Goal: Task Accomplishment & Management: Manage account settings

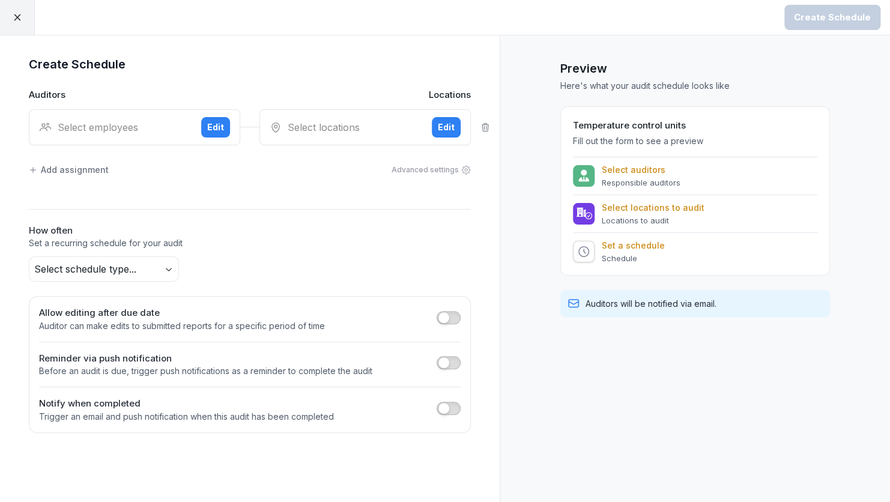
click at [15, 20] on icon at bounding box center [17, 17] width 11 height 11
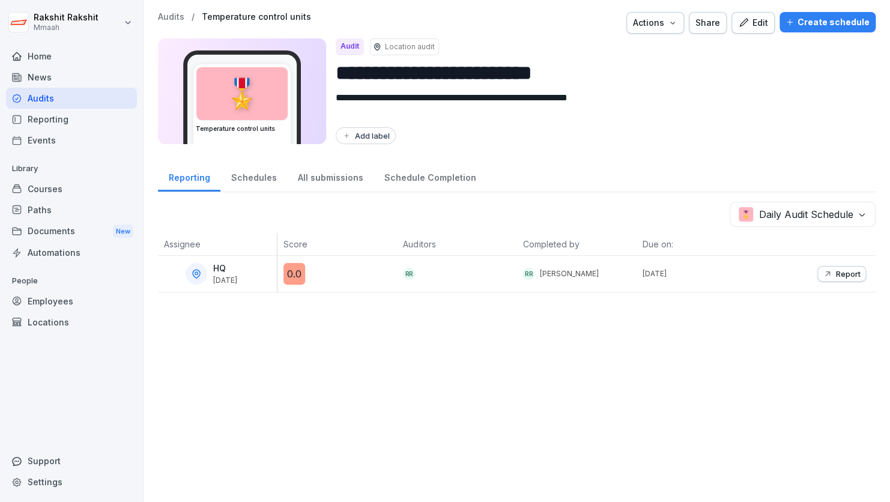
click at [40, 96] on div "Audits" at bounding box center [71, 98] width 131 height 21
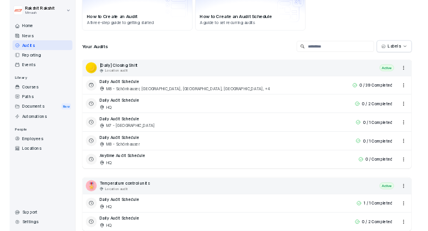
scroll to position [240, 0]
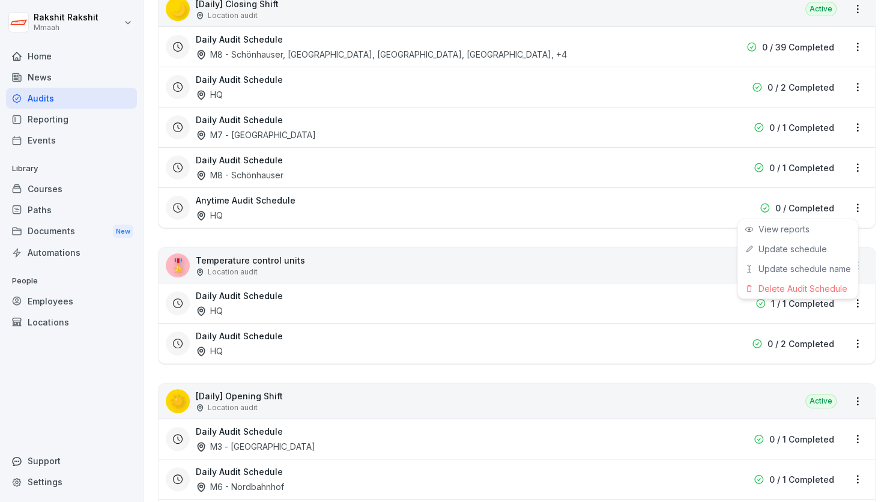
click at [847, 212] on html "Rakshit Rakshit Mmaah Home News Audits Reporting Events Library Courses Paths D…" at bounding box center [445, 251] width 890 height 502
click at [776, 286] on div "Delete Audit Schedule" at bounding box center [798, 289] width 120 height 20
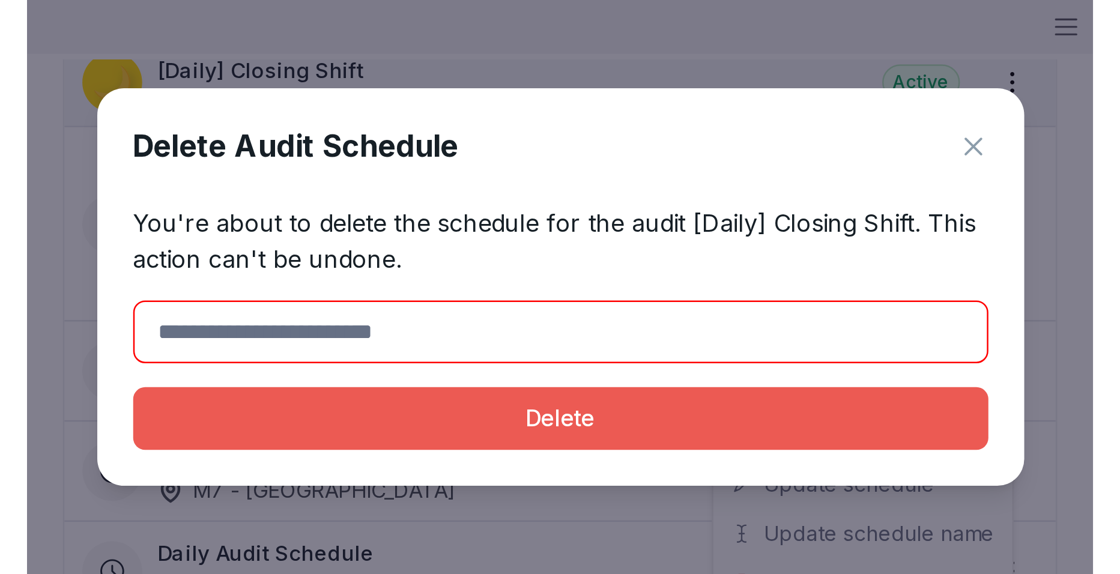
scroll to position [241, 0]
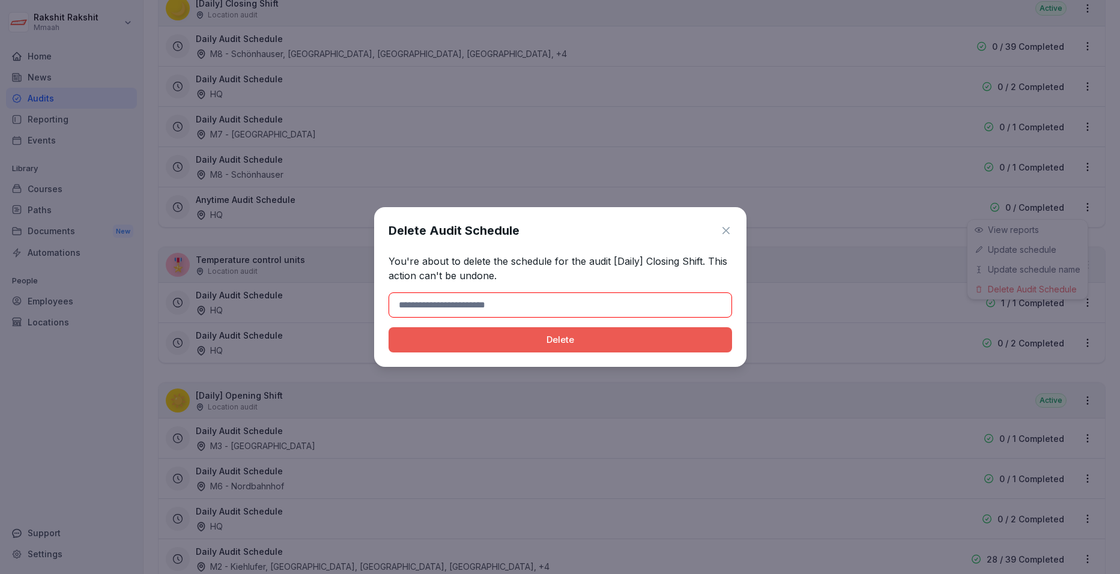
click at [479, 311] on input at bounding box center [561, 305] width 344 height 25
type input "******"
click at [460, 341] on div "Delete" at bounding box center [560, 339] width 324 height 13
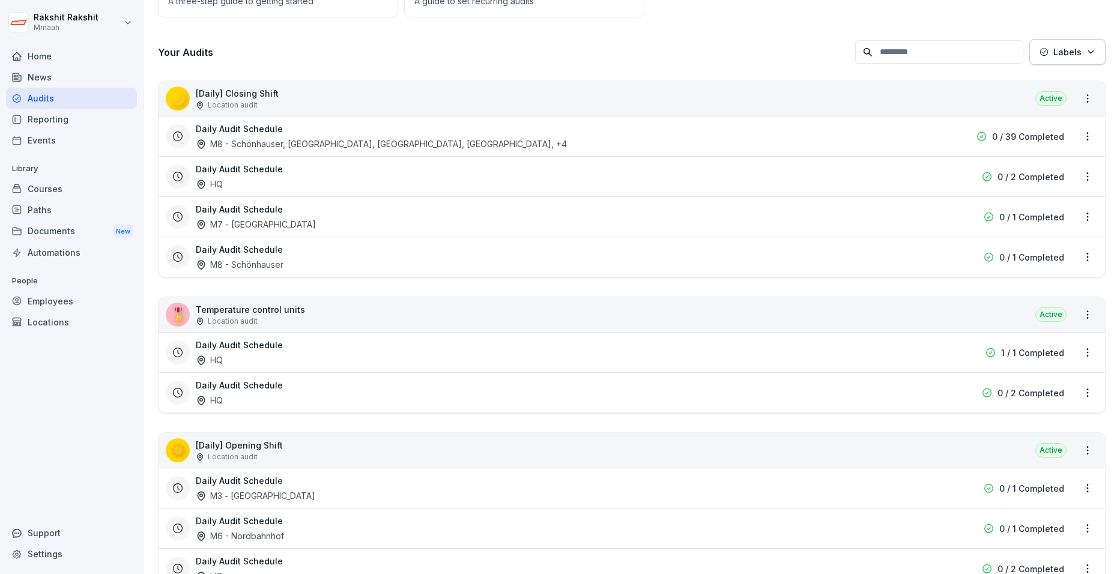
scroll to position [181, 0]
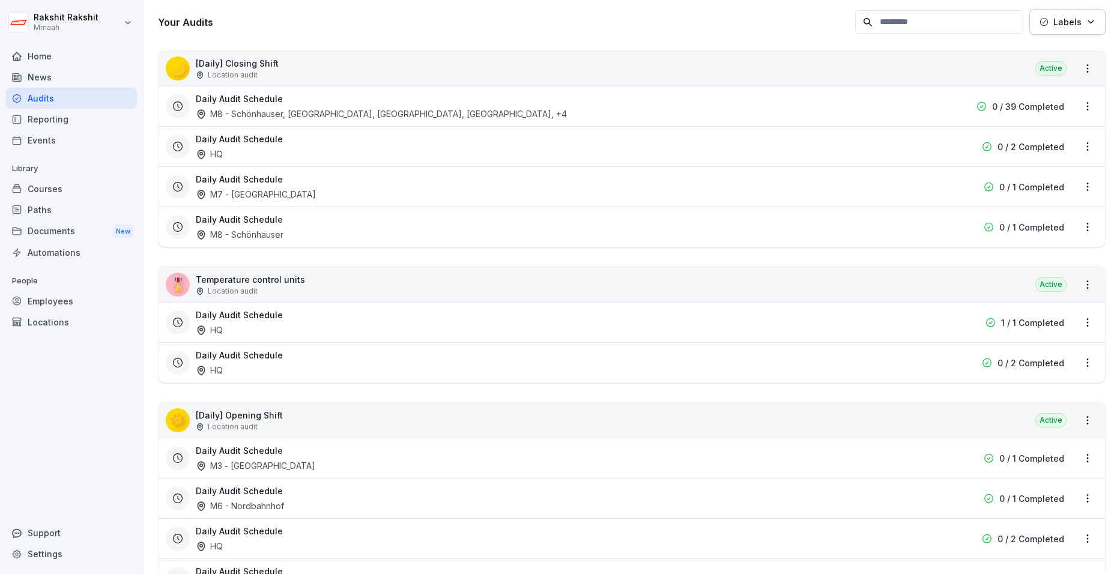
click at [890, 148] on html "Rakshit Rakshit Mmaah Home News Audits Reporting Events Library Courses Paths D…" at bounding box center [560, 287] width 1120 height 574
click at [890, 229] on div "Delete Audit Schedule" at bounding box center [1028, 229] width 120 height 20
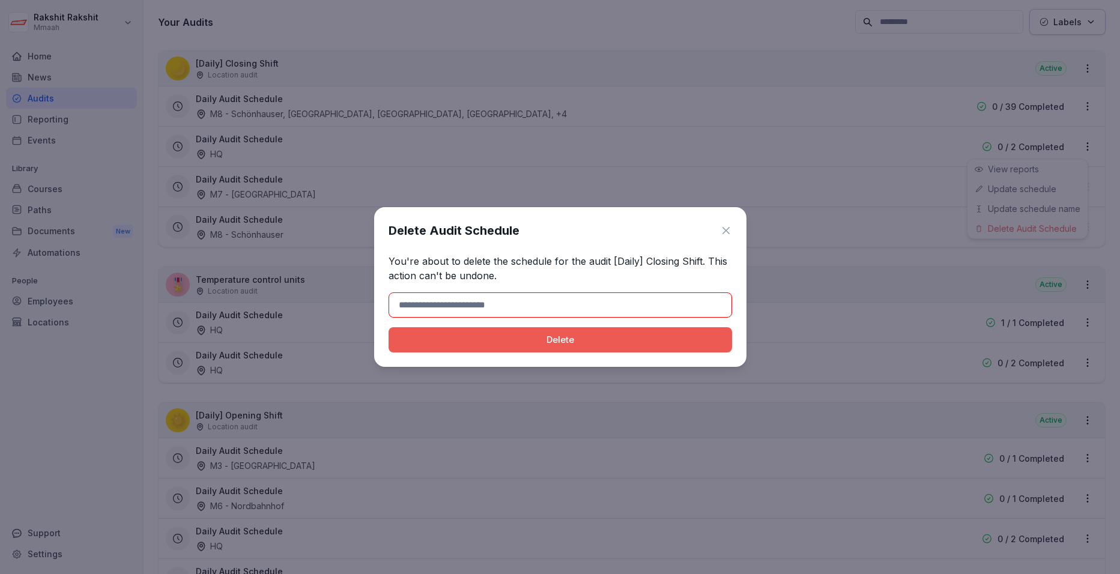
click at [464, 302] on input at bounding box center [561, 305] width 344 height 25
type input "******"
click at [440, 338] on button "Delete" at bounding box center [561, 339] width 344 height 25
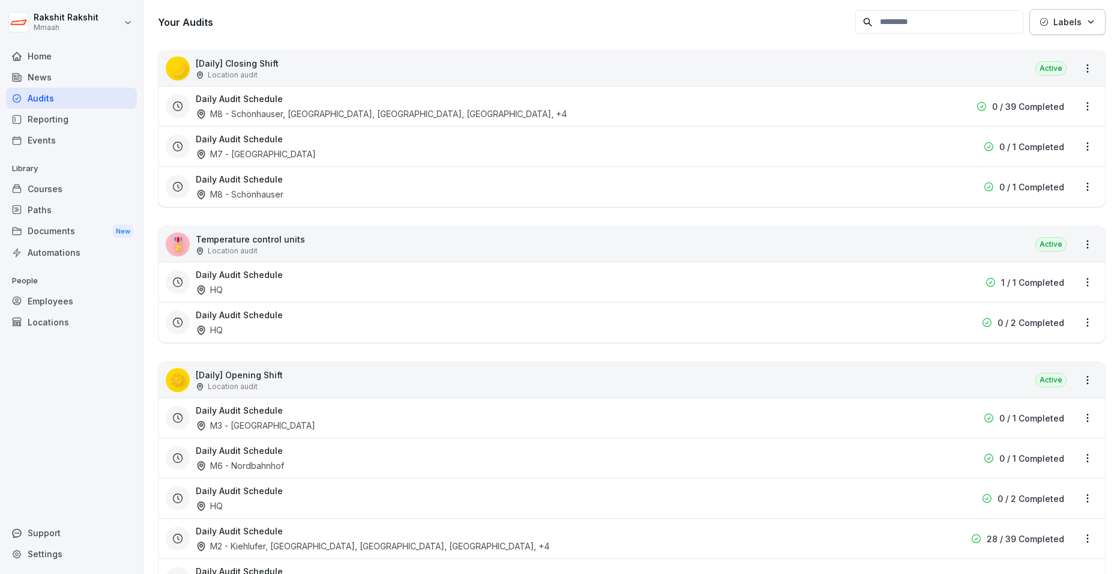
click at [890, 149] on html "Rakshit Rakshit Mmaah Home News Audits Reporting Events Library Courses Paths D…" at bounding box center [560, 287] width 1120 height 574
click at [890, 225] on div "Delete Audit Schedule" at bounding box center [1028, 229] width 120 height 20
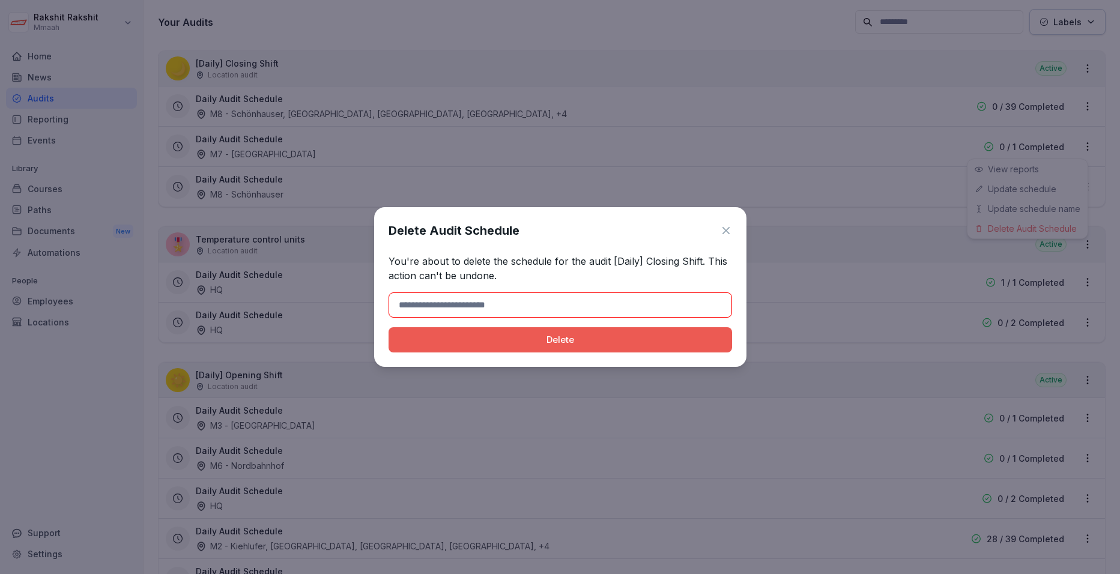
click at [523, 303] on input at bounding box center [561, 305] width 344 height 25
type input "******"
click at [491, 341] on div "Delete" at bounding box center [560, 339] width 324 height 13
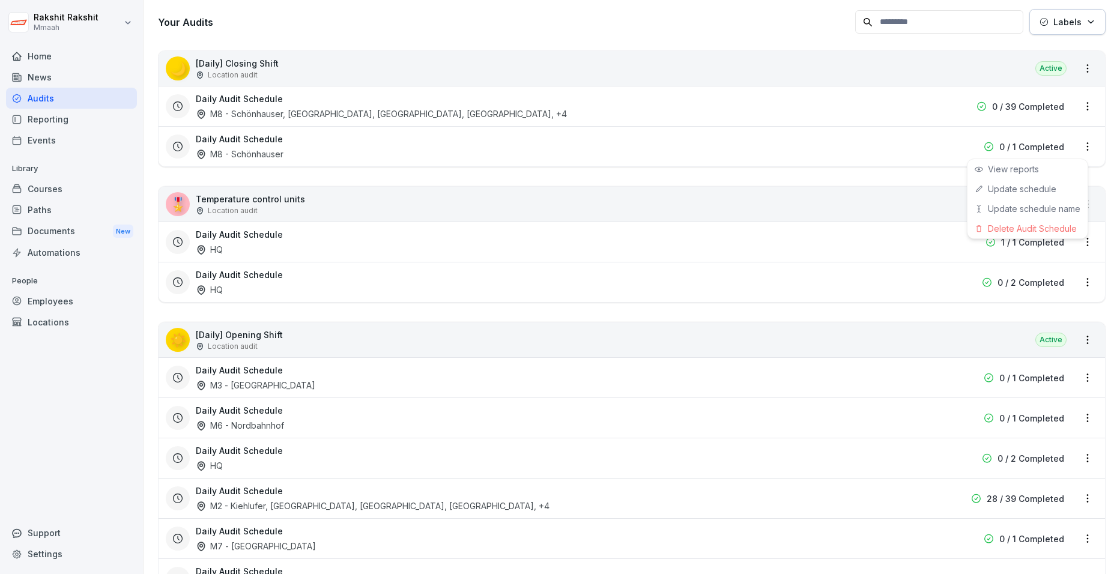
click at [890, 150] on html "Rakshit Rakshit Mmaah Home News Audits Reporting Events Library Courses Paths D…" at bounding box center [560, 287] width 1120 height 574
click at [890, 226] on div "Delete Audit Schedule" at bounding box center [1028, 229] width 120 height 20
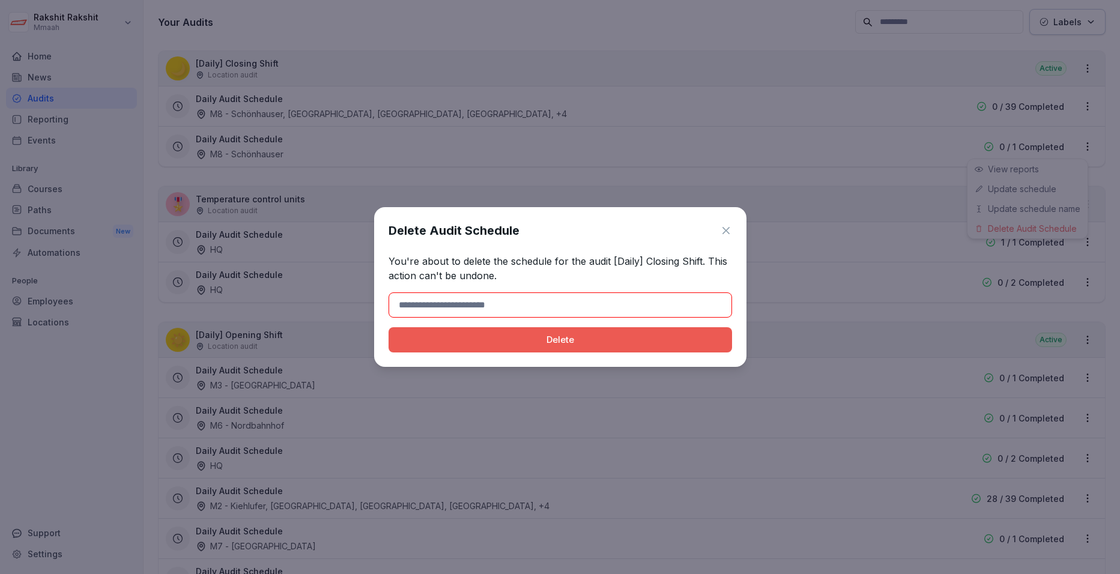
click at [571, 298] on input at bounding box center [561, 305] width 344 height 25
type input "******"
click at [423, 341] on div "Delete" at bounding box center [560, 339] width 324 height 13
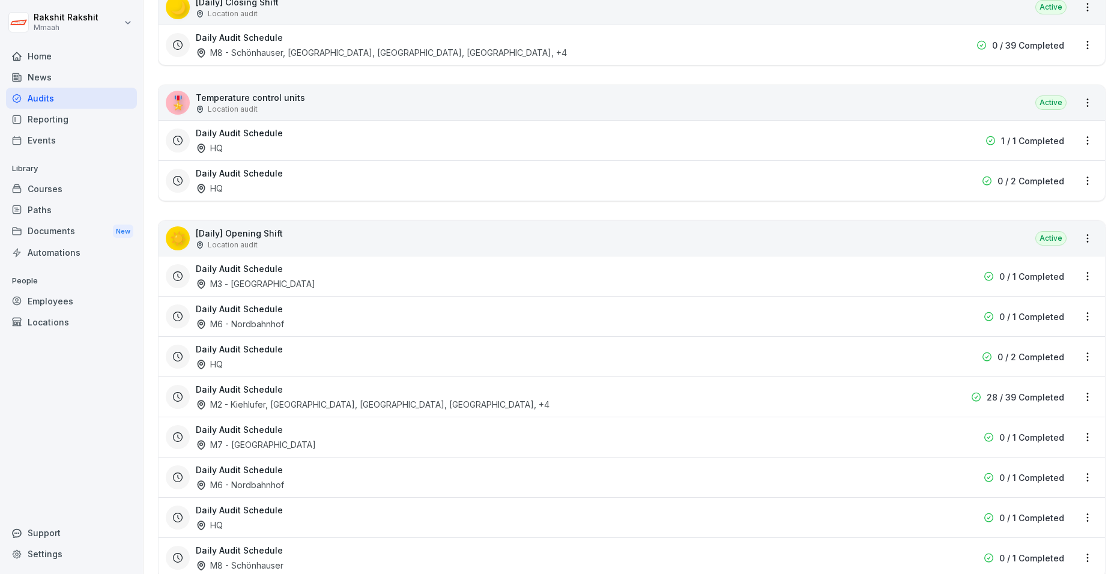
scroll to position [301, 0]
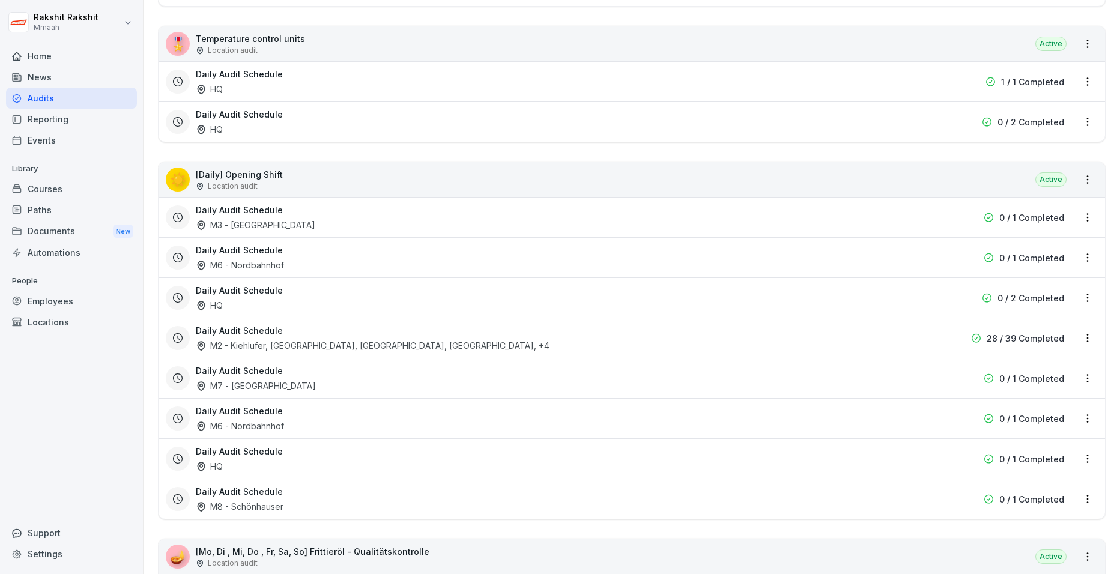
click at [890, 221] on html "Rakshit Rakshit Mmaah Home News Audits Reporting Events Library Courses Paths D…" at bounding box center [560, 287] width 1120 height 574
click at [890, 296] on div "Delete Audit Schedule" at bounding box center [1028, 300] width 120 height 20
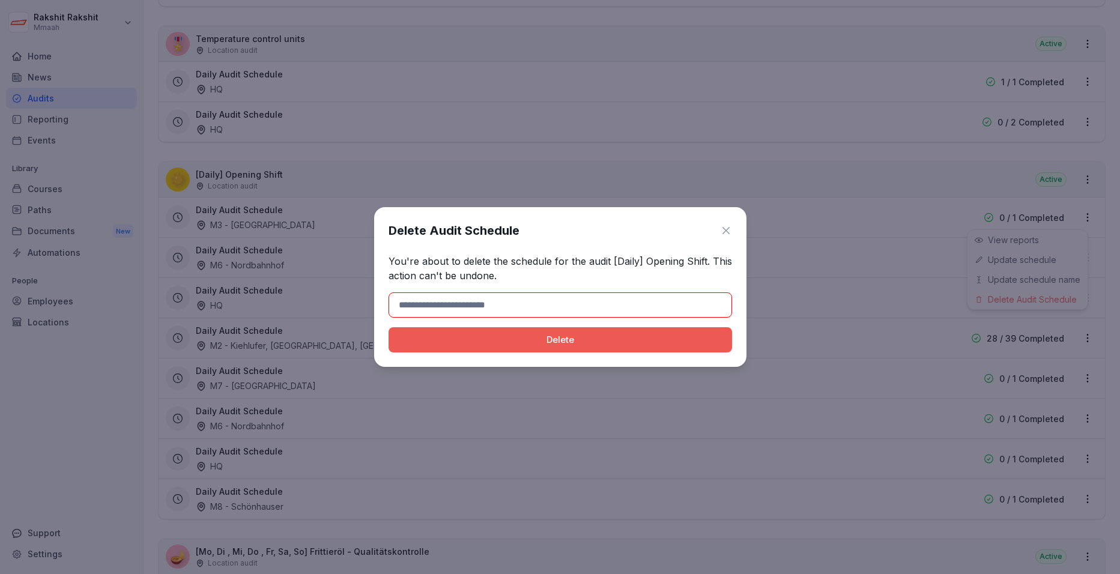
click at [589, 293] on input at bounding box center [561, 305] width 344 height 25
type input "******"
click at [474, 339] on div "Delete" at bounding box center [560, 339] width 324 height 13
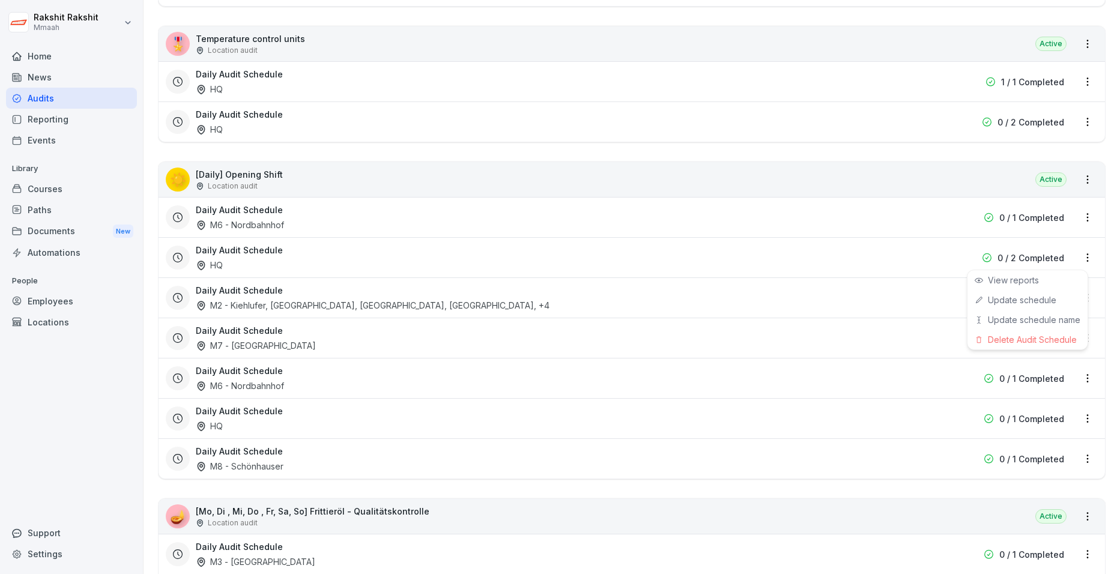
click at [890, 257] on html "Rakshit Rakshit Mmaah Home News Audits Reporting Events Library Courses Paths D…" at bounding box center [560, 287] width 1120 height 574
click at [890, 341] on div "Delete Audit Schedule" at bounding box center [1028, 340] width 120 height 20
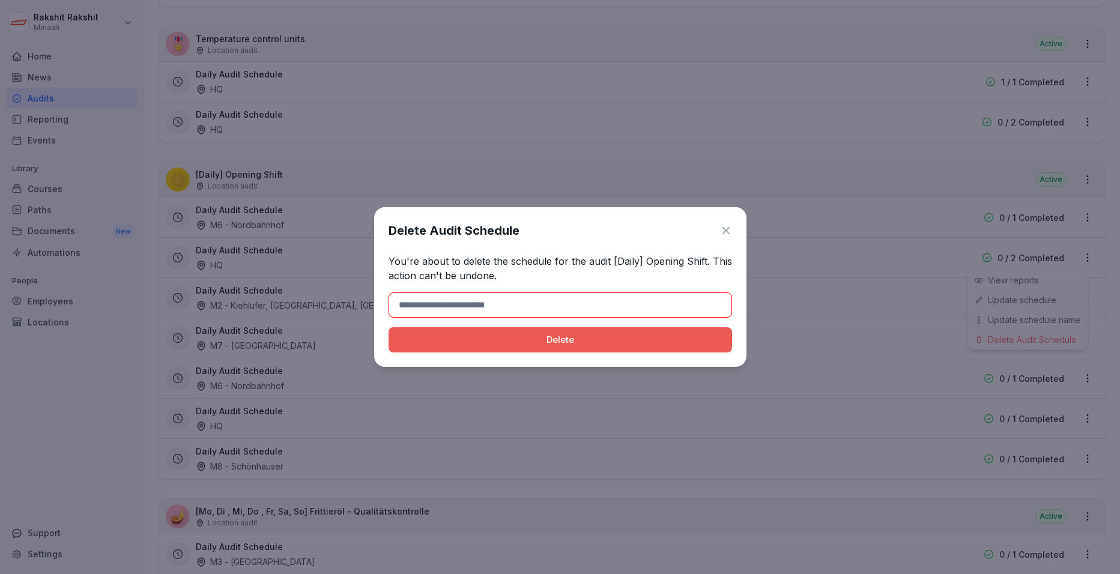
click at [571, 299] on input at bounding box center [561, 305] width 344 height 25
type input "******"
click at [441, 341] on div "Delete" at bounding box center [560, 339] width 324 height 13
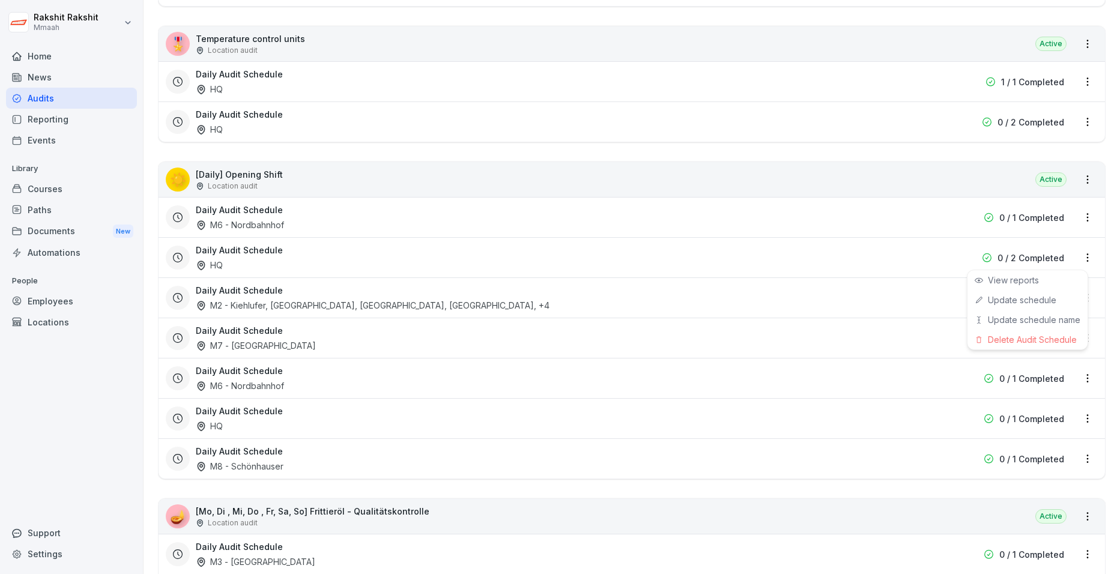
click at [890, 215] on html "Rakshit Rakshit Mmaah Home News Audits Reporting Events Library Courses Paths D…" at bounding box center [560, 287] width 1120 height 574
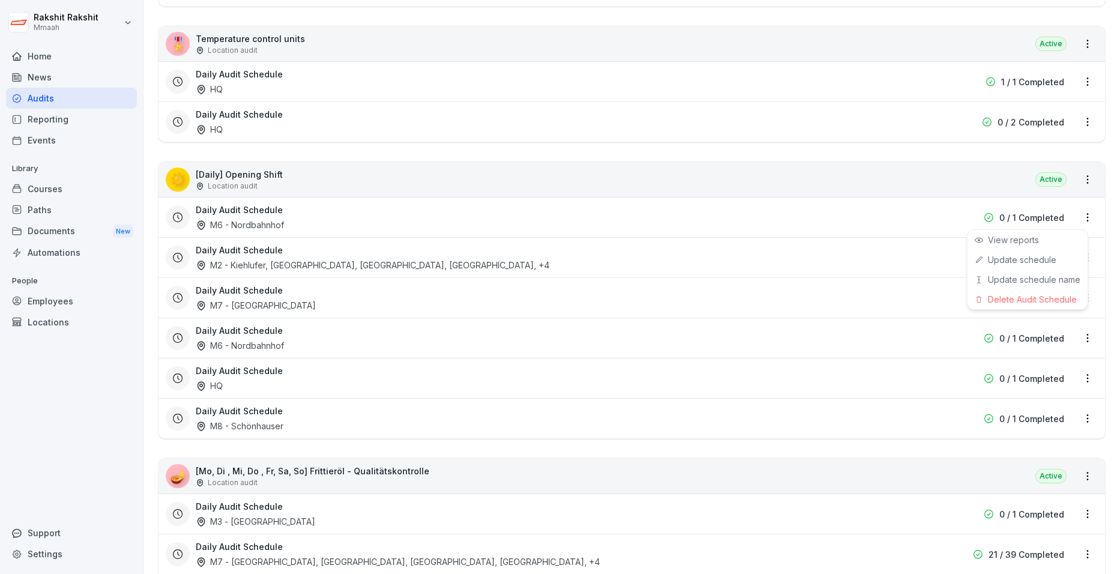
click at [890, 215] on html "Rakshit Rakshit Mmaah Home News Audits Reporting Events Library Courses Paths D…" at bounding box center [560, 287] width 1120 height 574
click at [890, 296] on div "Delete Audit Schedule" at bounding box center [1028, 300] width 120 height 20
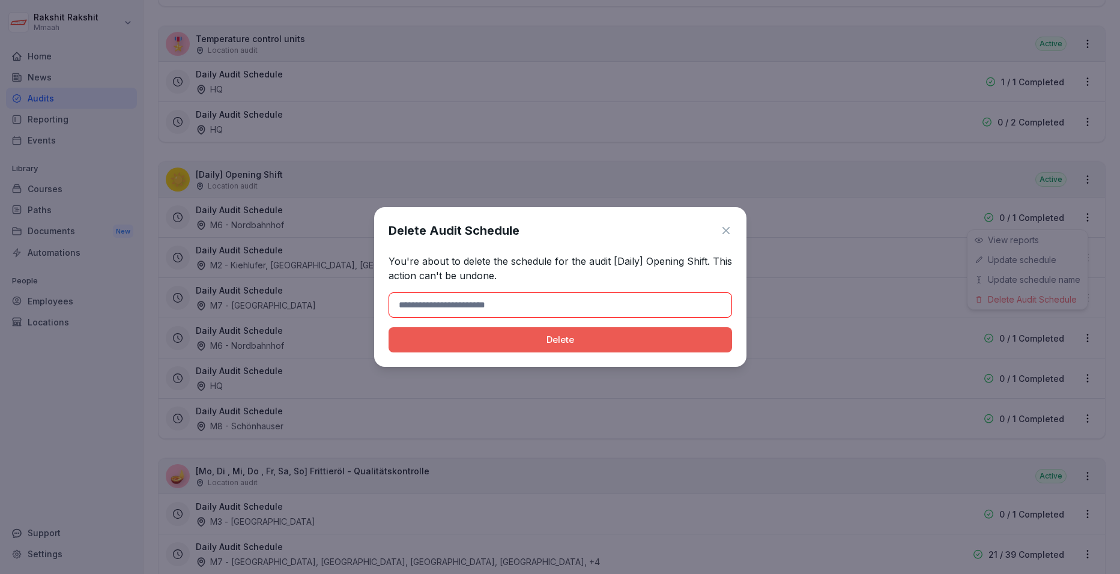
click at [625, 307] on input at bounding box center [561, 305] width 344 height 25
type input "******"
click at [436, 339] on div "Delete" at bounding box center [560, 339] width 324 height 13
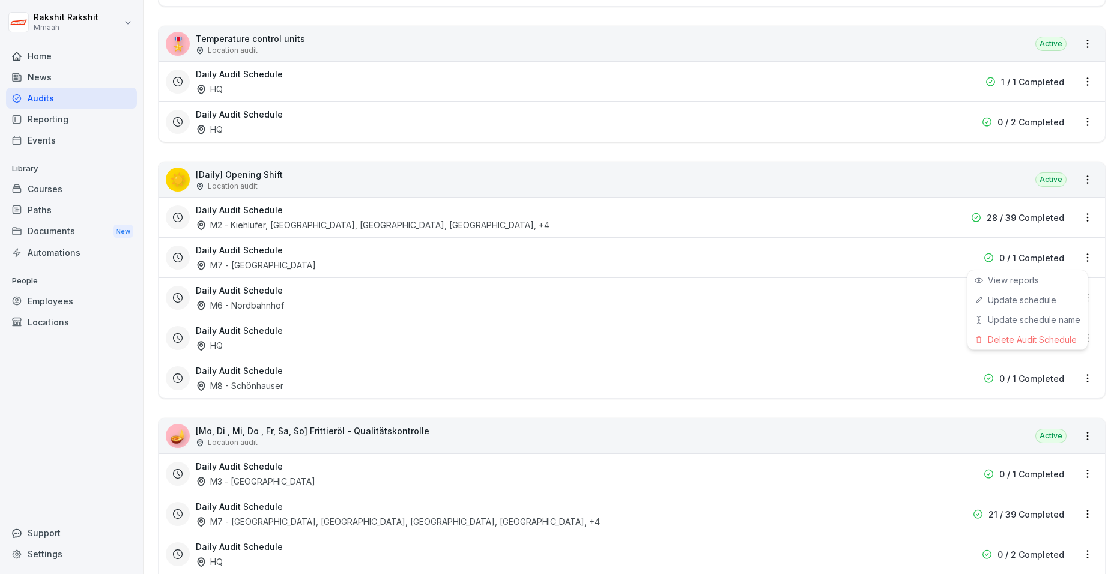
click at [890, 255] on html "Rakshit Rakshit Mmaah Home News Audits Reporting Events Library Courses Paths D…" at bounding box center [560, 287] width 1120 height 574
click at [890, 336] on div "Delete Audit Schedule" at bounding box center [1028, 340] width 120 height 20
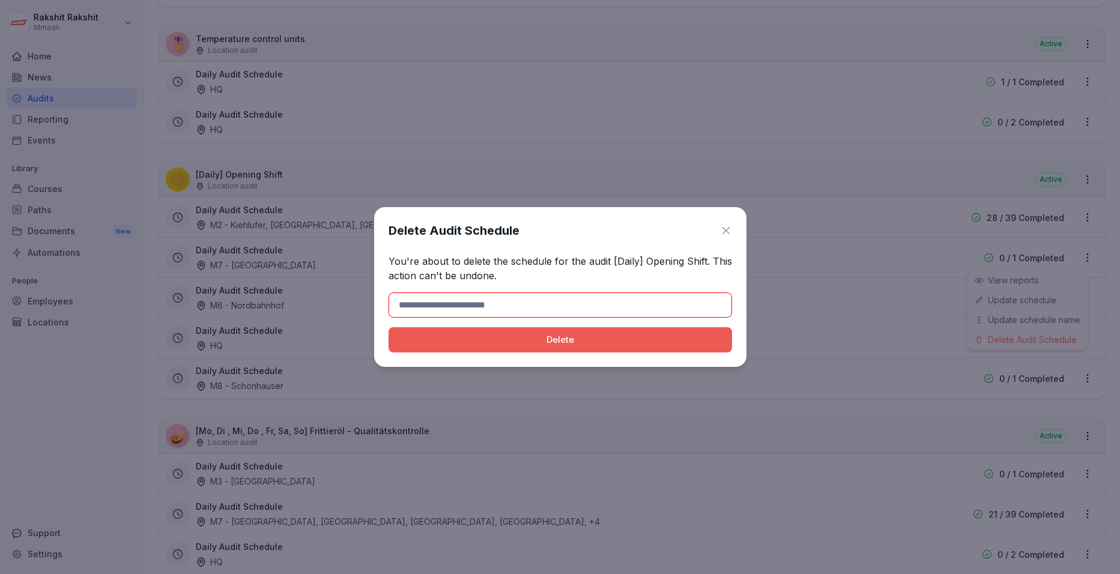
click at [690, 295] on input at bounding box center [561, 305] width 344 height 25
type input "******"
click at [469, 338] on div "Delete" at bounding box center [560, 339] width 324 height 13
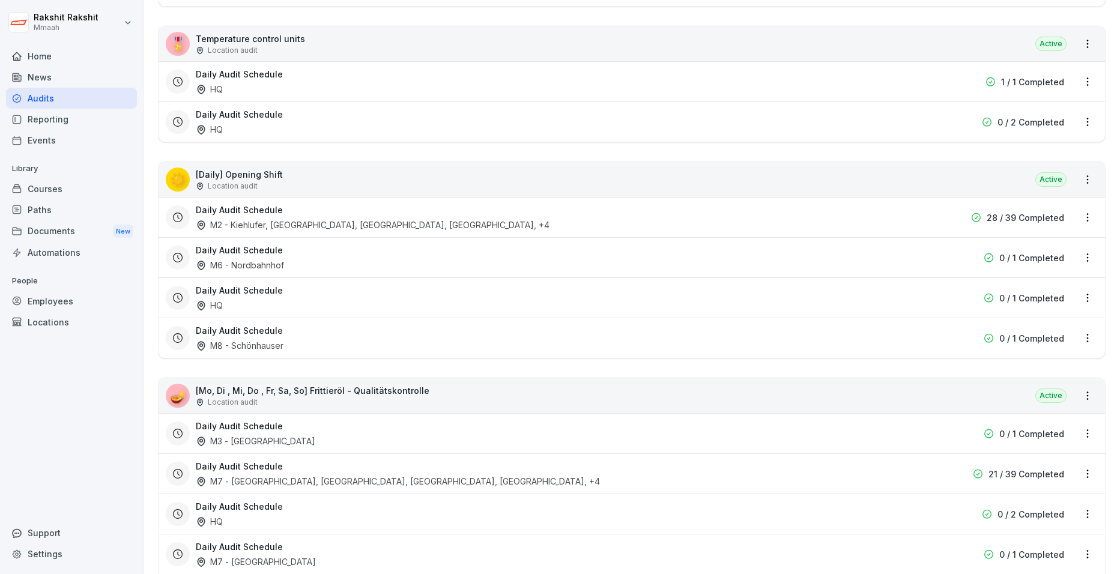
click at [890, 297] on html "Rakshit Rakshit Mmaah Home News Audits Reporting Events Library Courses Paths D…" at bounding box center [560, 287] width 1120 height 574
click at [890, 374] on div "Delete Audit Schedule" at bounding box center [1028, 380] width 120 height 20
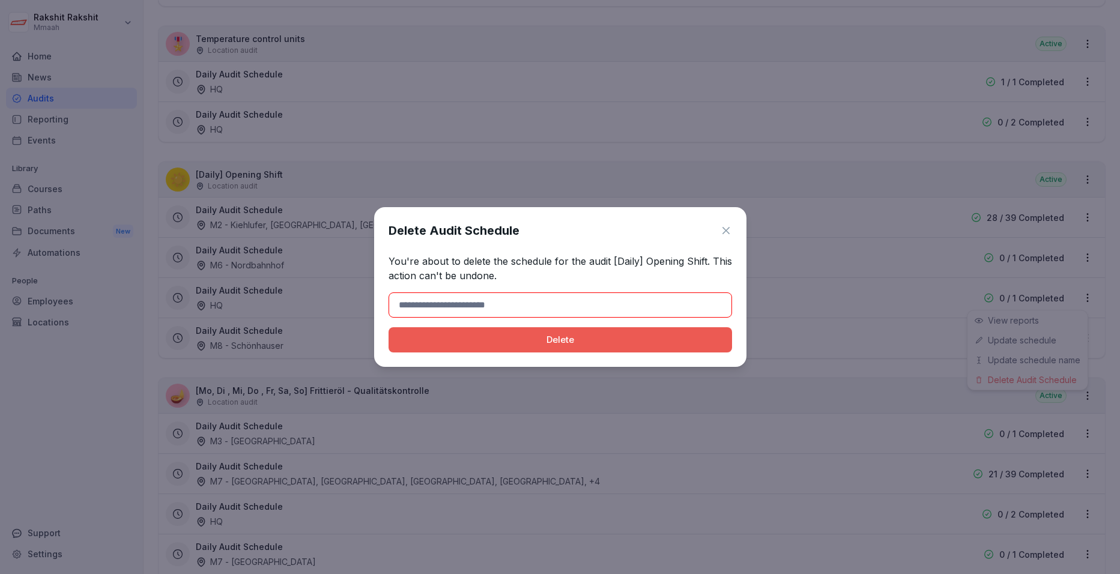
click at [606, 296] on input at bounding box center [561, 305] width 344 height 25
type input "******"
click at [512, 347] on button "Delete" at bounding box center [561, 339] width 344 height 25
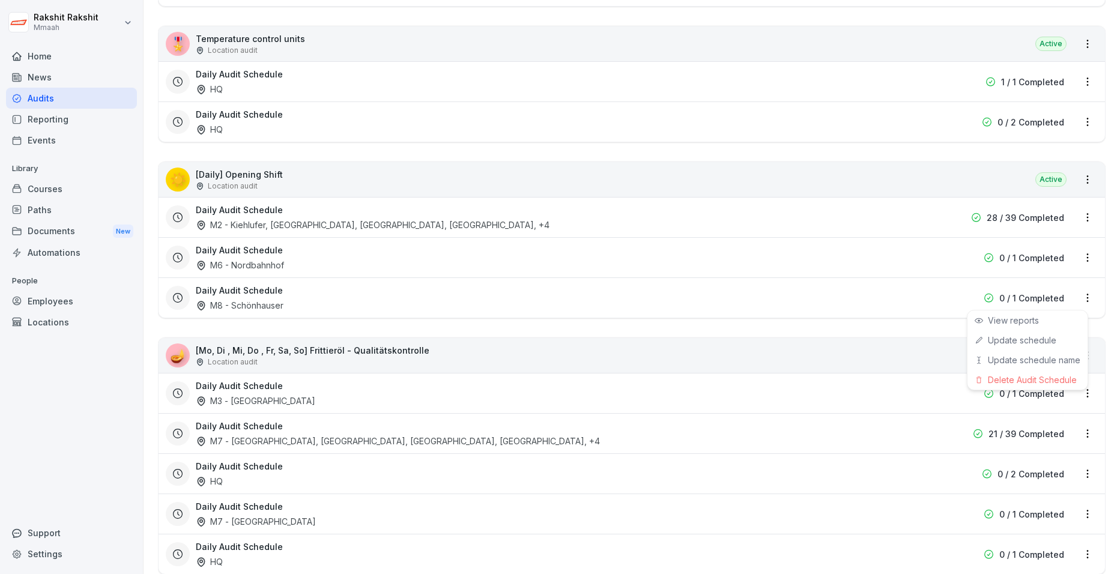
click at [890, 297] on html "Rakshit Rakshit Mmaah Home News Audits Reporting Events Library Courses Paths D…" at bounding box center [560, 287] width 1120 height 574
click at [890, 378] on div "Delete Audit Schedule" at bounding box center [1028, 380] width 120 height 20
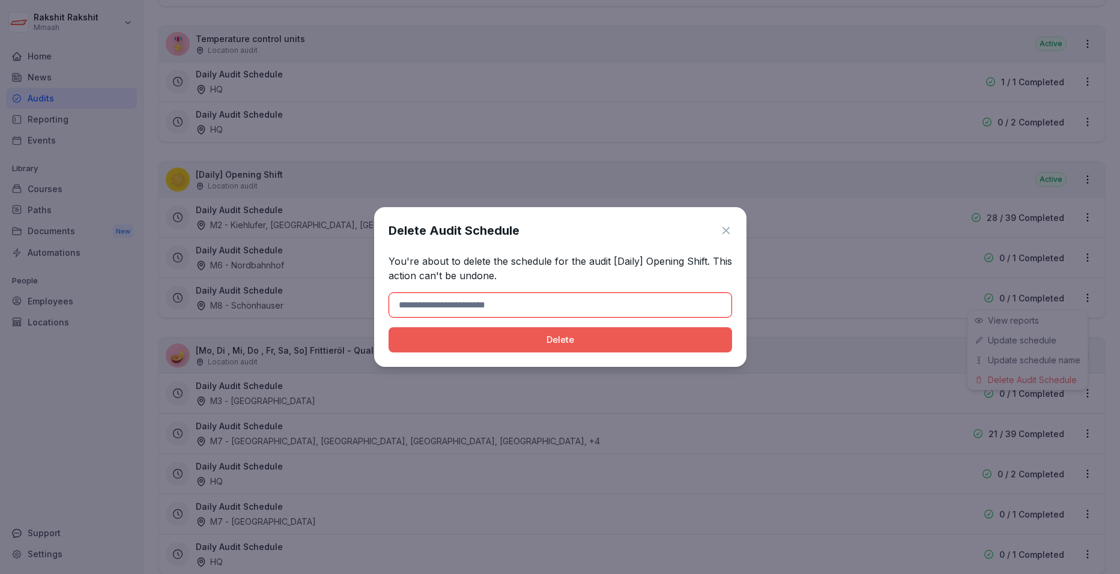
click at [589, 306] on input at bounding box center [561, 305] width 344 height 25
type input "******"
click at [483, 345] on div "Delete" at bounding box center [560, 339] width 324 height 13
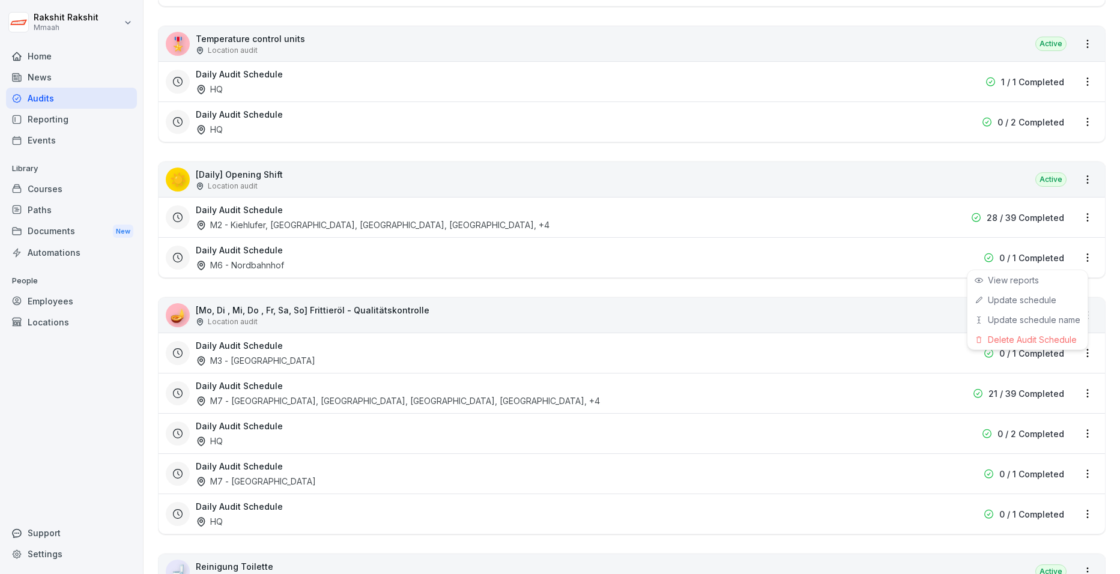
click at [890, 258] on html "Rakshit Rakshit Mmaah Home News Audits Reporting Events Library Courses Paths D…" at bounding box center [560, 287] width 1120 height 574
click at [890, 338] on div "Delete Audit Schedule" at bounding box center [1028, 340] width 120 height 20
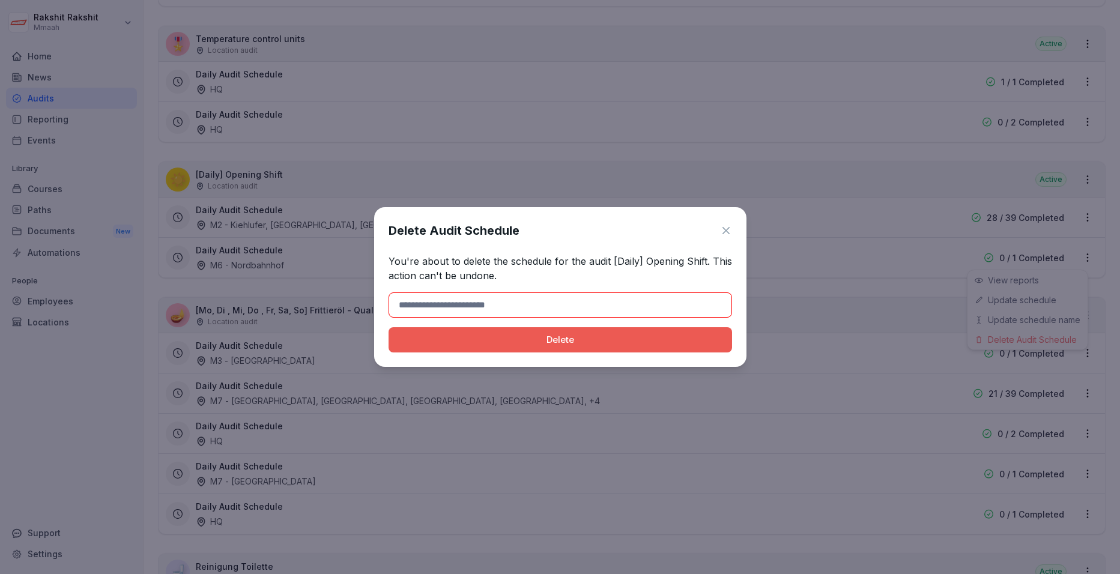
click at [554, 306] on input at bounding box center [561, 305] width 344 height 25
type input "******"
click at [462, 342] on div "Delete" at bounding box center [560, 339] width 324 height 13
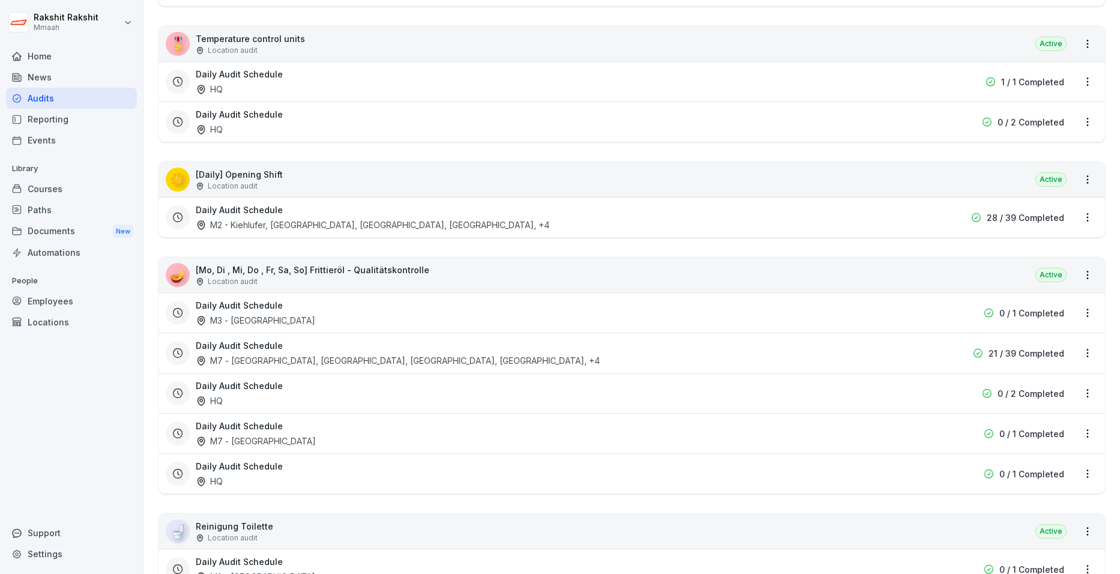
click at [890, 314] on html "Rakshit Rakshit Mmaah Home News Audits Reporting Events Library Courses Paths D…" at bounding box center [560, 287] width 1120 height 574
click at [890, 389] on div "Delete Audit Schedule" at bounding box center [1028, 395] width 120 height 20
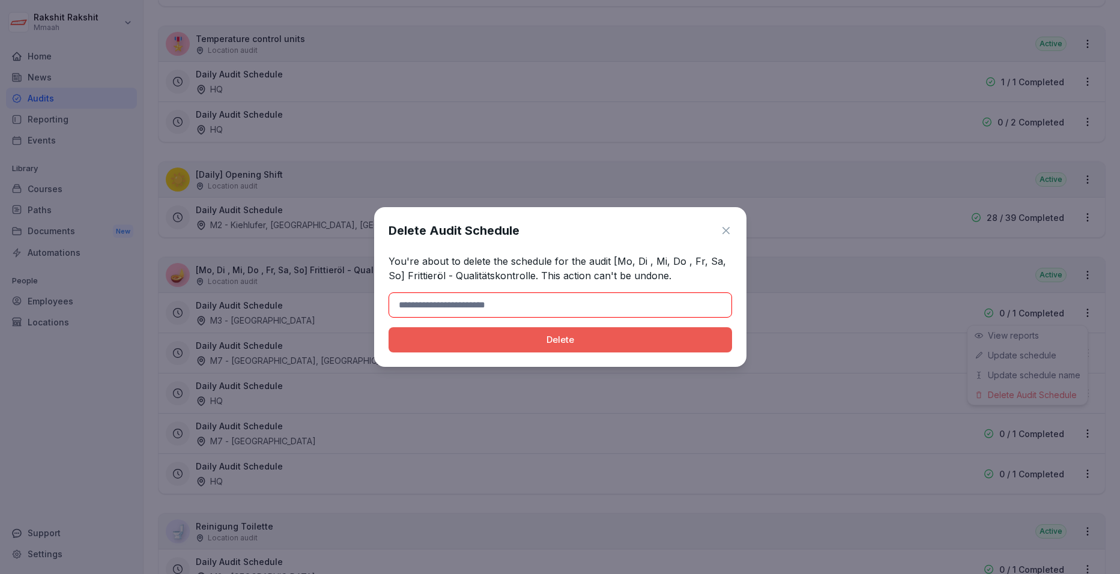
click at [635, 300] on input at bounding box center [561, 305] width 344 height 25
type input "******"
click at [467, 340] on div "Delete" at bounding box center [560, 339] width 324 height 13
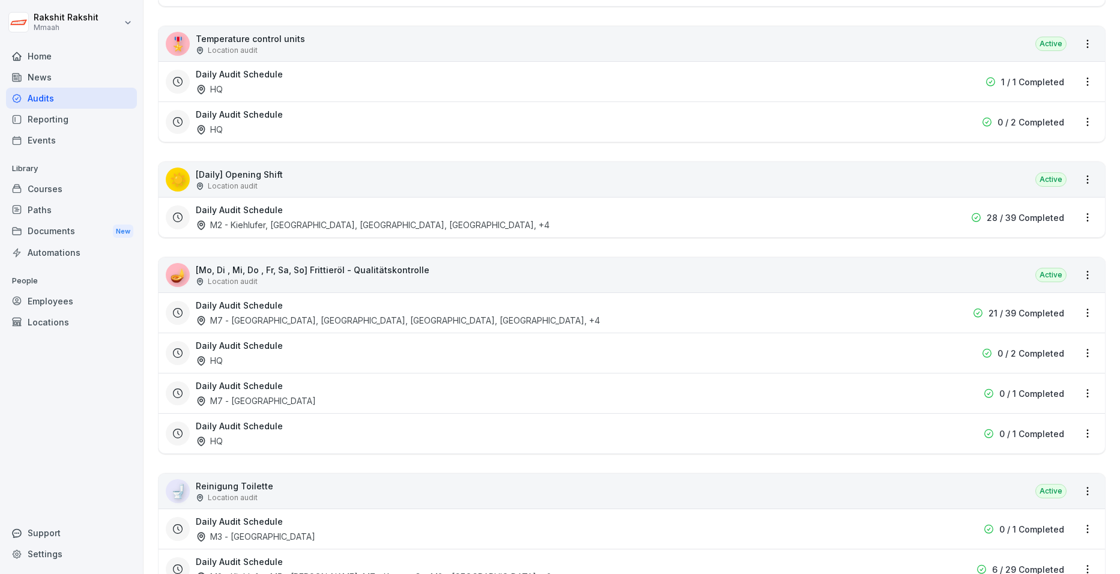
click at [890, 357] on html "Rakshit Rakshit Mmaah Home News Audits Reporting Events Library Courses Paths D…" at bounding box center [560, 287] width 1120 height 574
click at [890, 435] on div "Delete Audit Schedule" at bounding box center [1028, 435] width 120 height 20
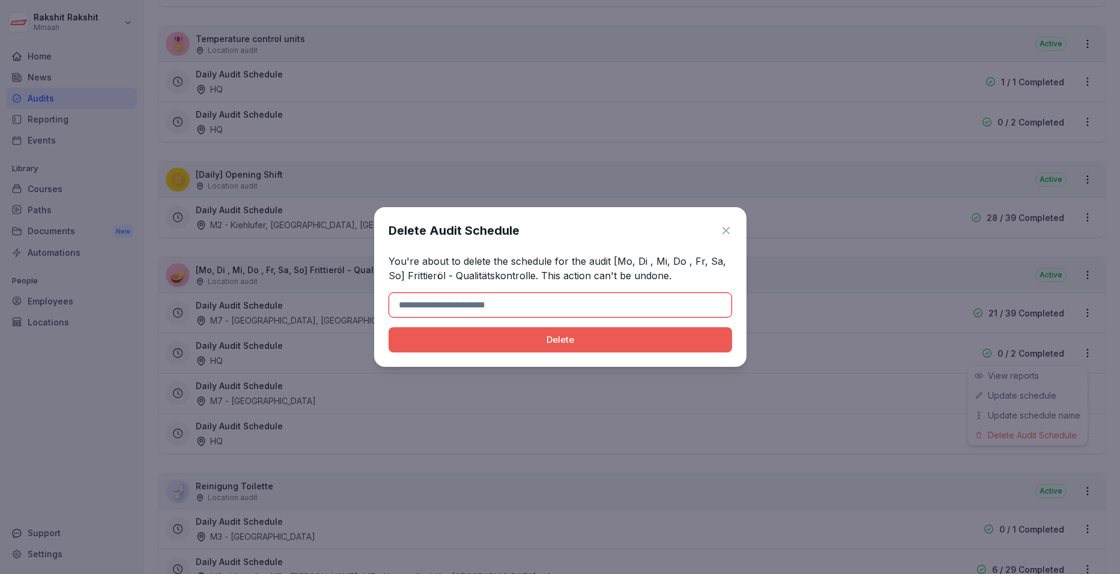
click at [479, 306] on input at bounding box center [561, 305] width 344 height 25
type input "******"
click at [475, 341] on div "Delete" at bounding box center [560, 339] width 324 height 13
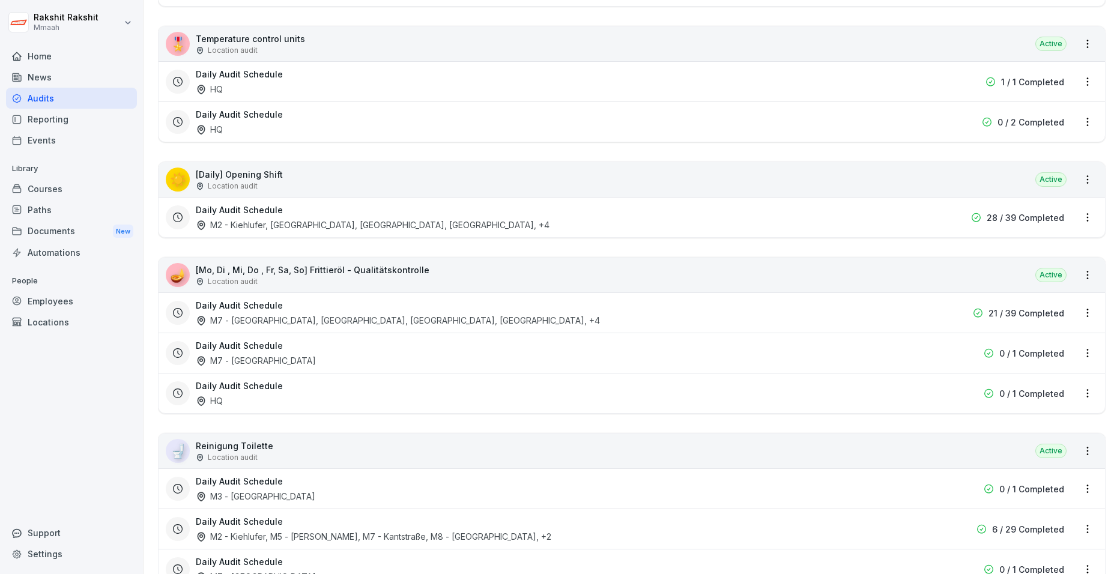
click at [890, 395] on html "Rakshit Rakshit Mmaah Home News Audits Reporting Events Library Courses Paths D…" at bounding box center [560, 287] width 1120 height 574
click at [890, 468] on div "Delete Audit Schedule" at bounding box center [1028, 476] width 120 height 20
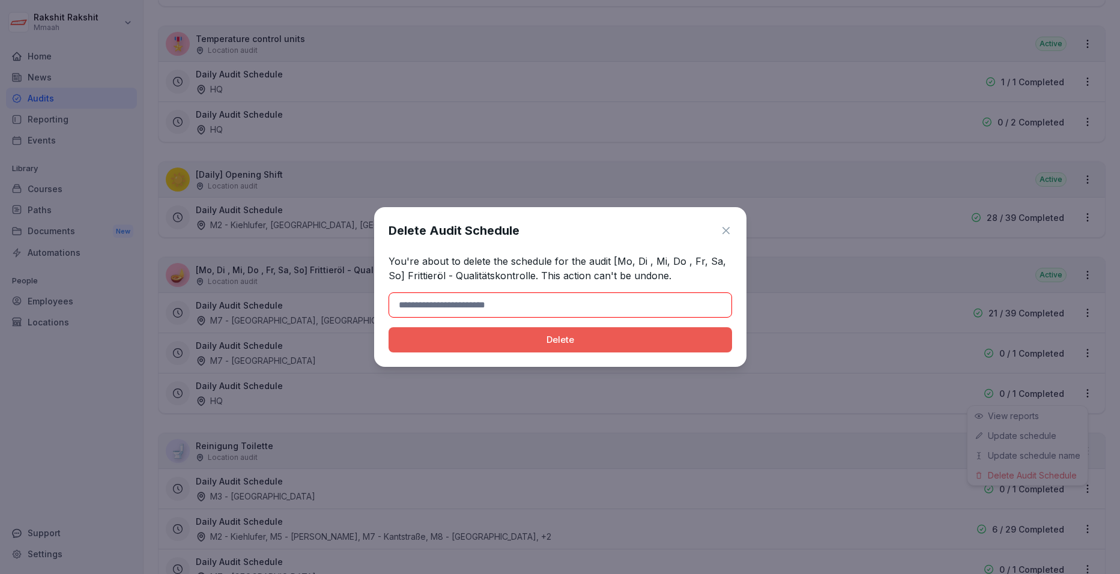
click at [587, 303] on input at bounding box center [561, 305] width 344 height 25
type input "******"
click at [499, 337] on div "Delete" at bounding box center [560, 339] width 324 height 13
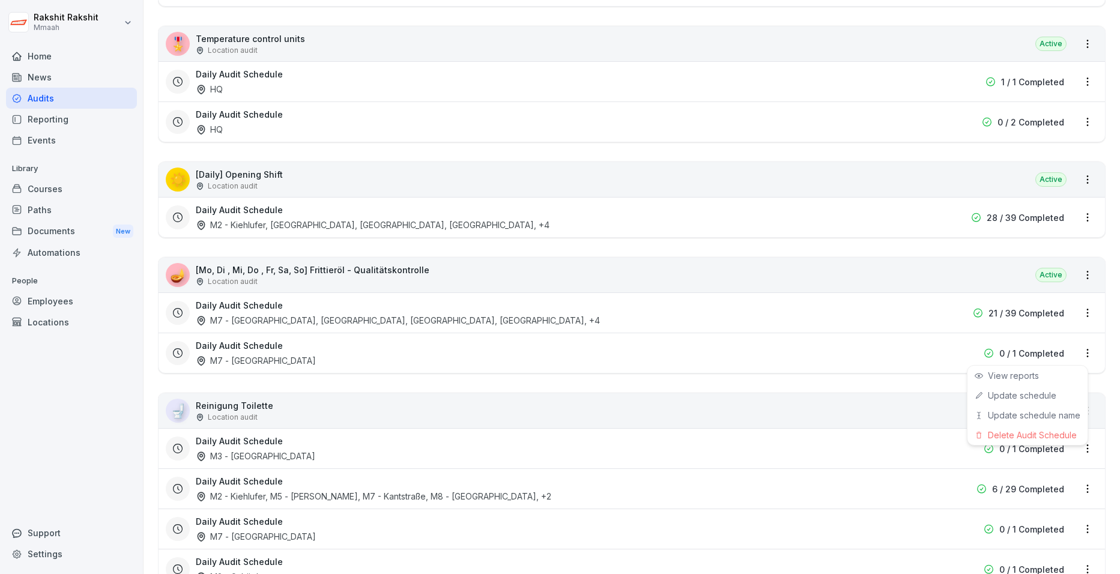
click at [890, 356] on html "Rakshit Rakshit Mmaah Home News Audits Reporting Events Library Courses Paths D…" at bounding box center [560, 287] width 1120 height 574
click at [890, 432] on div "Delete Audit Schedule" at bounding box center [1028, 435] width 120 height 20
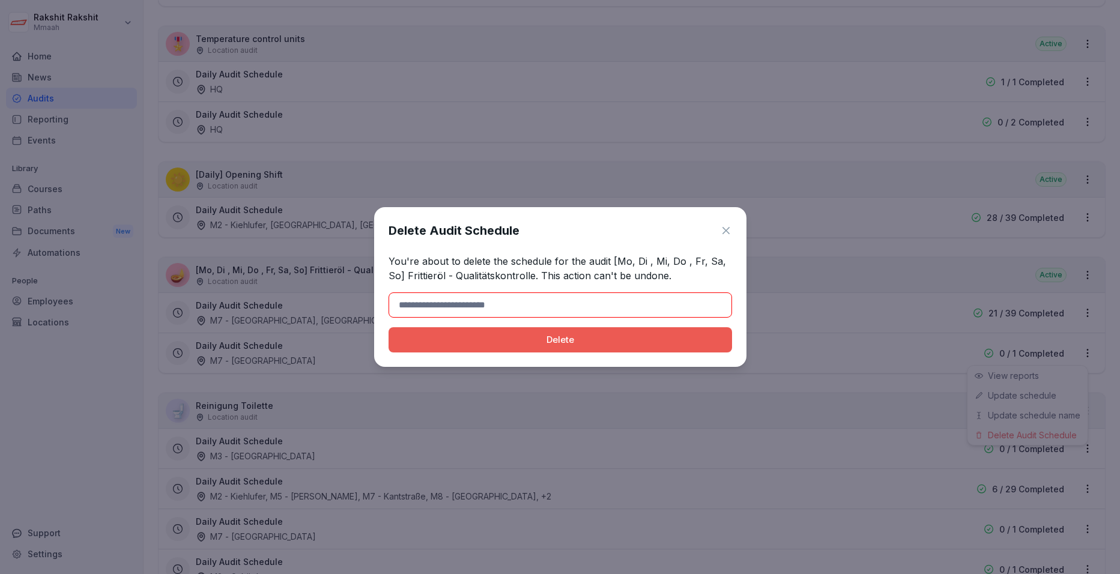
click at [678, 300] on input at bounding box center [561, 305] width 344 height 25
type input "******"
click at [516, 336] on div "Delete" at bounding box center [560, 339] width 324 height 13
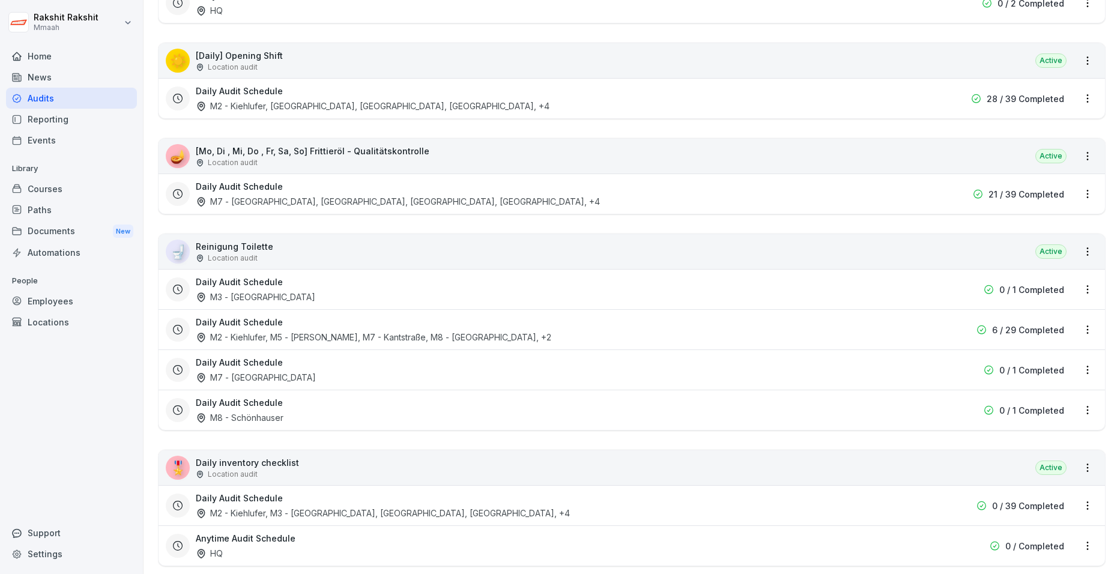
scroll to position [421, 0]
click at [890, 291] on html "Rakshit Rakshit Mmaah Home News Audits Reporting Events Library Courses Paths D…" at bounding box center [560, 287] width 1120 height 574
click at [890, 368] on div "Delete Audit Schedule" at bounding box center [1028, 370] width 120 height 20
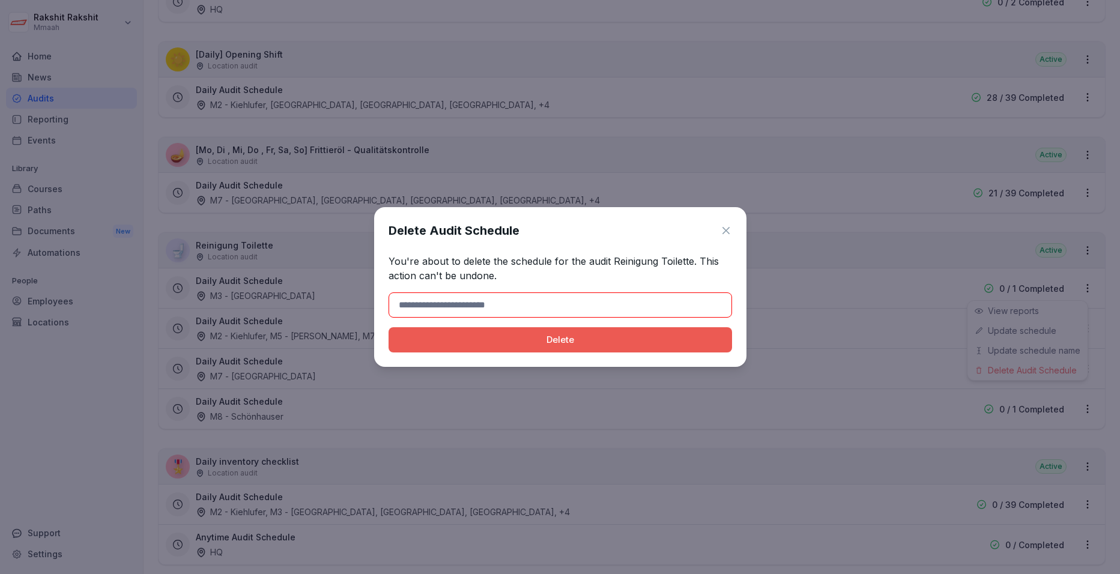
click at [702, 304] on input at bounding box center [561, 305] width 344 height 25
type input "******"
click at [534, 341] on div "Delete" at bounding box center [560, 339] width 324 height 13
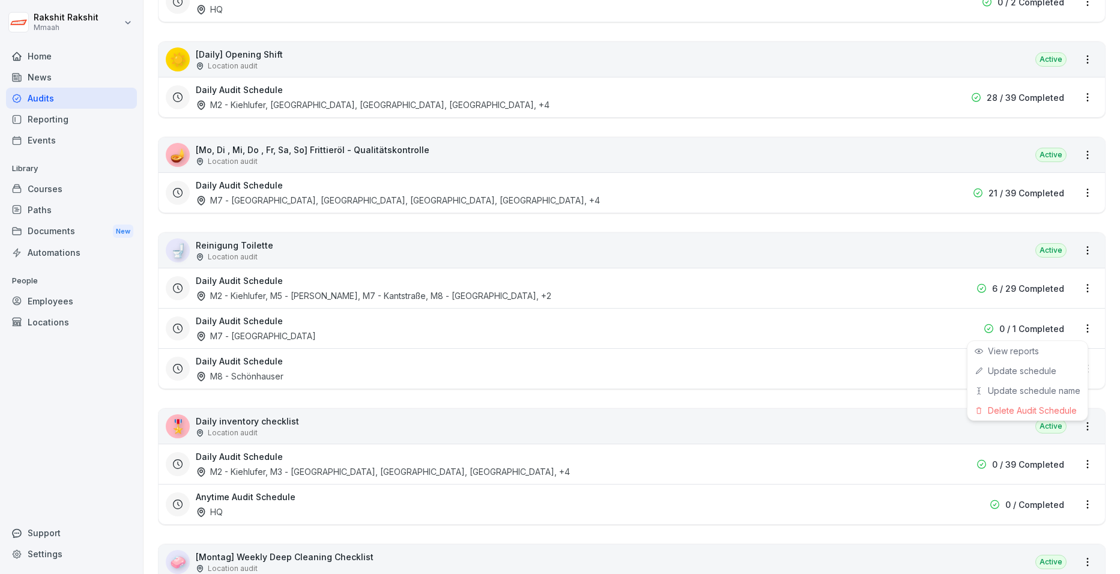
click at [890, 331] on html "Rakshit Rakshit Mmaah Home News Audits Reporting Events Library Courses Paths D…" at bounding box center [560, 287] width 1120 height 574
click at [890, 413] on div "Delete Audit Schedule" at bounding box center [1028, 411] width 120 height 20
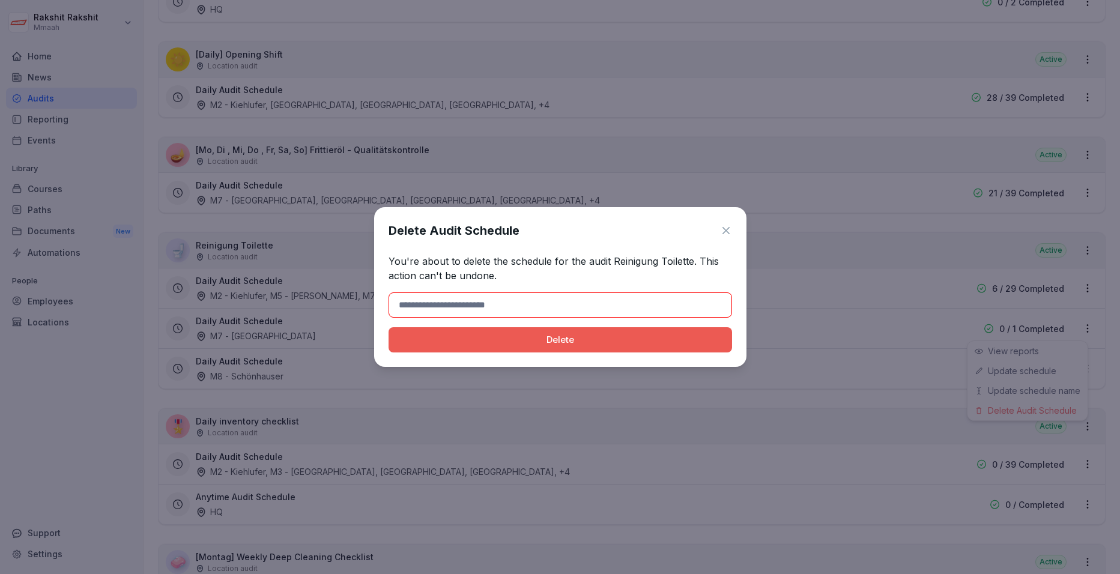
click at [500, 307] on input at bounding box center [561, 305] width 344 height 25
type input "******"
click at [469, 342] on div "Delete" at bounding box center [560, 339] width 324 height 13
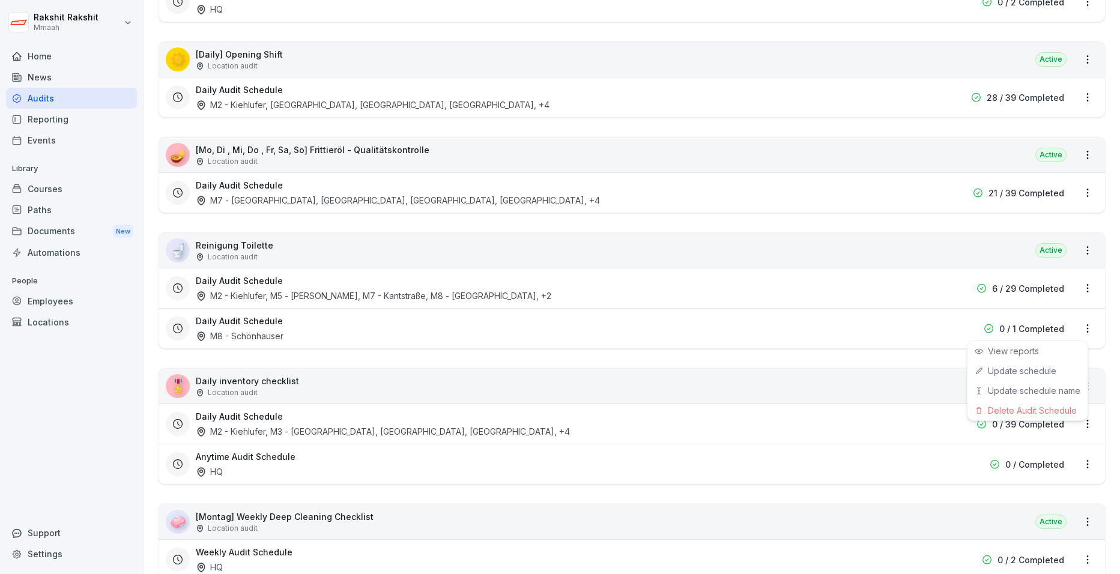
click at [890, 329] on html "Rakshit Rakshit Mmaah Home News Audits Reporting Events Library Courses Paths D…" at bounding box center [560, 287] width 1120 height 574
click at [890, 401] on div "Delete Audit Schedule" at bounding box center [1028, 411] width 120 height 20
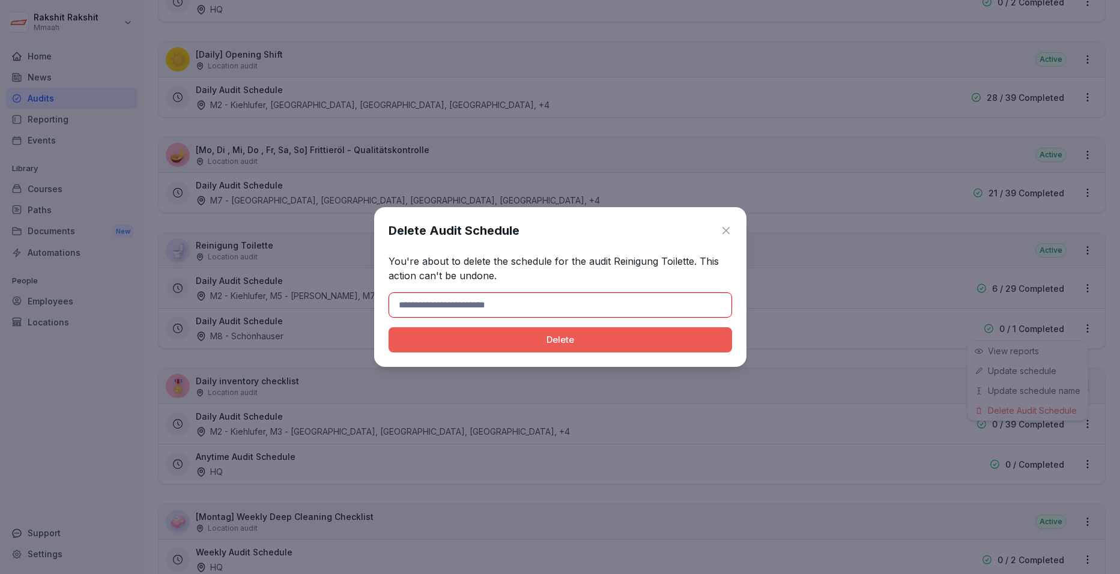
click at [606, 308] on input at bounding box center [561, 305] width 344 height 25
type input "******"
click at [488, 346] on div "Delete" at bounding box center [560, 339] width 324 height 13
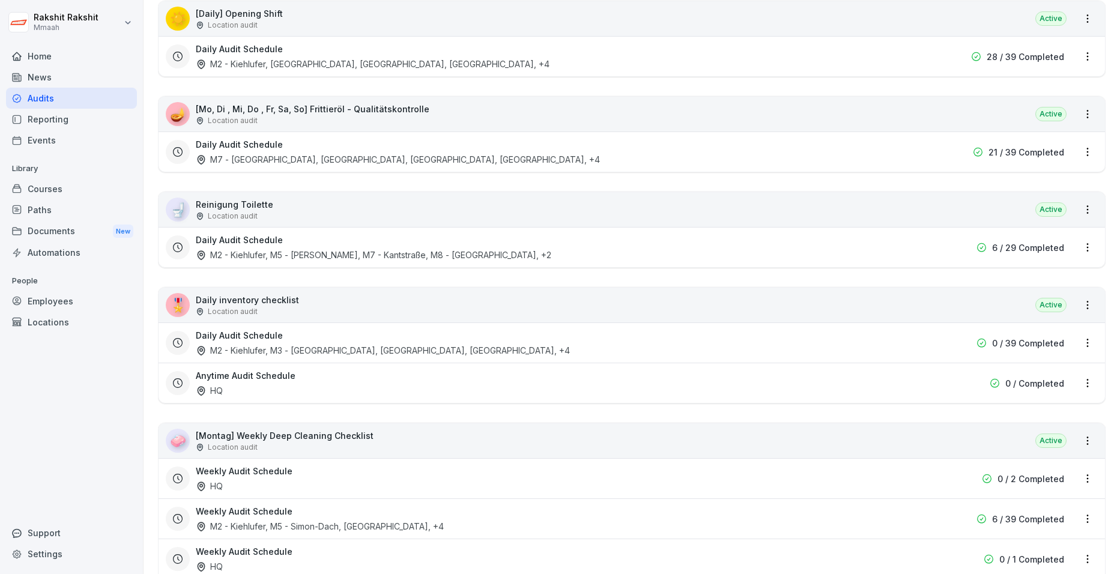
scroll to position [481, 0]
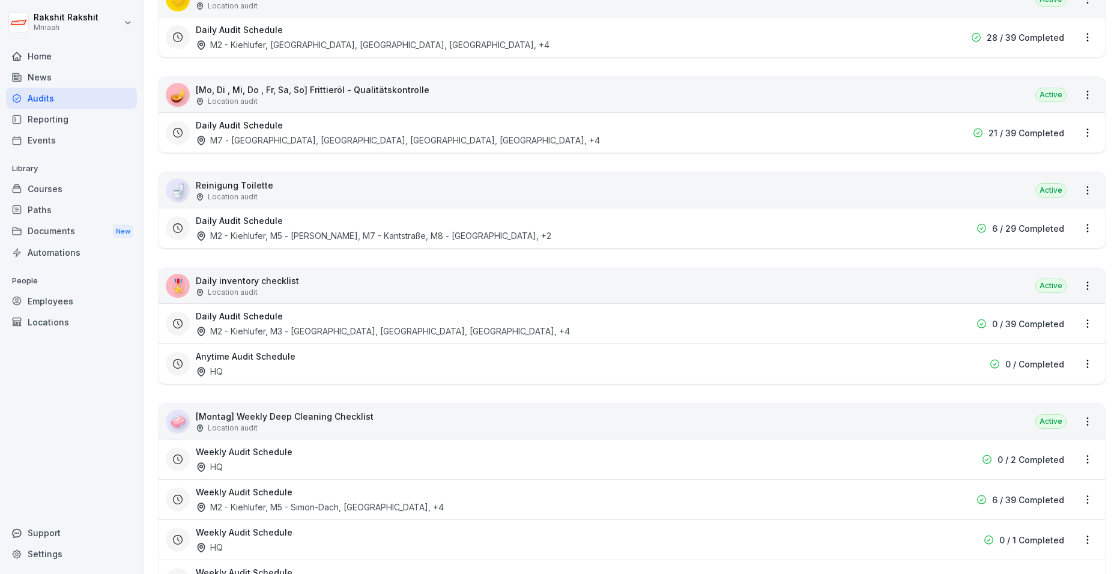
click at [890, 366] on html "Rakshit Rakshit Mmaah Home News Audits Reporting Events Library Courses Paths D…" at bounding box center [560, 287] width 1120 height 574
click at [890, 445] on div "Delete Audit Schedule" at bounding box center [1028, 446] width 120 height 20
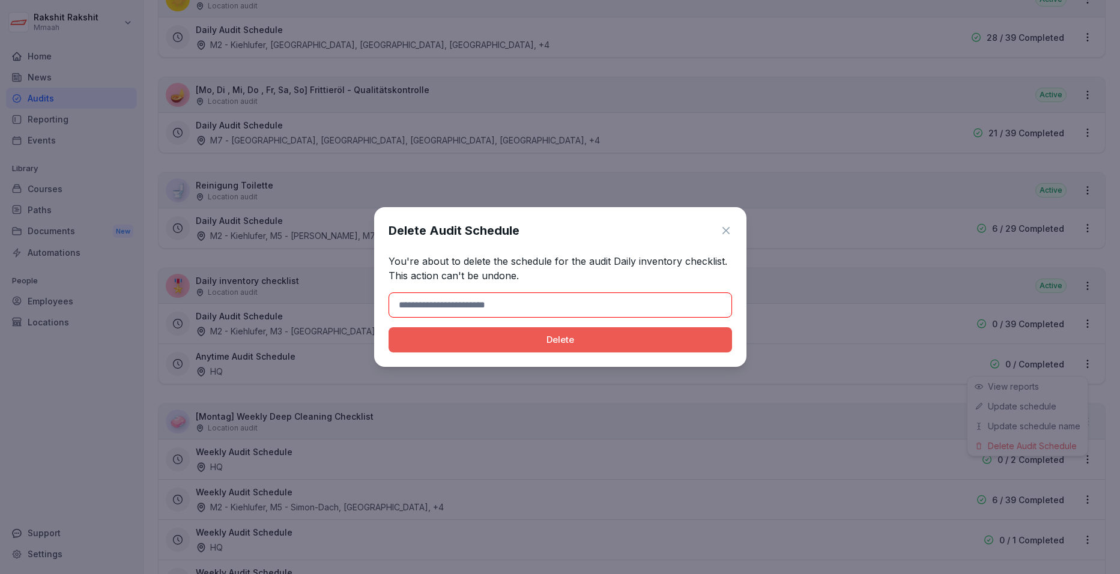
click at [508, 297] on input at bounding box center [561, 305] width 344 height 25
type input "******"
click at [474, 342] on div "Delete" at bounding box center [560, 339] width 324 height 13
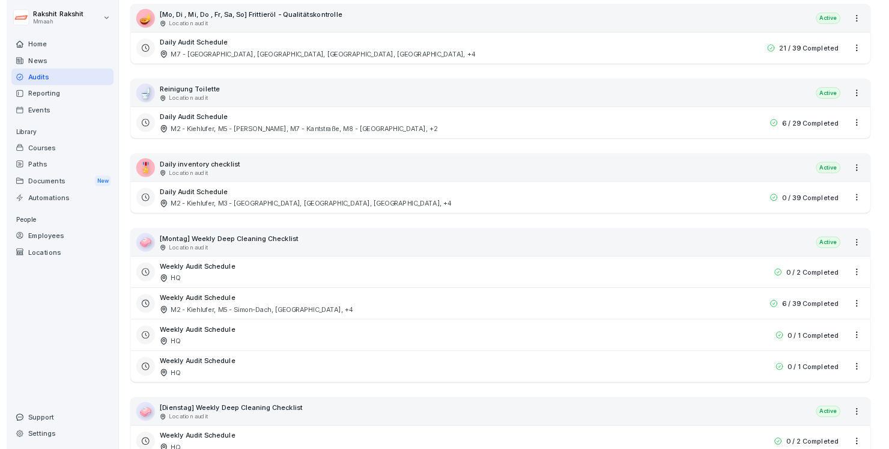
scroll to position [661, 0]
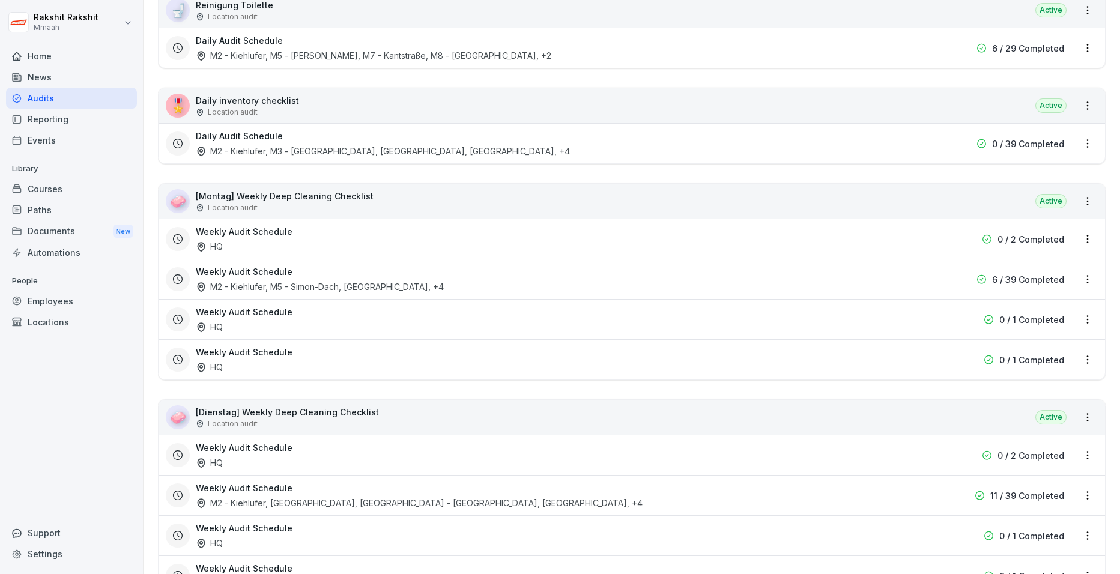
click at [890, 236] on html "Rakshit Rakshit Mmaah Home News Audits Reporting Events Library Courses Paths D…" at bounding box center [560, 287] width 1120 height 574
click at [890, 321] on div "Delete Audit Schedule" at bounding box center [1028, 321] width 120 height 20
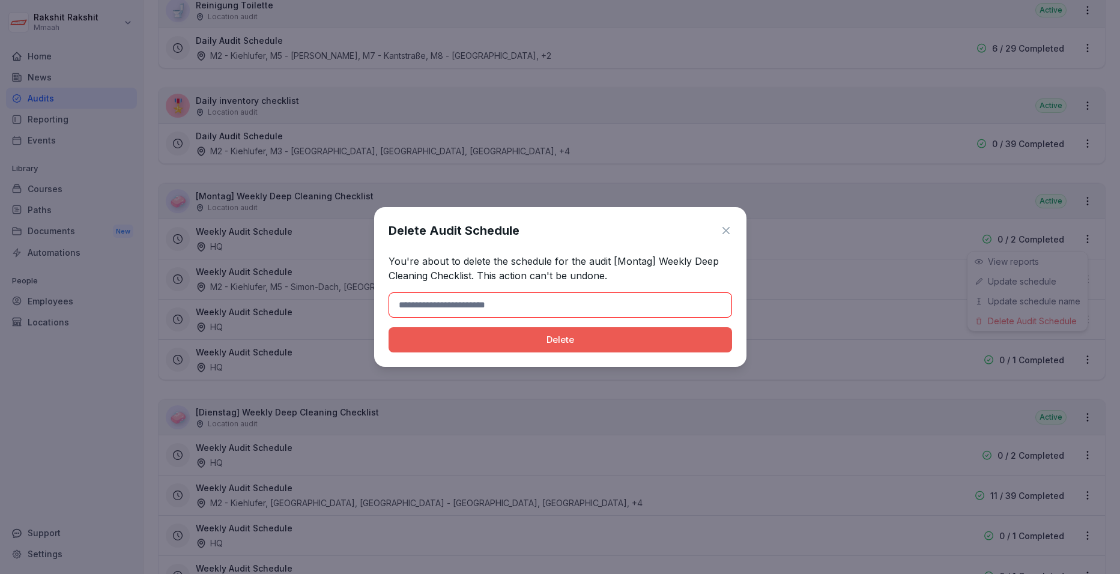
click at [468, 312] on input at bounding box center [561, 305] width 344 height 25
type input "******"
click at [458, 342] on div "Delete" at bounding box center [560, 339] width 324 height 13
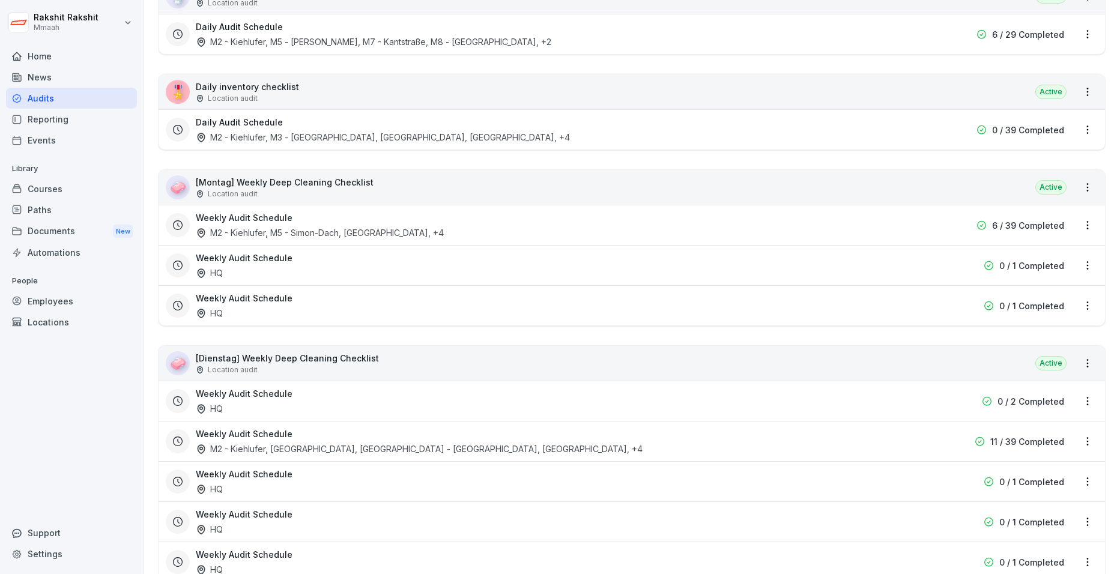
scroll to position [842, 0]
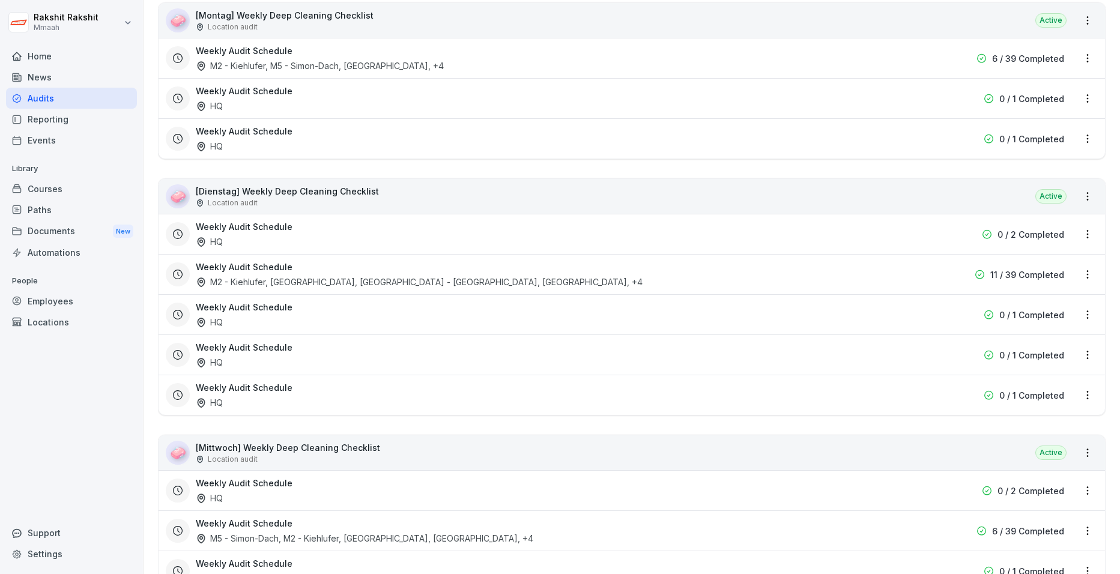
click at [890, 240] on html "Rakshit Rakshit Mmaah Home News Audits Reporting Events Library Courses Paths D…" at bounding box center [560, 287] width 1120 height 574
click at [890, 320] on div "Delete Audit Schedule" at bounding box center [1028, 316] width 120 height 20
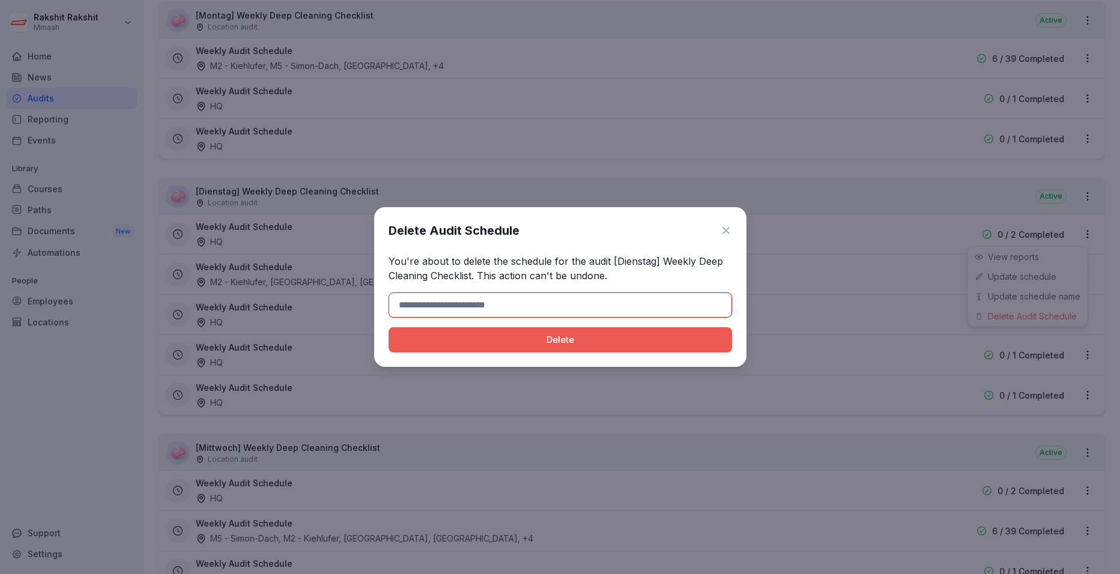
click at [583, 292] on div "Delete Audit Schedule You're about to delete the schedule for the audit [Dienst…" at bounding box center [560, 287] width 372 height 160
click at [530, 308] on input at bounding box center [561, 305] width 344 height 25
type input "******"
click at [448, 338] on div "Delete" at bounding box center [560, 339] width 324 height 13
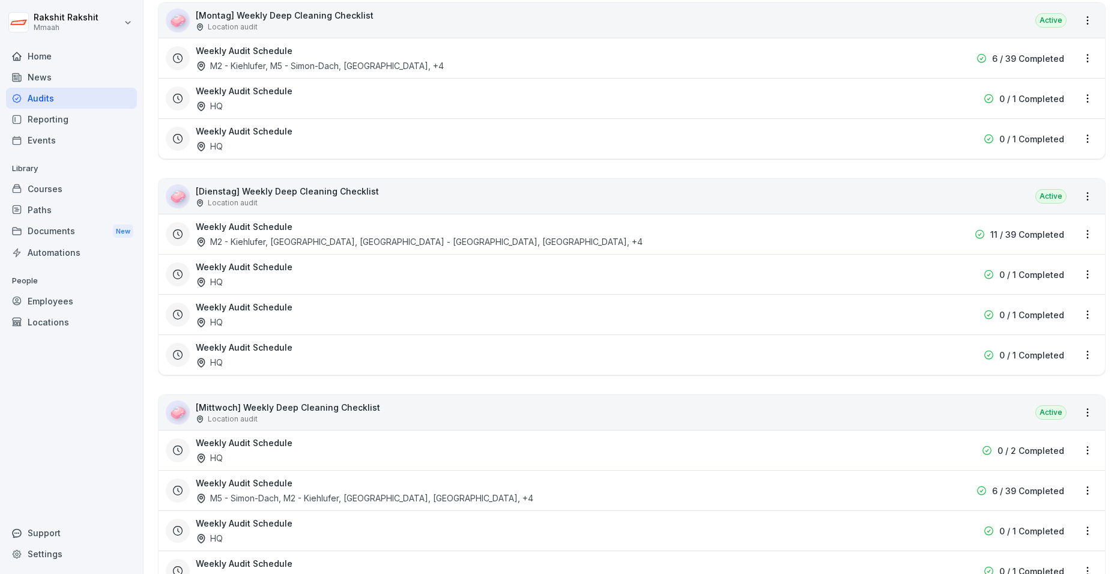
click at [890, 275] on html "Rakshit Rakshit Mmaah Home News Audits Reporting Events Library Courses Paths D…" at bounding box center [560, 287] width 1120 height 574
click at [890, 356] on div "Delete Audit Schedule" at bounding box center [1028, 357] width 120 height 20
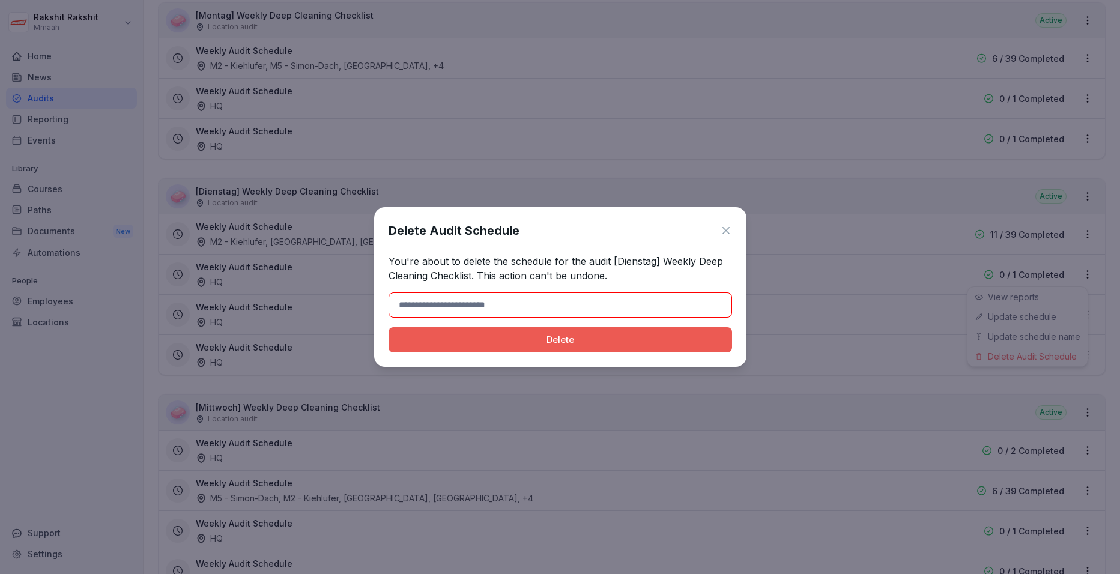
click at [478, 303] on input at bounding box center [561, 305] width 344 height 25
type input "******"
click at [469, 339] on div "Delete" at bounding box center [560, 339] width 324 height 13
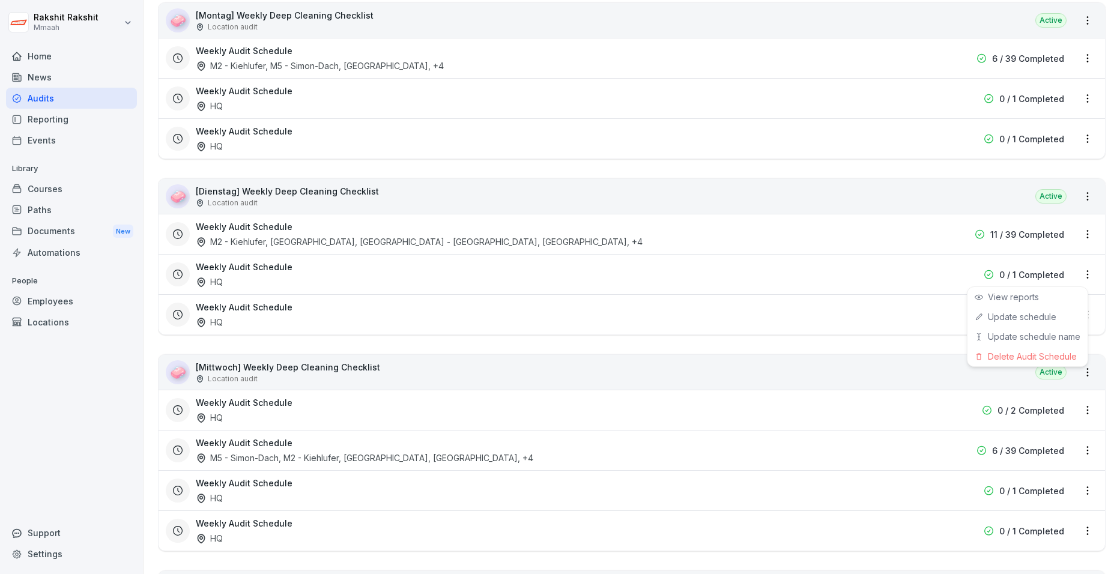
click at [890, 275] on html "Rakshit Rakshit Mmaah Home News Audits Reporting Events Library Courses Paths D…" at bounding box center [560, 287] width 1120 height 574
click at [890, 360] on div "Delete Audit Schedule" at bounding box center [1028, 357] width 120 height 20
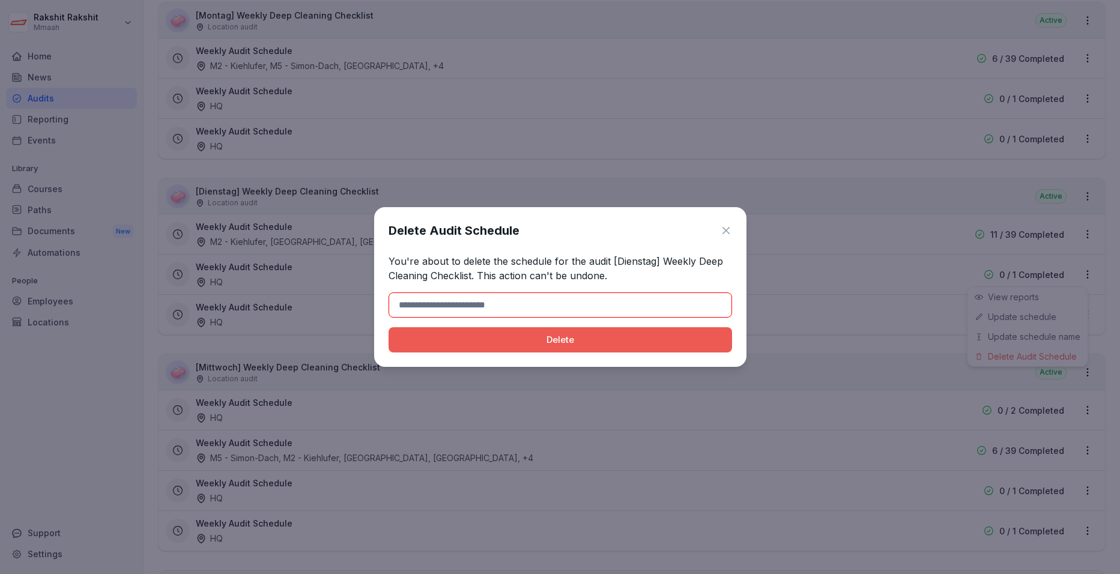
click at [469, 304] on input at bounding box center [561, 305] width 344 height 25
type input "******"
click at [461, 344] on div "Delete" at bounding box center [560, 339] width 324 height 13
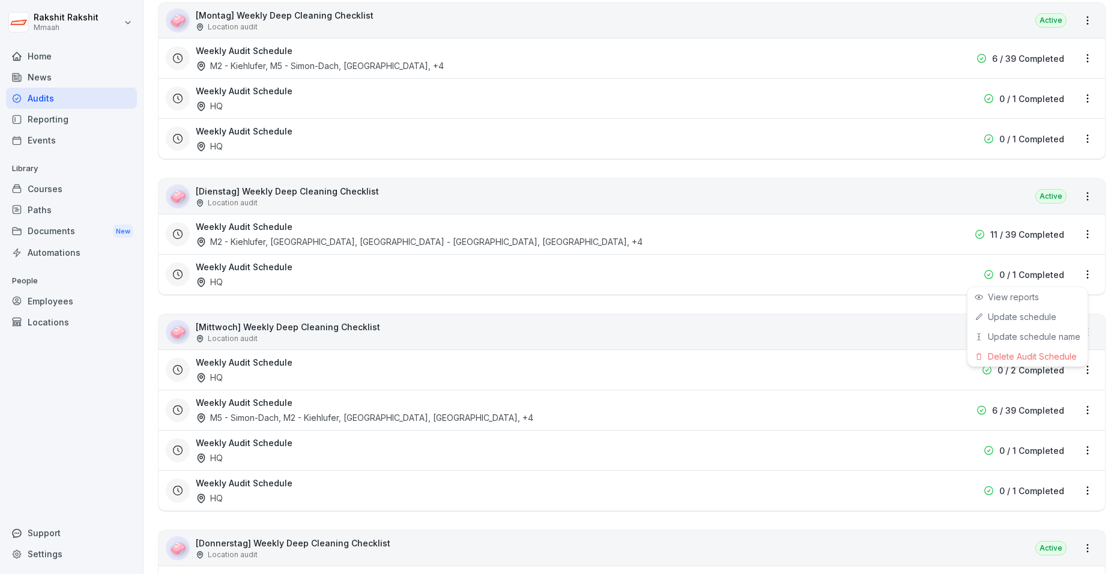
click at [890, 278] on html "Rakshit Rakshit Mmaah Home News Audits Reporting Events Library Courses Paths D…" at bounding box center [560, 287] width 1120 height 574
click at [890, 362] on div "Delete Audit Schedule" at bounding box center [1028, 357] width 120 height 20
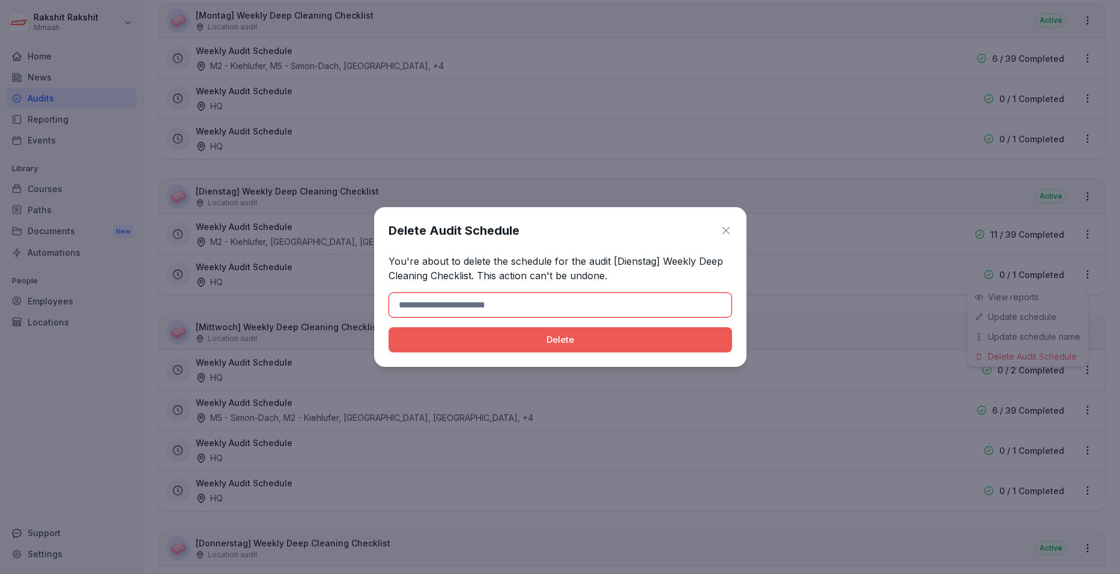
click at [541, 305] on input at bounding box center [561, 305] width 344 height 25
type input "******"
click at [470, 344] on div "Delete" at bounding box center [560, 339] width 324 height 13
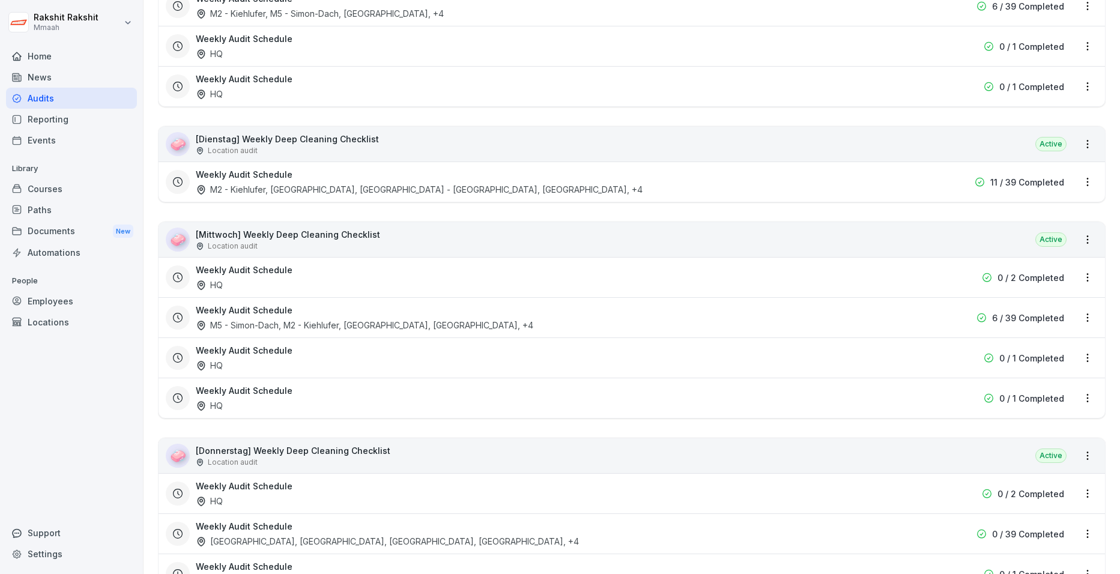
scroll to position [962, 0]
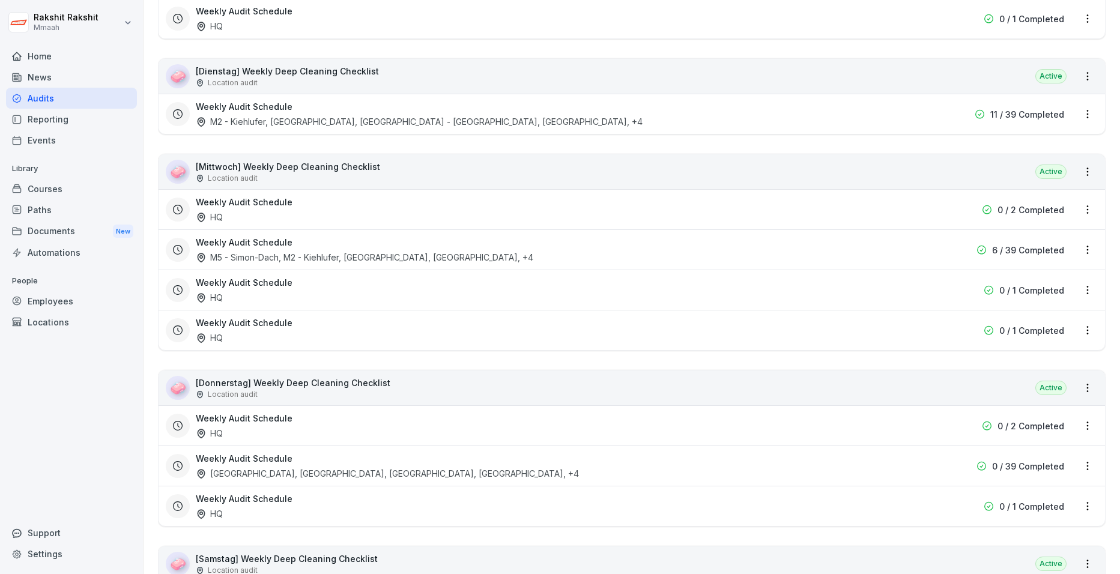
click at [890, 210] on html "Rakshit Rakshit Mmaah Home News Audits Reporting Events Library Courses Paths D…" at bounding box center [560, 287] width 1120 height 574
click at [890, 289] on div "Delete Audit Schedule" at bounding box center [1028, 292] width 120 height 20
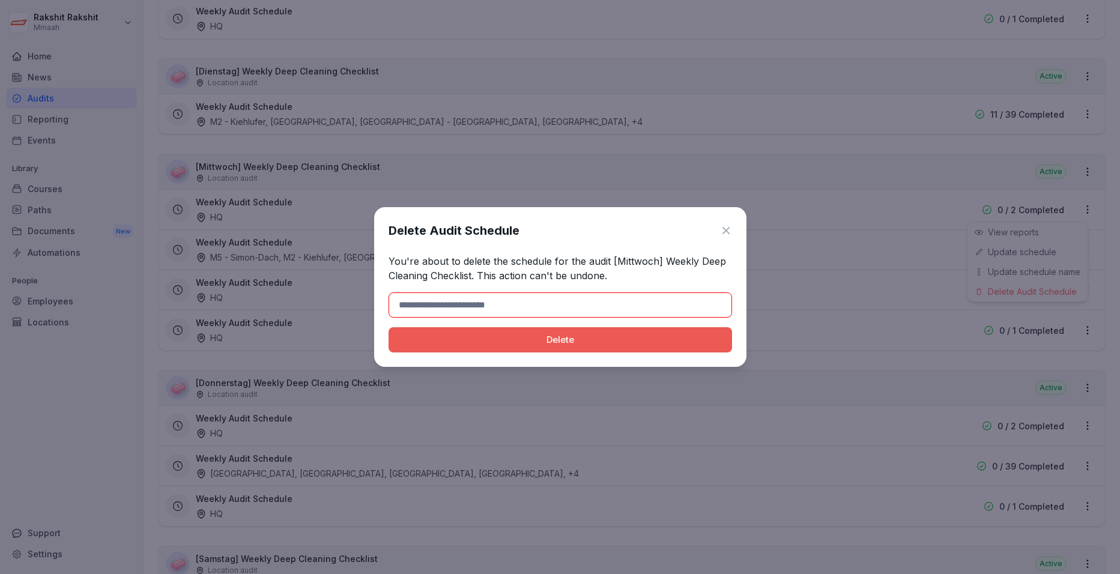
click at [595, 303] on input at bounding box center [561, 305] width 344 height 25
type input "******"
click at [426, 338] on div "Delete" at bounding box center [560, 339] width 324 height 13
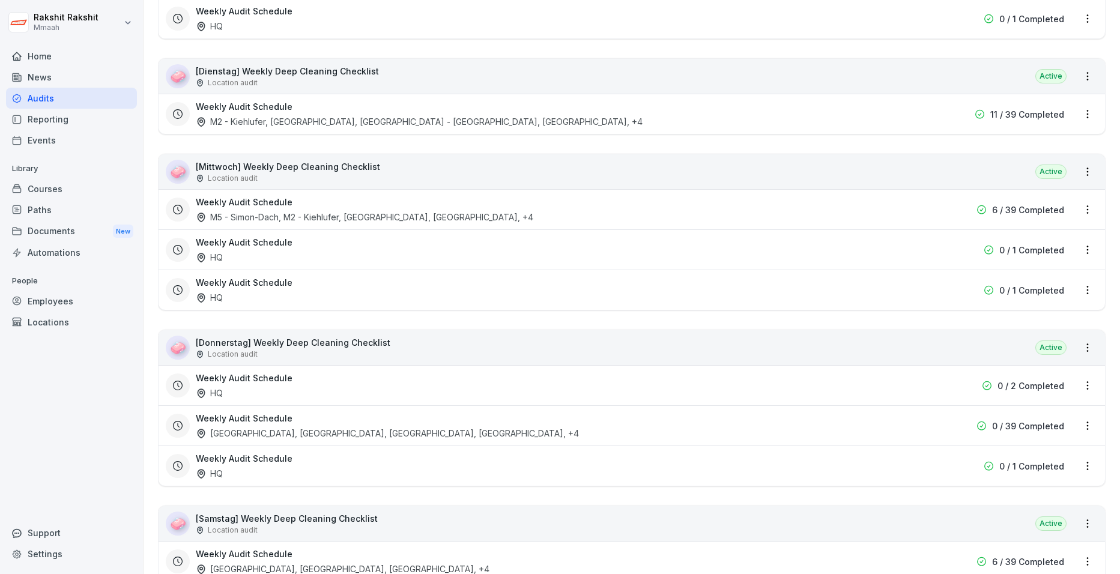
click at [890, 256] on html "Rakshit Rakshit Mmaah Home News Audits Reporting Events Library Courses Paths D…" at bounding box center [560, 287] width 1120 height 574
click at [890, 326] on div "Delete Audit Schedule" at bounding box center [1028, 332] width 120 height 20
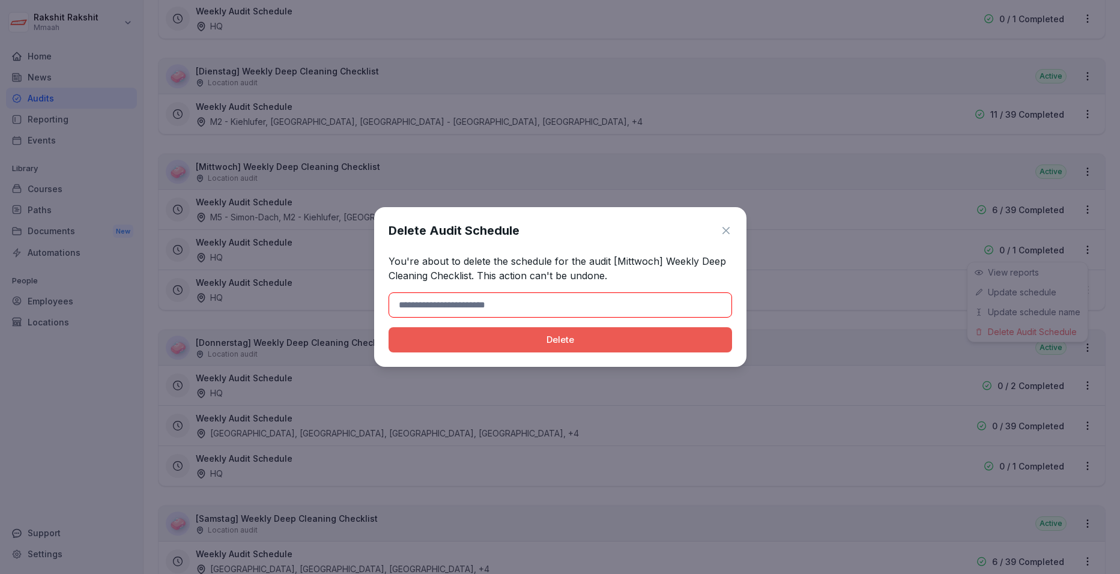
click at [616, 297] on input at bounding box center [561, 305] width 344 height 25
type input "******"
click at [473, 341] on div "Delete" at bounding box center [560, 339] width 324 height 13
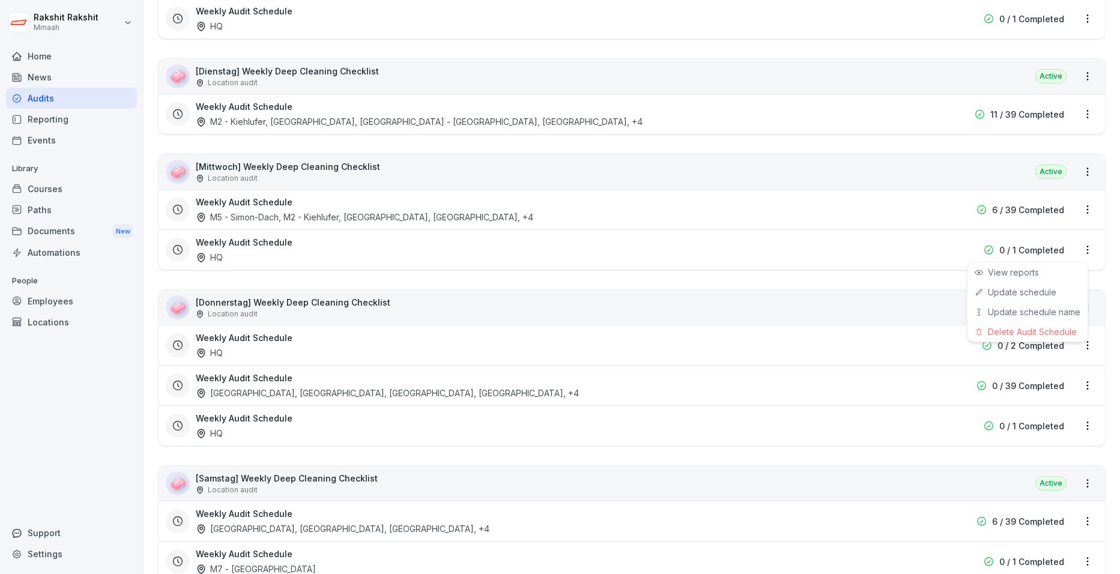
click at [890, 254] on html "Rakshit Rakshit Mmaah Home News Audits Reporting Events Library Courses Paths D…" at bounding box center [560, 287] width 1120 height 574
click at [890, 335] on div "Delete Audit Schedule" at bounding box center [1028, 332] width 120 height 20
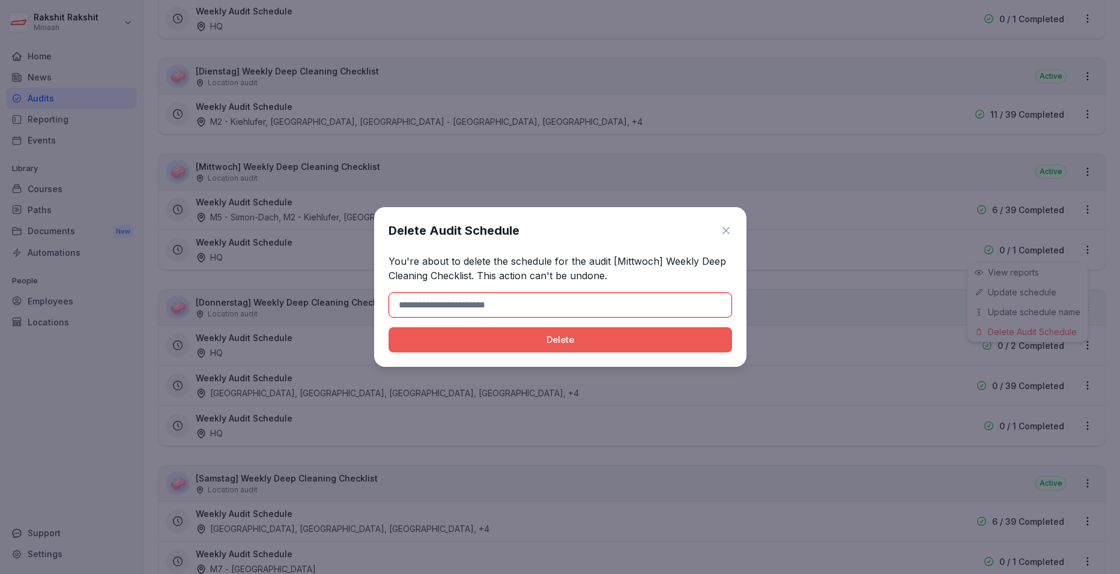
click at [512, 315] on input at bounding box center [561, 305] width 344 height 25
type input "******"
click at [479, 342] on div "Delete" at bounding box center [560, 339] width 324 height 13
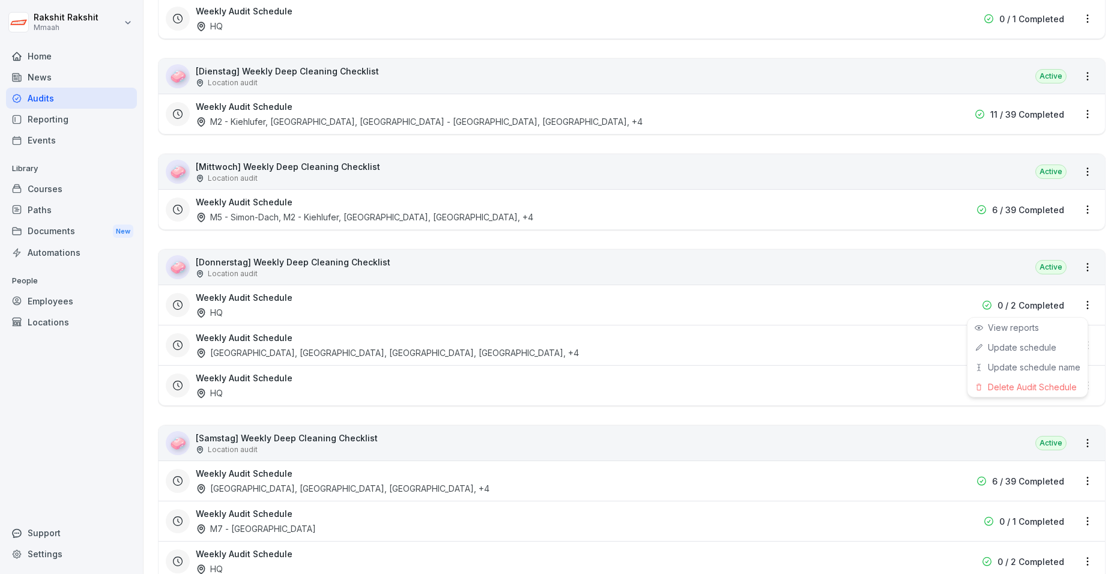
click at [890, 309] on html "Rakshit Rakshit Mmaah Home News Audits Reporting Events Library Courses Paths D…" at bounding box center [560, 287] width 1120 height 574
click at [890, 390] on div "Delete Audit Schedule" at bounding box center [1028, 387] width 120 height 20
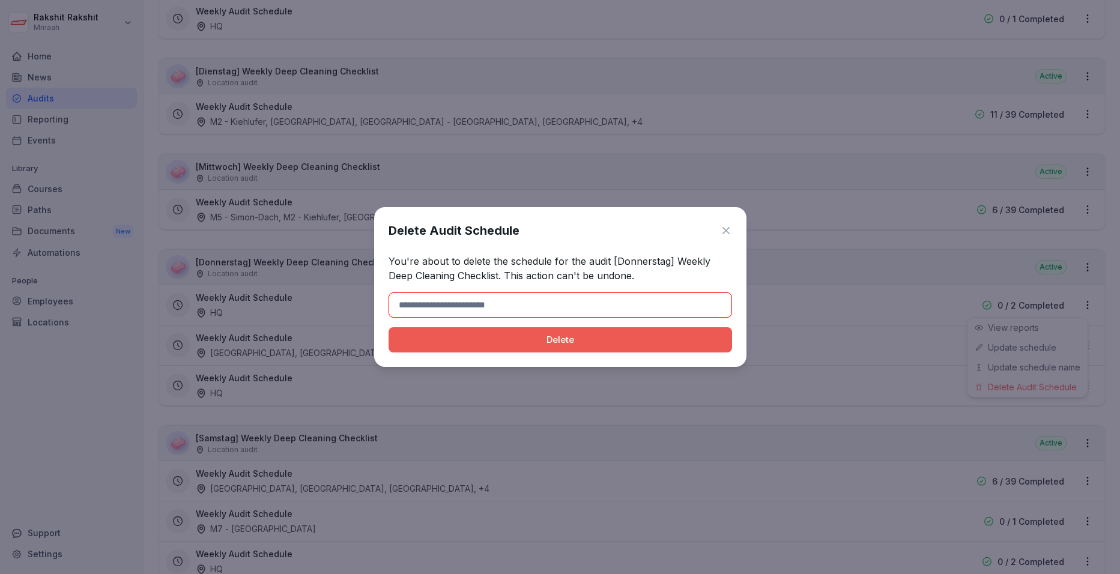
click at [602, 305] on input at bounding box center [561, 305] width 344 height 25
type input "******"
drag, startPoint x: 557, startPoint y: 313, endPoint x: 494, endPoint y: 337, distance: 67.5
click at [494, 337] on div "Delete" at bounding box center [560, 339] width 324 height 13
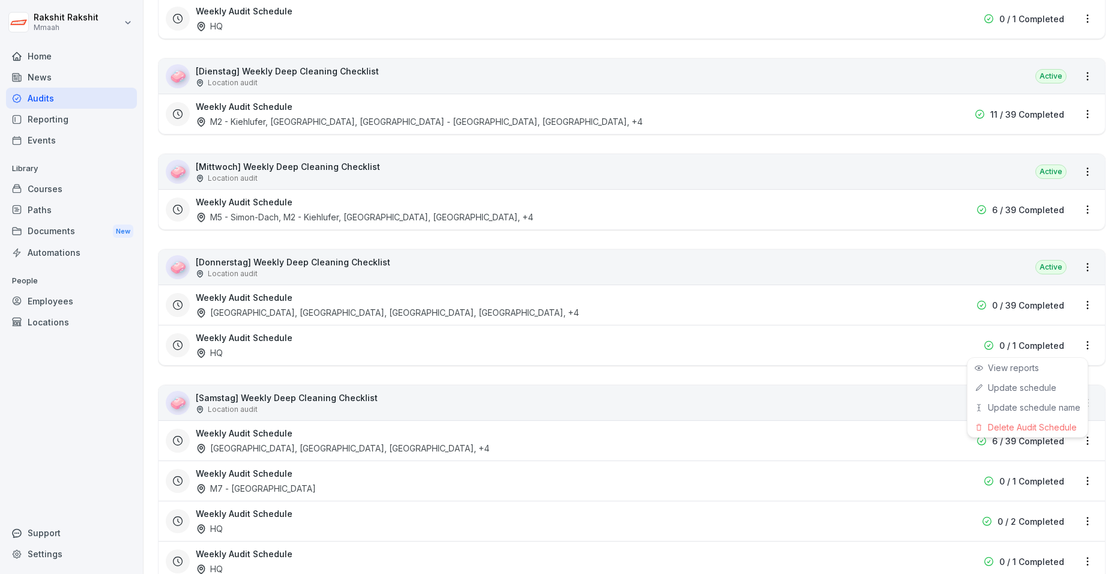
click at [890, 345] on html "Rakshit Rakshit Mmaah Home News Audits Reporting Events Library Courses Paths D…" at bounding box center [560, 287] width 1120 height 574
click at [890, 421] on div "Delete Audit Schedule" at bounding box center [1028, 428] width 120 height 20
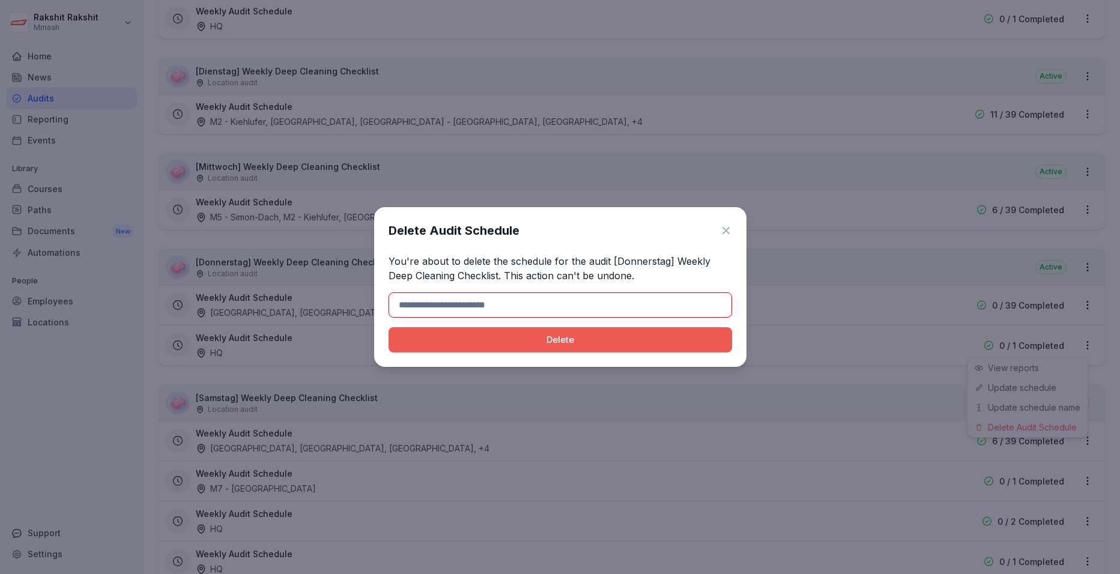
click at [582, 301] on input at bounding box center [561, 305] width 344 height 25
type input "******"
click at [463, 347] on button "Delete" at bounding box center [561, 339] width 344 height 25
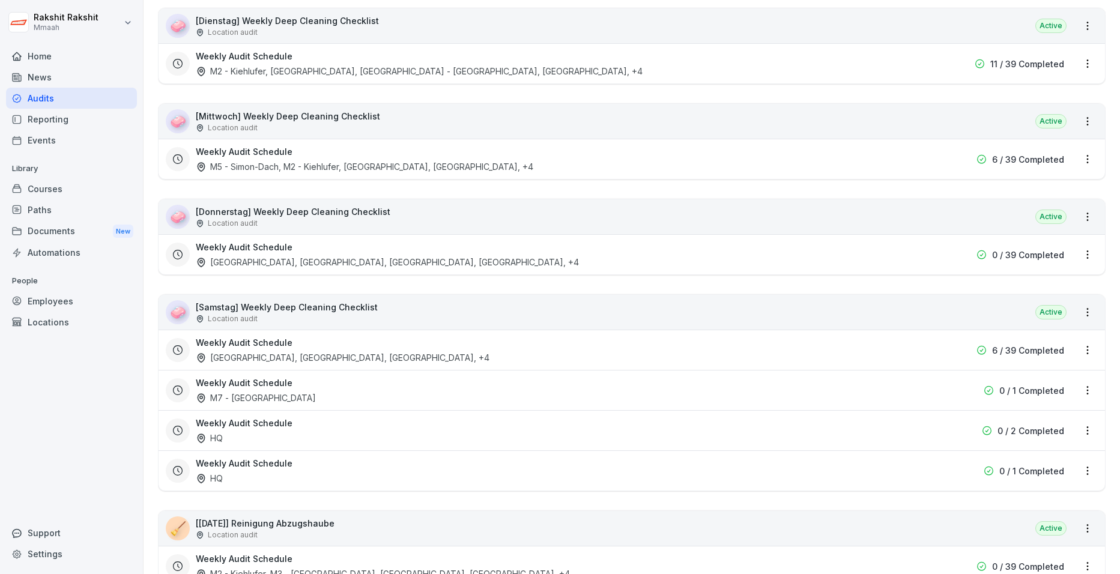
scroll to position [1083, 0]
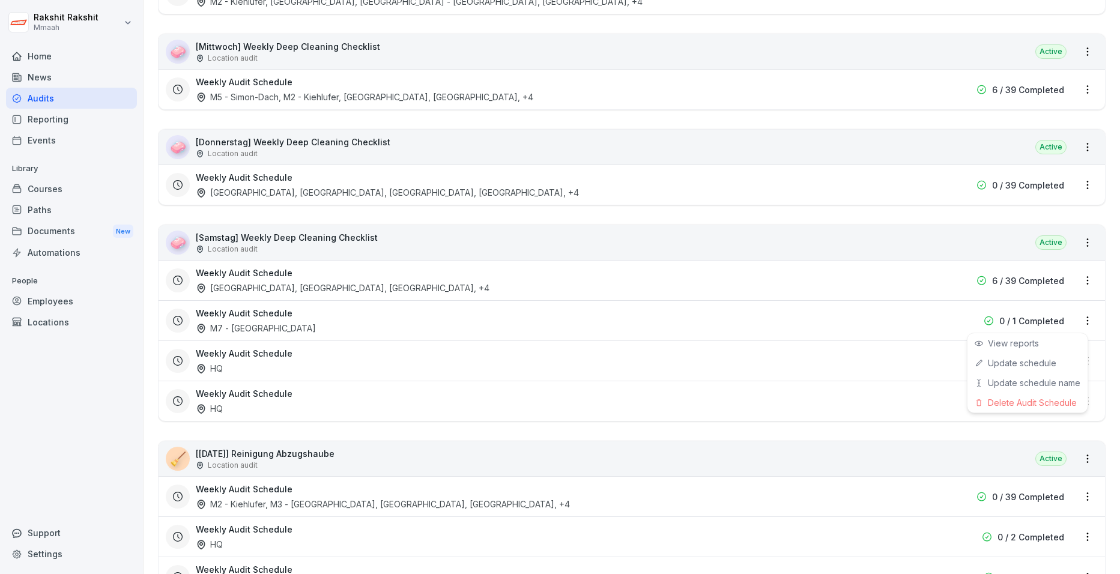
click at [890, 322] on html "Rakshit Rakshit Mmaah Home News Audits Reporting Events Library Courses Paths D…" at bounding box center [560, 287] width 1120 height 574
click at [890, 407] on div "Delete Audit Schedule" at bounding box center [1028, 403] width 120 height 20
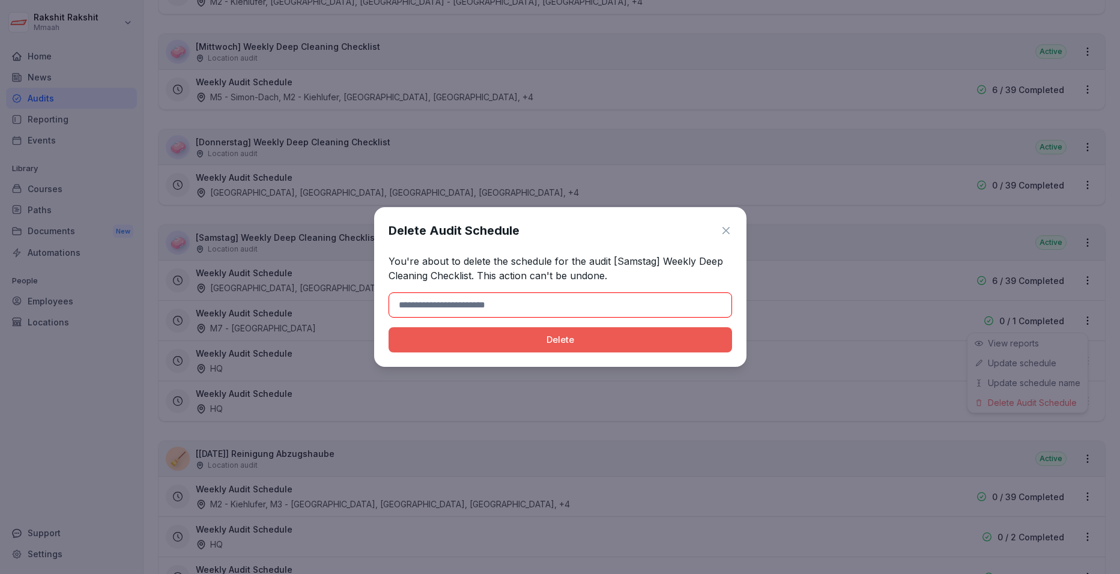
click at [589, 307] on input at bounding box center [561, 305] width 344 height 25
type input "******"
click at [521, 344] on div "Delete" at bounding box center [560, 339] width 324 height 13
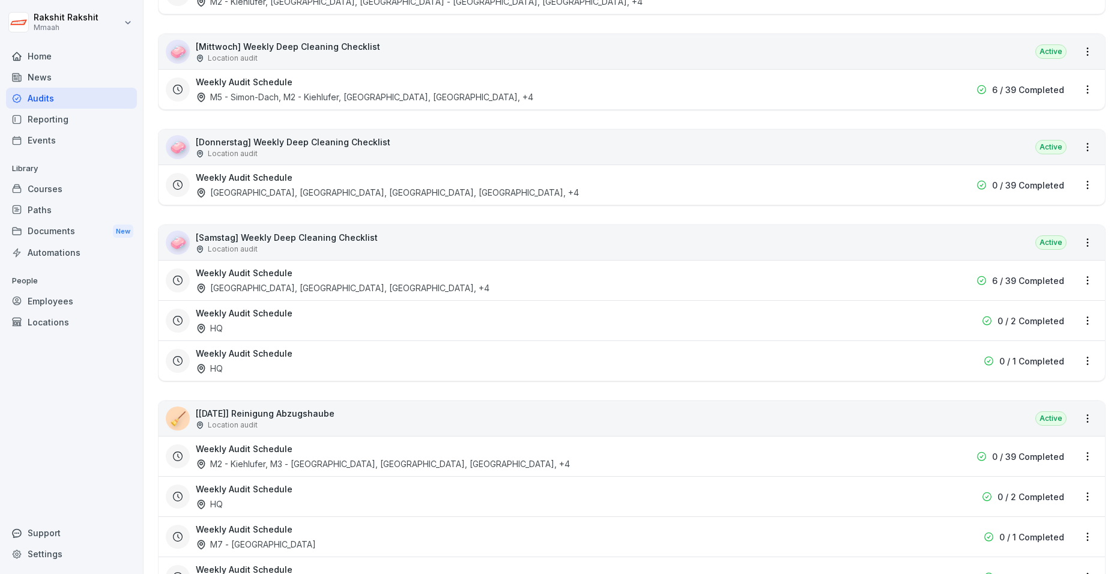
click at [890, 320] on html "Rakshit Rakshit Mmaah Home News Audits Reporting Events Library Courses Paths D…" at bounding box center [560, 287] width 1120 height 574
click at [890, 400] on div "Delete Audit Schedule" at bounding box center [1028, 403] width 120 height 20
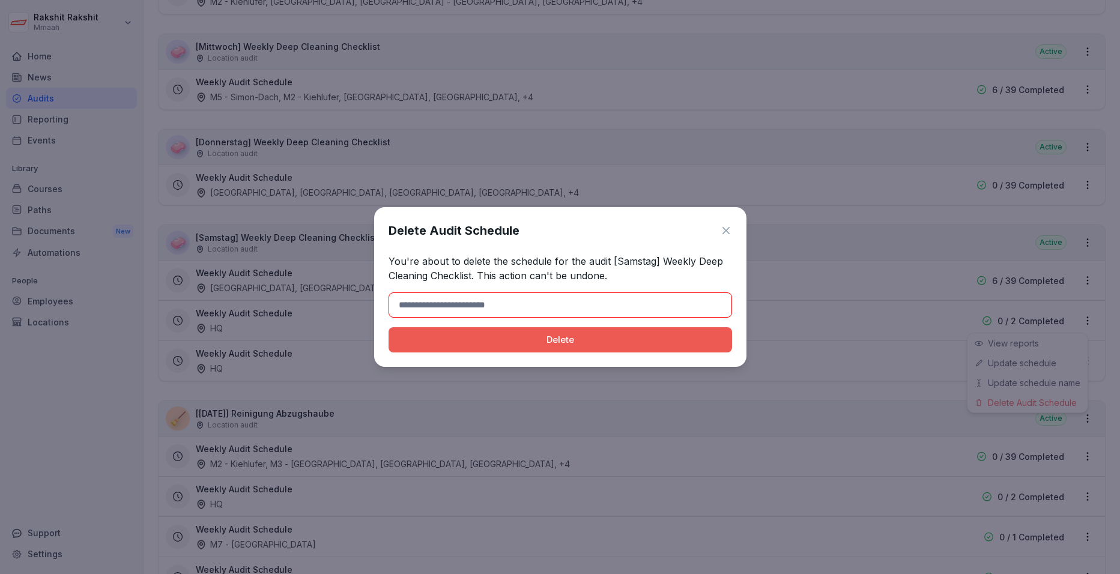
click at [476, 296] on input at bounding box center [561, 305] width 344 height 25
type input "******"
click at [476, 343] on div "Delete" at bounding box center [560, 339] width 324 height 13
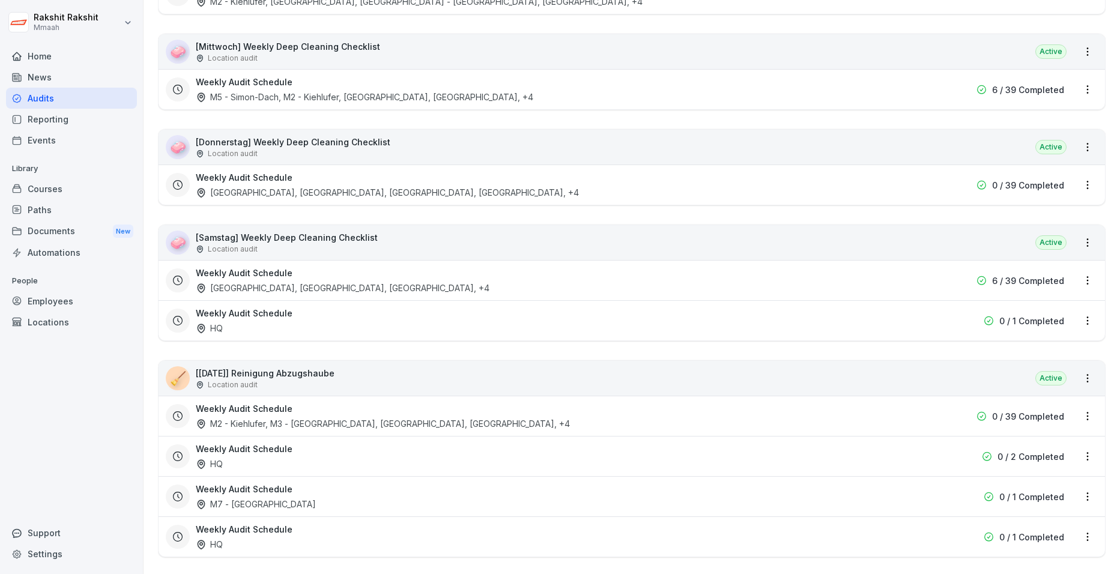
click at [890, 323] on html "Rakshit Rakshit Mmaah Home News Audits Reporting Events Library Courses Paths D…" at bounding box center [560, 287] width 1120 height 574
click at [890, 397] on div "Delete Audit Schedule" at bounding box center [1028, 403] width 120 height 20
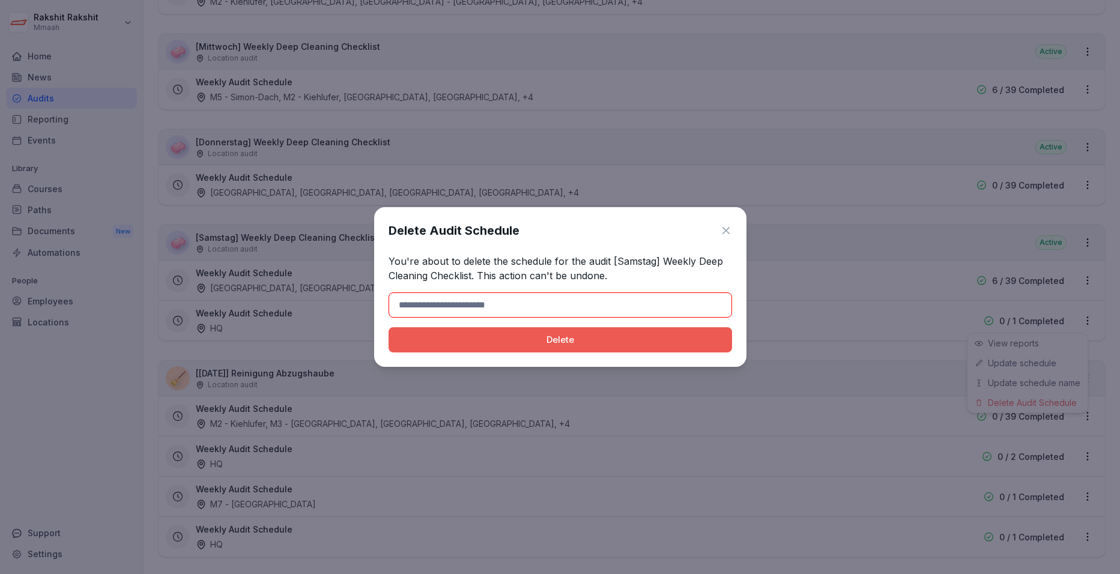
click at [494, 314] on input at bounding box center [561, 305] width 344 height 25
type input "******"
click at [487, 342] on div "Delete" at bounding box center [560, 339] width 324 height 13
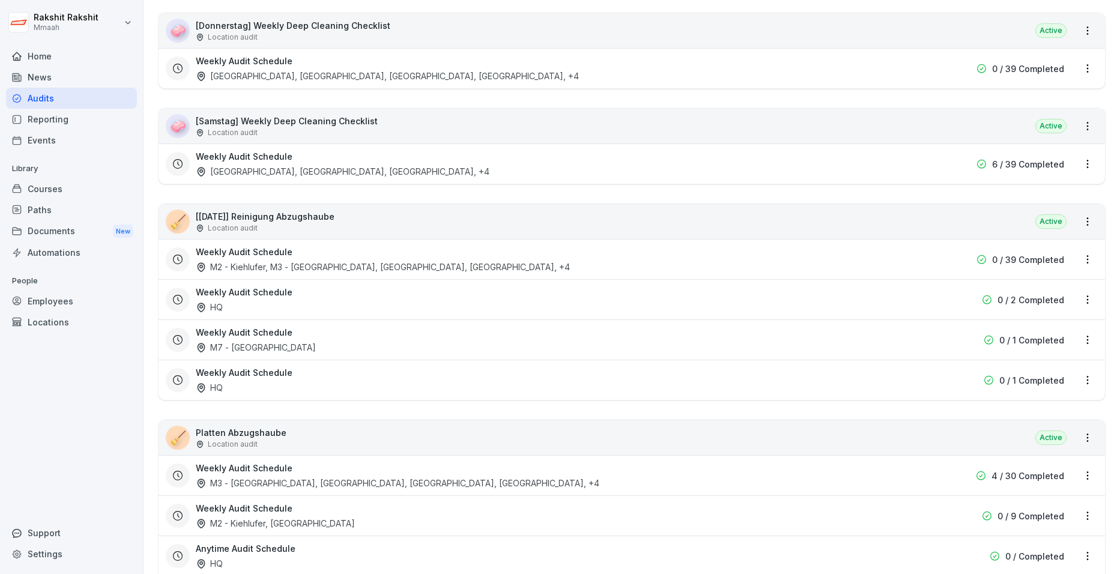
scroll to position [1203, 0]
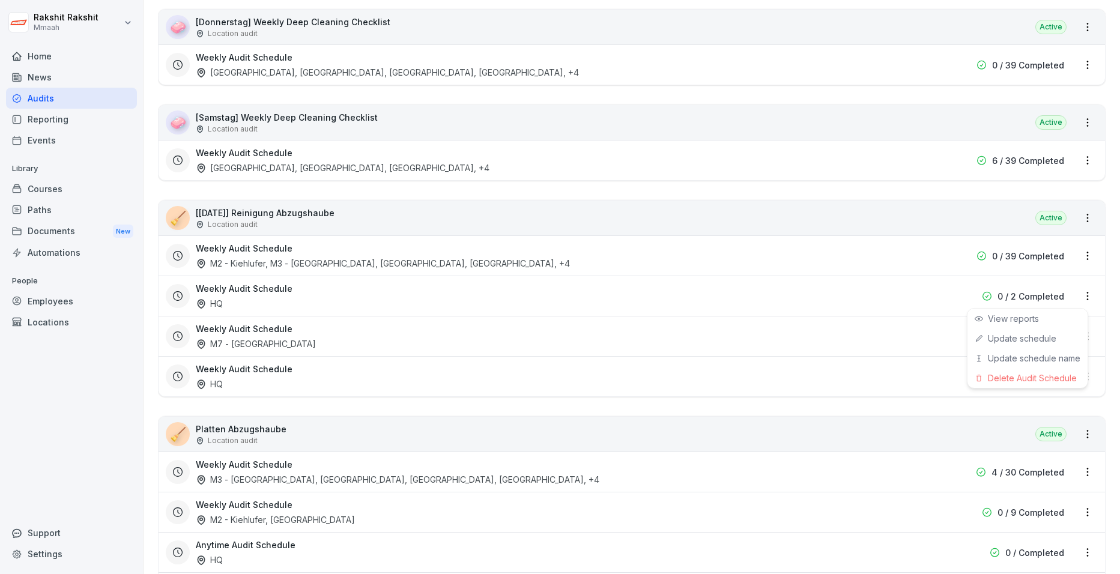
click at [890, 296] on html "Rakshit Rakshit Mmaah Home News Audits Reporting Events Library Courses Paths D…" at bounding box center [560, 287] width 1120 height 574
click at [890, 375] on div "Delete Audit Schedule" at bounding box center [1028, 378] width 120 height 20
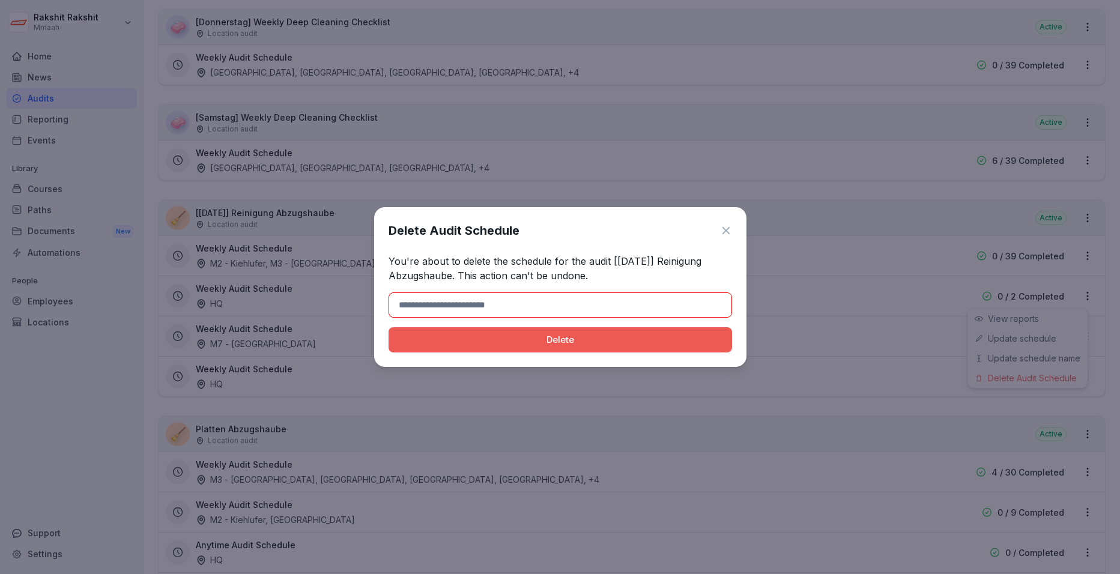
click at [592, 299] on input at bounding box center [561, 305] width 344 height 25
type input "******"
click at [482, 344] on div "Delete" at bounding box center [560, 339] width 324 height 13
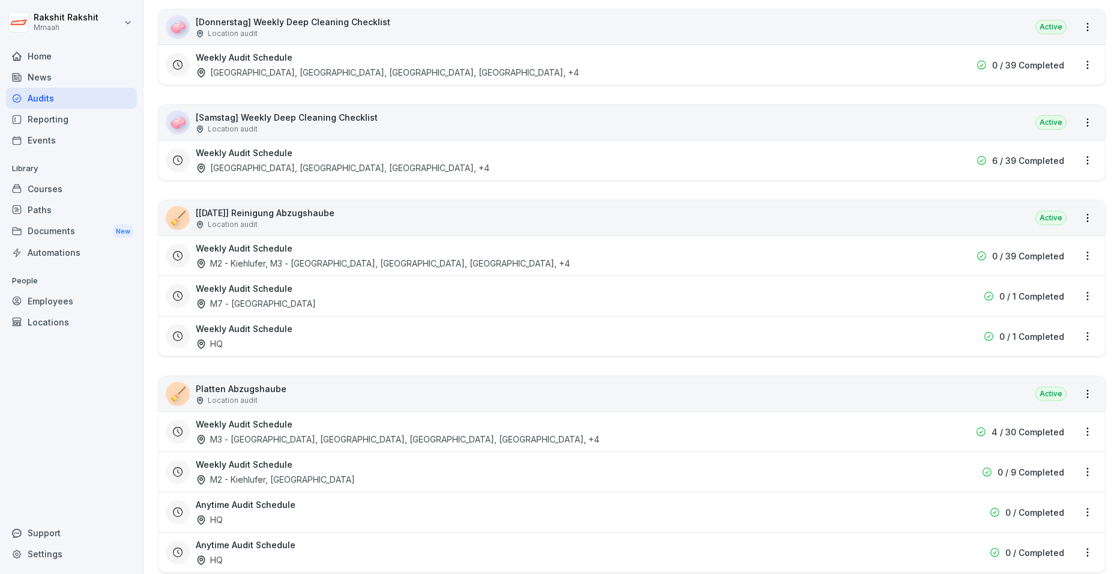
click at [890, 300] on html "Rakshit Rakshit Mmaah Home News Audits Reporting Events Library Courses Paths D…" at bounding box center [560, 287] width 1120 height 574
click at [890, 378] on div "Delete Audit Schedule" at bounding box center [1028, 378] width 120 height 20
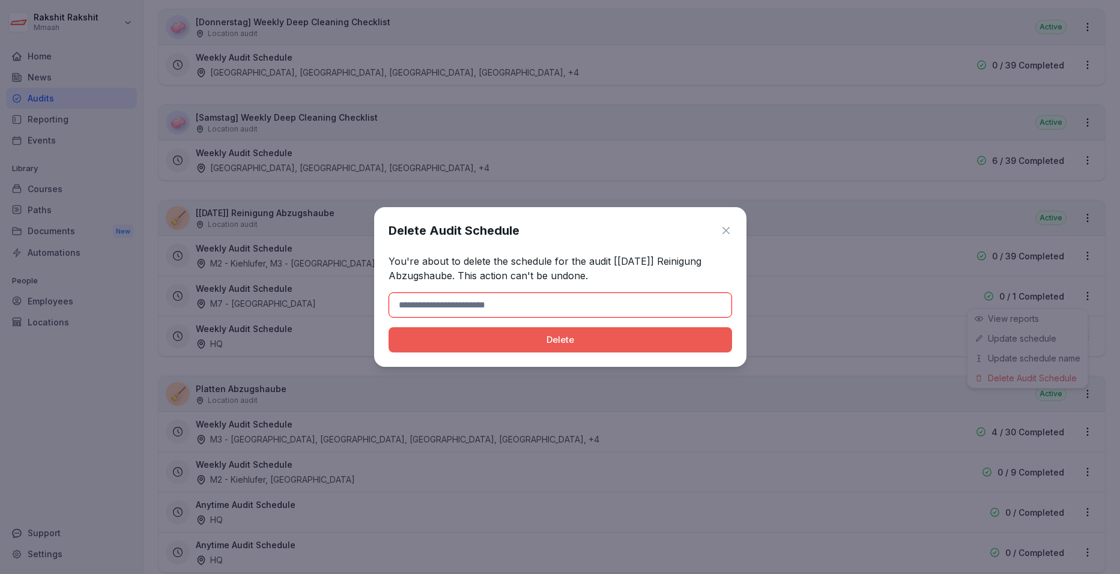
click at [543, 300] on input at bounding box center [561, 305] width 344 height 25
type input "******"
click at [463, 345] on div "Delete" at bounding box center [560, 339] width 324 height 13
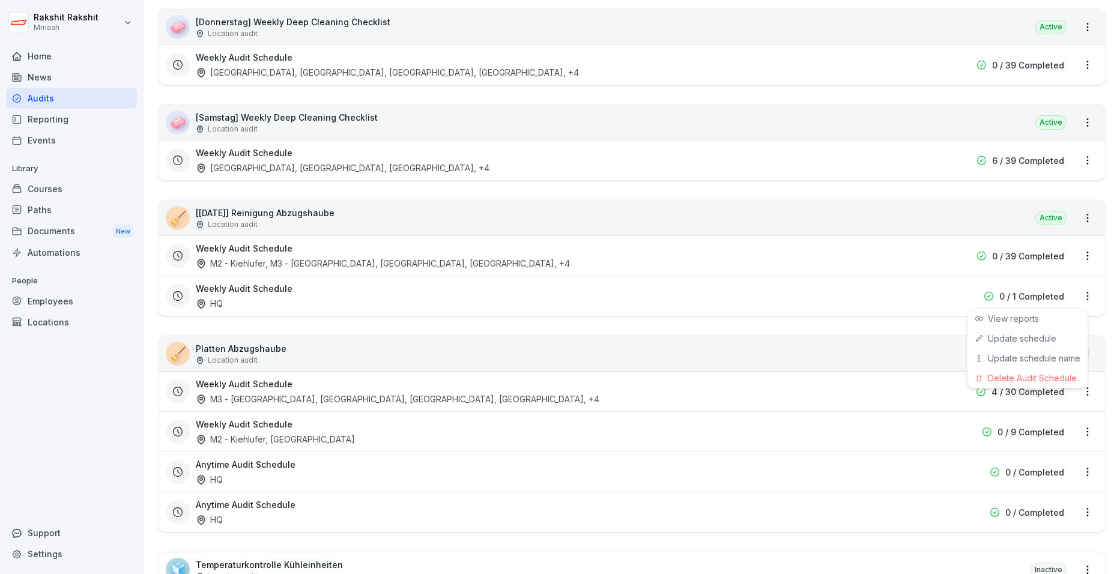
click at [890, 294] on html "Rakshit Rakshit Mmaah Home News Audits Reporting Events Library Courses Paths D…" at bounding box center [560, 287] width 1120 height 574
click at [890, 380] on div "Delete Audit Schedule" at bounding box center [1028, 378] width 120 height 20
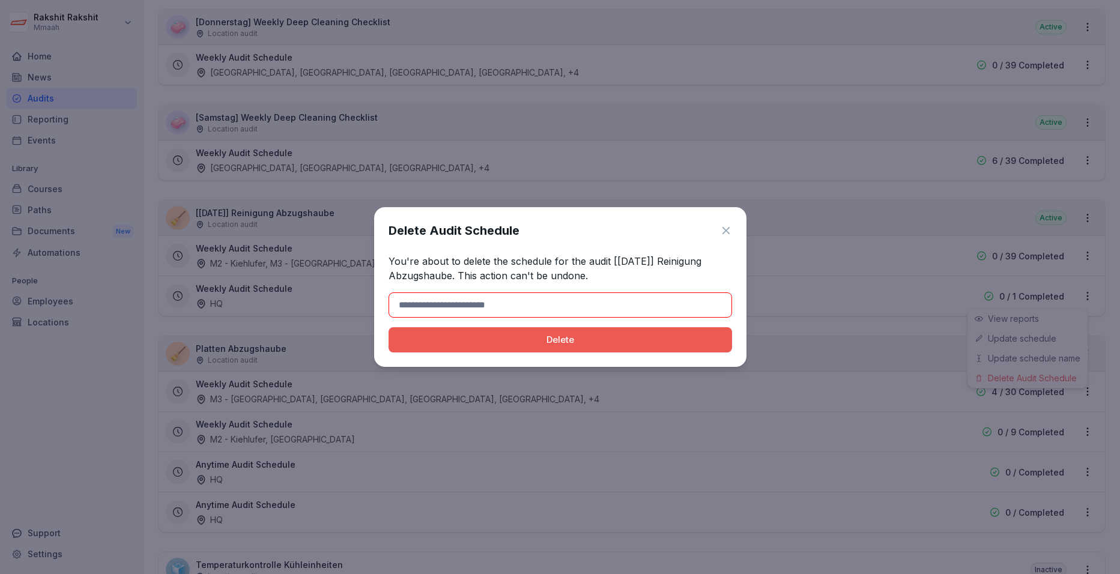
click at [577, 305] on input at bounding box center [561, 305] width 344 height 25
type input "******"
click at [515, 345] on div "Delete" at bounding box center [560, 339] width 324 height 13
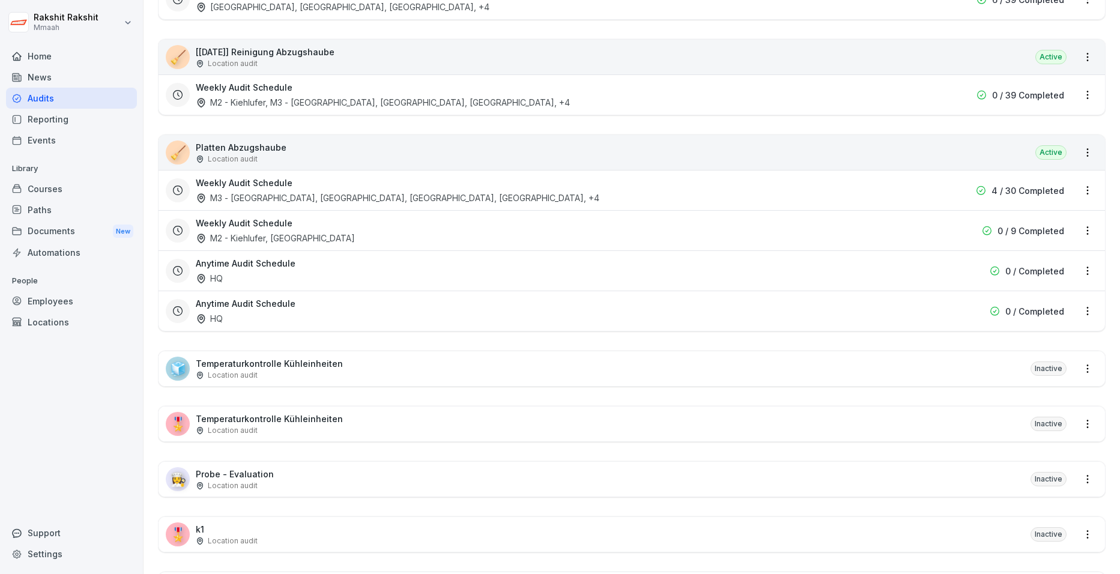
scroll to position [1383, 0]
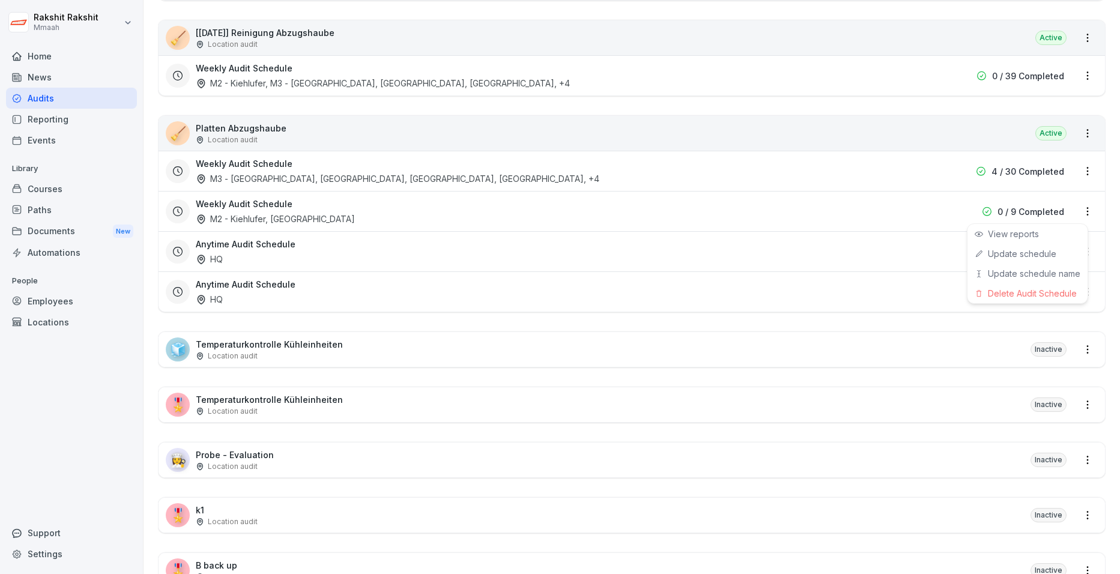
click at [890, 209] on html "Rakshit Rakshit Mmaah Home News Audits Reporting Events Library Courses Paths D…" at bounding box center [560, 287] width 1120 height 574
click at [890, 298] on div "Delete Audit Schedule" at bounding box center [1028, 294] width 120 height 20
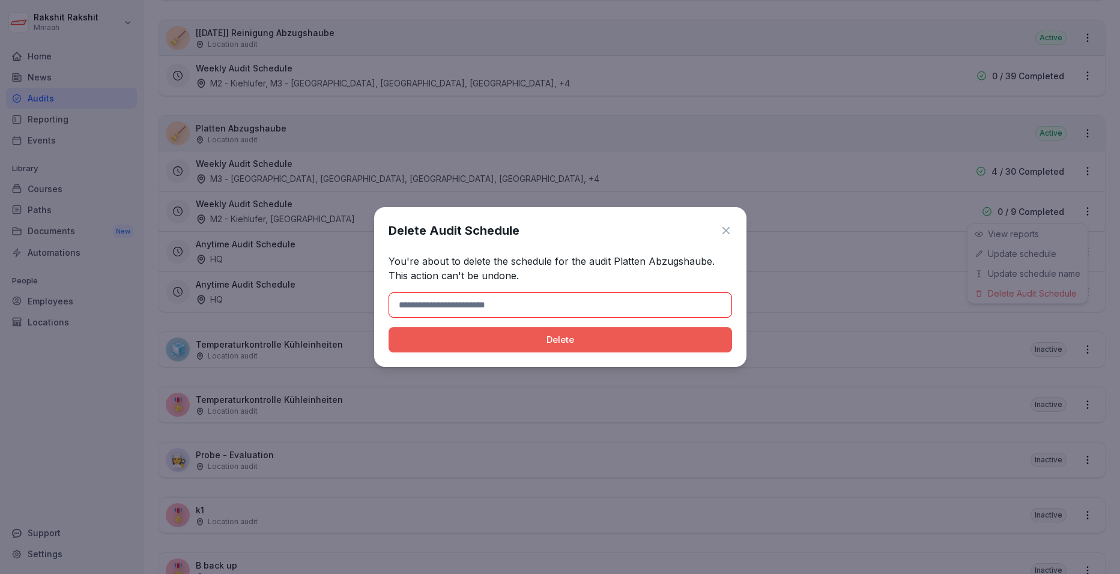
click at [615, 309] on input at bounding box center [561, 305] width 344 height 25
type input "******"
click at [467, 350] on button "Delete" at bounding box center [561, 339] width 344 height 25
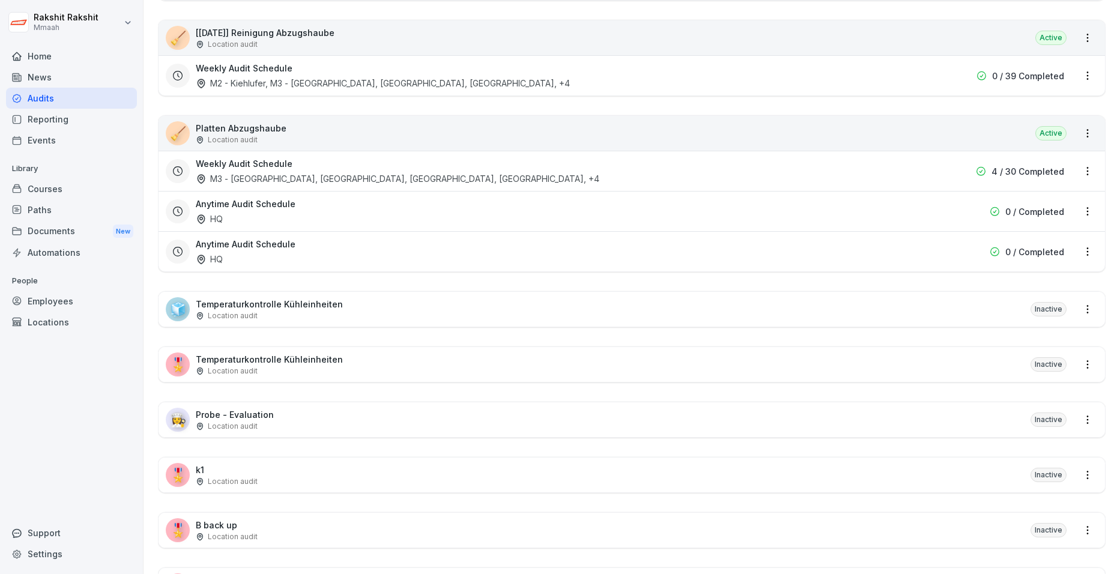
click at [890, 214] on html "Rakshit Rakshit Mmaah Home News Audits Reporting Events Library Courses Paths D…" at bounding box center [560, 287] width 1120 height 574
click at [890, 287] on div "Delete Audit Schedule" at bounding box center [1028, 294] width 120 height 20
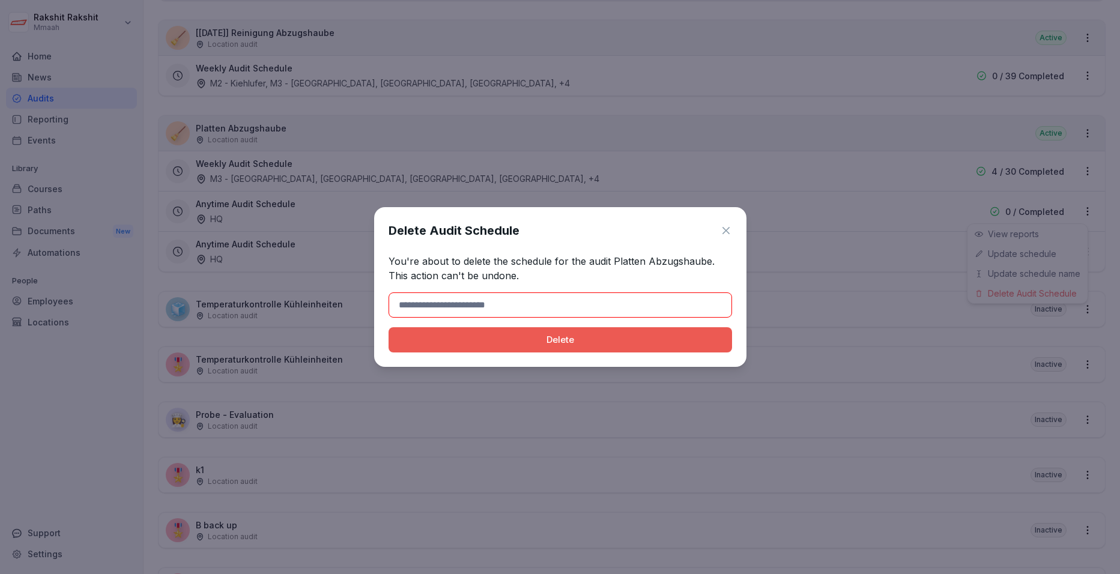
click at [571, 298] on input at bounding box center [561, 305] width 344 height 25
type input "******"
click at [466, 340] on div "Delete" at bounding box center [560, 339] width 324 height 13
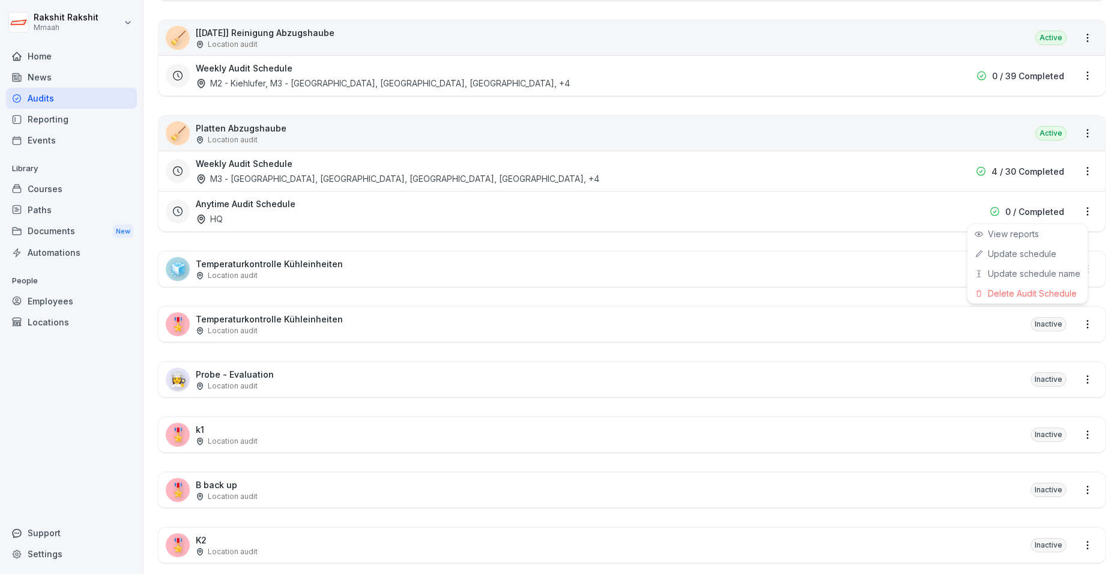
click at [890, 208] on html "Rakshit Rakshit Mmaah Home News Audits Reporting Events Library Courses Paths D…" at bounding box center [560, 287] width 1120 height 574
click at [890, 285] on div "Delete Audit Schedule" at bounding box center [1028, 294] width 120 height 20
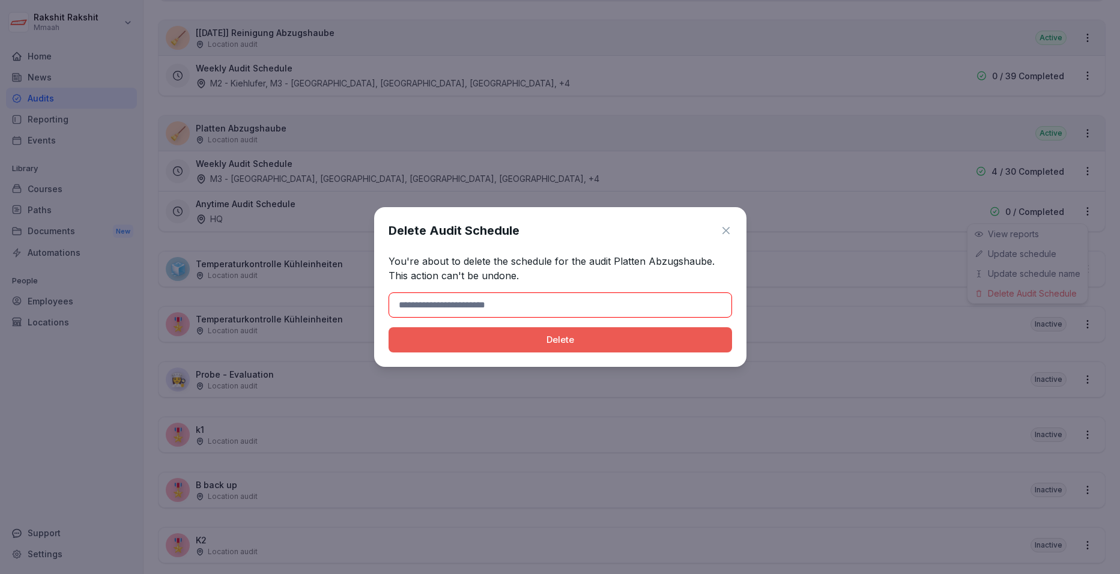
click at [576, 292] on div "Delete Audit Schedule You're about to delete the schedule for the audit Platten…" at bounding box center [560, 287] width 372 height 160
click at [556, 309] on input at bounding box center [561, 305] width 344 height 25
type input "******"
click at [546, 342] on div "Delete" at bounding box center [560, 339] width 324 height 13
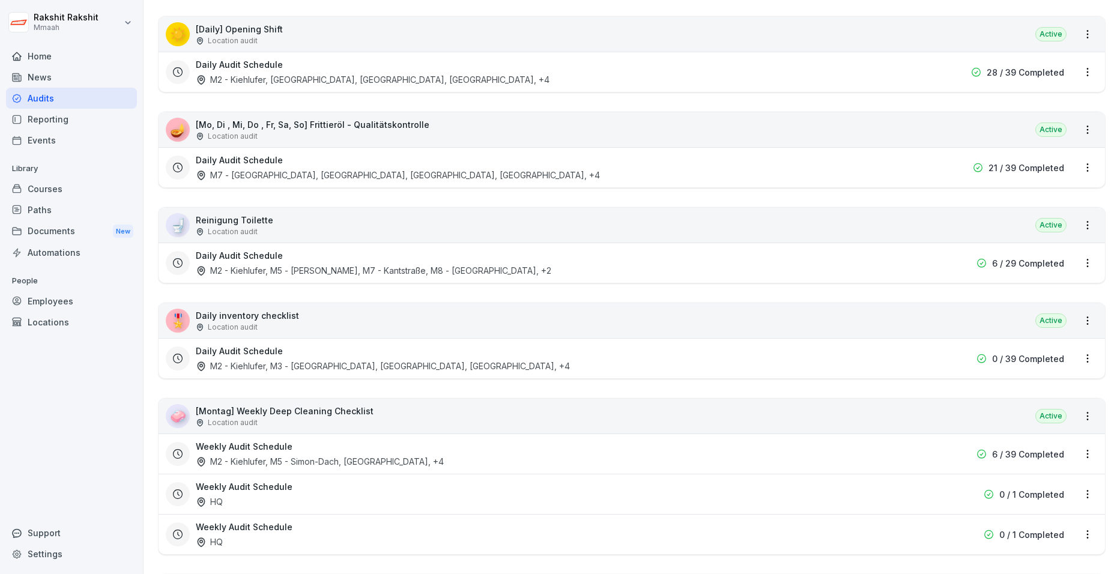
scroll to position [601, 0]
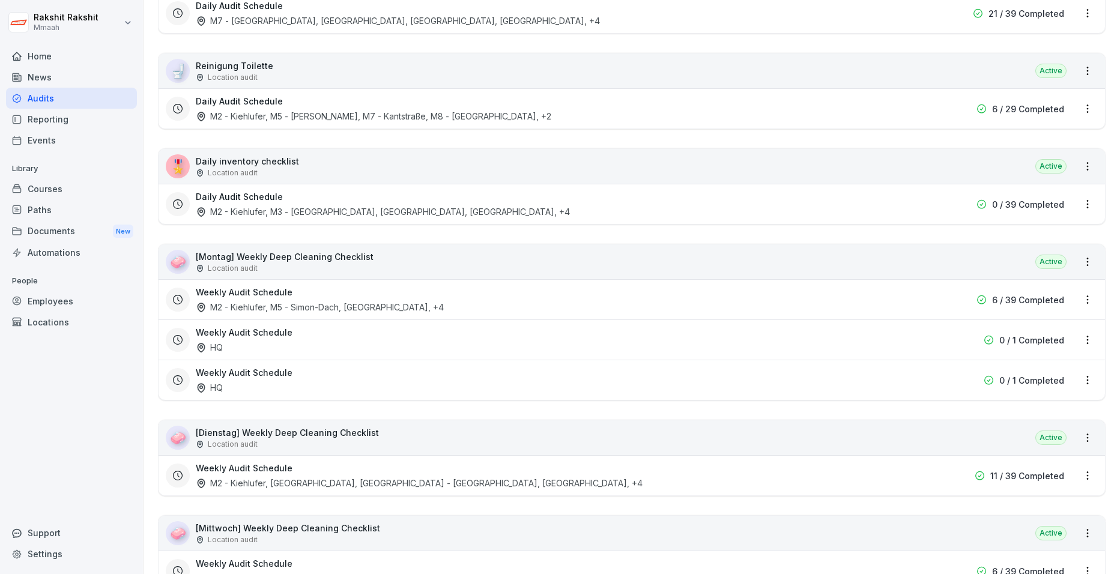
click at [890, 344] on html "Rakshit Rakshit Mmaah Home News Audits Reporting Events Library Courses Paths D…" at bounding box center [560, 287] width 1120 height 574
click at [890, 421] on div "Delete Audit Schedule" at bounding box center [1028, 422] width 120 height 20
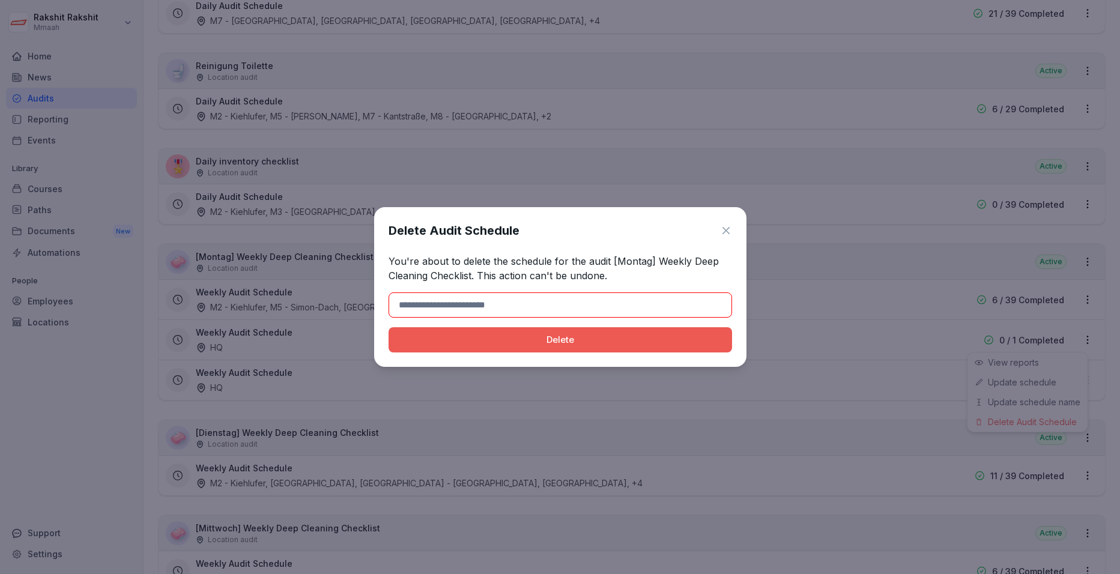
click at [560, 306] on input at bounding box center [561, 305] width 344 height 25
type input "******"
click at [482, 345] on div "Delete" at bounding box center [560, 339] width 324 height 13
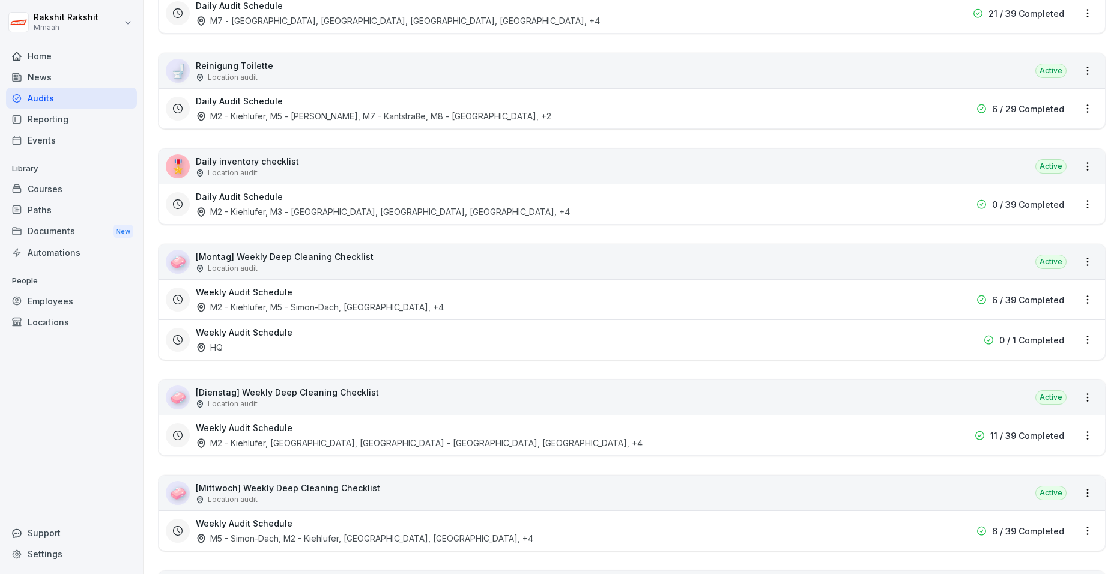
click at [890, 341] on html "Rakshit Rakshit Mmaah Home News Audits Reporting Events Library Courses Paths D…" at bounding box center [560, 287] width 1120 height 574
click at [890, 416] on div "Delete Audit Schedule" at bounding box center [1028, 422] width 120 height 20
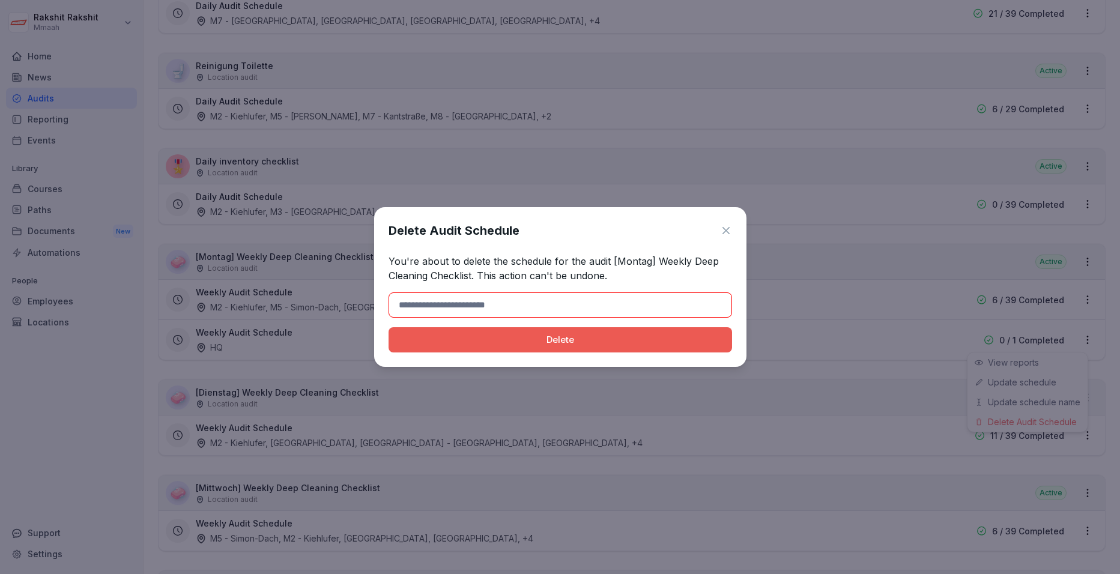
click at [532, 305] on input at bounding box center [561, 305] width 344 height 25
type input "******"
click at [470, 342] on div "Delete" at bounding box center [560, 339] width 324 height 13
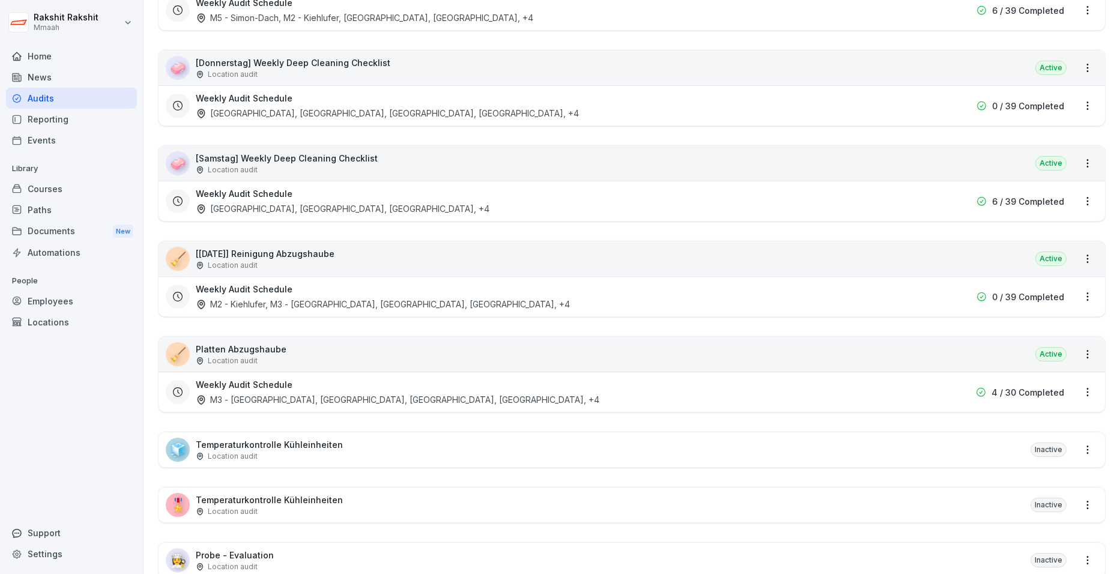
scroll to position [1262, 0]
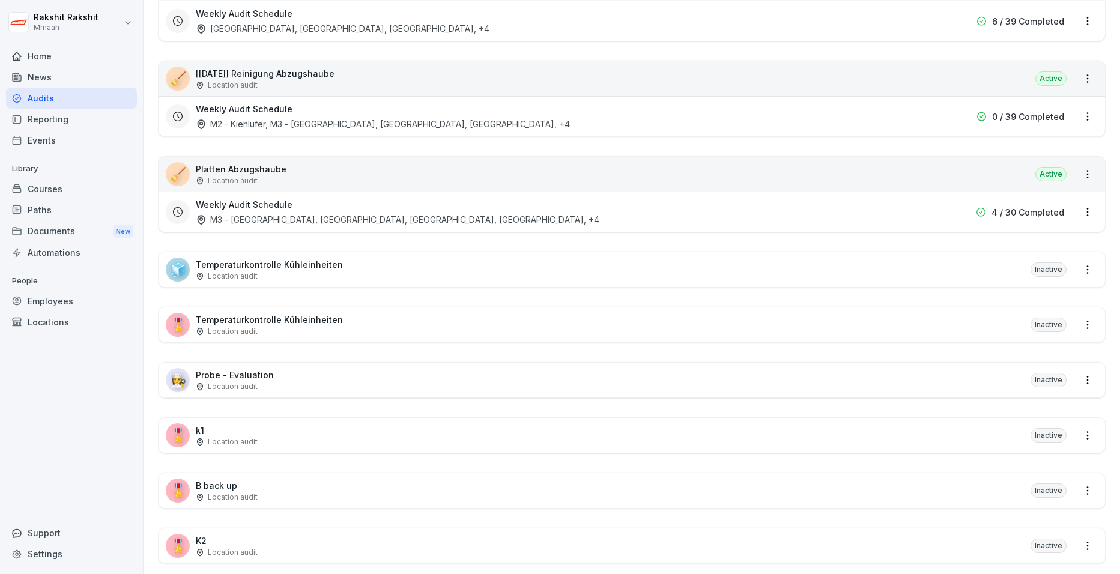
click at [400, 265] on div "🧊 Temperaturkontrolle Kühleinheiten Location audit Inactive" at bounding box center [632, 269] width 947 height 35
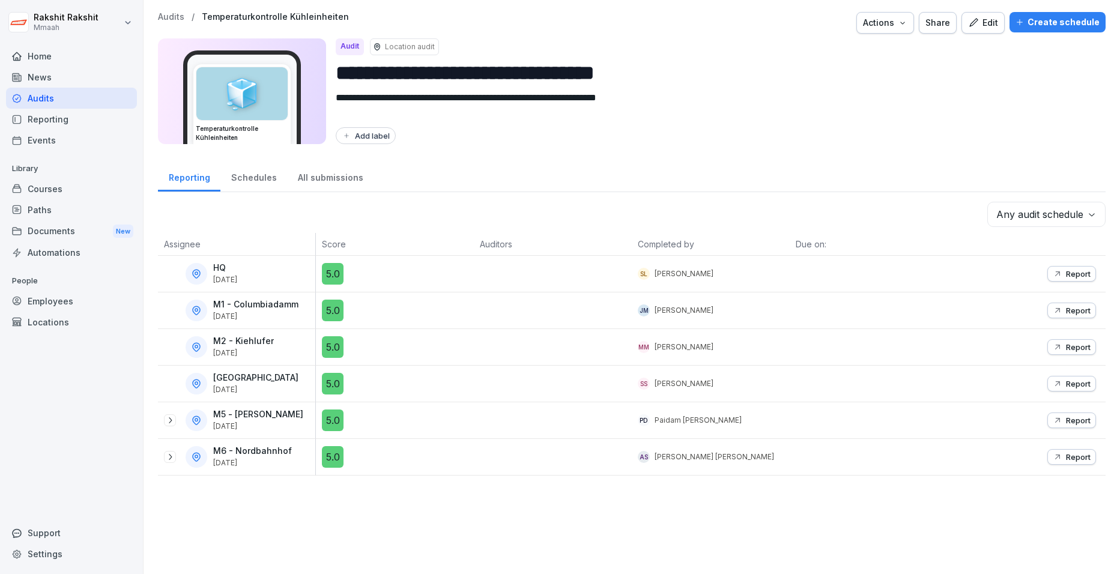
click at [96, 104] on div "Audits" at bounding box center [71, 98] width 131 height 21
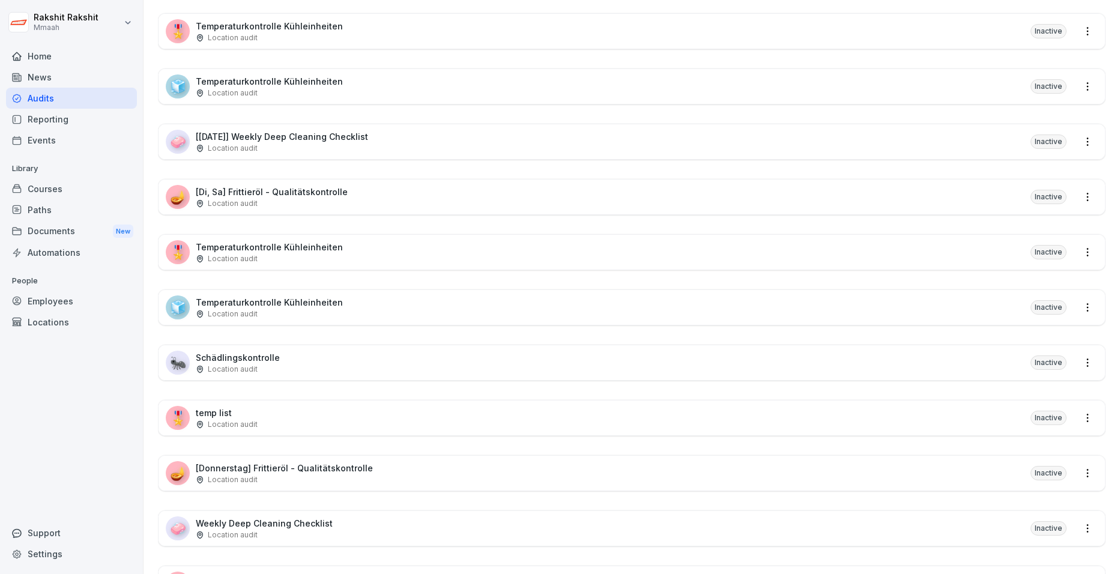
scroll to position [2118, 0]
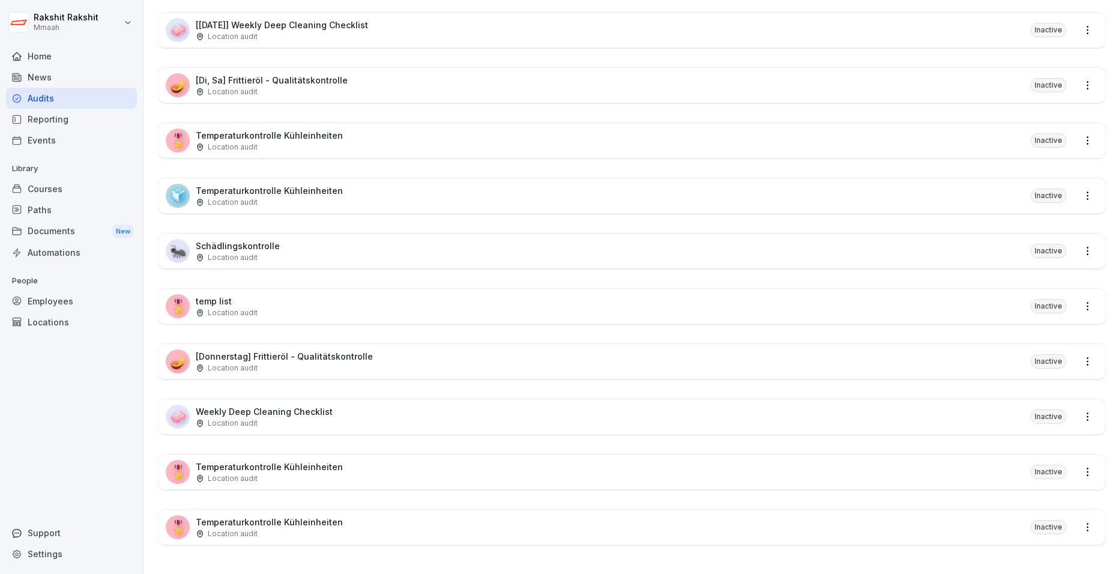
click at [890, 407] on html "Rakshit Rakshit Mmaah Home News Audits Reporting Events Library Courses Paths D…" at bounding box center [560, 287] width 1120 height 574
click at [577, 217] on html "Rakshit Rakshit Mmaah Home News Audits Reporting Events Library Courses Paths D…" at bounding box center [560, 287] width 1120 height 574
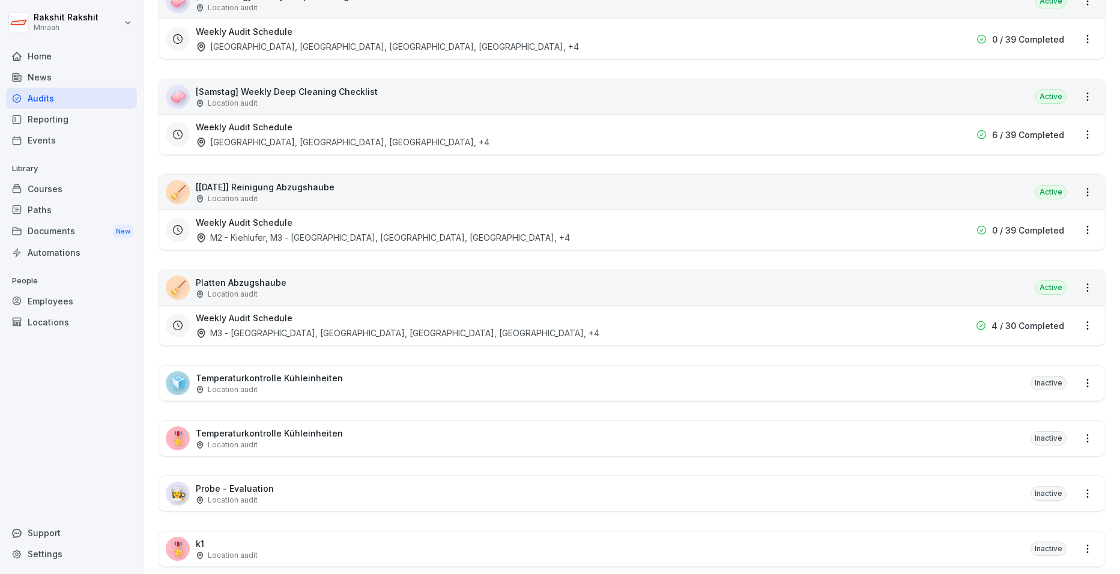
scroll to position [1037, 0]
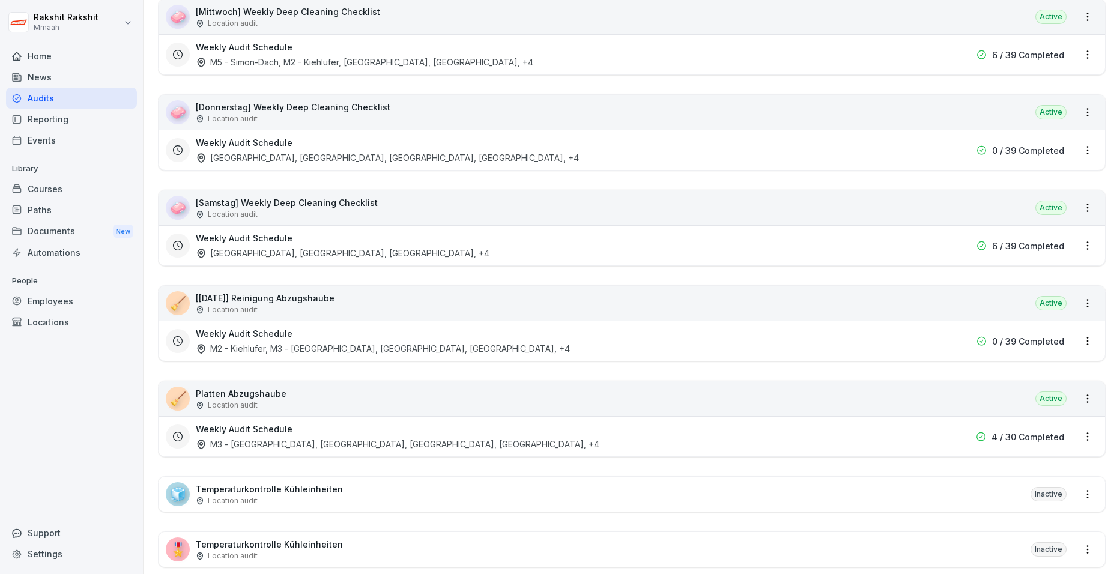
click at [360, 401] on div "🧹 Platten Abzugshaube Location audit Active" at bounding box center [632, 399] width 947 height 35
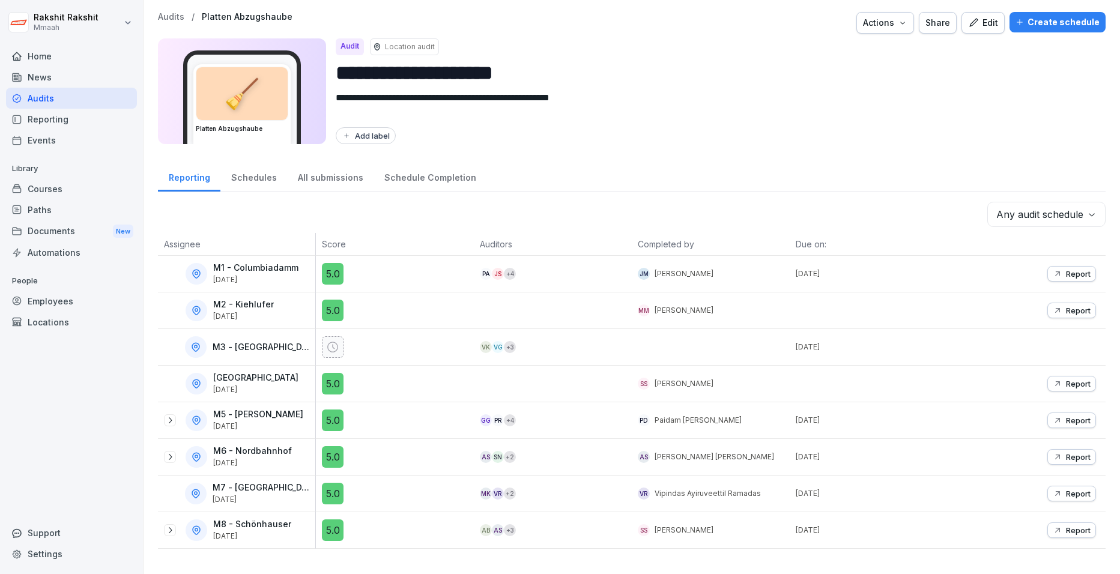
click at [336, 174] on div "All submissions" at bounding box center [330, 176] width 87 height 31
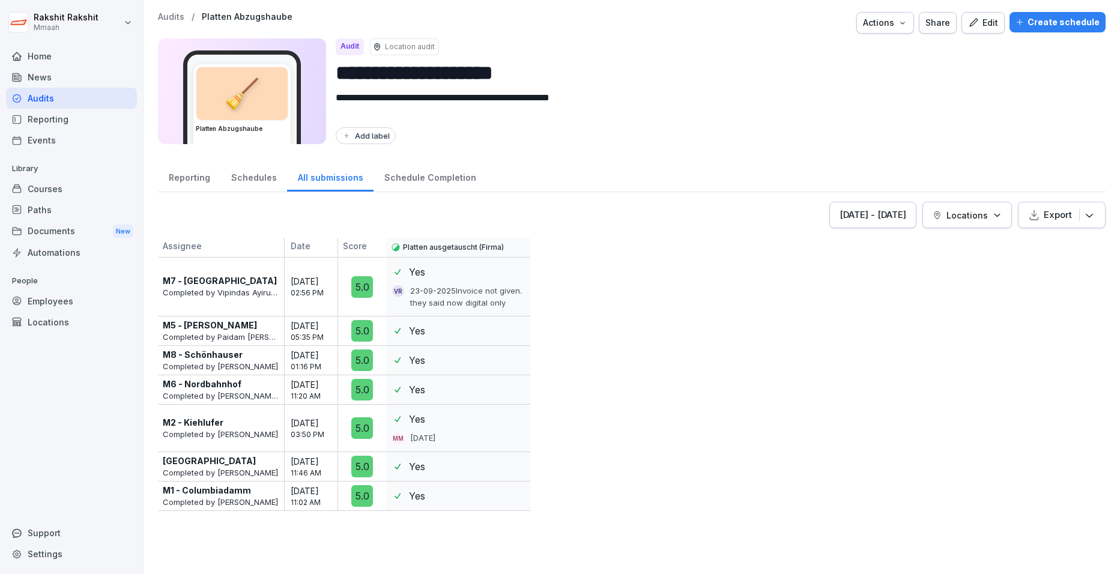
click at [890, 20] on icon "button" at bounding box center [974, 22] width 8 height 8
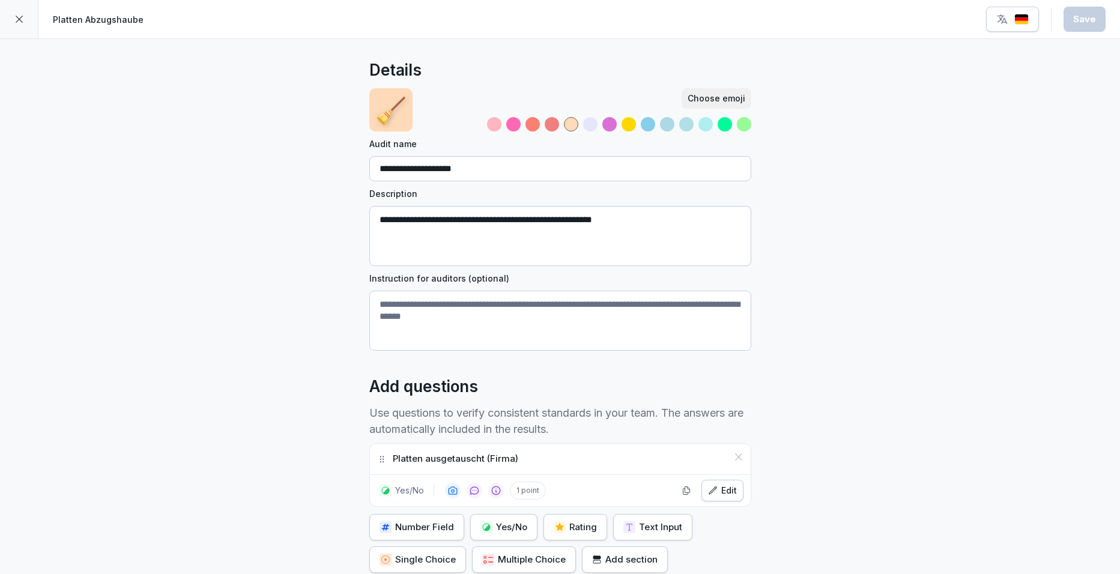
click at [20, 19] on icon at bounding box center [19, 19] width 7 height 7
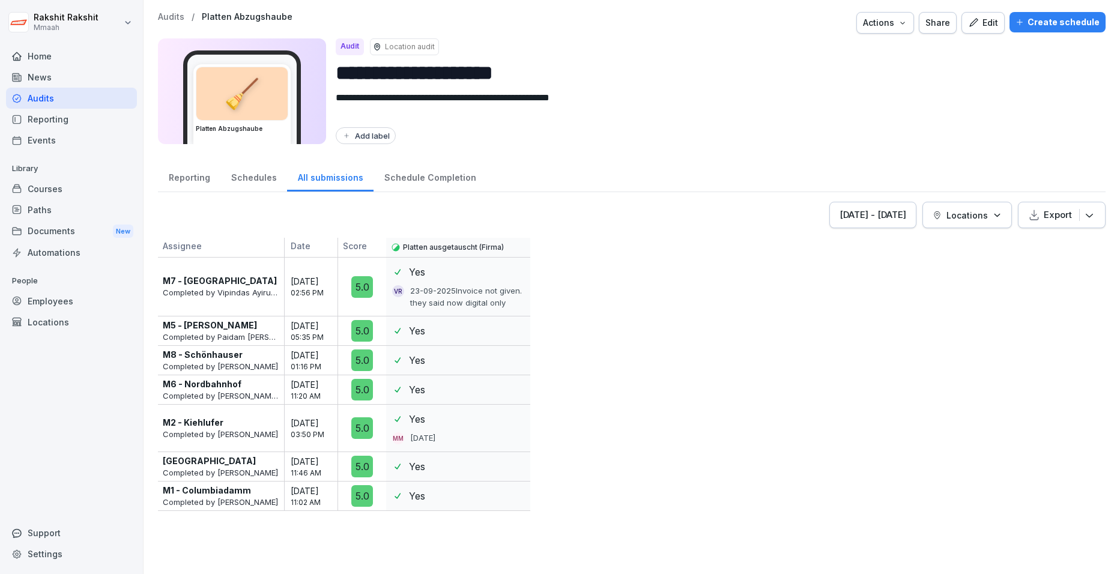
click at [880, 27] on div "Actions" at bounding box center [885, 22] width 44 height 13
click at [890, 76] on html "**********" at bounding box center [560, 287] width 1120 height 574
click at [255, 178] on div "Schedules" at bounding box center [253, 176] width 67 height 31
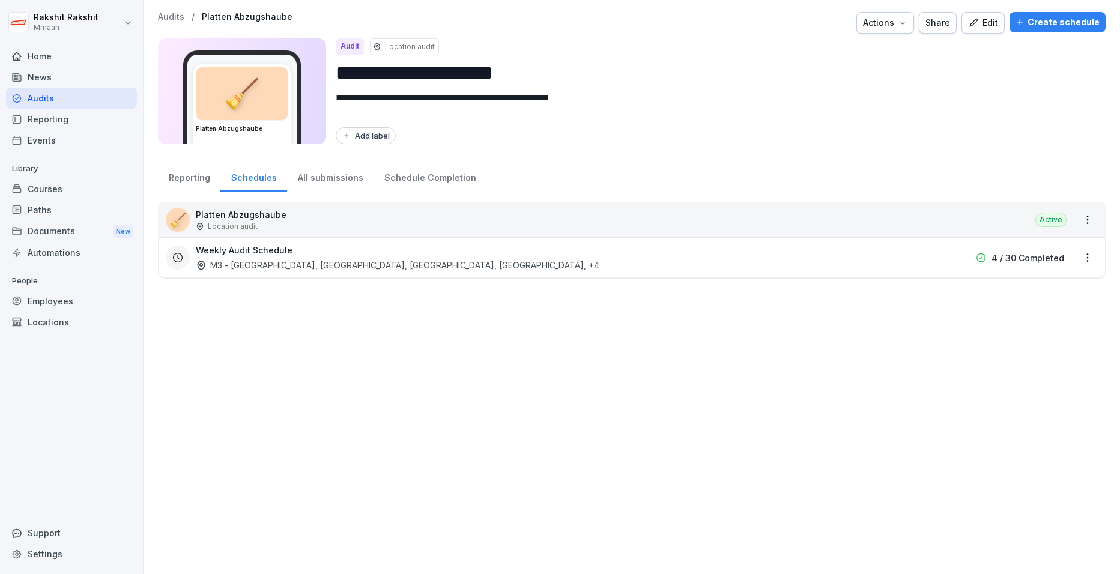
click at [890, 219] on html "**********" at bounding box center [560, 287] width 1120 height 574
click at [890, 282] on html "**********" at bounding box center [560, 287] width 1120 height 574
click at [890, 263] on html "**********" at bounding box center [560, 287] width 1120 height 574
click at [0, 0] on link "Update schedule" at bounding box center [0, 0] width 0 height 0
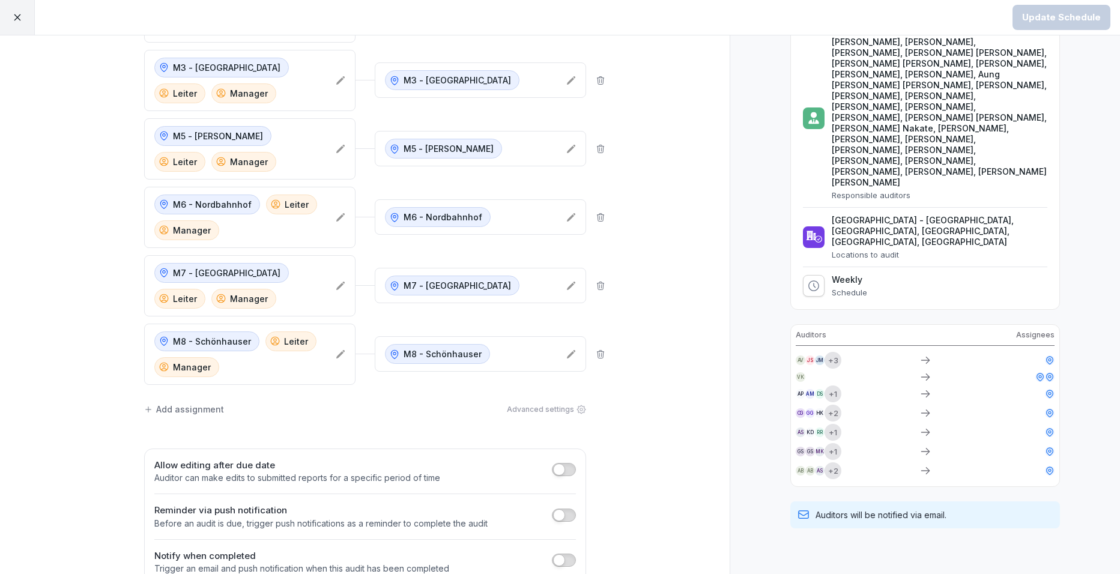
scroll to position [158, 0]
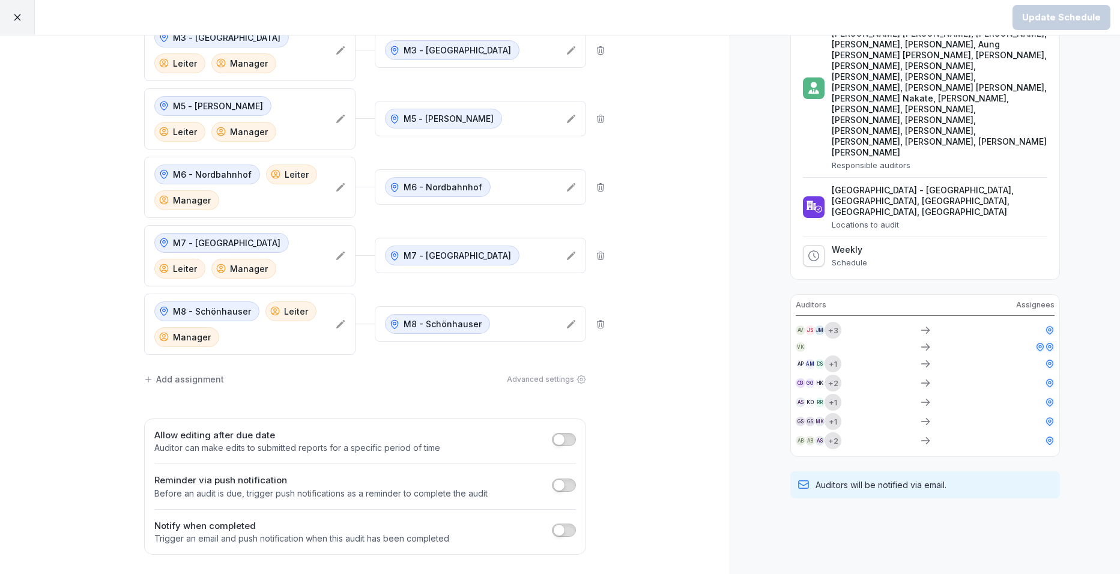
click at [187, 382] on div "Add assignment" at bounding box center [184, 379] width 80 height 13
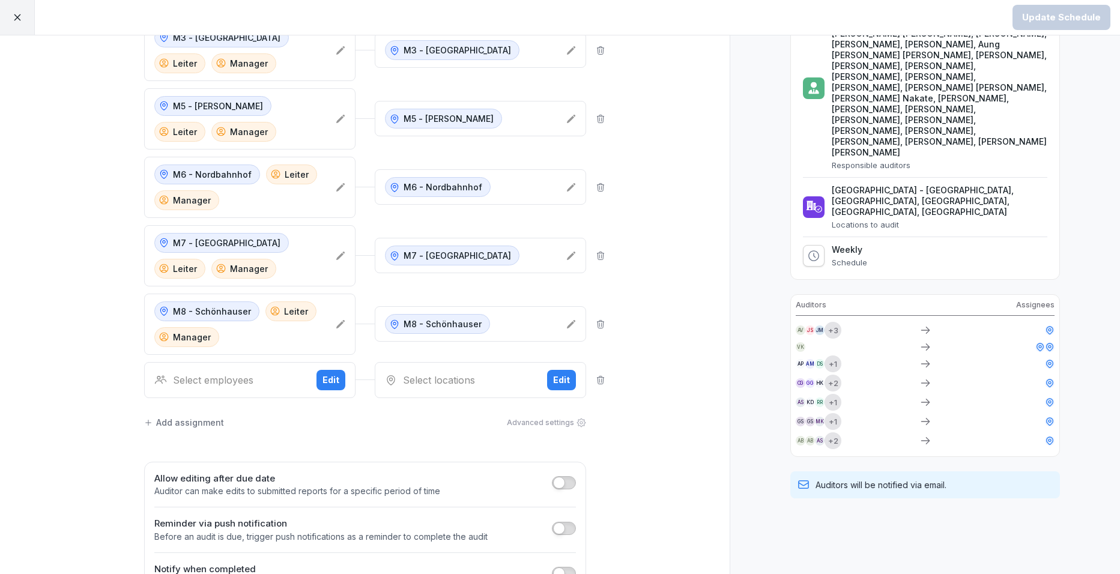
click at [242, 382] on div "Select employees" at bounding box center [230, 380] width 153 height 14
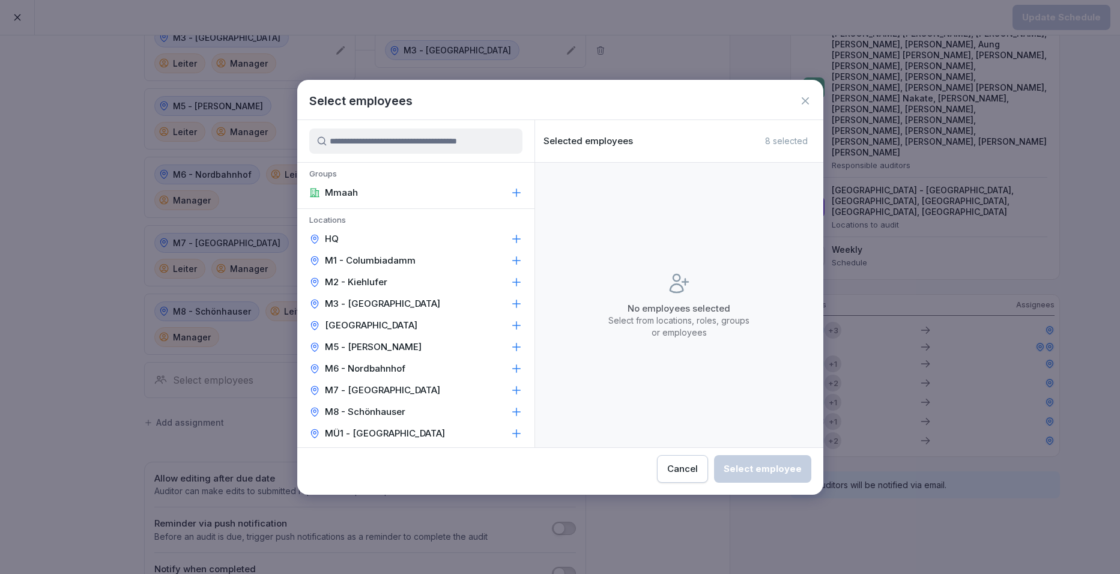
click at [367, 282] on p "M2 - Kiehlufer" at bounding box center [356, 282] width 62 height 12
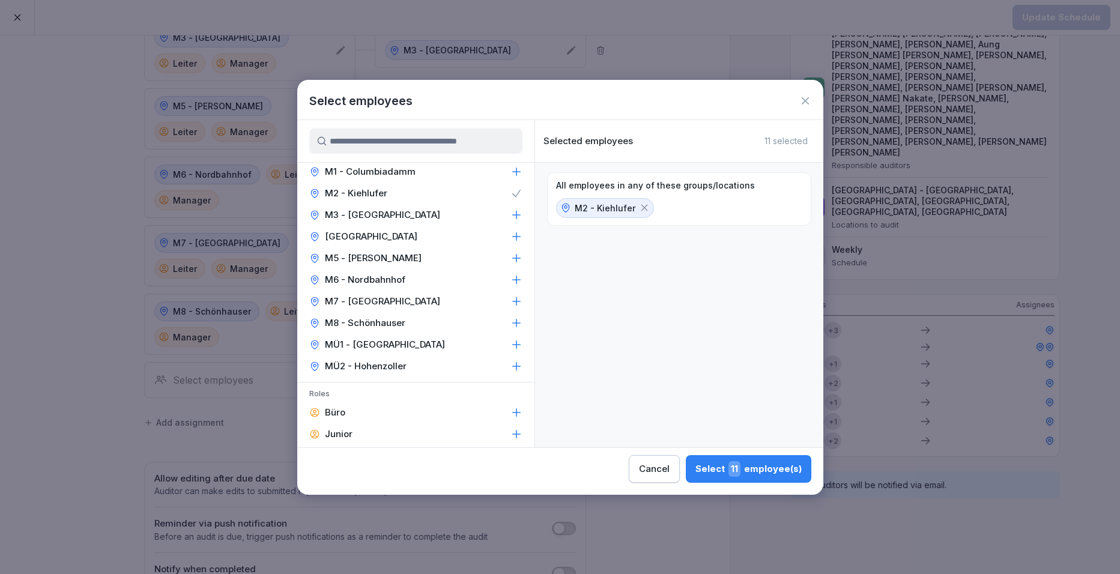
scroll to position [300, 0]
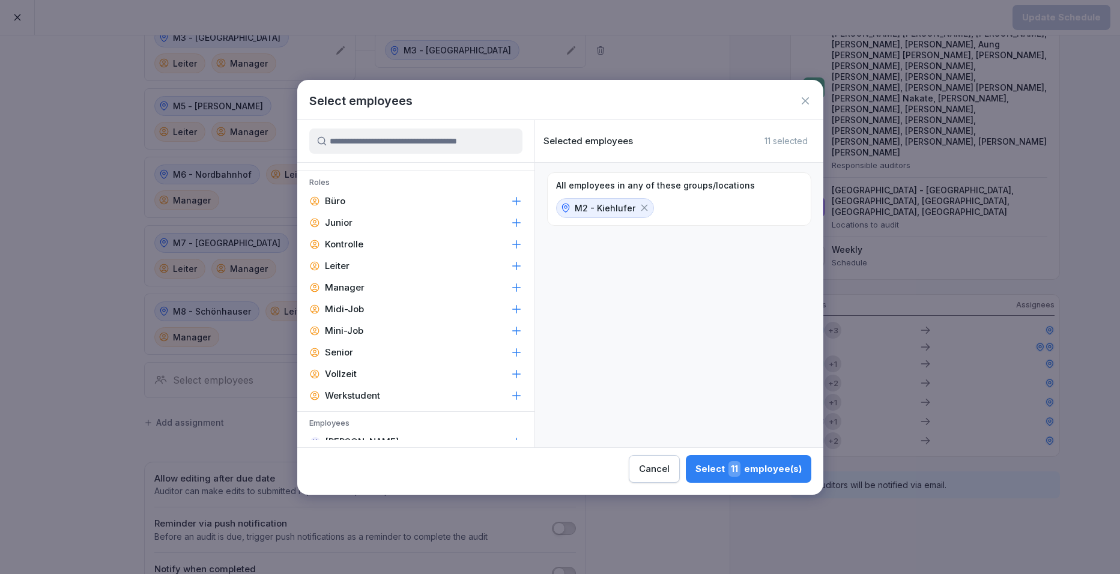
click at [358, 268] on div "Leiter" at bounding box center [415, 266] width 237 height 22
click at [358, 287] on p "Manager" at bounding box center [345, 288] width 40 height 12
click at [789, 464] on div "Select 6 employee(s)" at bounding box center [749, 469] width 105 height 16
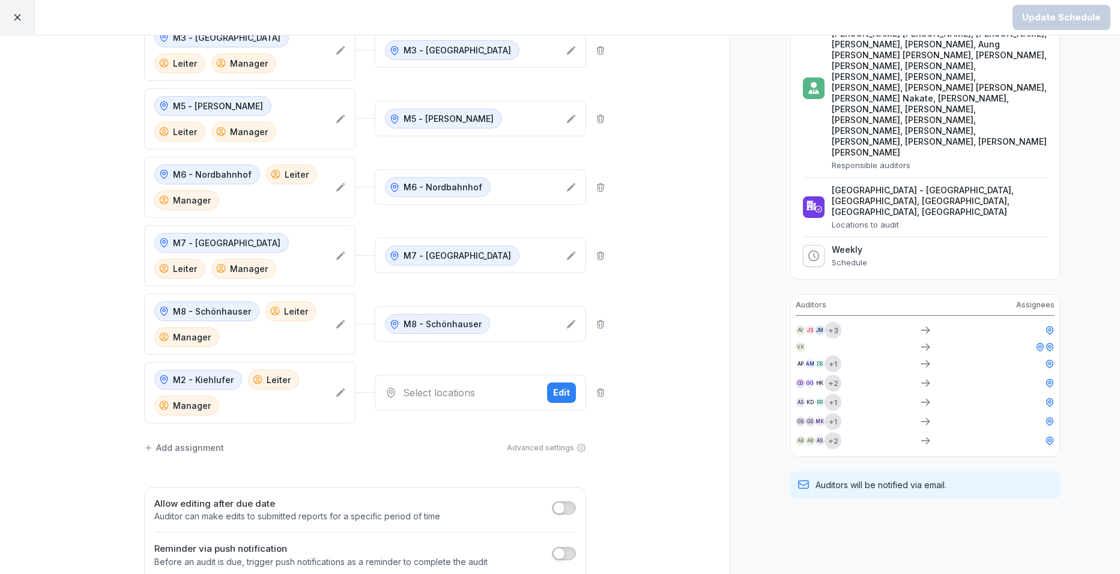
click at [554, 395] on div "Edit" at bounding box center [561, 392] width 17 height 13
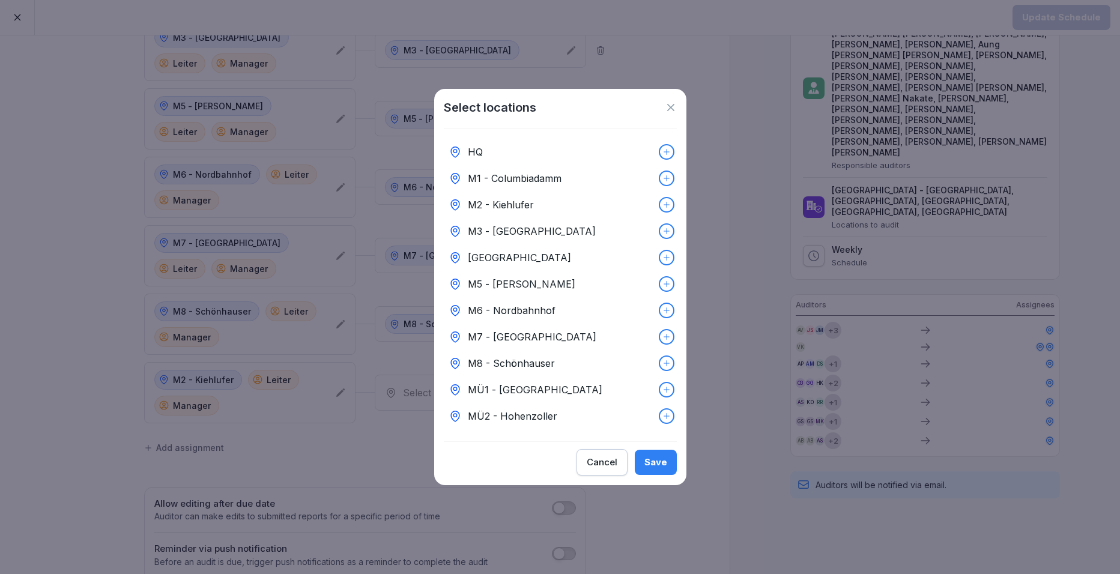
click at [517, 202] on p "M2 - Kiehlufer" at bounding box center [501, 205] width 66 height 14
click at [648, 462] on div "Save" at bounding box center [656, 462] width 23 height 13
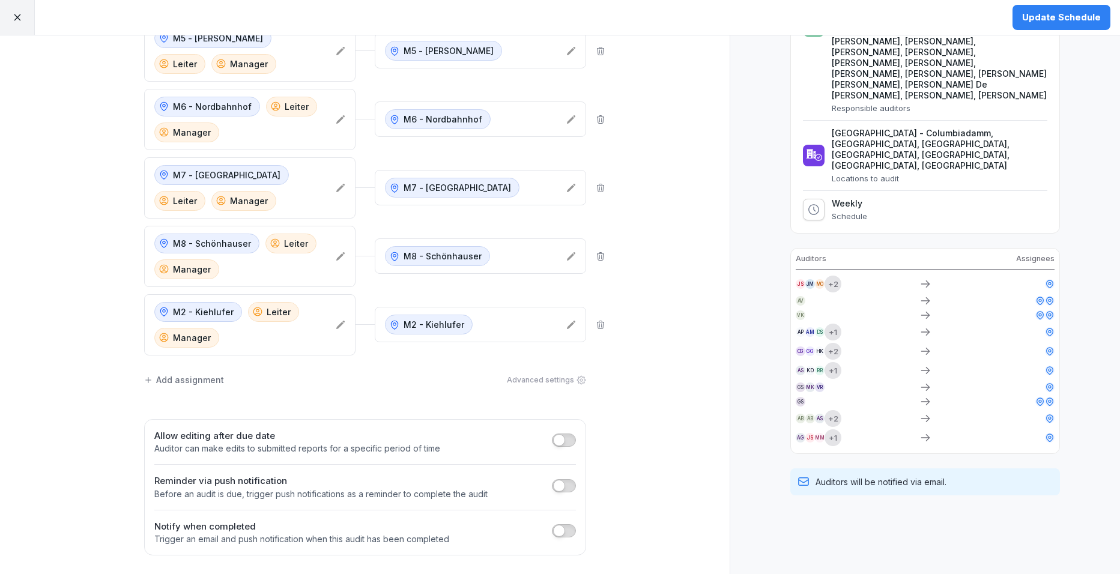
scroll to position [226, 0]
click at [207, 381] on div "Add assignment" at bounding box center [184, 379] width 80 height 13
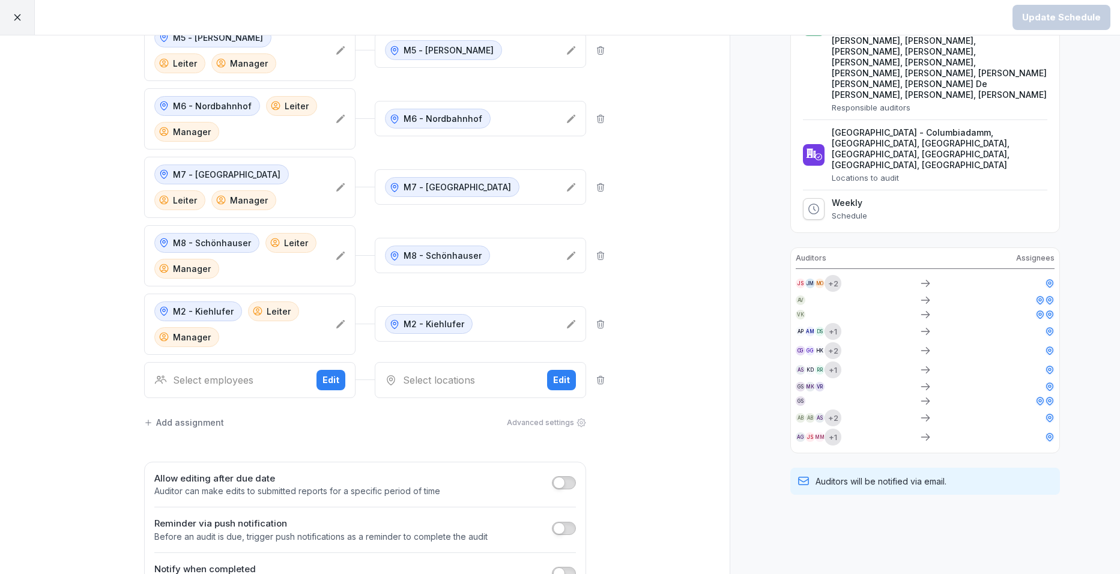
click at [335, 380] on button "Edit" at bounding box center [331, 380] width 29 height 20
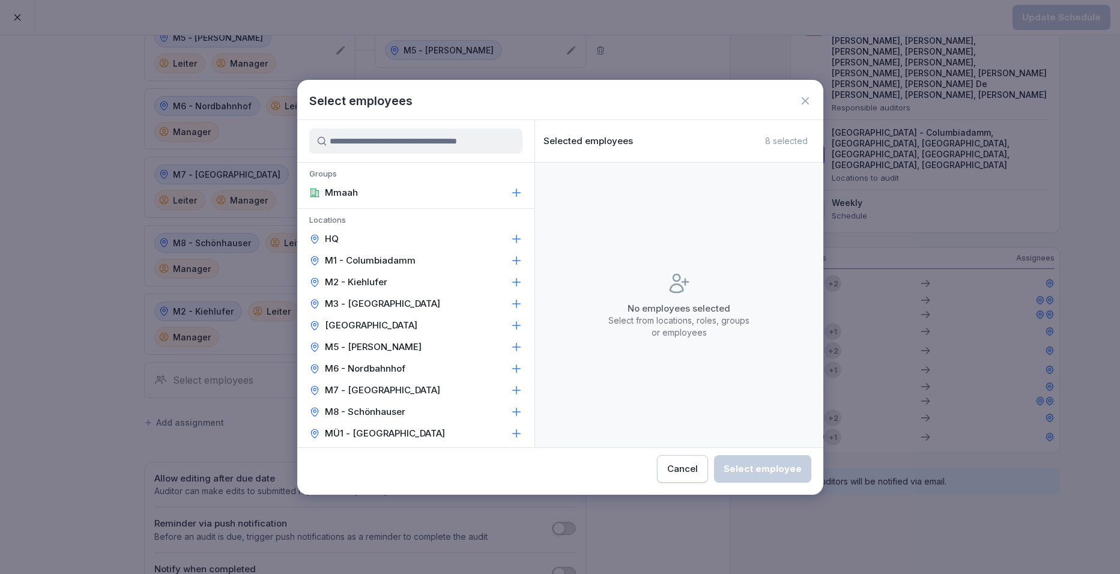
click at [345, 328] on p "M4 - Wiener Straße" at bounding box center [371, 326] width 93 height 12
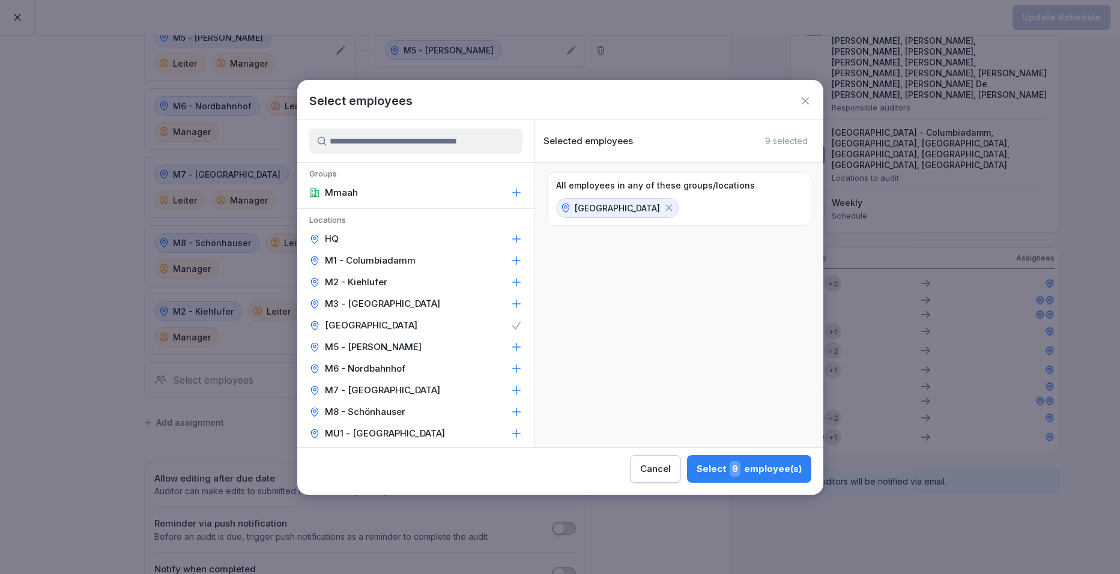
scroll to position [300, 0]
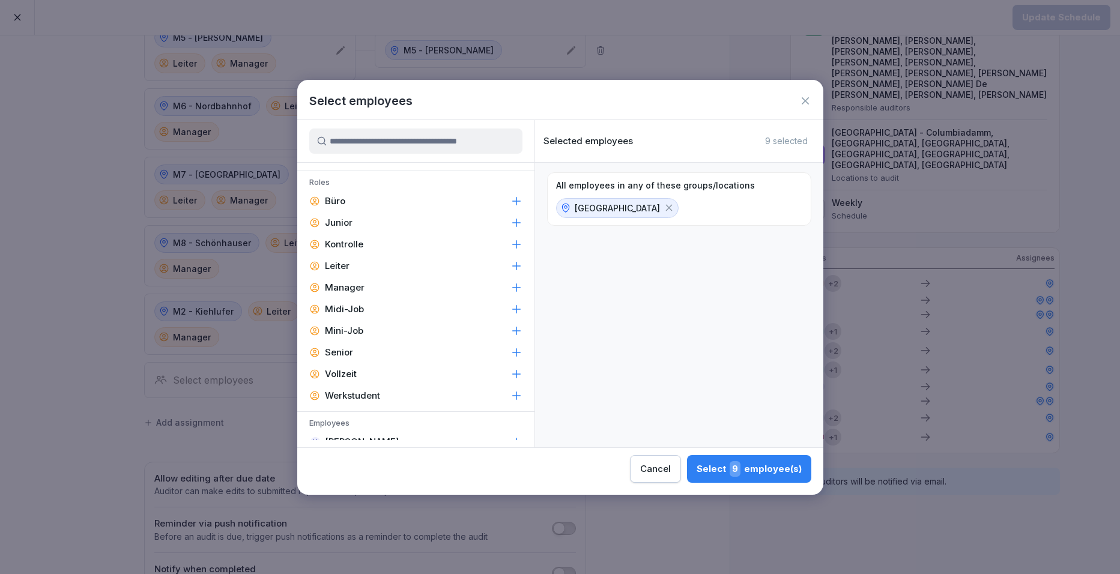
click at [351, 287] on p "Manager" at bounding box center [345, 288] width 40 height 12
click at [354, 270] on div "Leiter" at bounding box center [415, 266] width 237 height 22
click at [755, 468] on div "Select 3 employee(s)" at bounding box center [750, 469] width 105 height 16
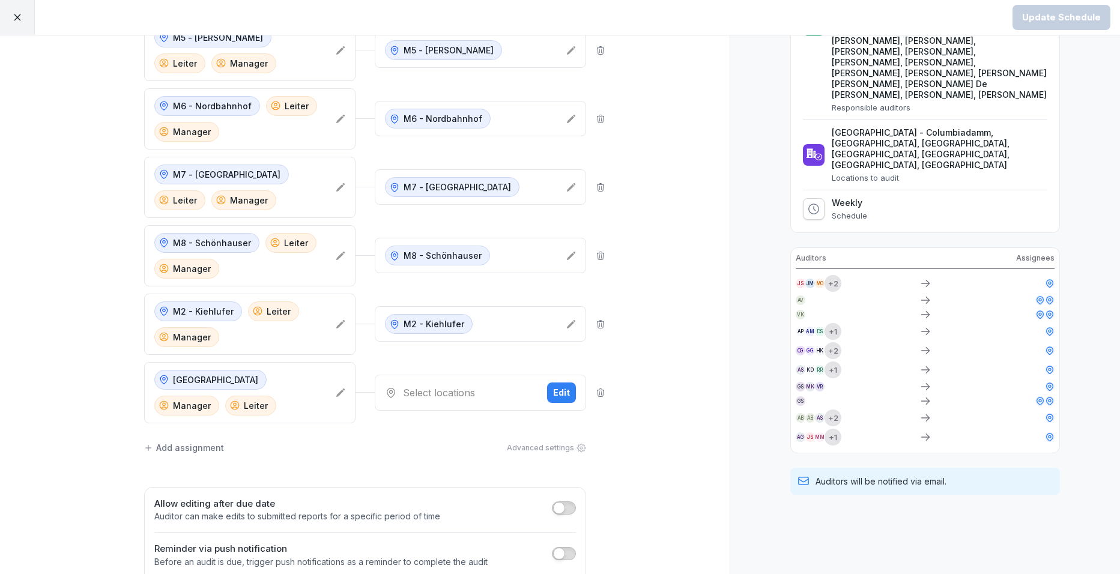
click at [555, 392] on div "Edit" at bounding box center [561, 392] width 17 height 13
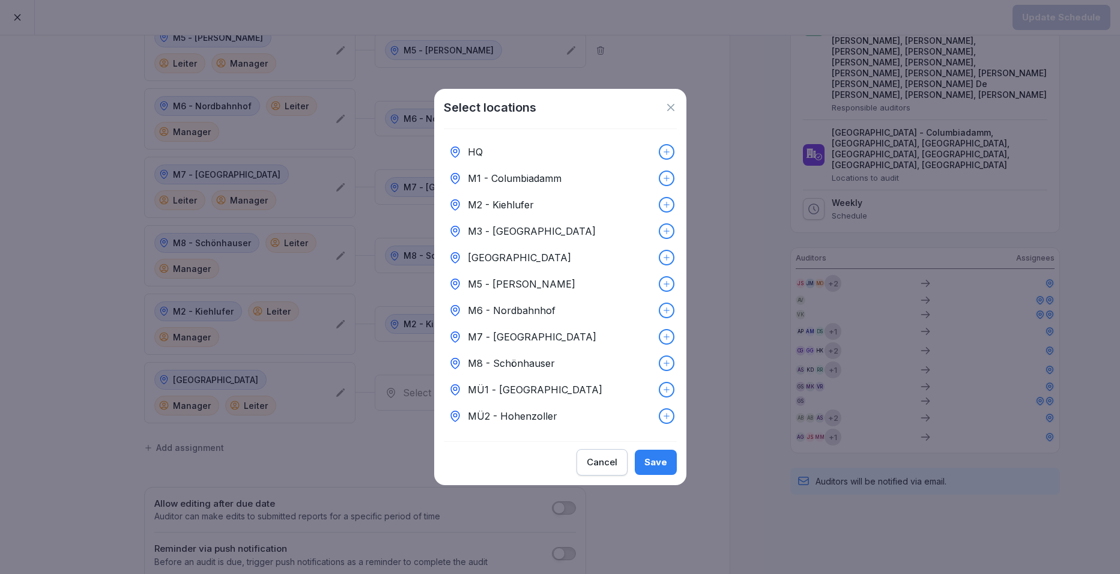
click at [503, 254] on p "M4 - Wiener Straße" at bounding box center [519, 258] width 103 height 14
click at [662, 465] on div "Save" at bounding box center [656, 462] width 23 height 13
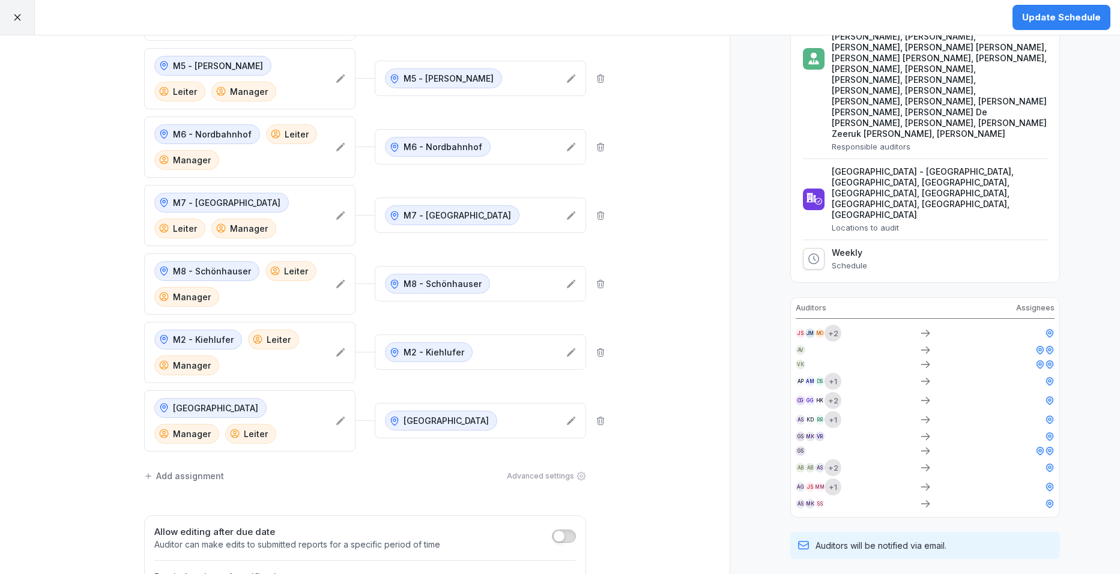
scroll to position [295, 0]
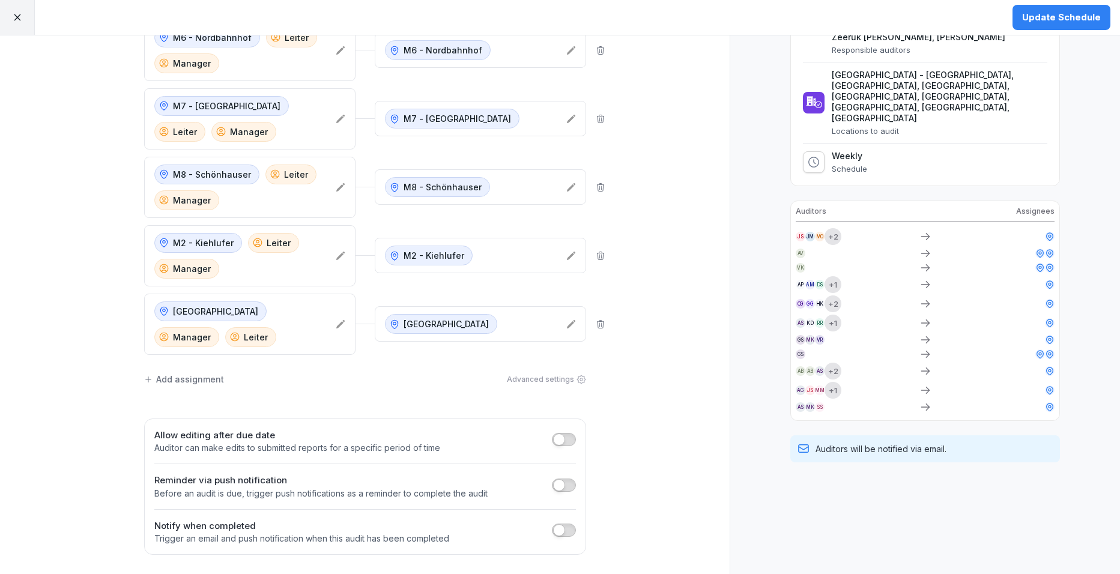
click at [810, 163] on icon at bounding box center [814, 162] width 12 height 12
click at [15, 14] on icon at bounding box center [17, 17] width 11 height 11
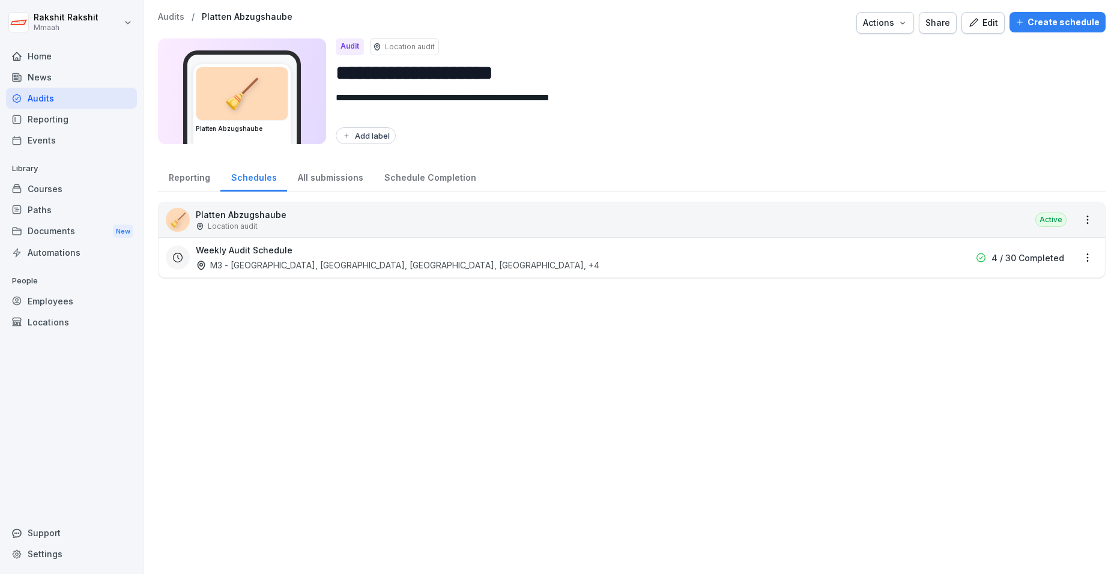
click at [84, 99] on div "Audits" at bounding box center [71, 98] width 131 height 21
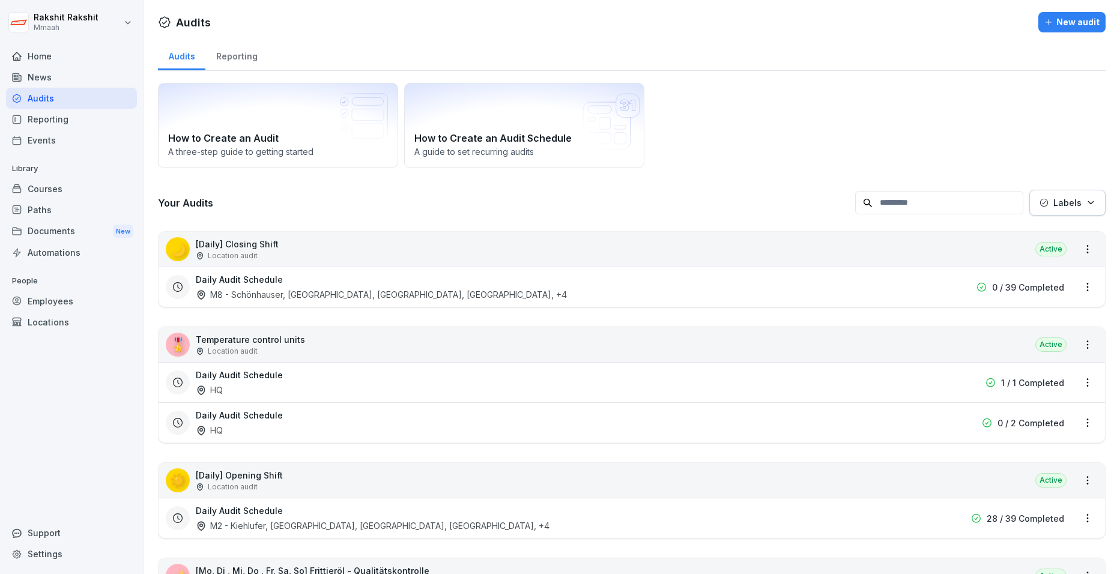
click at [447, 264] on div "🌙 [Daily] Closing Shift Location audit Active" at bounding box center [632, 249] width 947 height 35
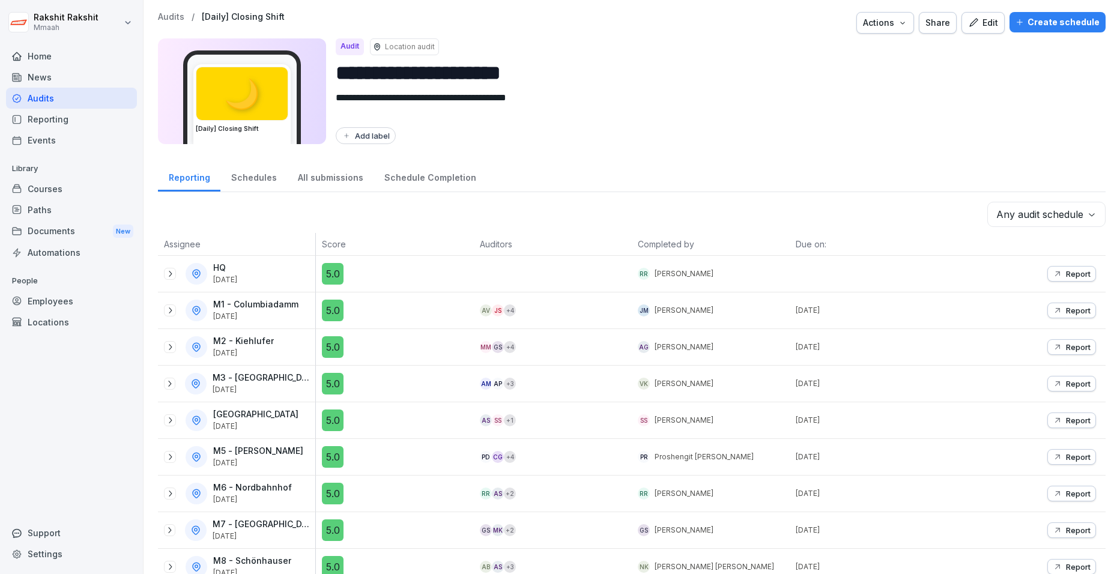
click at [890, 215] on body "**********" at bounding box center [560, 287] width 1120 height 574
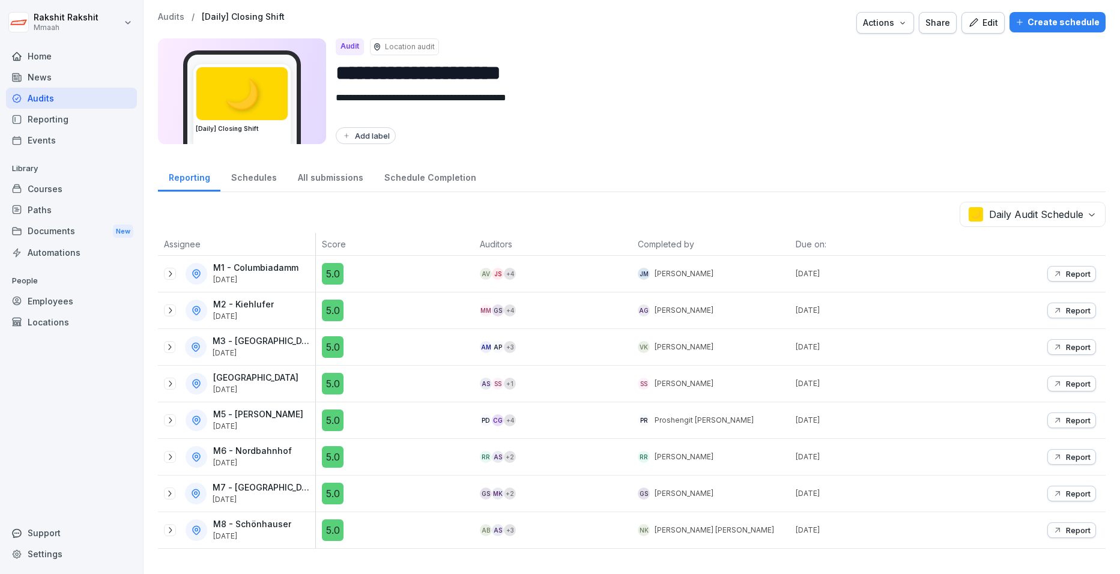
click at [890, 217] on body "**********" at bounding box center [560, 287] width 1120 height 574
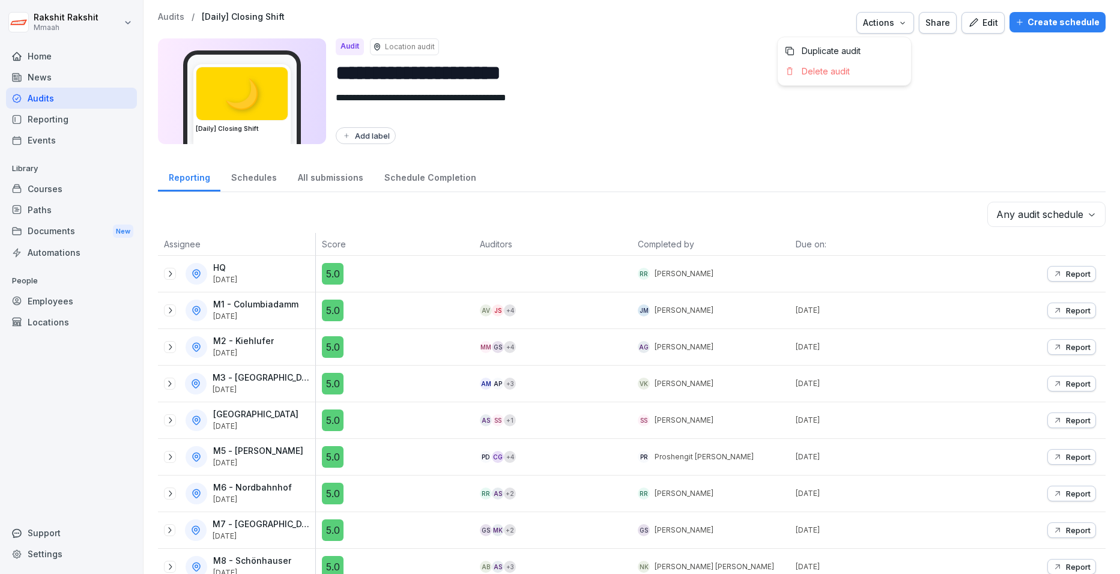
click at [882, 27] on div "Actions" at bounding box center [885, 22] width 44 height 13
click at [890, 27] on icon "button" at bounding box center [973, 22] width 11 height 11
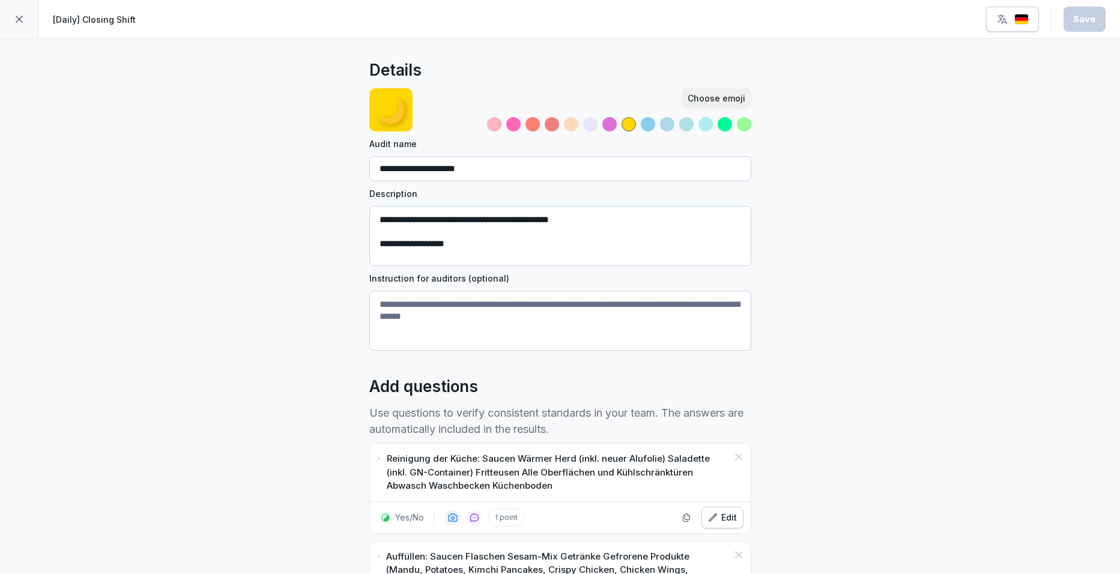
click at [23, 25] on div at bounding box center [19, 19] width 38 height 38
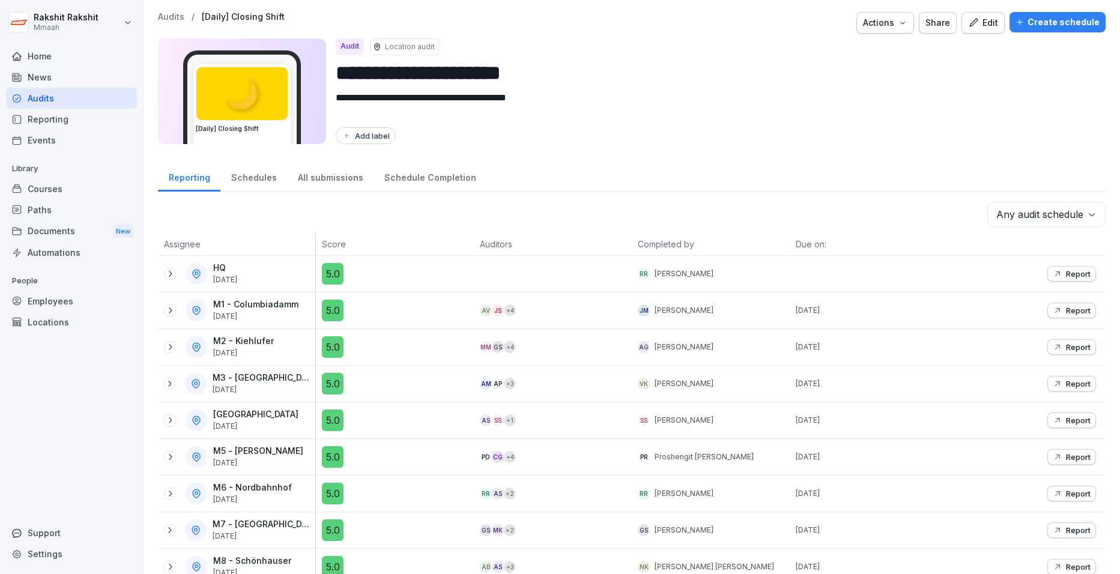
click at [65, 102] on div "Audits" at bounding box center [71, 98] width 131 height 21
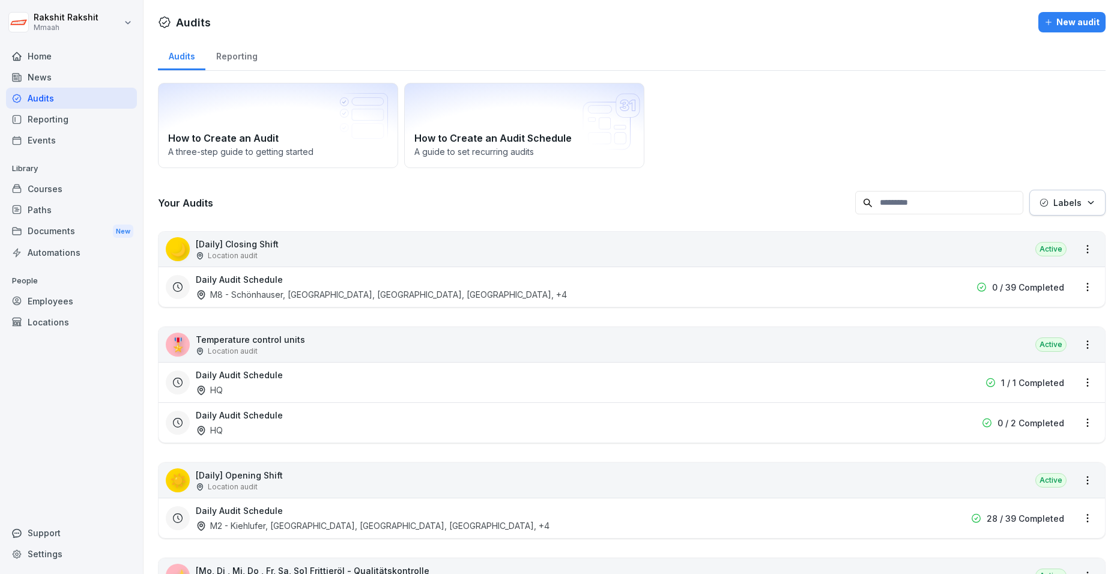
click at [890, 286] on html "Rakshit Rakshit Mmaah Home News Audits Reporting Events Library Courses Paths D…" at bounding box center [560, 287] width 1120 height 574
click at [0, 0] on link "Update schedule" at bounding box center [0, 0] width 0 height 0
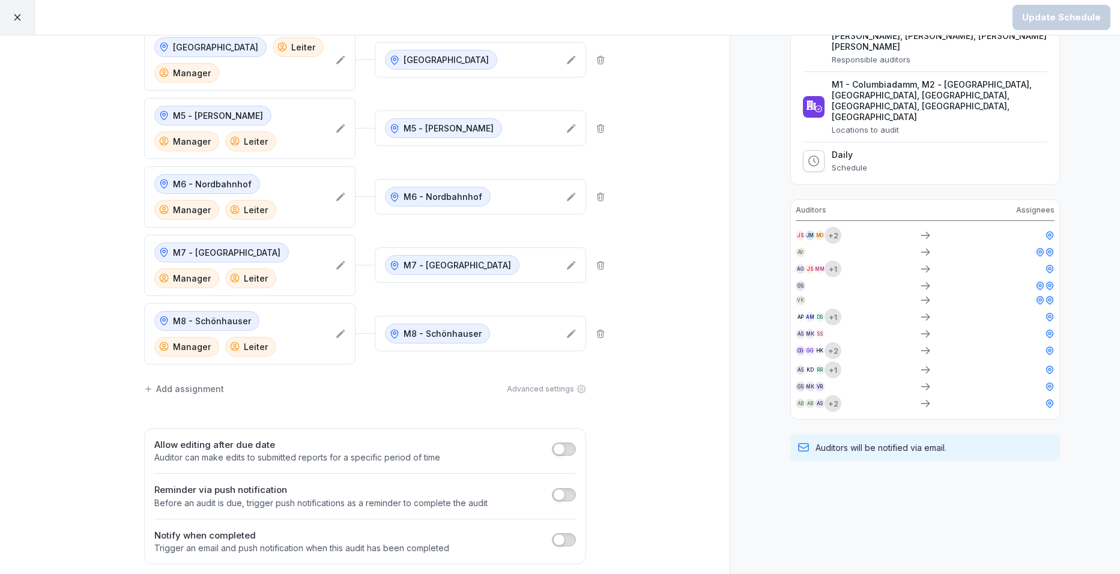
scroll to position [295, 0]
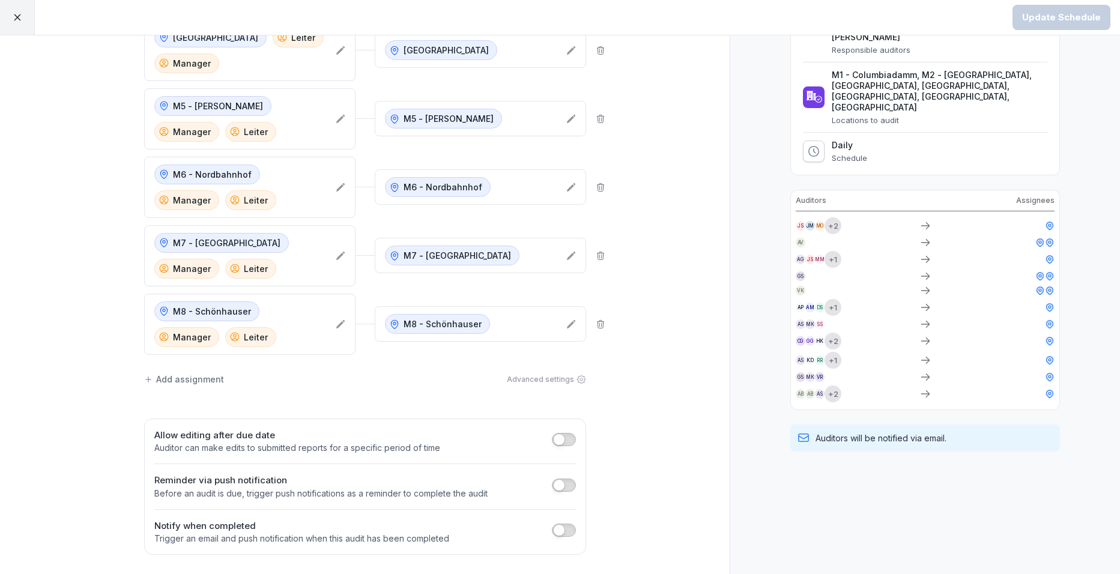
click at [808, 157] on icon at bounding box center [814, 151] width 12 height 12
click at [567, 383] on div "Advanced settings" at bounding box center [546, 379] width 79 height 11
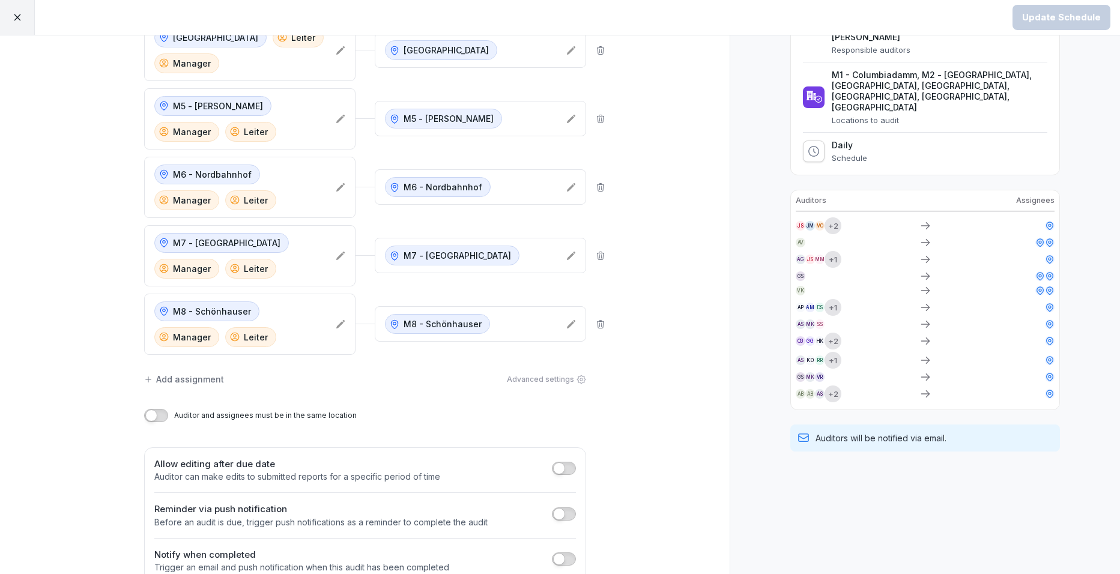
click at [154, 417] on button "button" at bounding box center [156, 415] width 24 height 13
click at [156, 417] on span "button" at bounding box center [162, 416] width 12 height 12
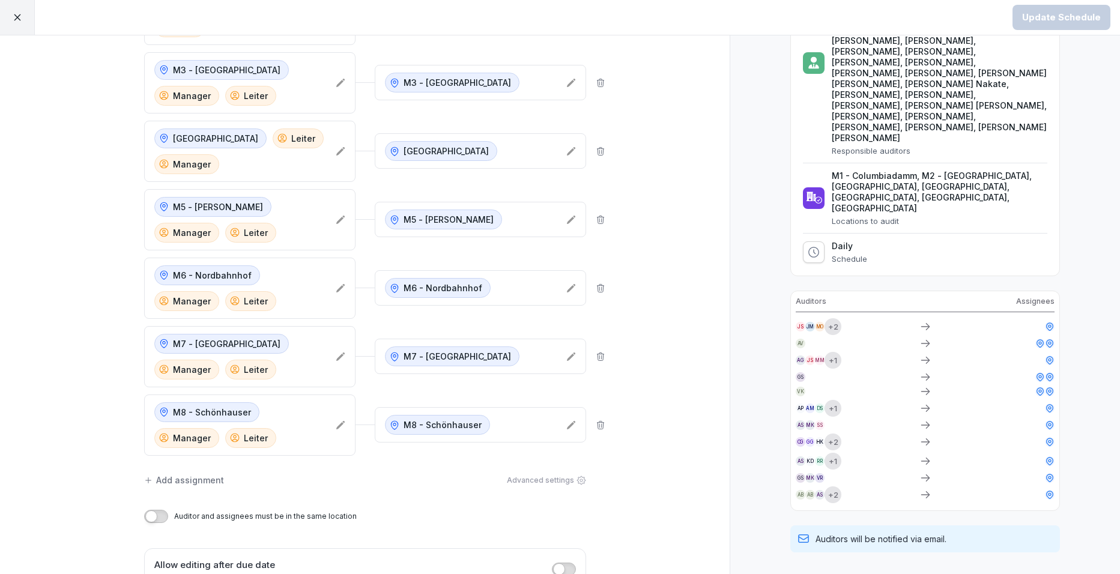
scroll to position [324, 0]
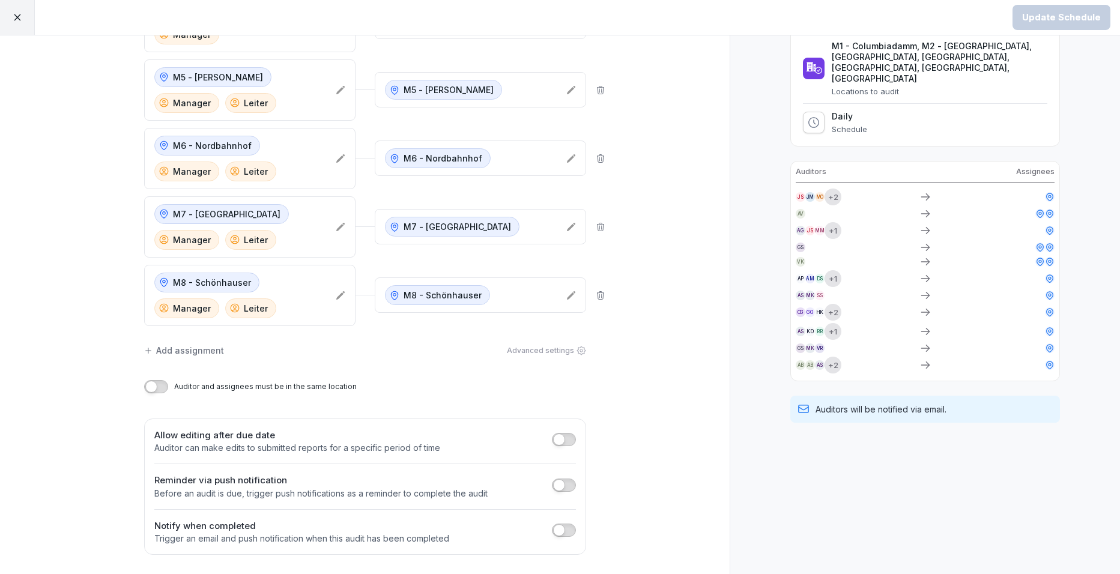
click at [20, 28] on div at bounding box center [17, 17] width 35 height 35
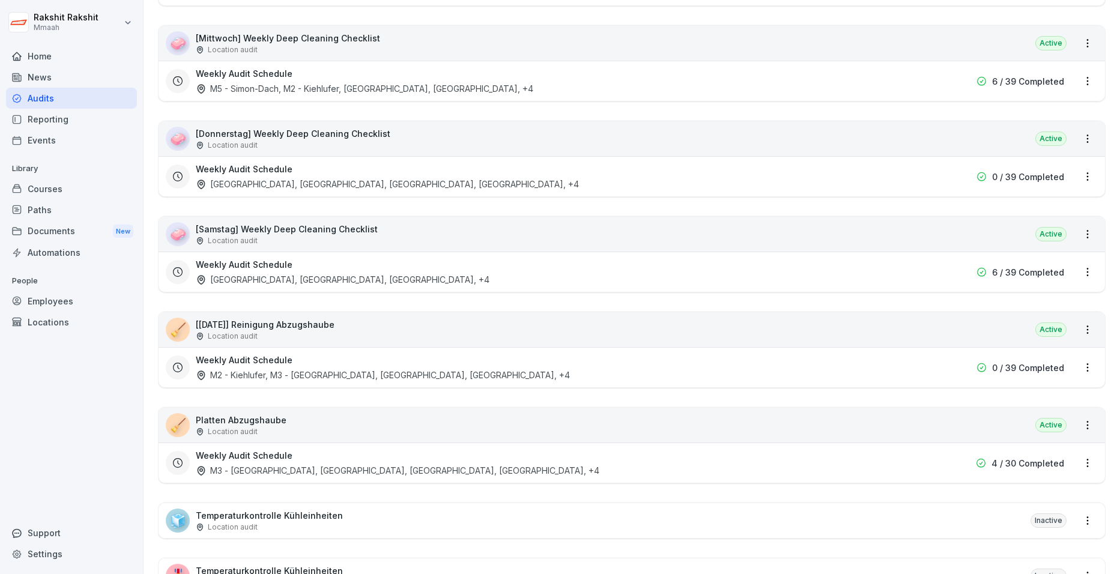
scroll to position [1021, 0]
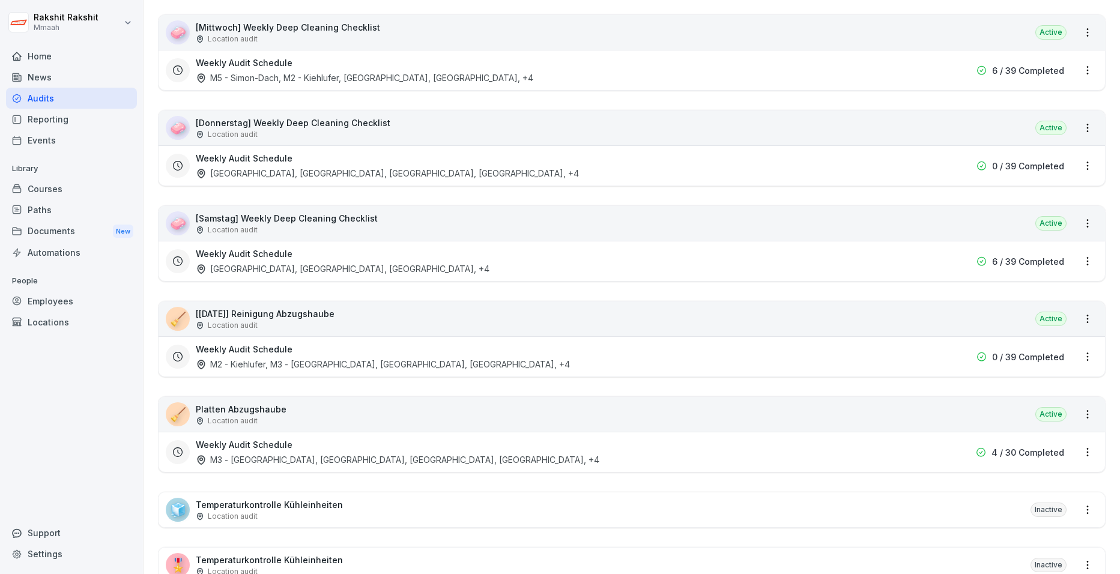
click at [594, 324] on div "🧹 [Sonntag] Reinigung Abzugshaube Location audit Active" at bounding box center [632, 319] width 947 height 35
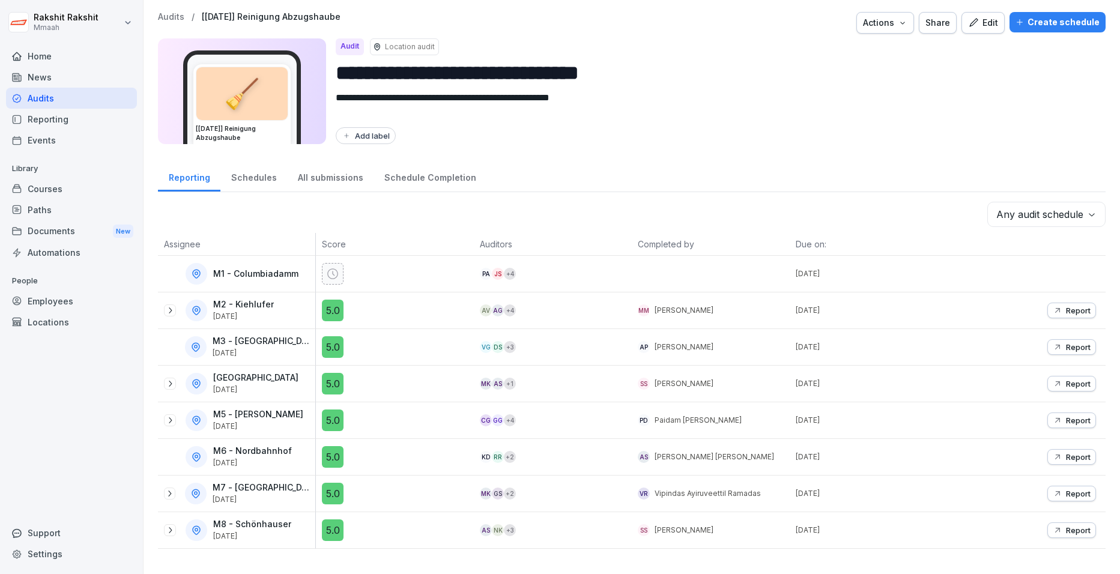
click at [890, 22] on div "Edit" at bounding box center [983, 22] width 30 height 13
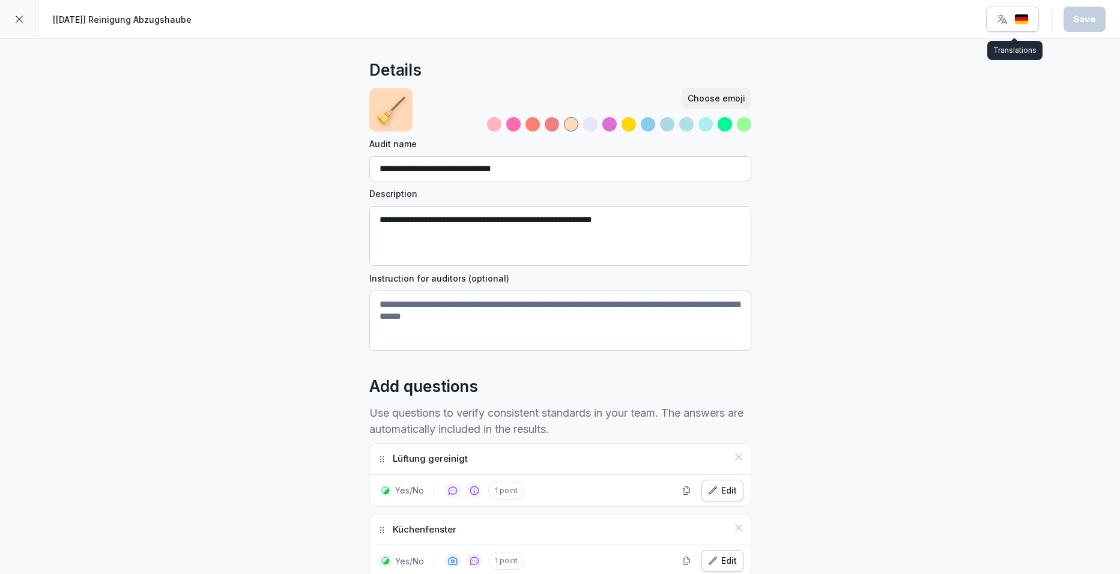
click at [890, 24] on img "button" at bounding box center [1022, 19] width 14 height 11
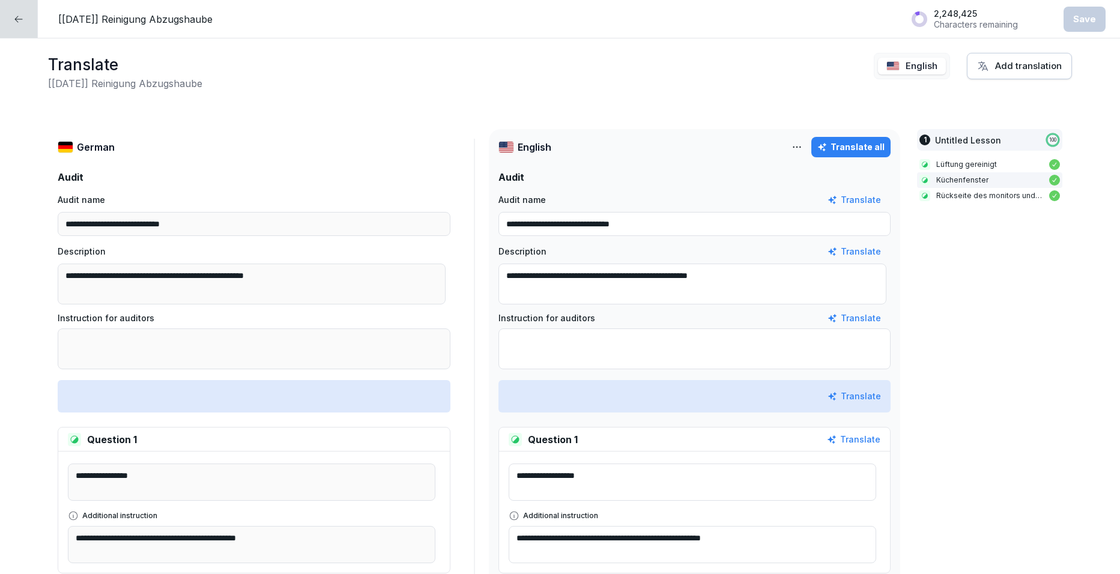
click at [751, 274] on textarea "**********" at bounding box center [693, 284] width 388 height 41
click at [8, 19] on div at bounding box center [19, 19] width 38 height 38
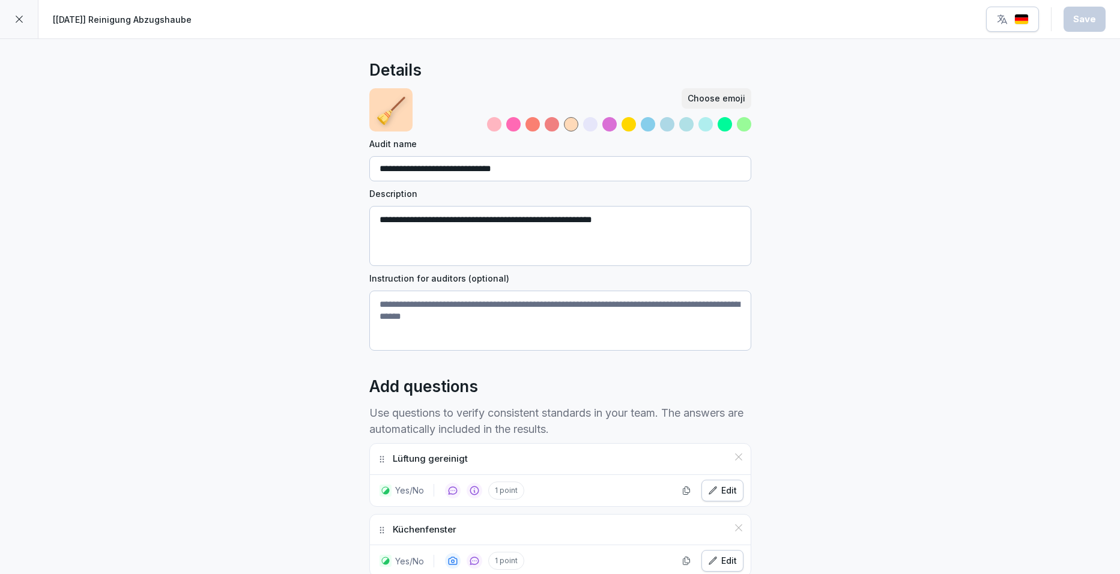
click at [16, 17] on icon at bounding box center [19, 19] width 10 height 10
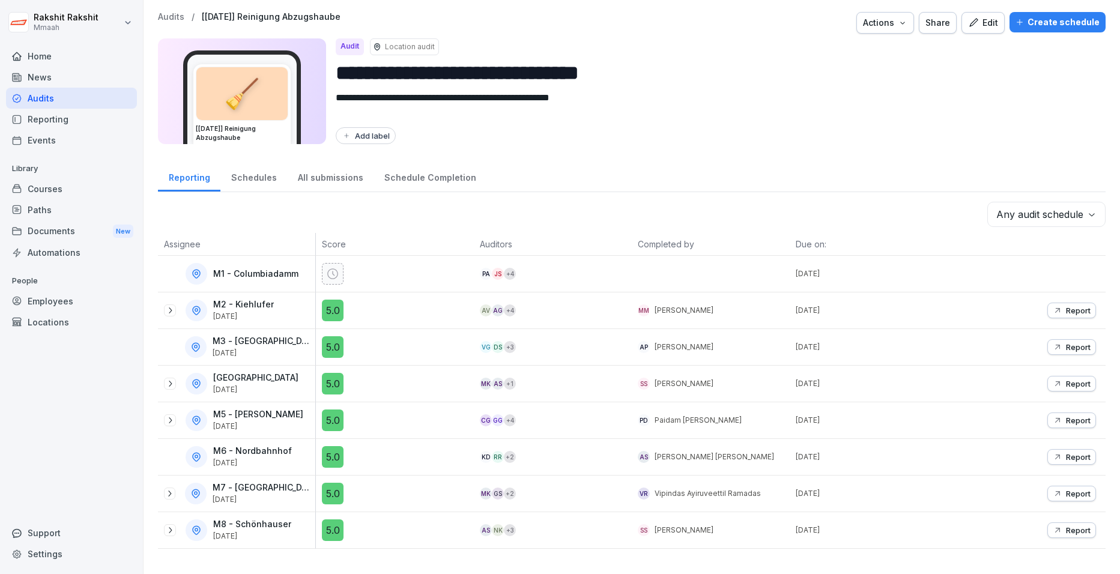
click at [32, 97] on div "Audits" at bounding box center [71, 98] width 131 height 21
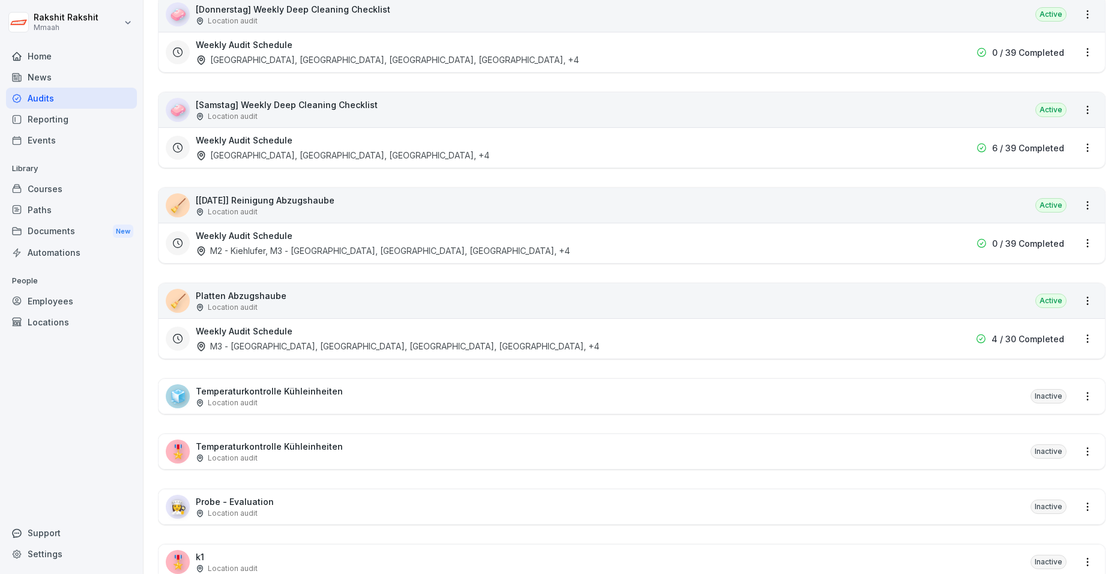
scroll to position [1142, 0]
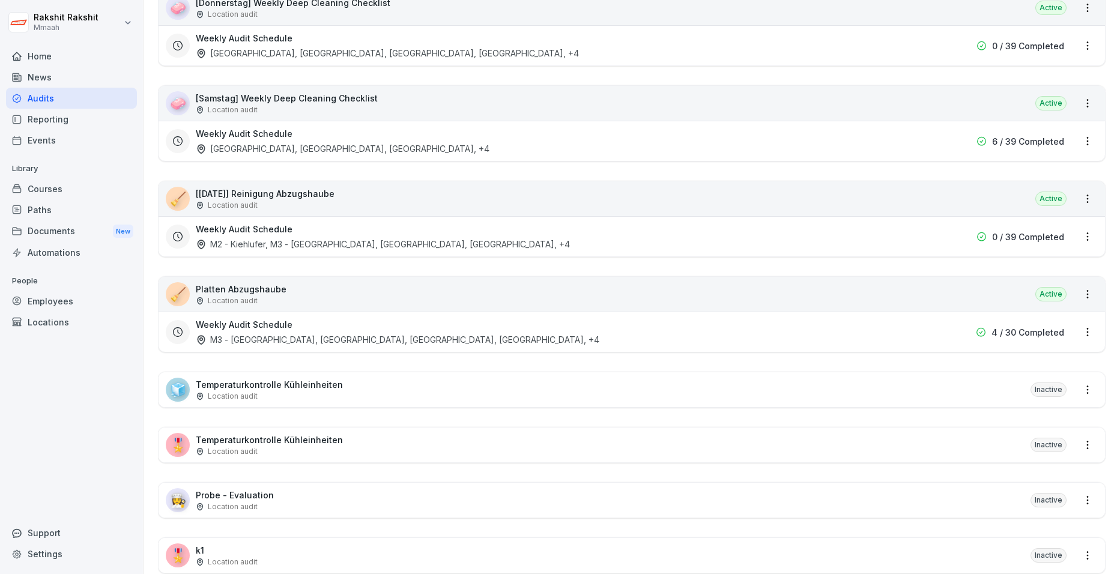
click at [380, 295] on div "🧹 Platten Abzugshaube Location audit Active" at bounding box center [632, 294] width 947 height 35
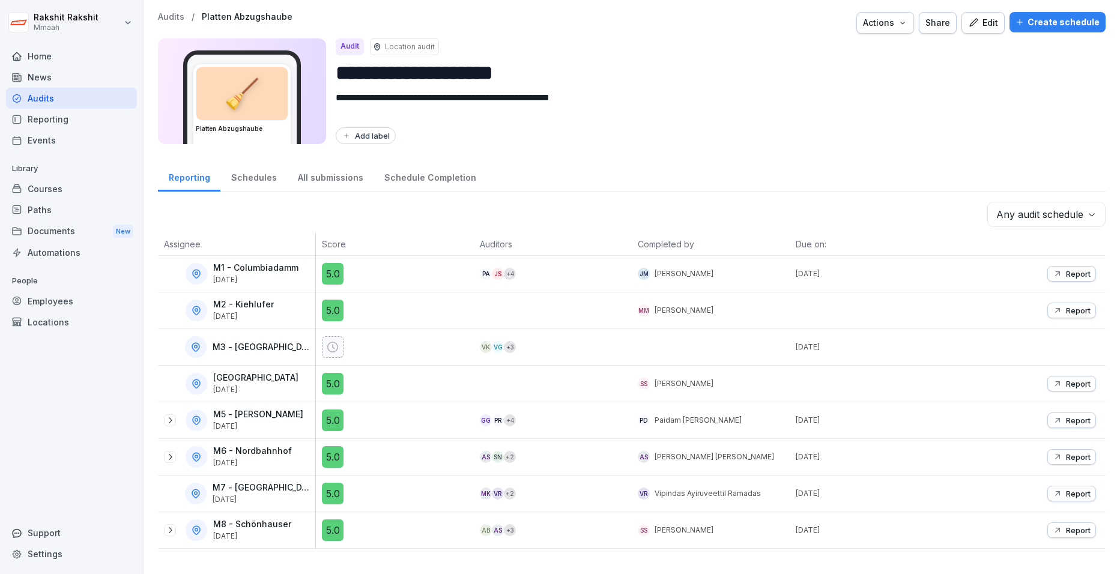
click at [416, 168] on div "Schedule Completion" at bounding box center [430, 176] width 113 height 31
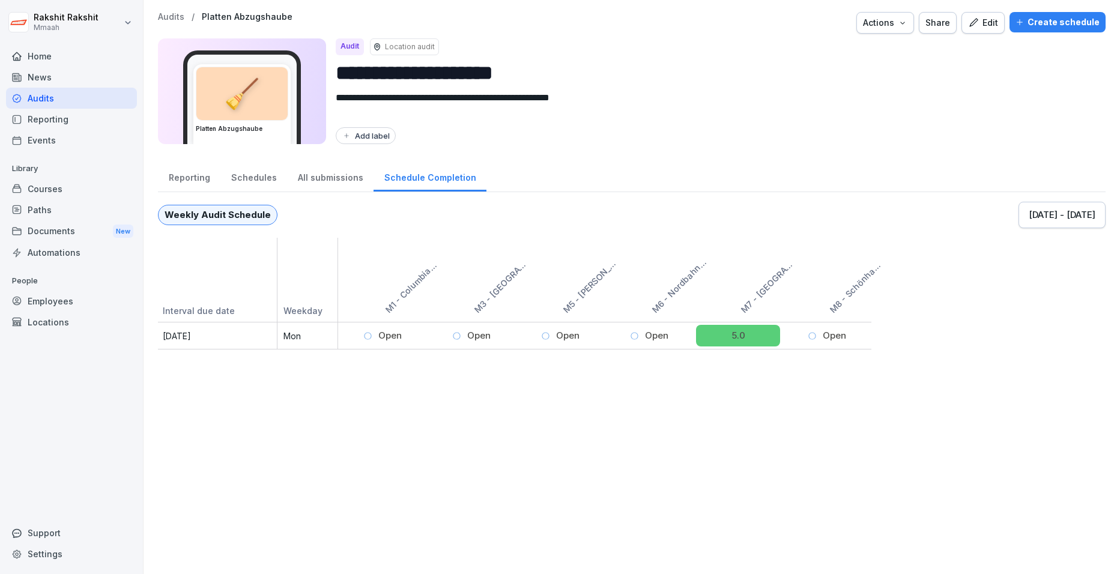
click at [293, 334] on div "Sep 29, 2025 Mon" at bounding box center [248, 336] width 180 height 28
click at [79, 100] on div "Audits" at bounding box center [71, 98] width 131 height 21
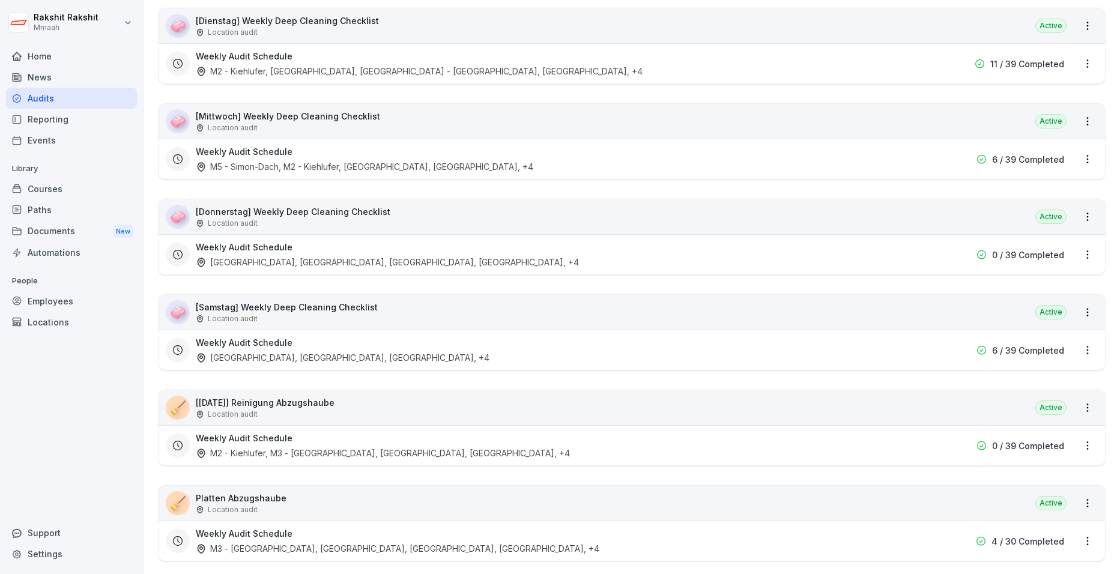
scroll to position [1021, 0]
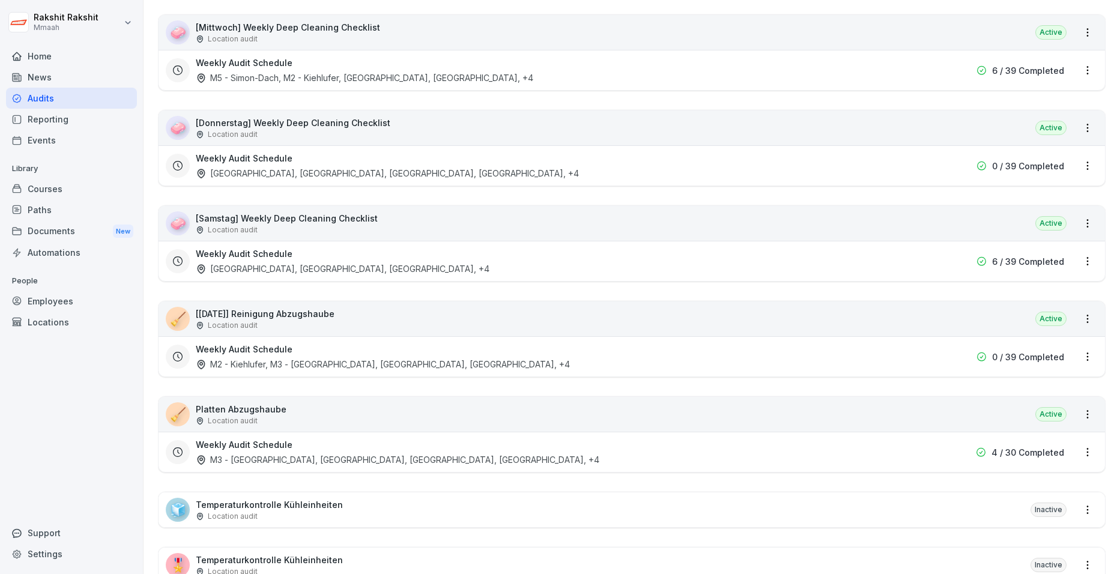
click at [487, 409] on div "🧹 Platten Abzugshaube Location audit Active" at bounding box center [632, 414] width 947 height 35
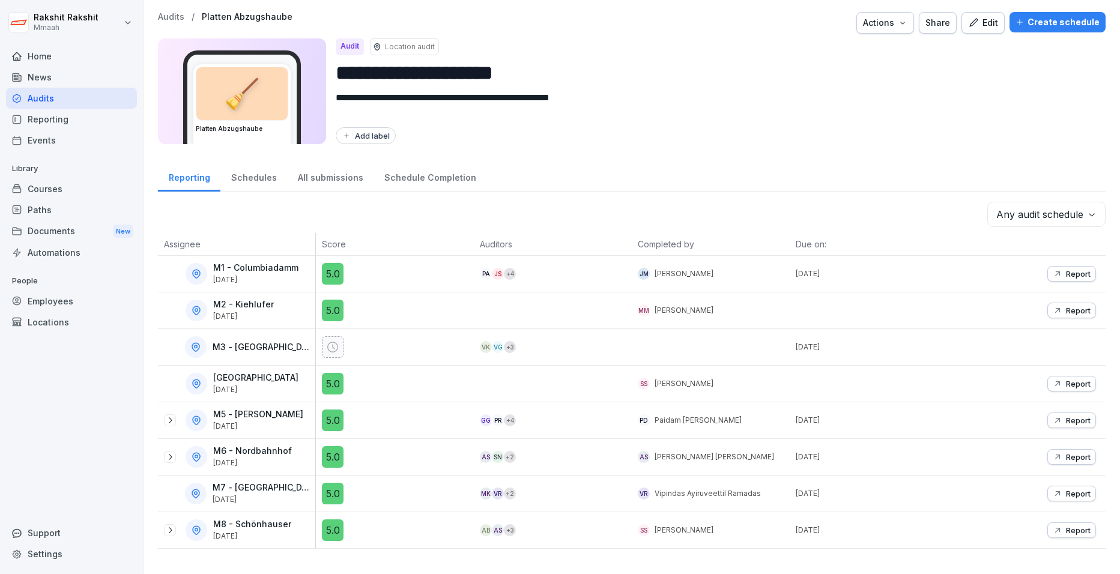
click at [890, 25] on icon "button" at bounding box center [903, 23] width 10 height 10
click at [839, 50] on p "Duplicate audit" at bounding box center [831, 51] width 59 height 11
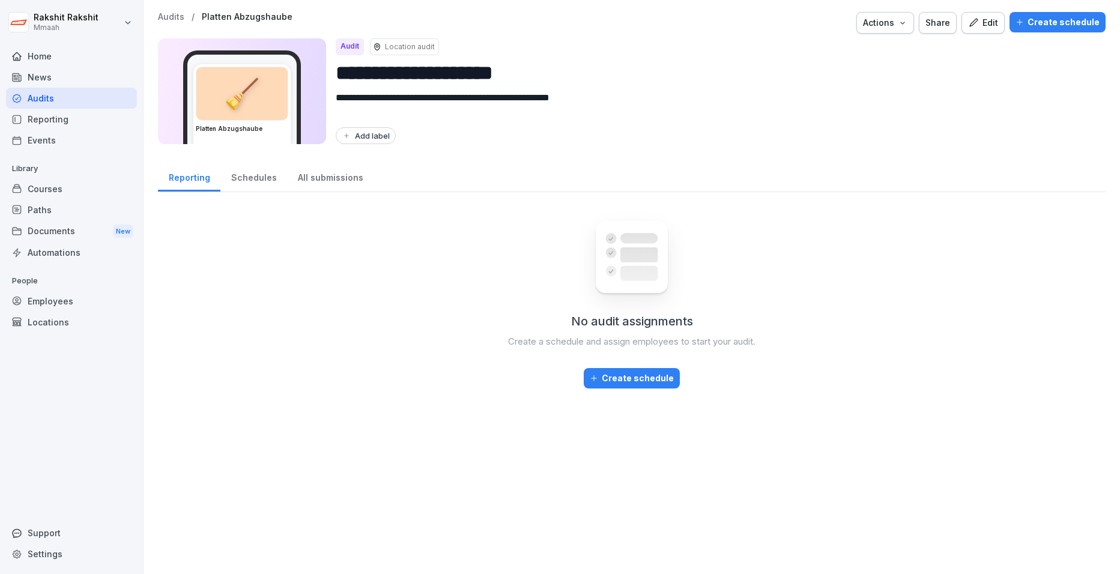
click at [890, 23] on icon "button" at bounding box center [973, 22] width 11 height 11
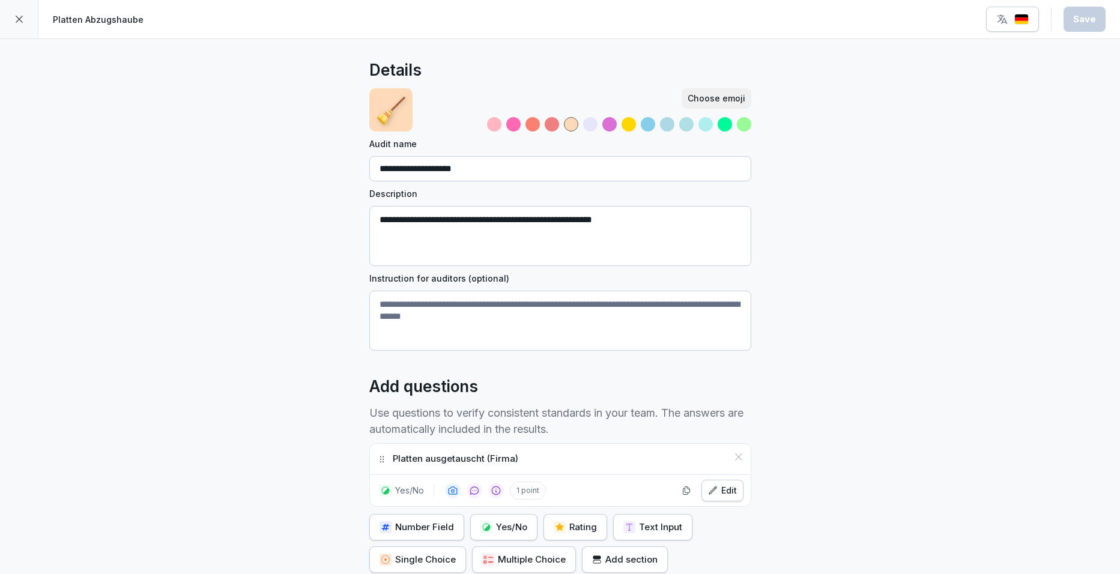
click at [890, 19] on div "button" at bounding box center [1013, 19] width 32 height 12
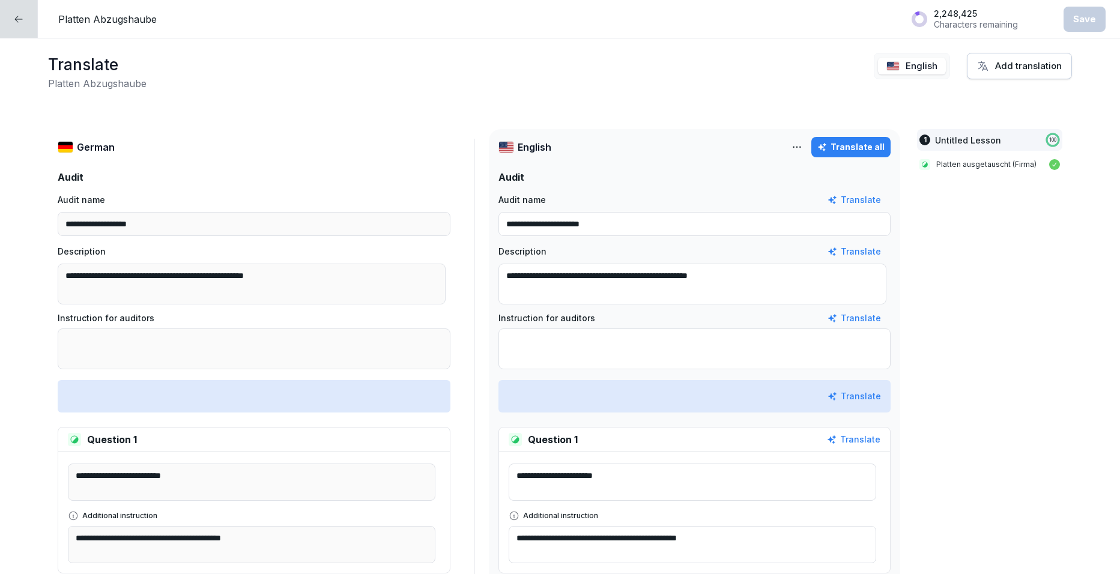
click at [827, 149] on div "Translate all" at bounding box center [851, 147] width 67 height 13
click at [22, 22] on icon at bounding box center [19, 19] width 10 height 10
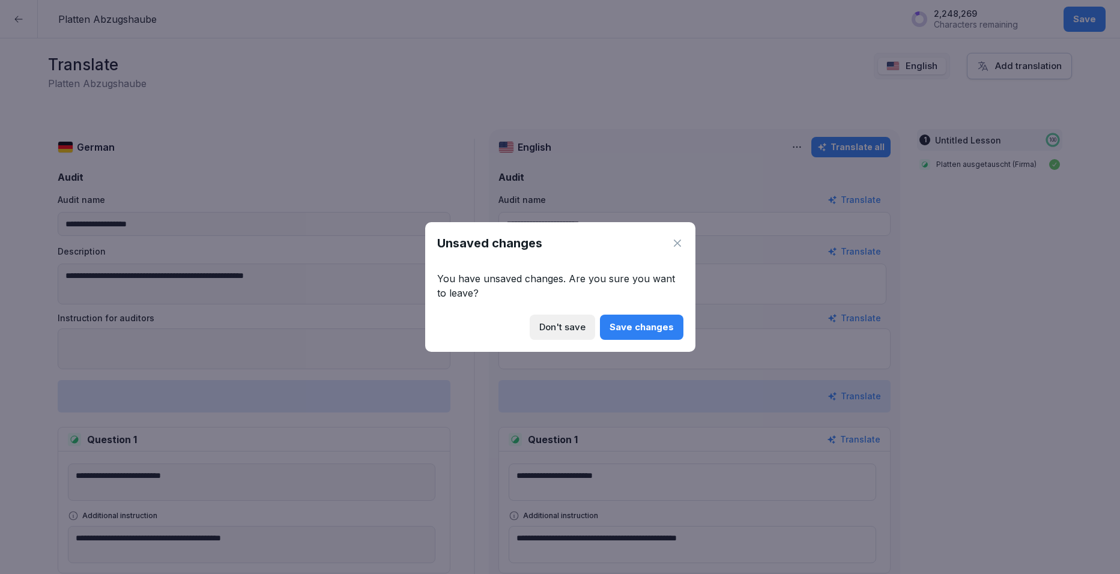
click at [570, 325] on div "Don't save" at bounding box center [563, 327] width 46 height 13
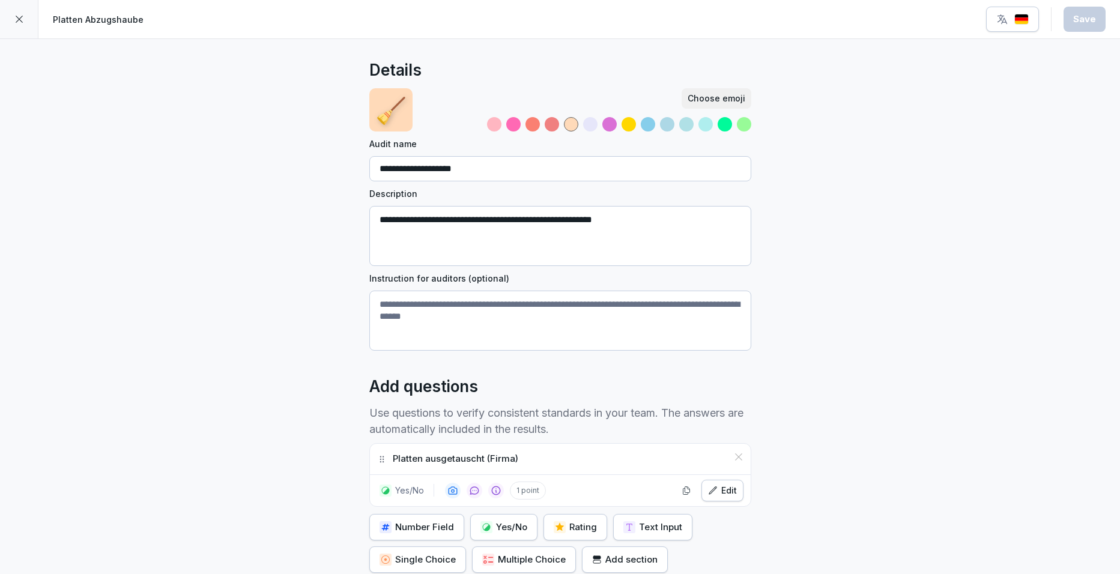
click at [890, 19] on img "button" at bounding box center [1022, 19] width 14 height 11
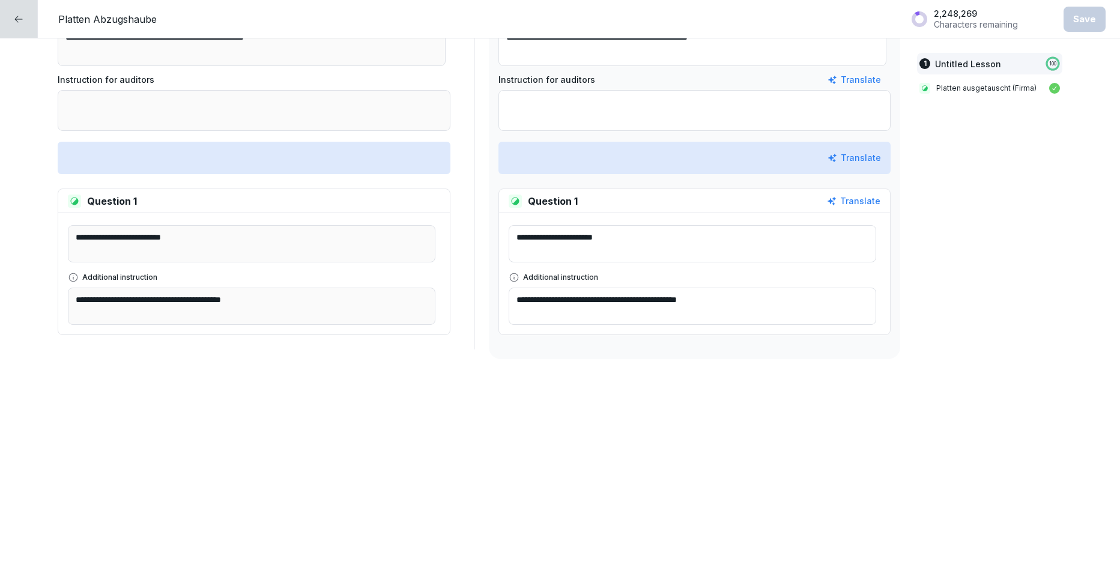
scroll to position [240, 0]
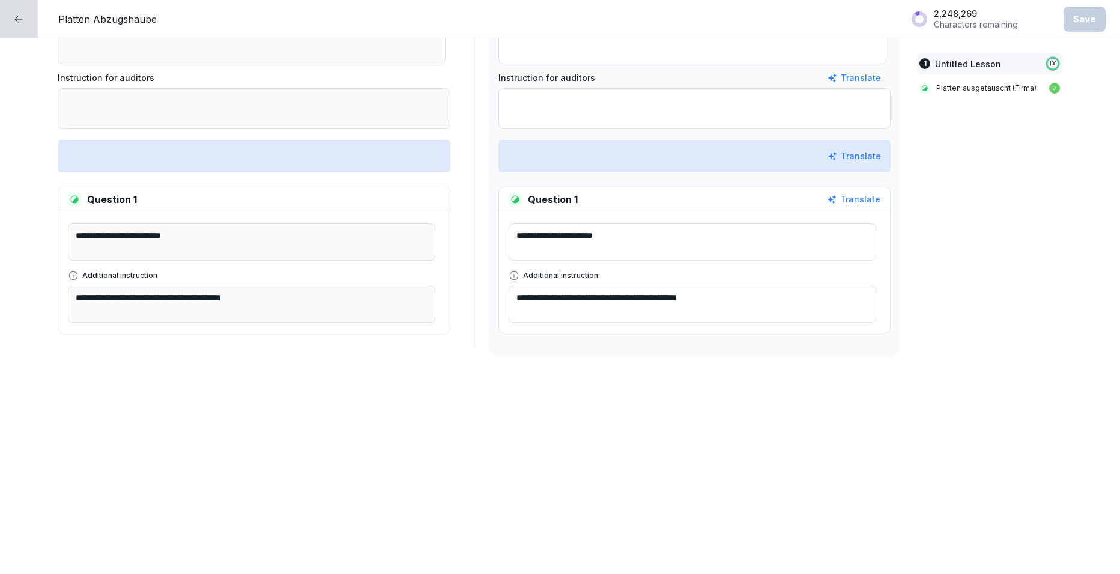
click at [26, 22] on div at bounding box center [19, 19] width 38 height 38
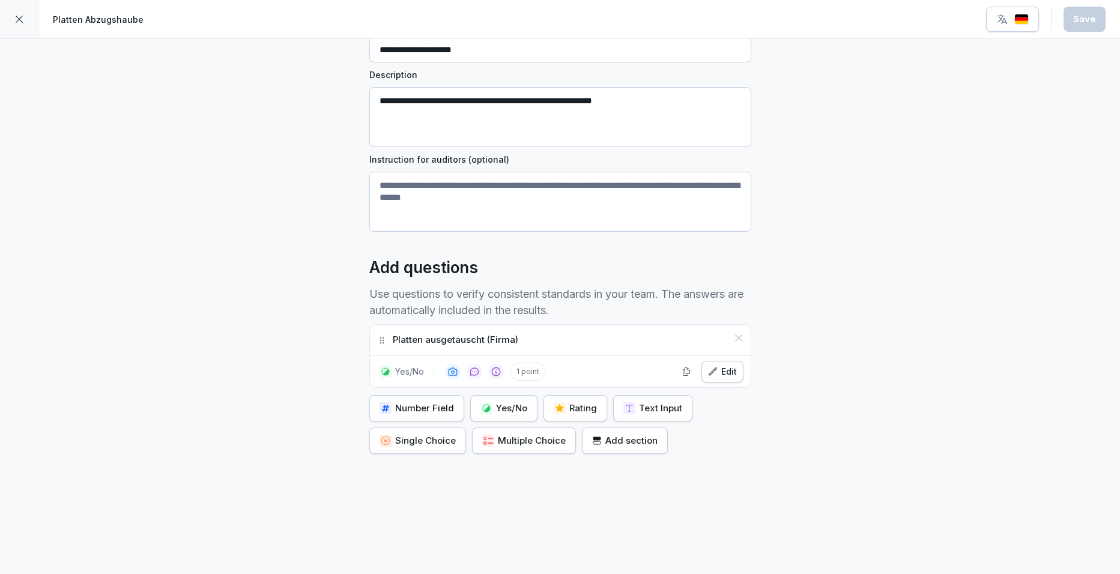
scroll to position [128, 0]
click at [714, 366] on div "Edit" at bounding box center [722, 371] width 29 height 13
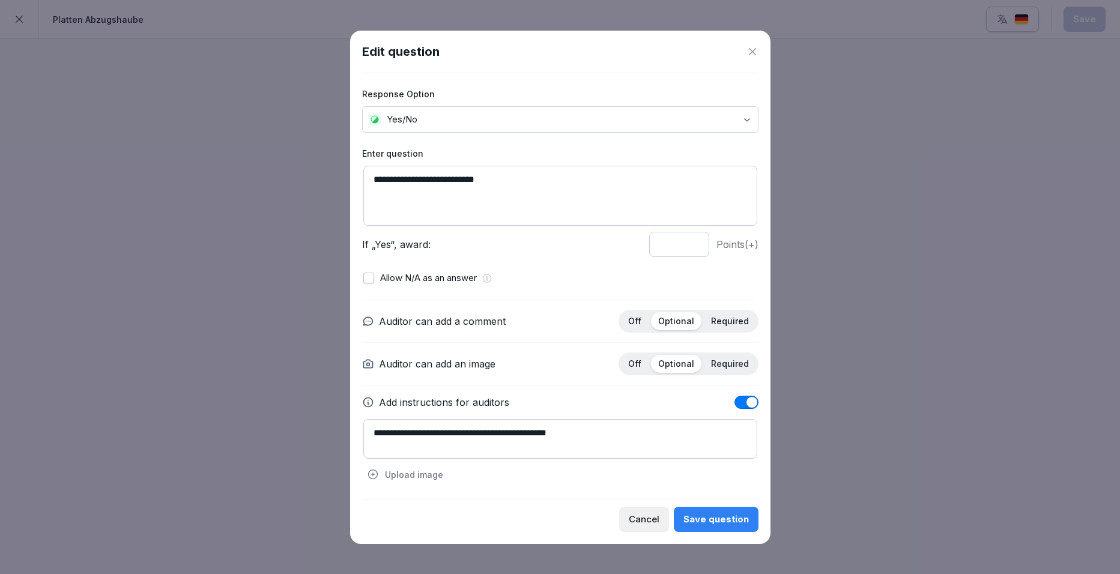
click at [753, 52] on icon at bounding box center [752, 51] width 7 height 7
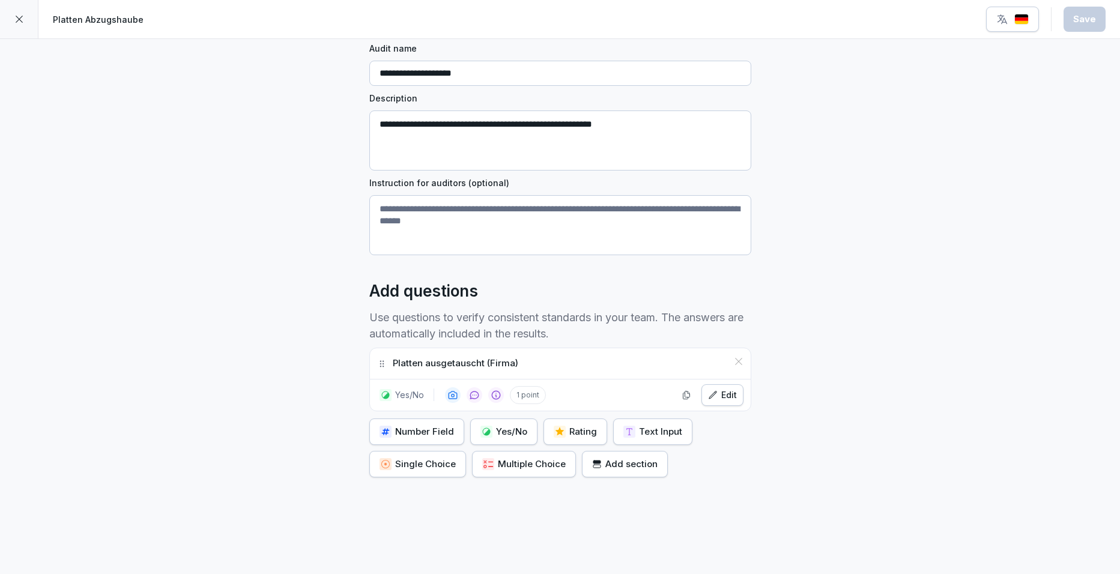
scroll to position [0, 0]
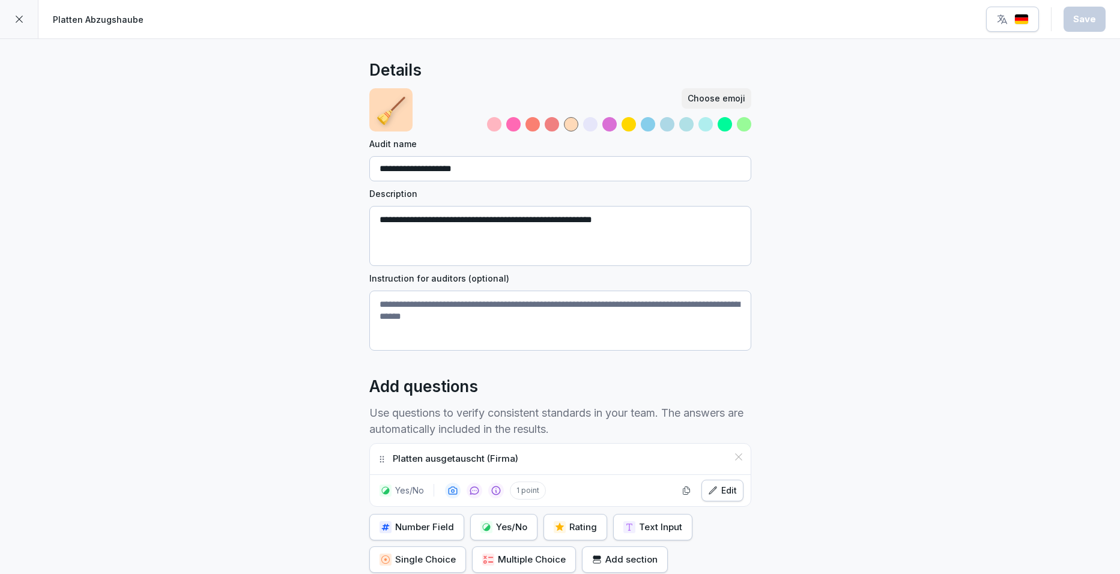
click at [19, 16] on icon at bounding box center [19, 19] width 10 height 10
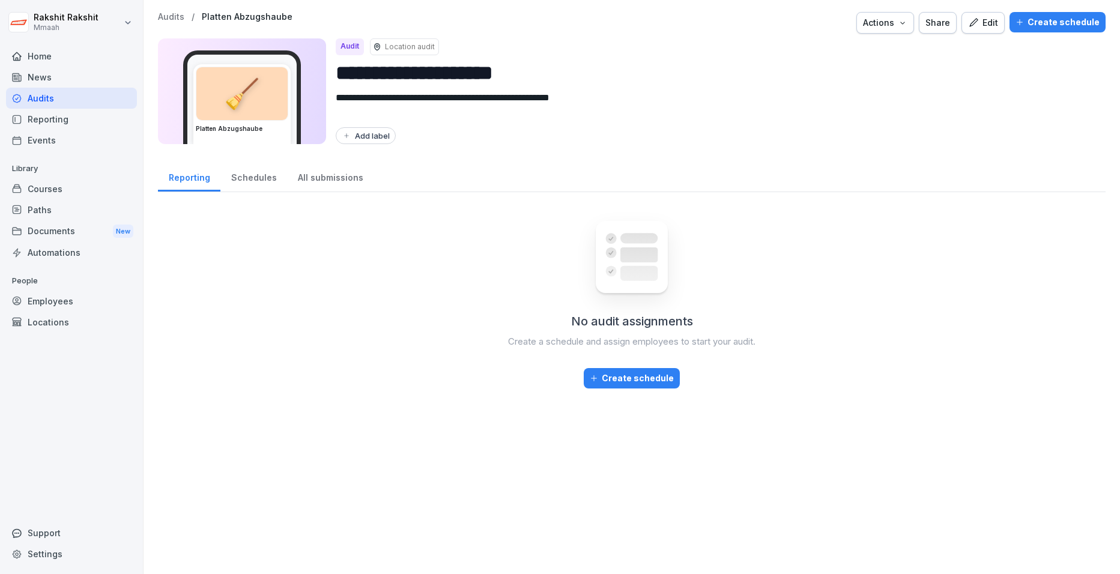
click at [890, 26] on div "Create schedule" at bounding box center [1058, 22] width 84 height 13
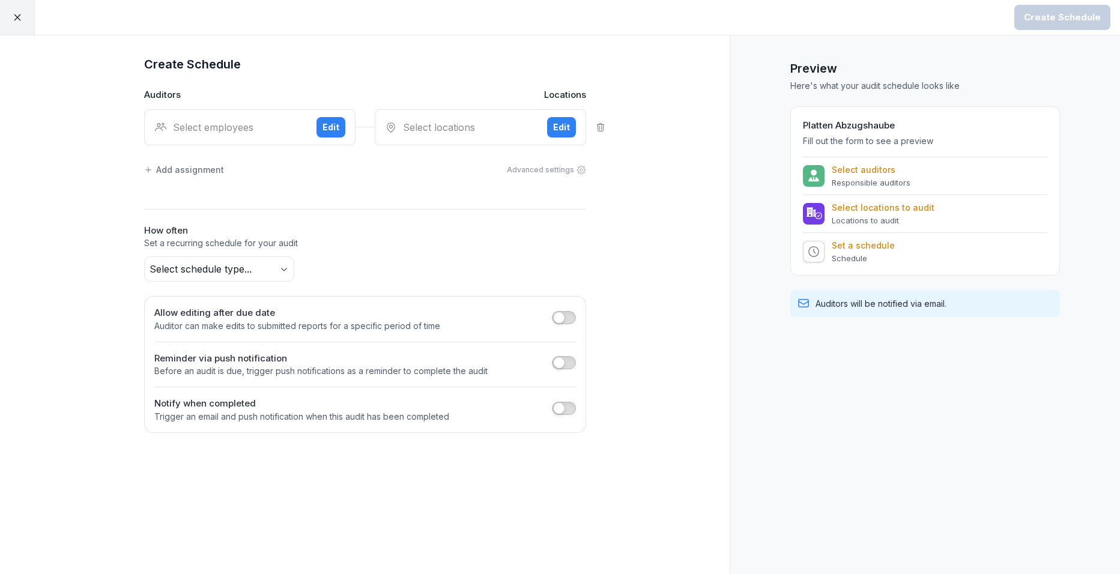
click at [223, 263] on body "Create Schedule Create Schedule Auditors Locations Select employees Edit Select…" at bounding box center [560, 287] width 1120 height 574
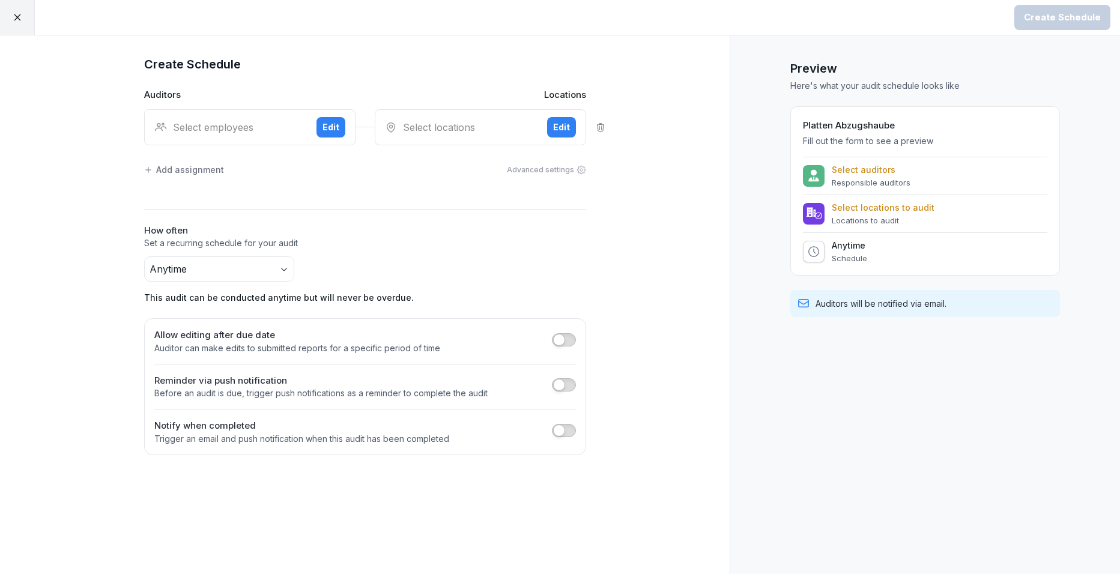
click at [197, 132] on div "Select employees" at bounding box center [230, 127] width 153 height 14
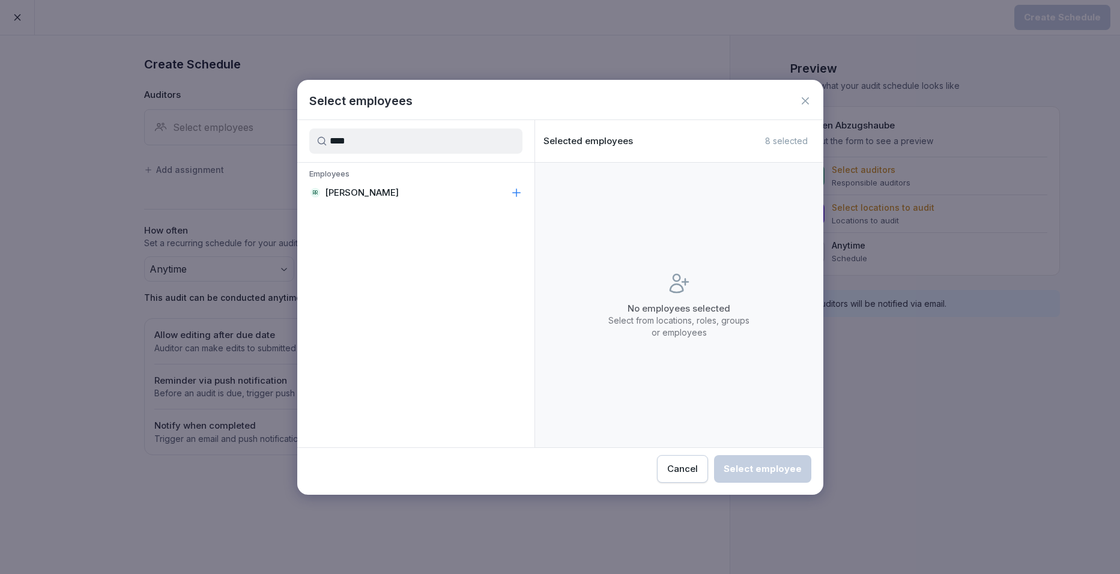
type input "****"
click at [368, 189] on p "Rakshit Rakshit" at bounding box center [362, 193] width 74 height 12
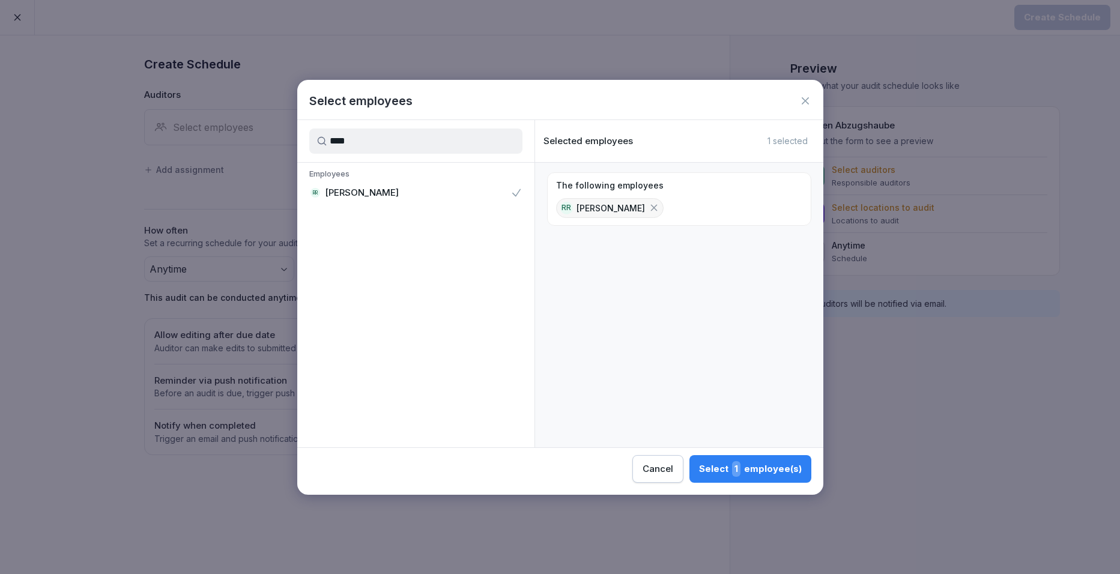
click at [701, 455] on button "Select 1 employee(s)" at bounding box center [751, 469] width 122 height 28
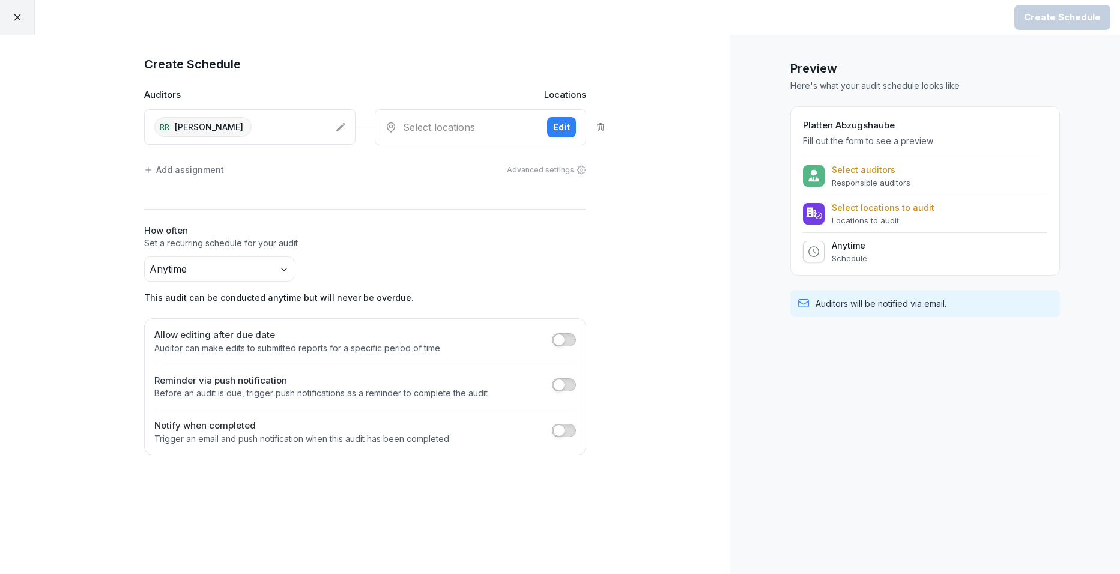
click at [425, 127] on div "Select locations" at bounding box center [461, 127] width 153 height 14
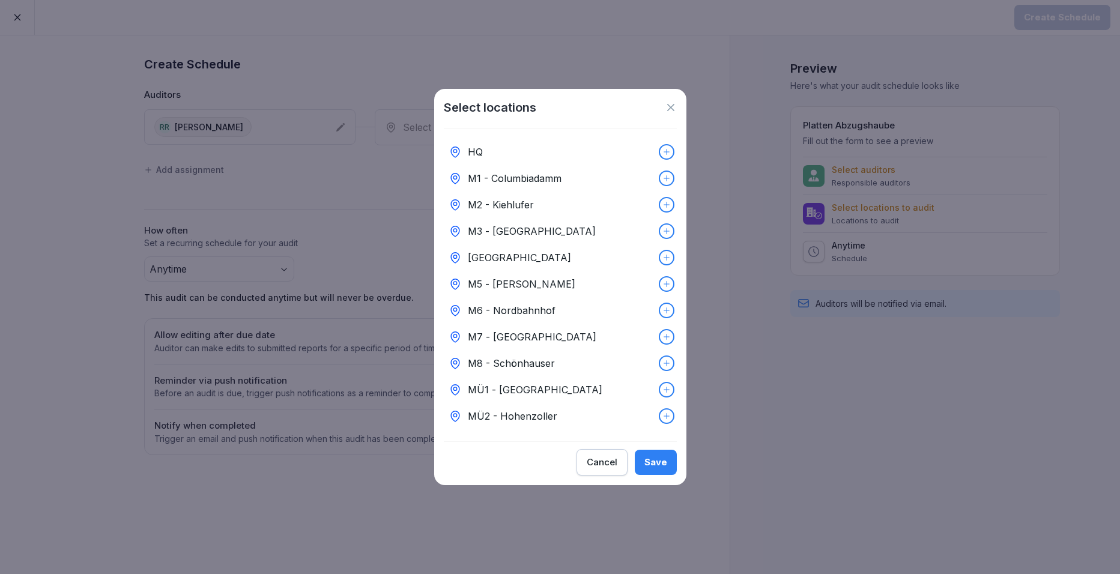
click at [487, 145] on div "HQ" at bounding box center [560, 152] width 233 height 26
click at [661, 457] on button "Save" at bounding box center [656, 462] width 42 height 25
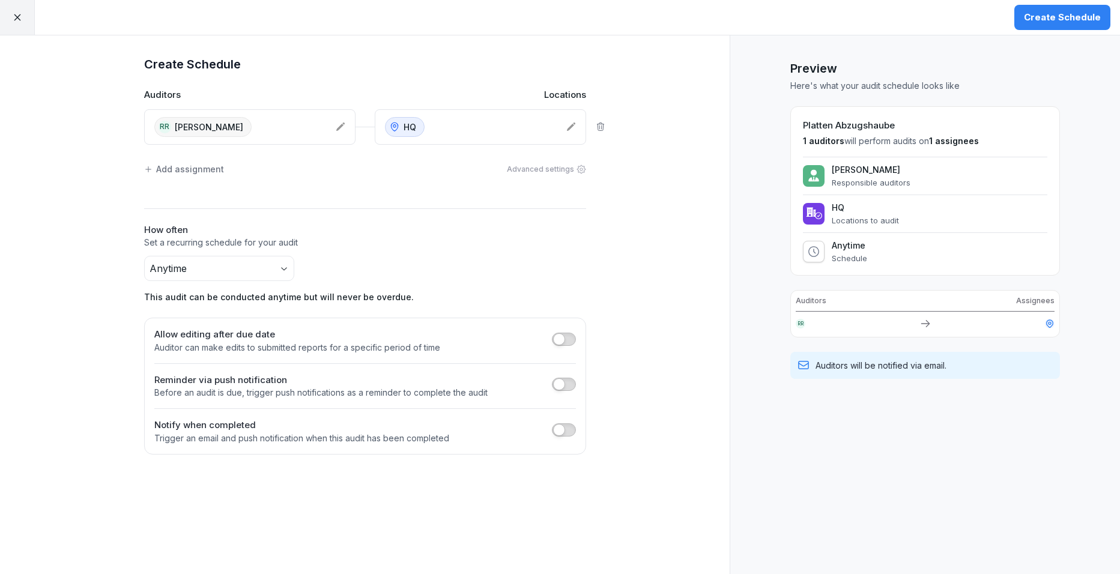
click at [890, 18] on div "Create Schedule" at bounding box center [1062, 17] width 77 height 13
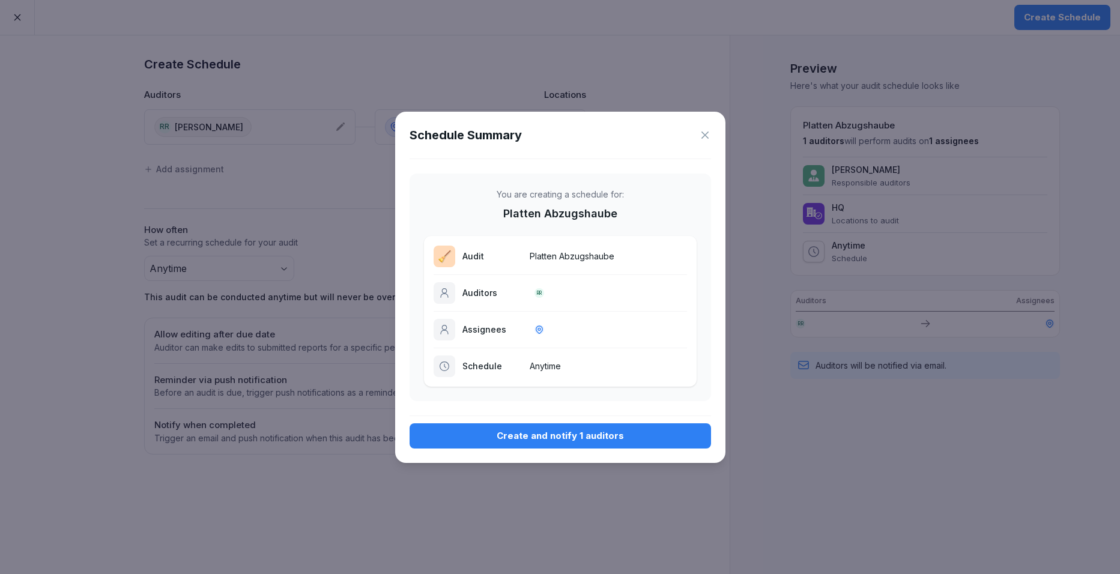
click at [577, 440] on div "Create and notify 1 auditors" at bounding box center [560, 436] width 282 height 13
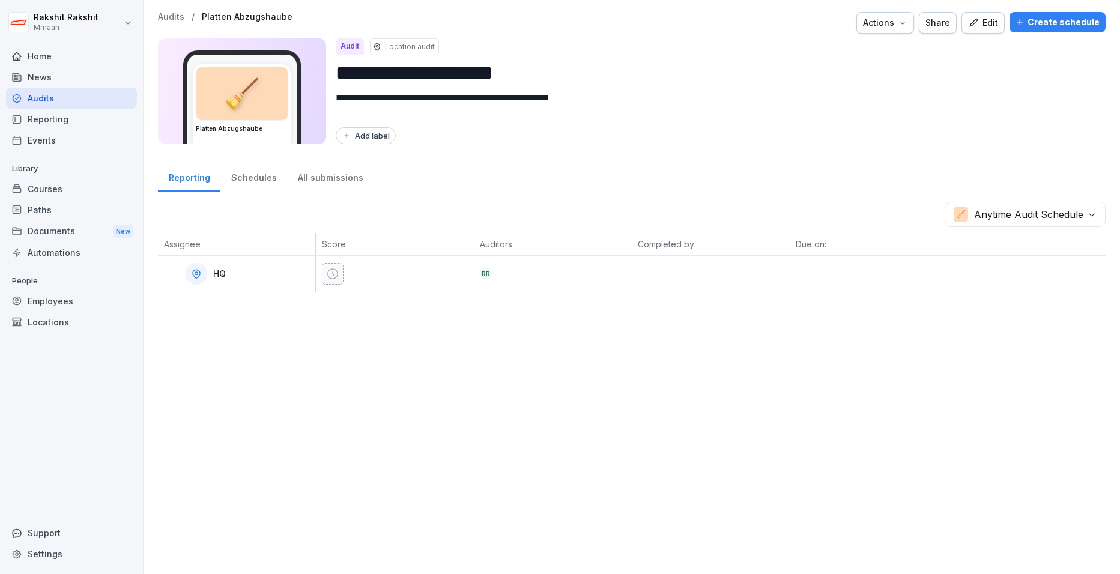
click at [890, 19] on div "Create schedule" at bounding box center [1058, 22] width 84 height 13
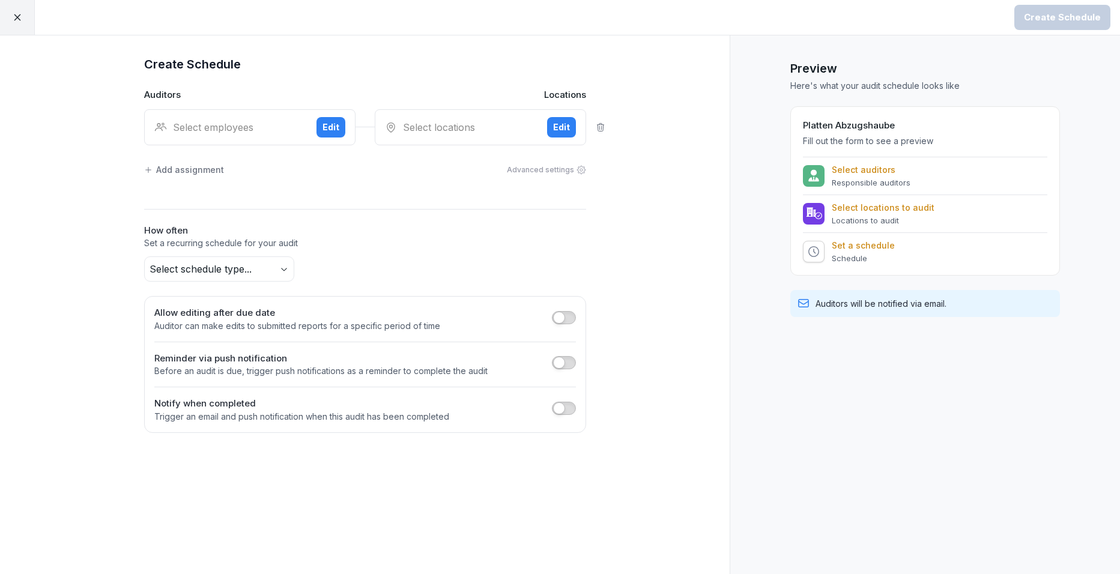
click at [248, 122] on div "Select employees Edit" at bounding box center [249, 127] width 211 height 36
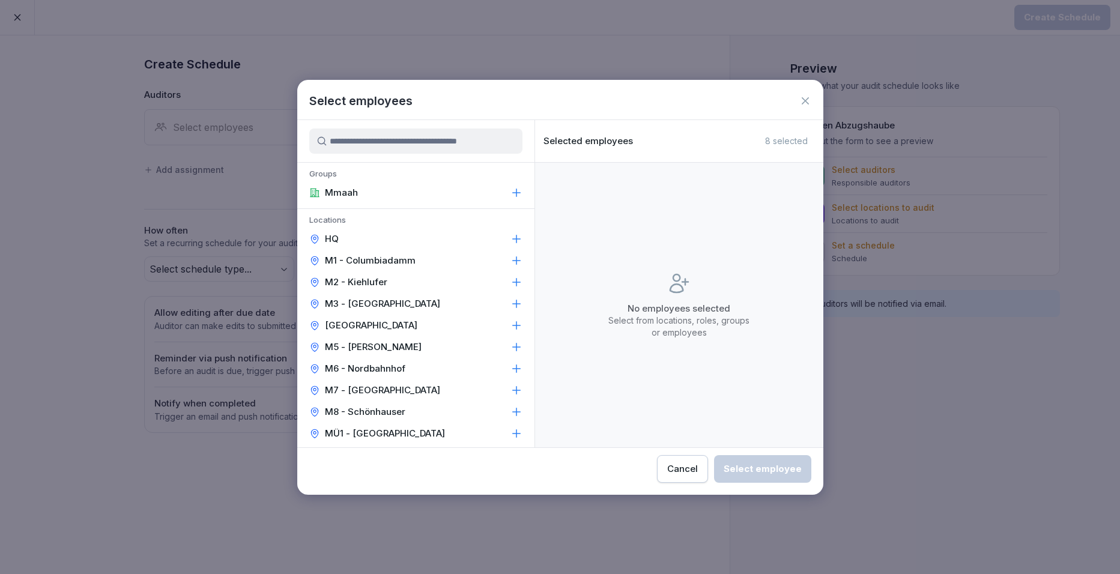
click at [372, 255] on p "M1 - Columbiadamm" at bounding box center [370, 261] width 91 height 12
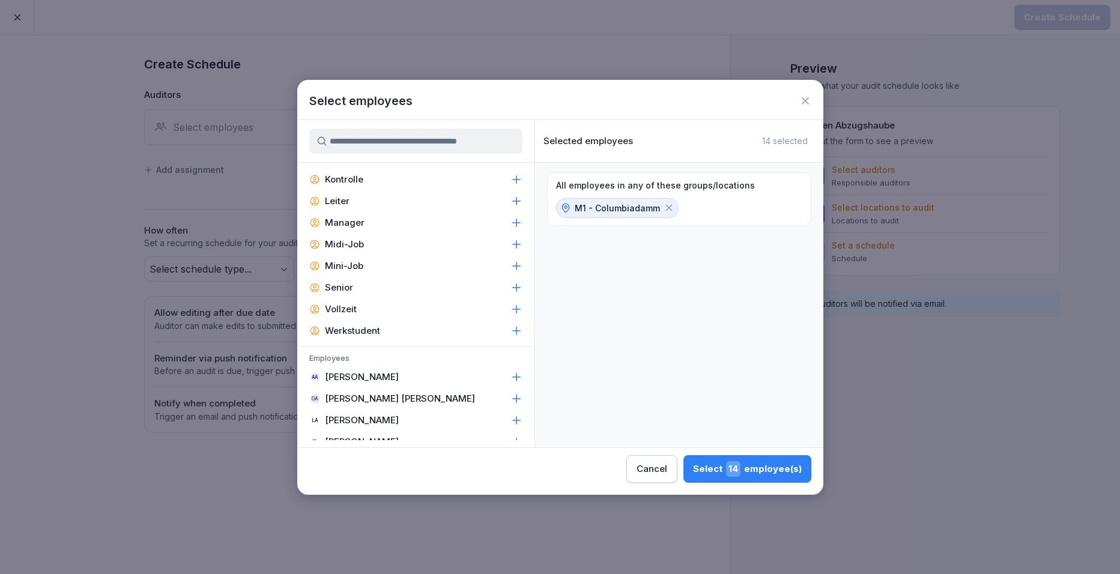
scroll to position [300, 0]
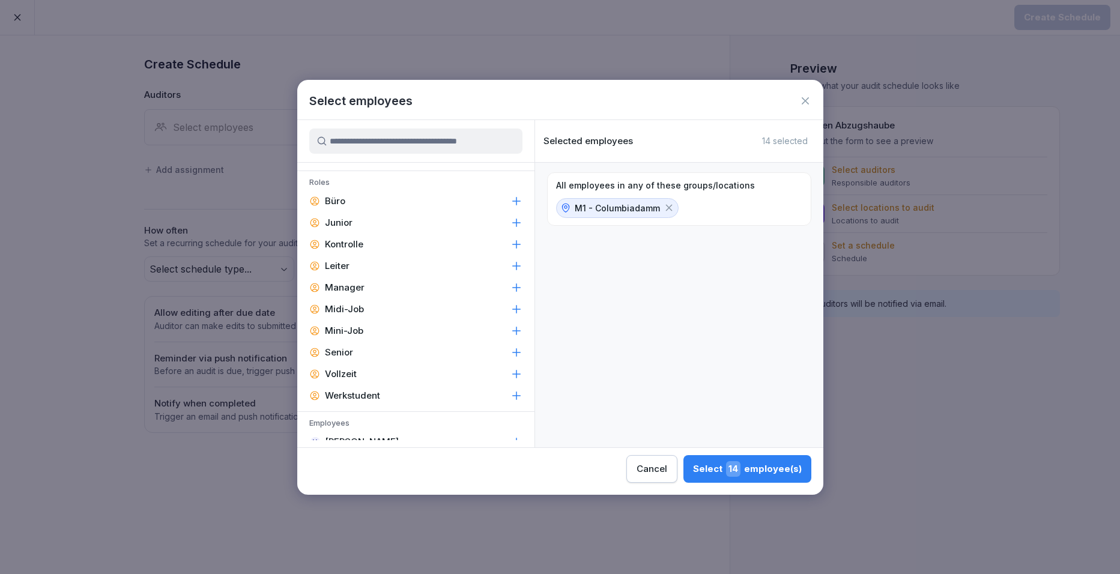
click at [362, 267] on div "Leiter" at bounding box center [415, 266] width 237 height 22
click at [362, 282] on p "Manager" at bounding box center [345, 288] width 40 height 12
click at [747, 461] on div "Select 6 employee(s)" at bounding box center [749, 469] width 105 height 16
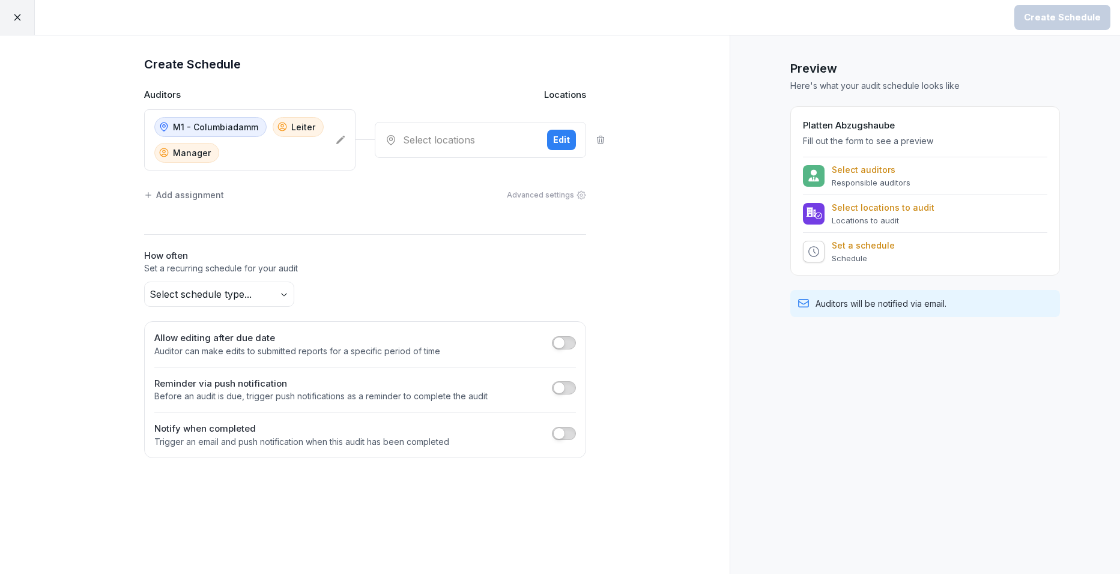
click at [442, 147] on div "Select locations" at bounding box center [461, 140] width 153 height 14
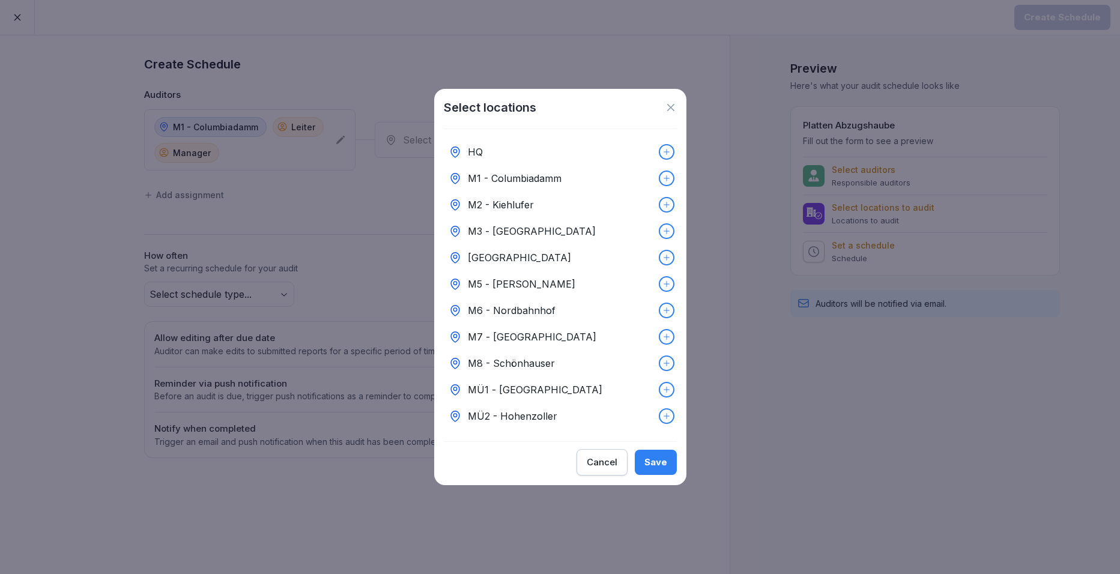
click at [479, 171] on p "M1 - Columbiadamm" at bounding box center [515, 178] width 94 height 14
click at [650, 466] on div "Save" at bounding box center [656, 462] width 23 height 13
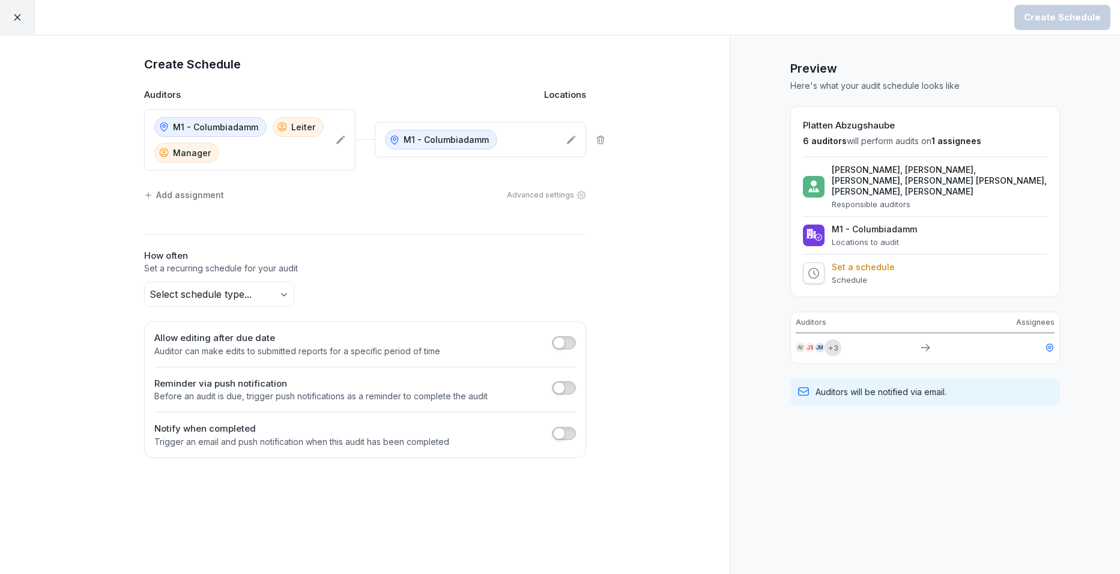
click at [180, 196] on div "Add assignment" at bounding box center [184, 195] width 80 height 13
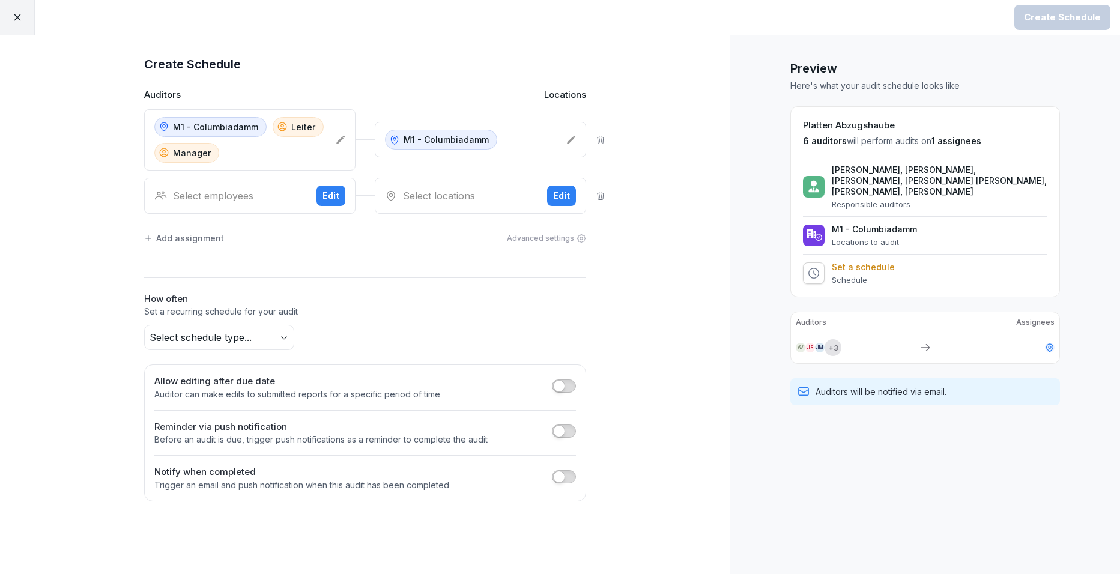
click at [334, 192] on div "Edit" at bounding box center [331, 195] width 17 height 13
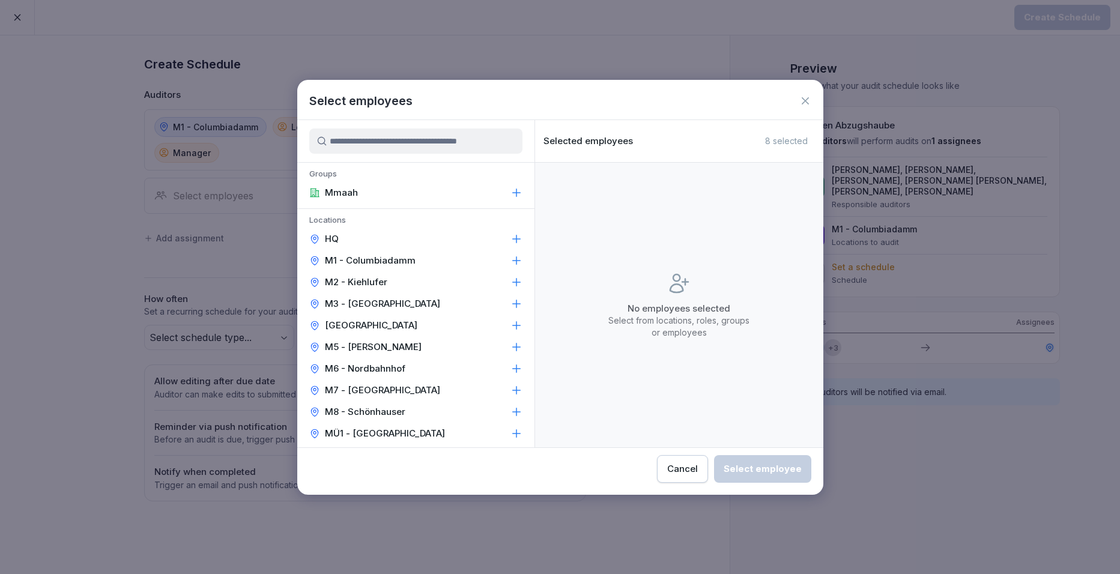
click at [362, 285] on p "M2 - Kiehlufer" at bounding box center [356, 282] width 62 height 12
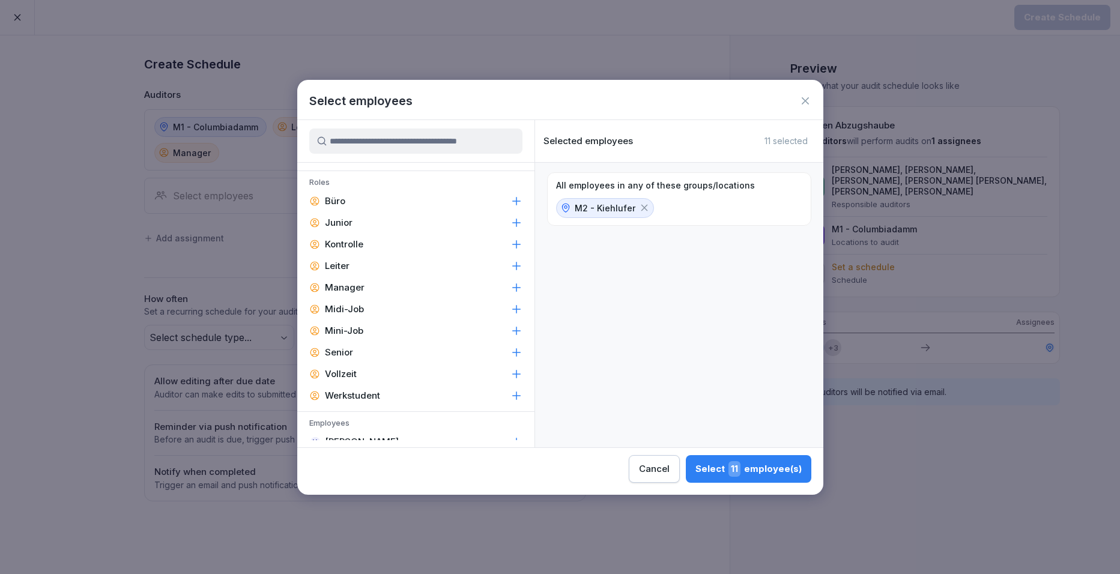
click at [354, 264] on div "Leiter" at bounding box center [415, 266] width 237 height 22
click at [356, 289] on p "Manager" at bounding box center [345, 288] width 40 height 12
click at [740, 468] on span "6" at bounding box center [735, 469] width 11 height 16
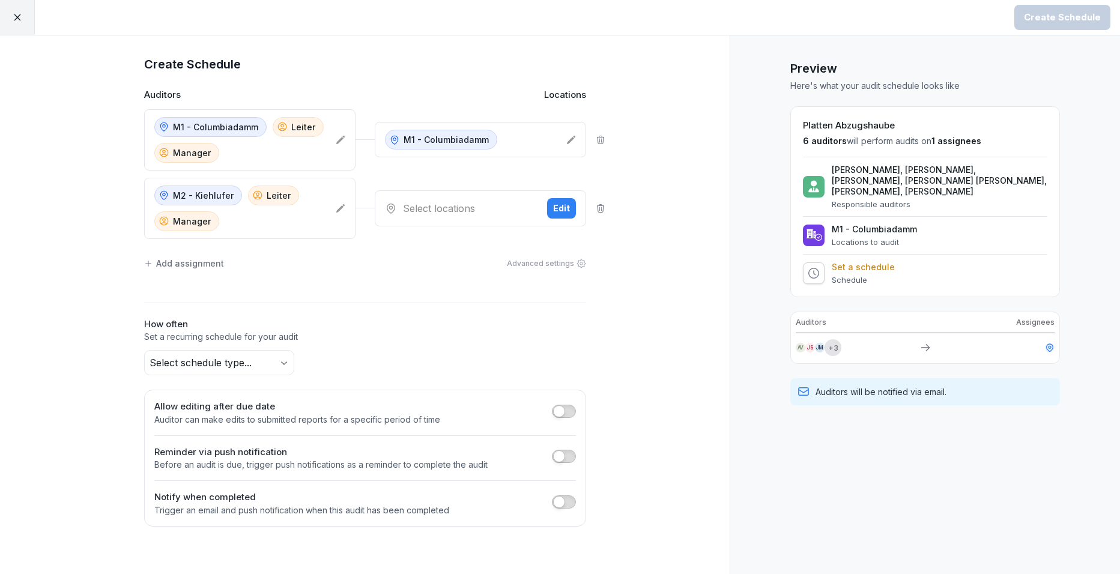
click at [473, 213] on div "Select locations" at bounding box center [461, 208] width 153 height 14
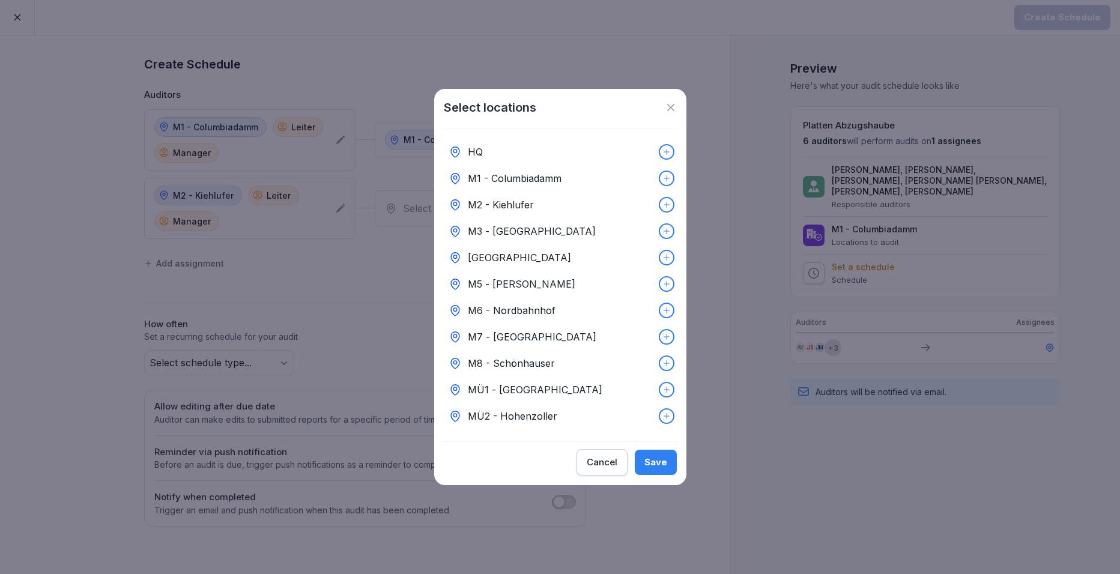
click at [645, 198] on div "M2 - Kiehlufer" at bounding box center [560, 205] width 233 height 26
click at [661, 469] on div "Save" at bounding box center [656, 462] width 23 height 13
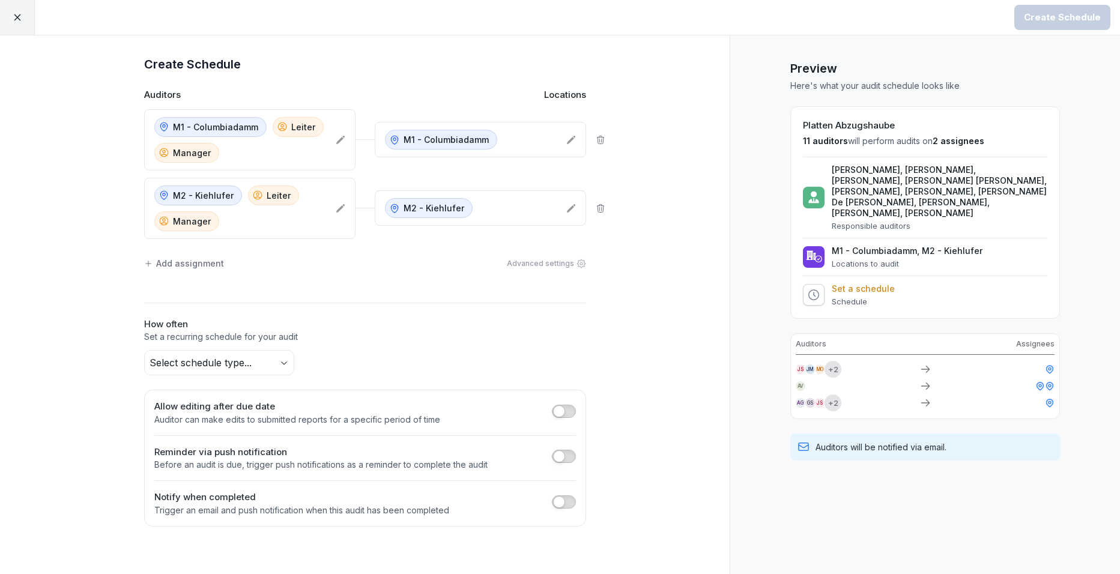
click at [208, 264] on div "Add assignment" at bounding box center [184, 263] width 80 height 13
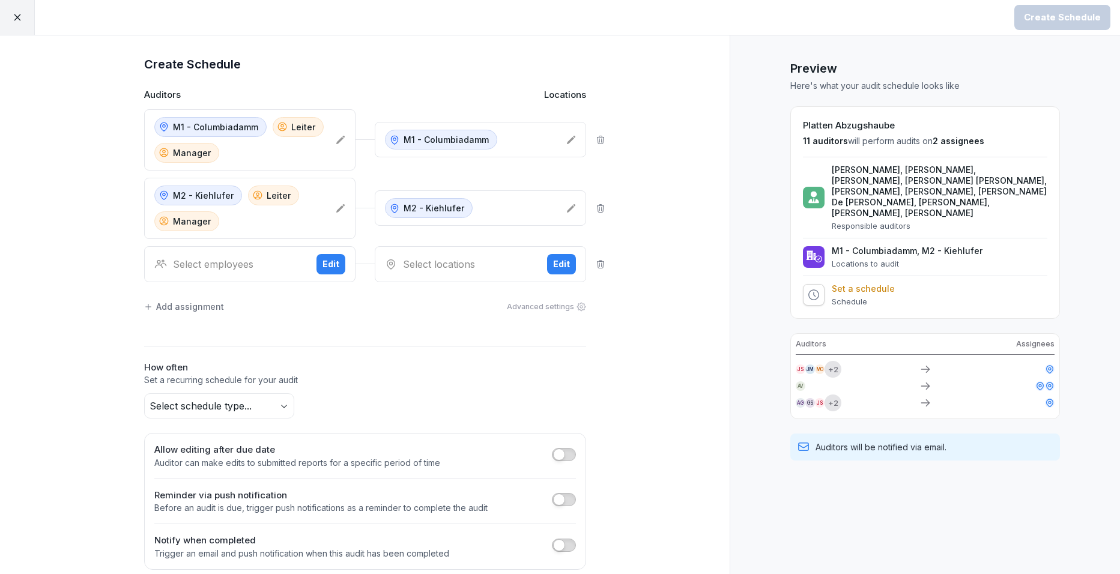
click at [317, 256] on button "Edit" at bounding box center [331, 264] width 29 height 20
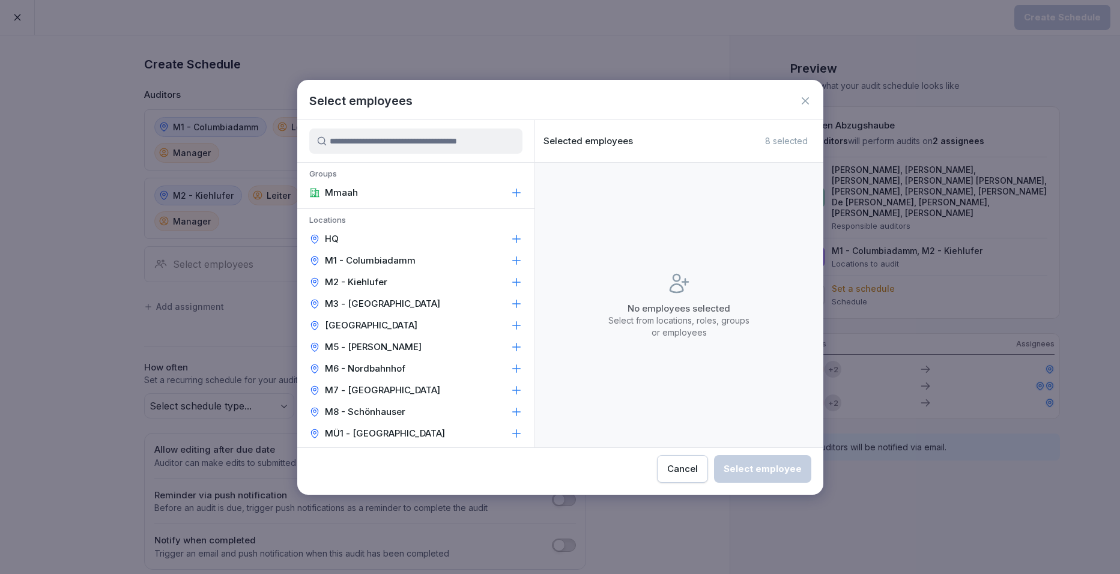
click at [361, 308] on p "M3 - Nollendorfplatz" at bounding box center [382, 304] width 115 height 12
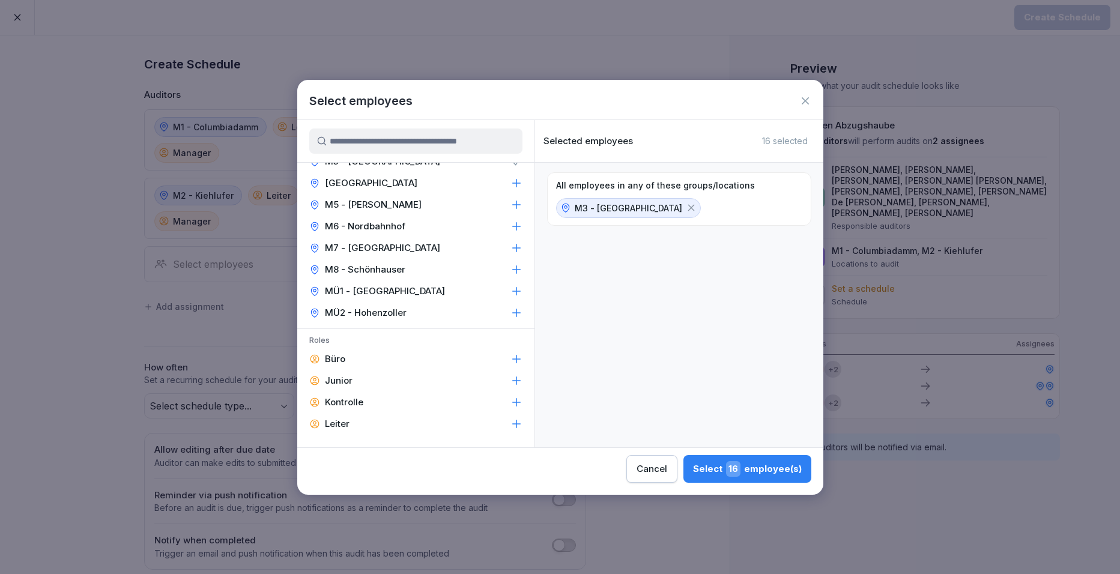
scroll to position [240, 0]
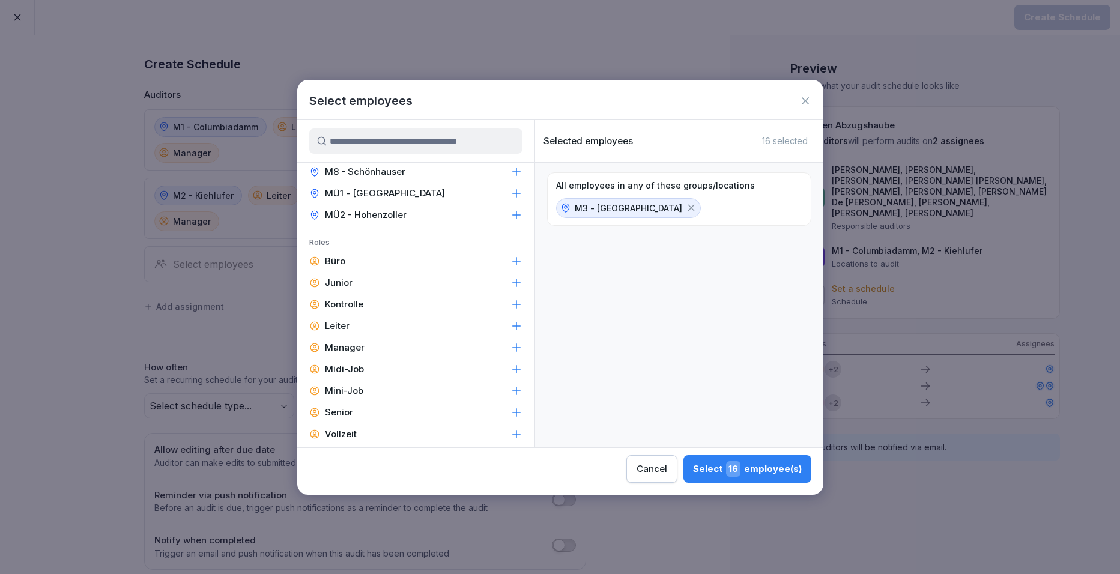
click at [356, 342] on p "Manager" at bounding box center [345, 348] width 40 height 12
click at [352, 331] on div "Leiter" at bounding box center [415, 326] width 237 height 22
click at [778, 471] on div "Select 5 employee(s)" at bounding box center [750, 469] width 105 height 16
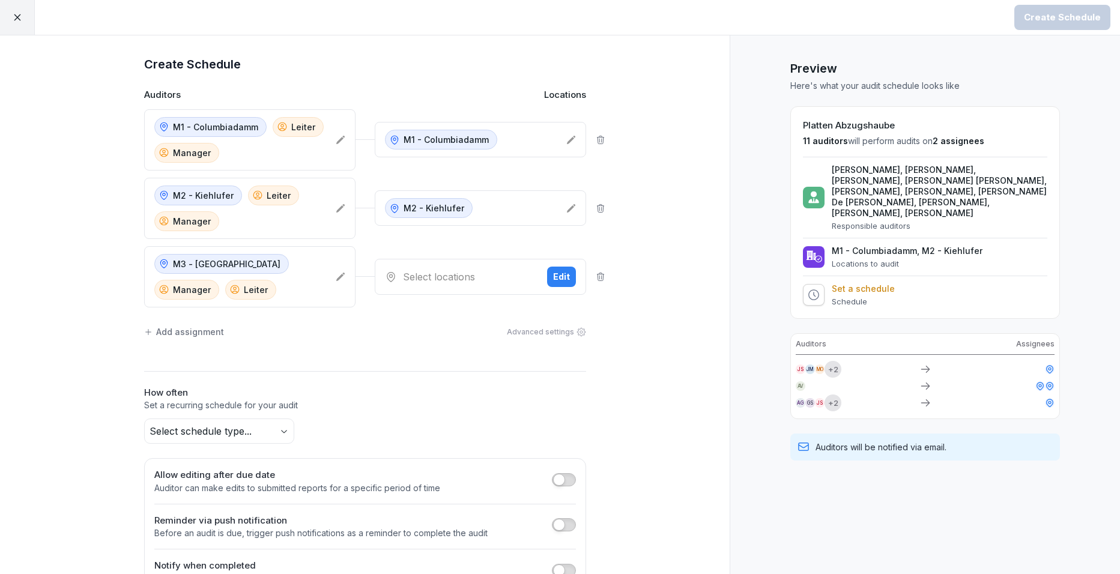
click at [564, 279] on div "Edit" at bounding box center [561, 276] width 17 height 13
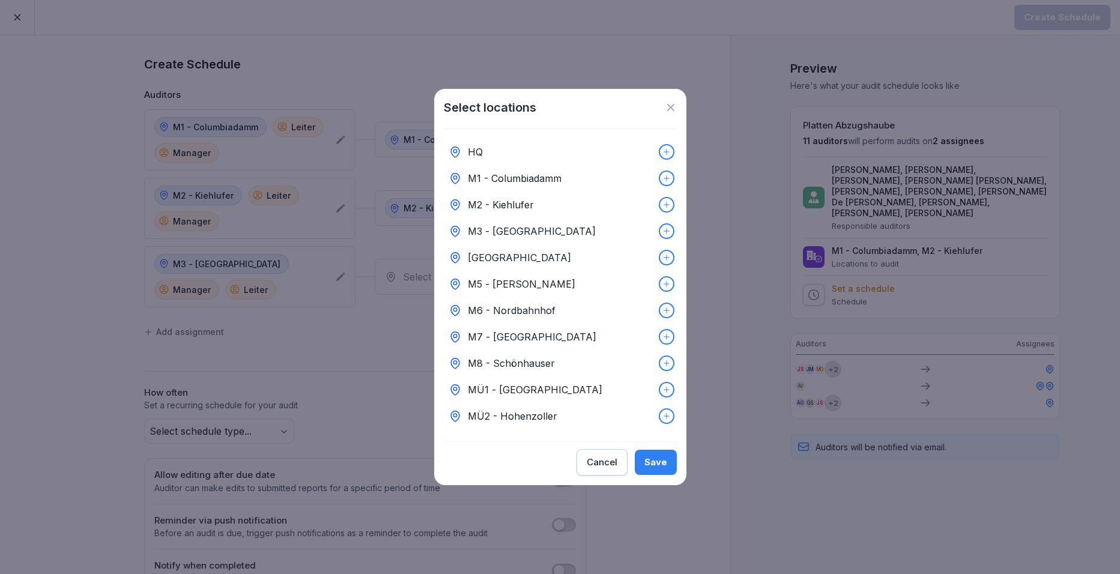
click at [487, 231] on p "M3 - Nollendorfplatz" at bounding box center [532, 231] width 128 height 14
click at [661, 466] on div "Save" at bounding box center [656, 462] width 23 height 13
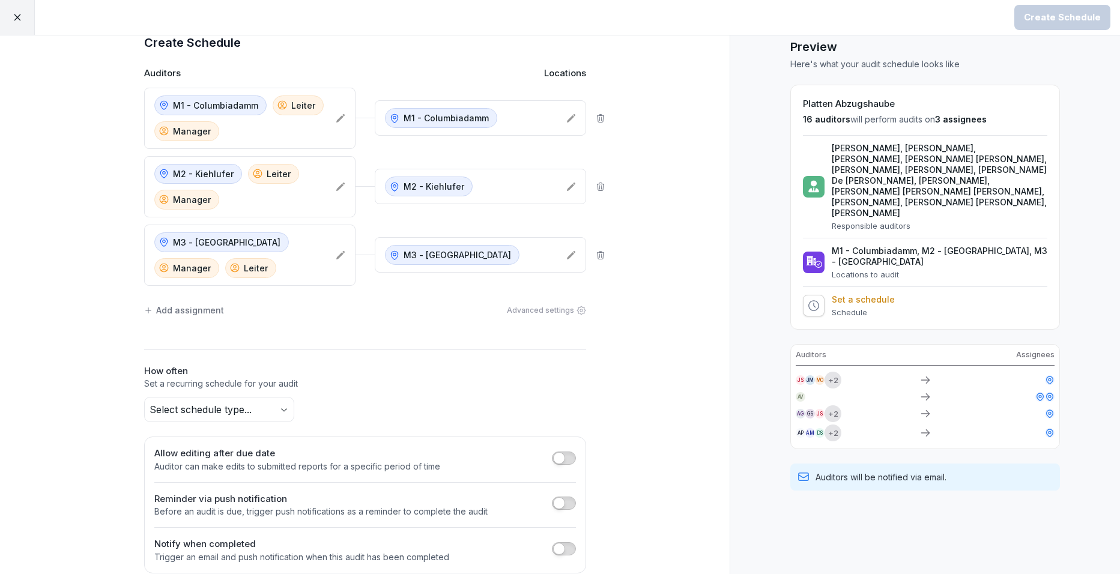
scroll to position [40, 0]
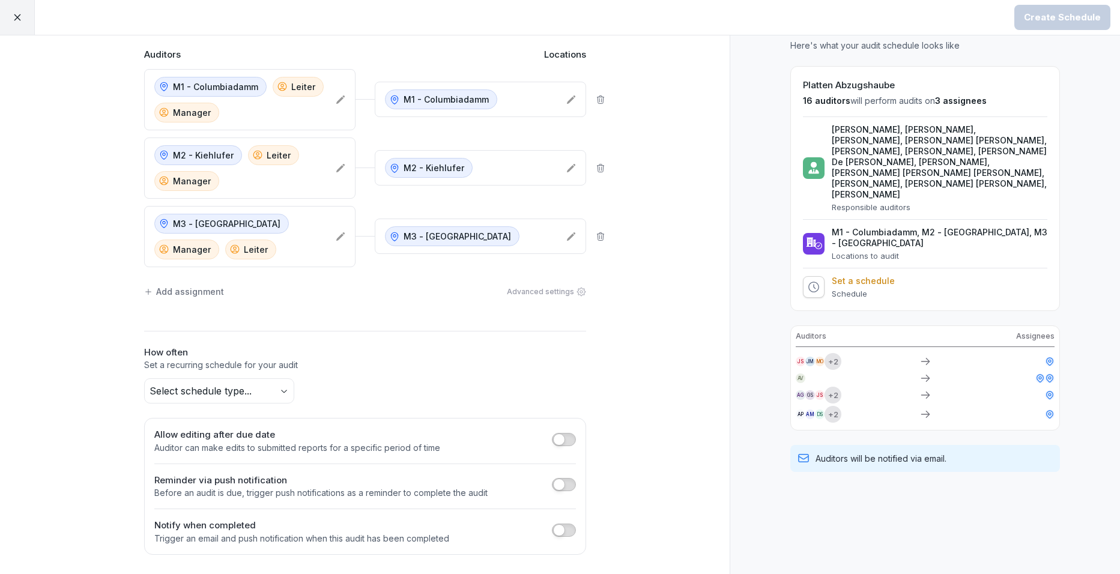
click at [180, 290] on div "Add assignment" at bounding box center [184, 291] width 80 height 13
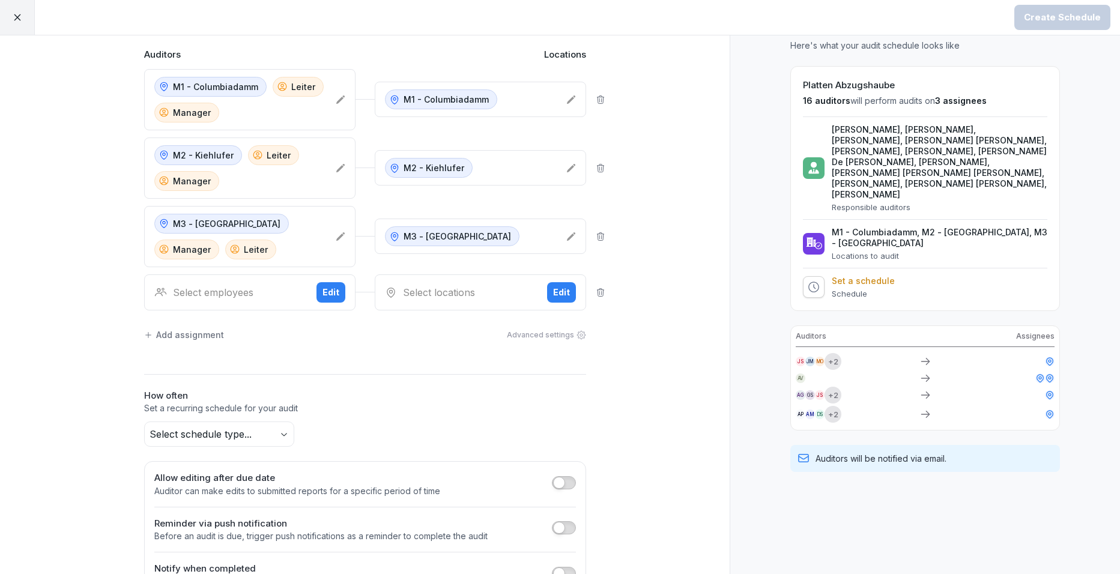
click at [323, 296] on div "Edit" at bounding box center [331, 292] width 17 height 13
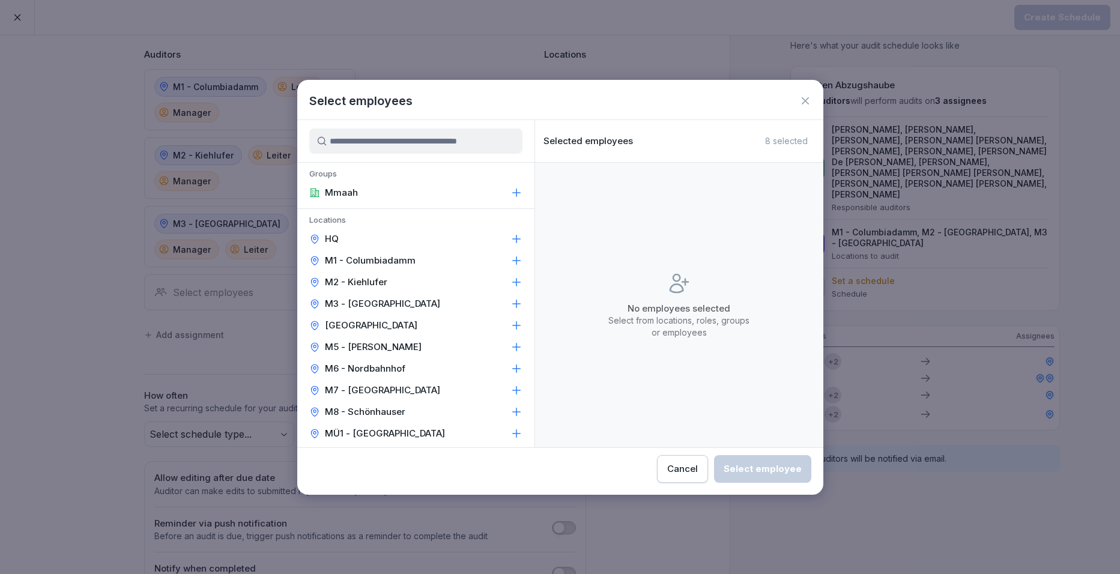
click at [364, 327] on p "M4 - Wiener Straße" at bounding box center [371, 326] width 93 height 12
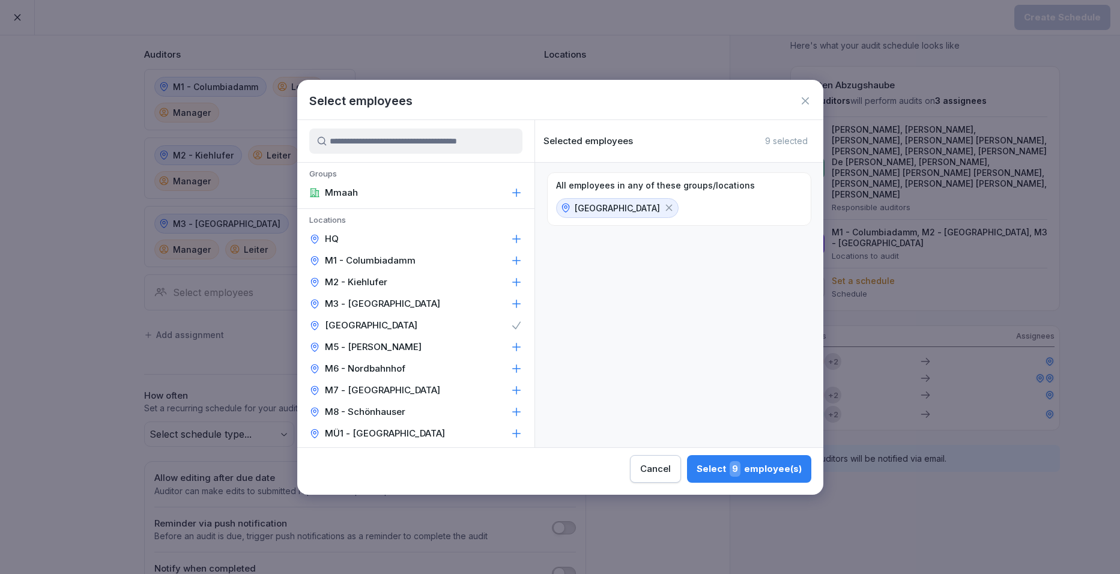
scroll to position [240, 0]
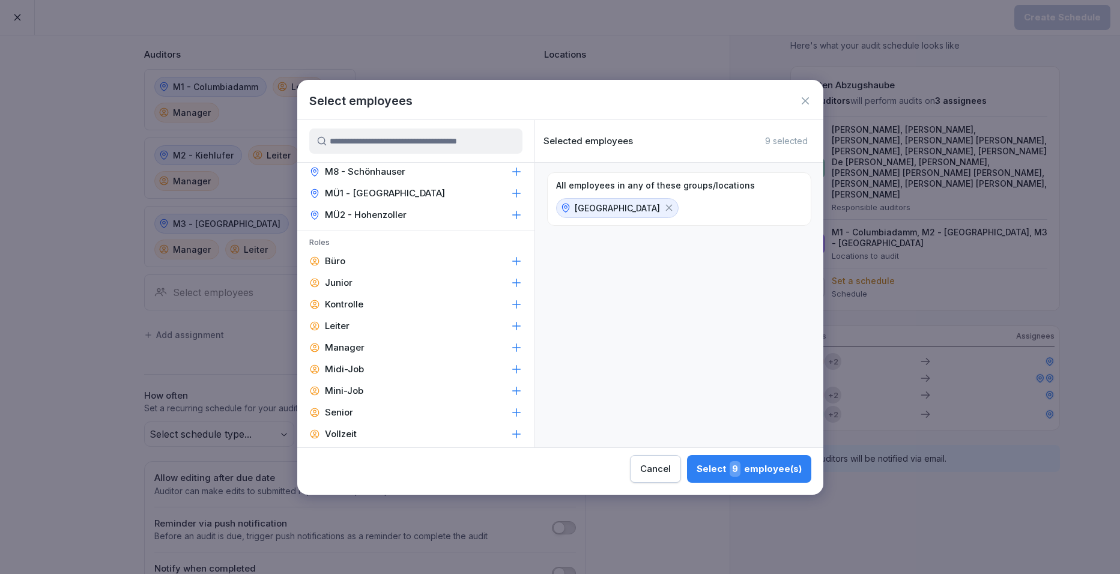
click at [374, 344] on div "Manager" at bounding box center [415, 348] width 237 height 22
click at [371, 335] on div "Leiter" at bounding box center [415, 326] width 237 height 22
click at [782, 456] on button "Select 3 employee(s)" at bounding box center [750, 469] width 124 height 28
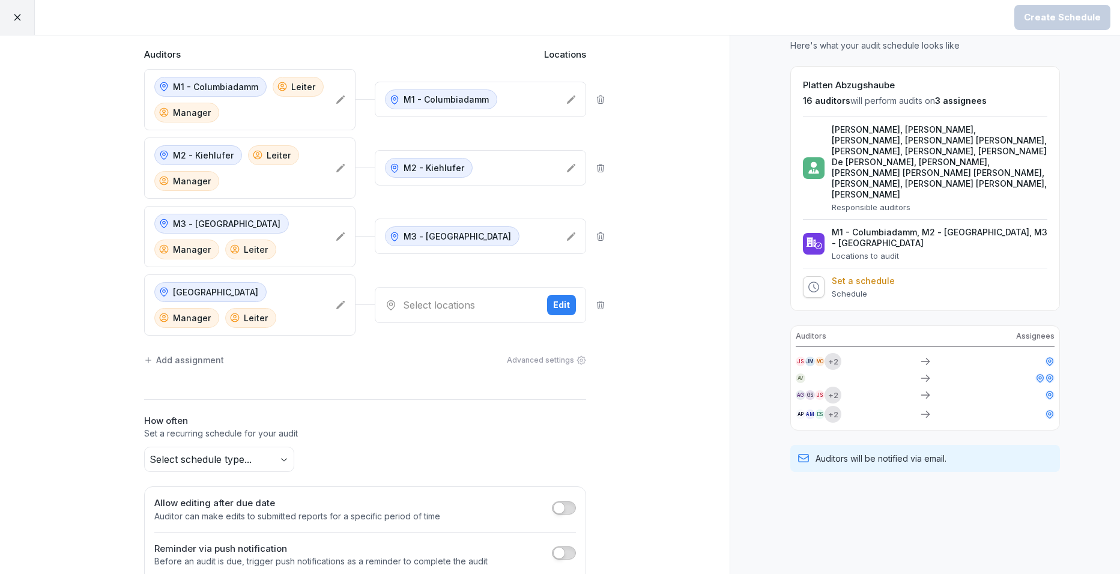
click at [567, 312] on button "Edit" at bounding box center [561, 305] width 29 height 20
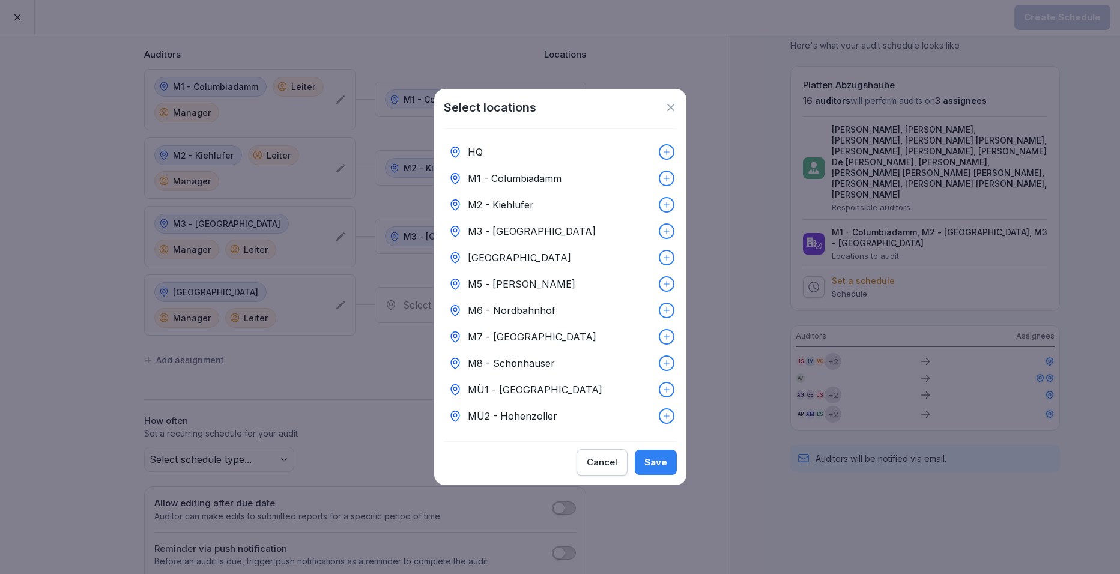
click at [490, 260] on p "M4 - Wiener Straße" at bounding box center [519, 258] width 103 height 14
click at [652, 466] on div "Save" at bounding box center [656, 462] width 23 height 13
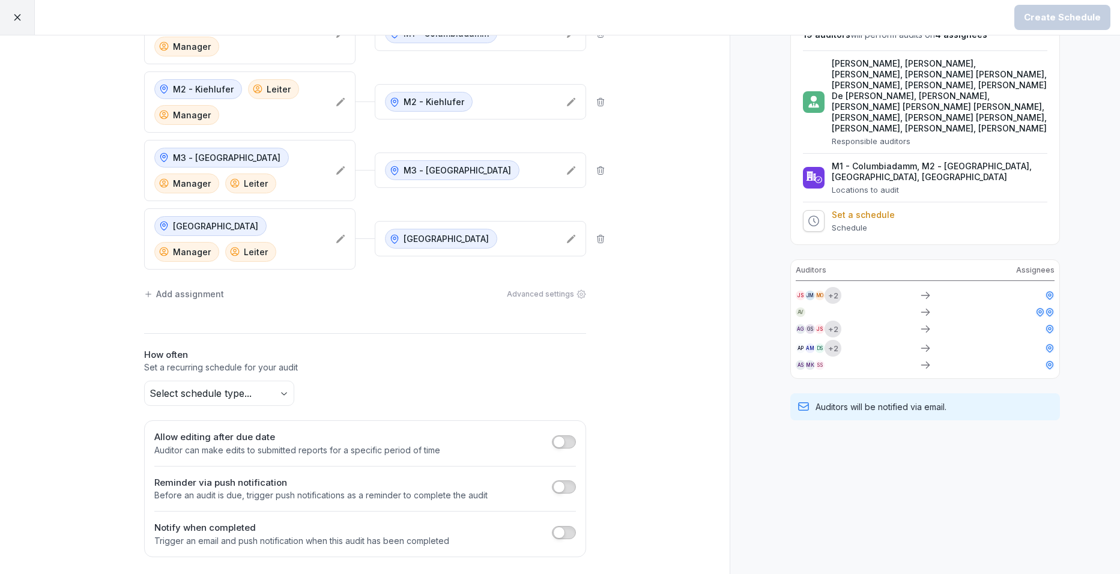
scroll to position [109, 0]
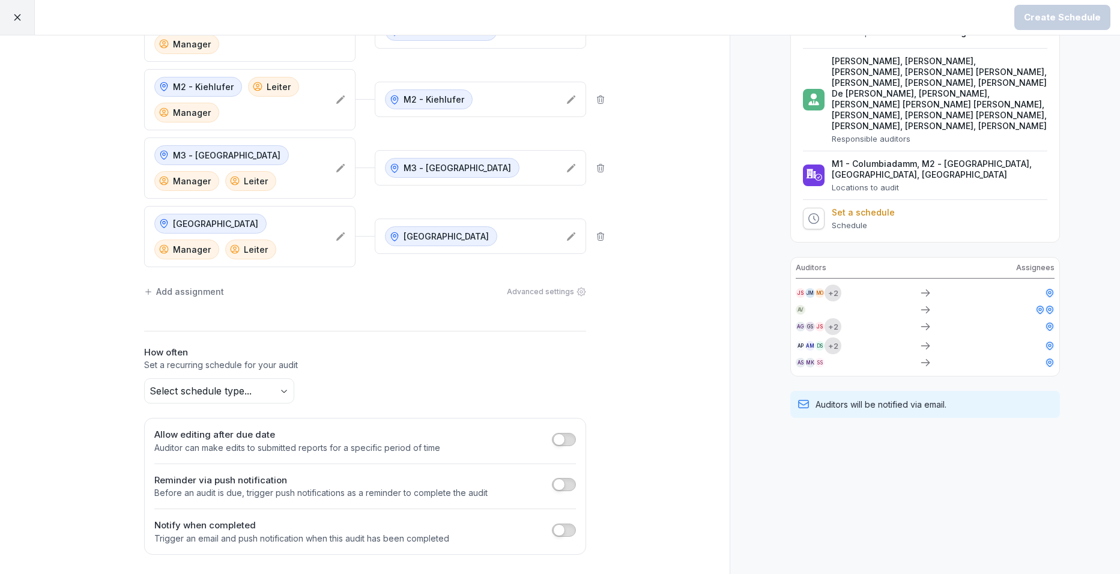
click at [186, 295] on div "Add assignment" at bounding box center [184, 291] width 80 height 13
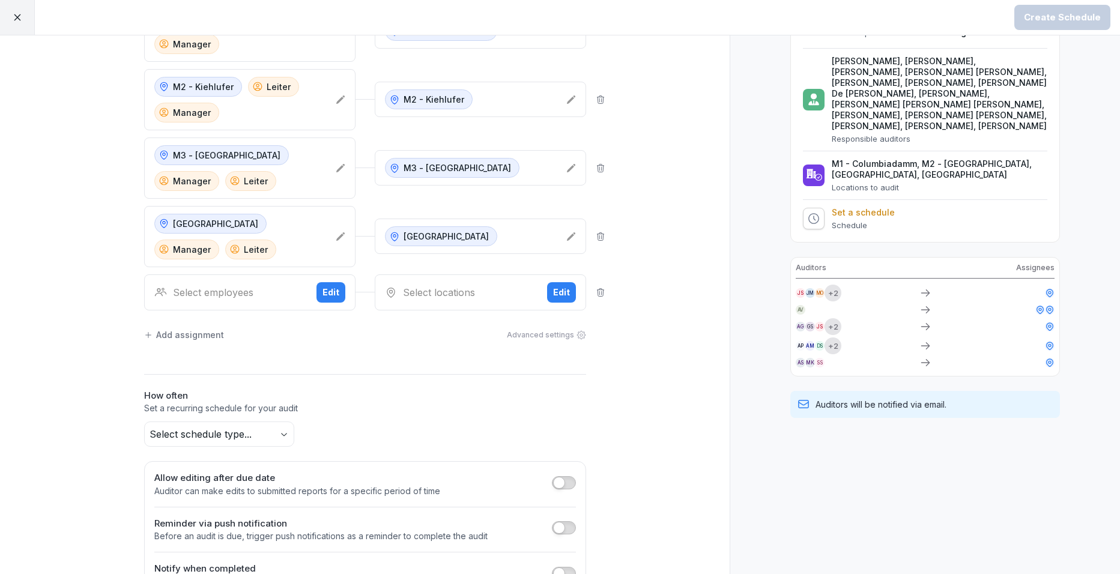
click at [323, 287] on div "Edit" at bounding box center [331, 292] width 17 height 13
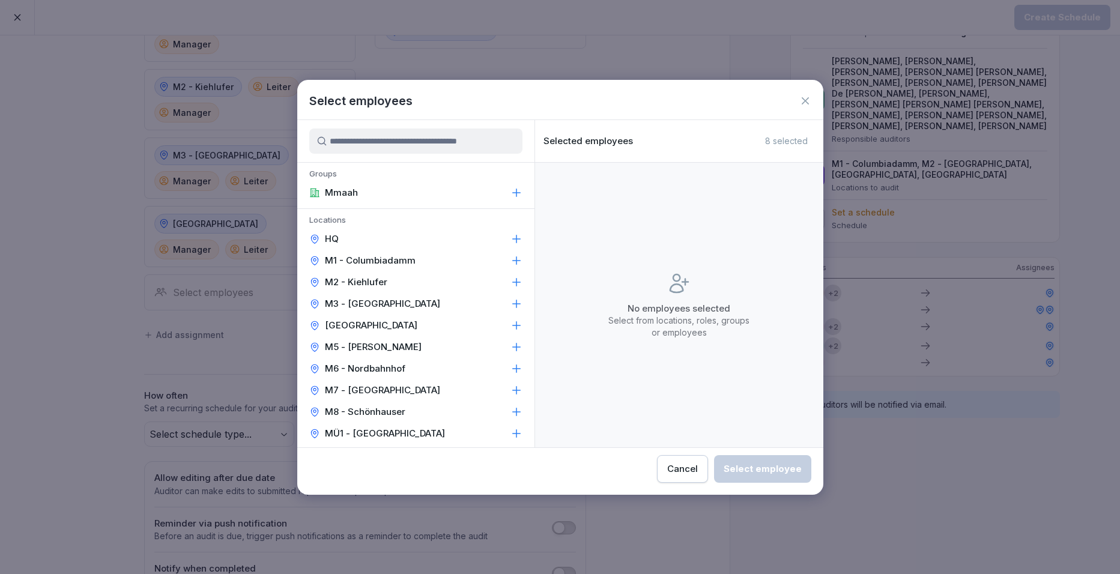
click at [352, 350] on p "M5 - Simon-Dach" at bounding box center [373, 347] width 97 height 12
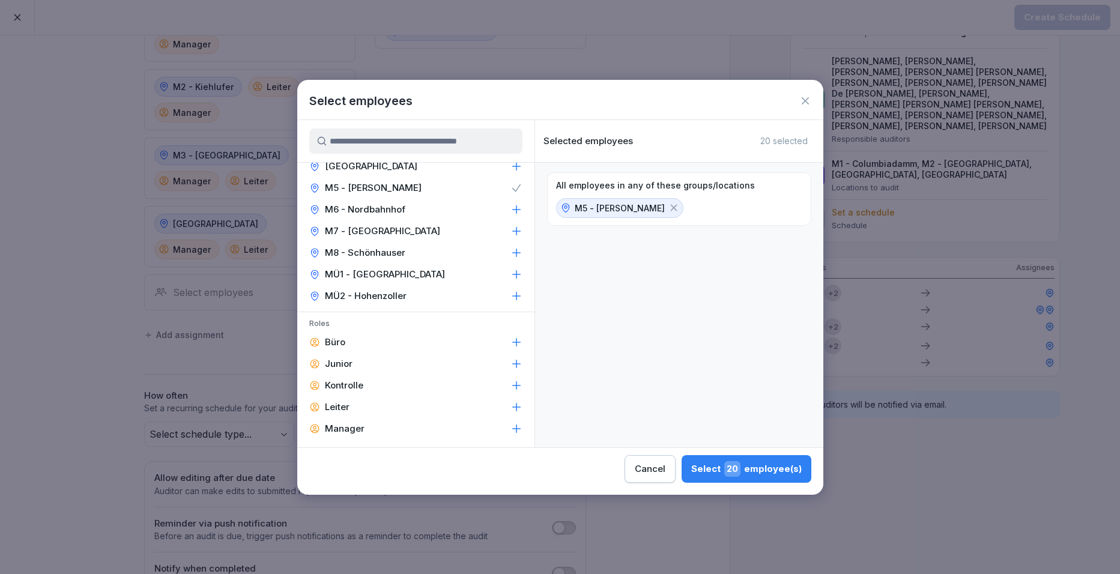
scroll to position [240, 0]
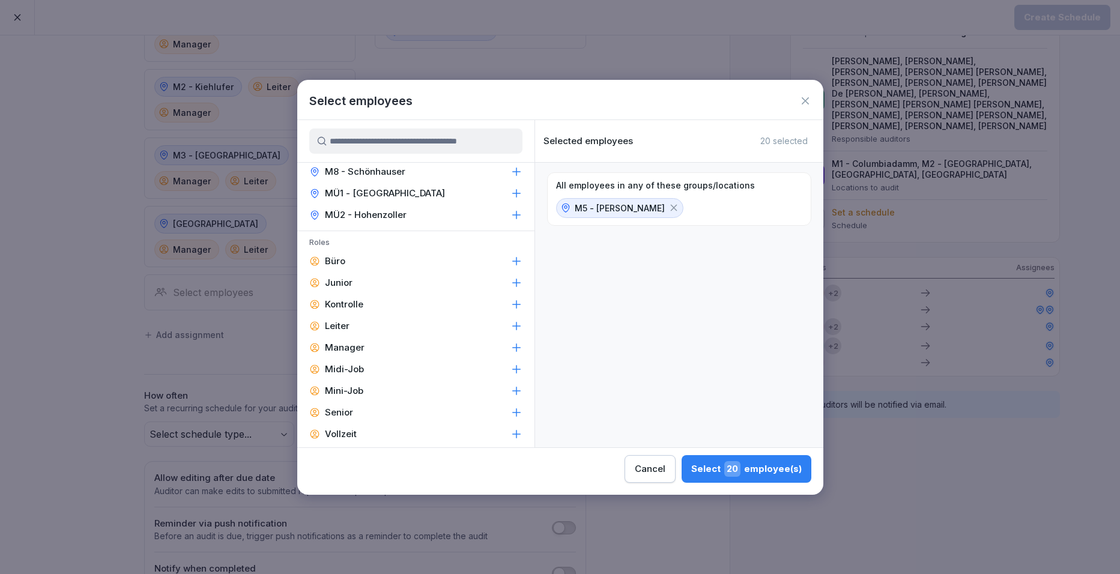
click at [353, 351] on p "Manager" at bounding box center [345, 348] width 40 height 12
drag, startPoint x: 353, startPoint y: 351, endPoint x: 351, endPoint y: 317, distance: 34.3
click at [351, 317] on div "Leiter" at bounding box center [415, 326] width 237 height 22
click at [758, 468] on div "Select 6 employee(s)" at bounding box center [749, 469] width 105 height 16
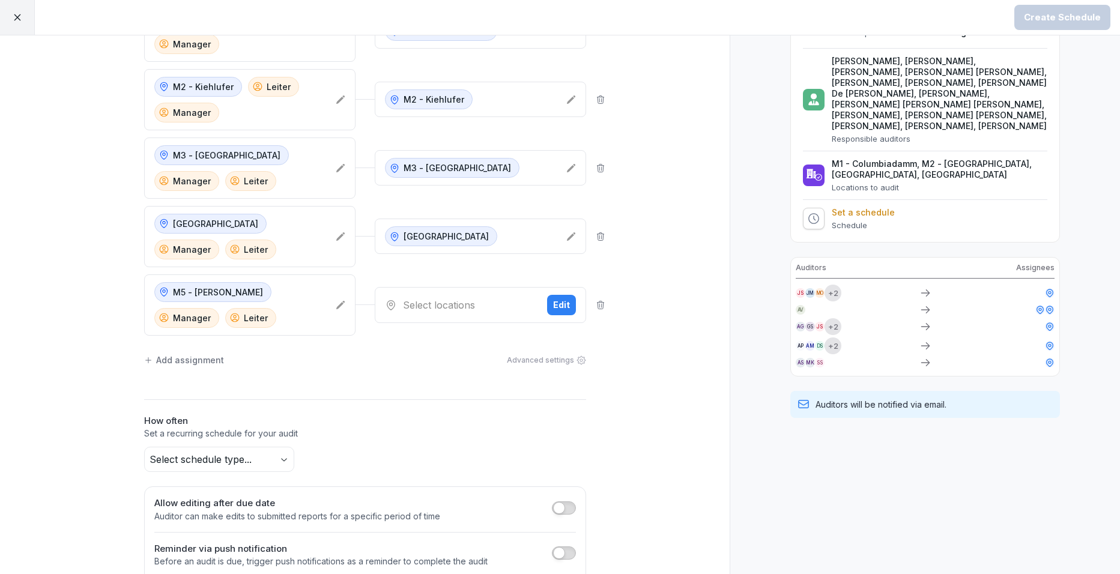
click at [568, 309] on button "Edit" at bounding box center [561, 305] width 29 height 20
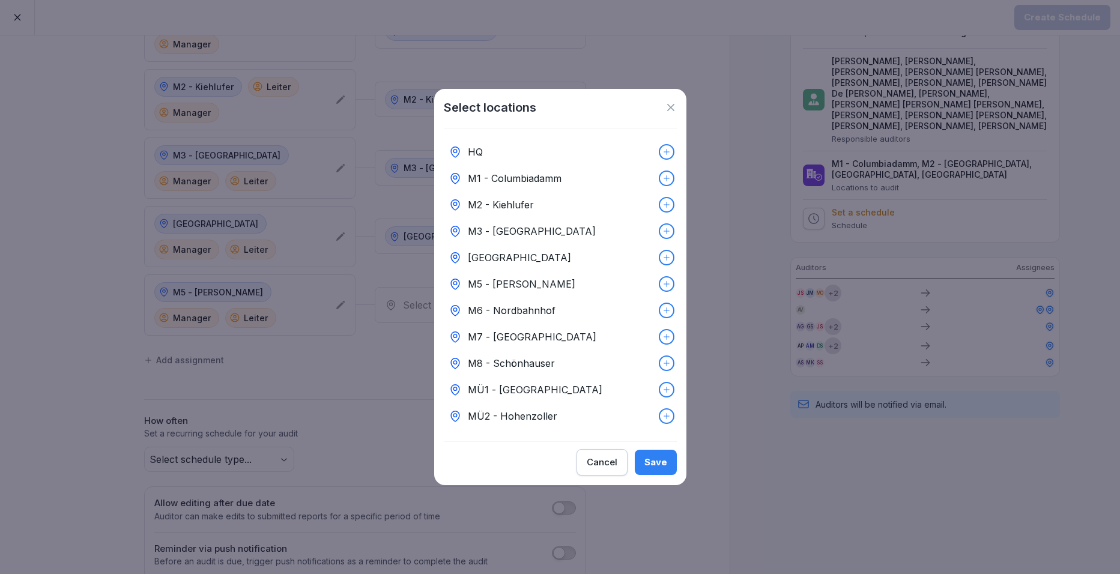
click at [527, 284] on p "M5 - Simon-Dach" at bounding box center [522, 284] width 108 height 14
click at [675, 464] on button "Save" at bounding box center [656, 462] width 42 height 25
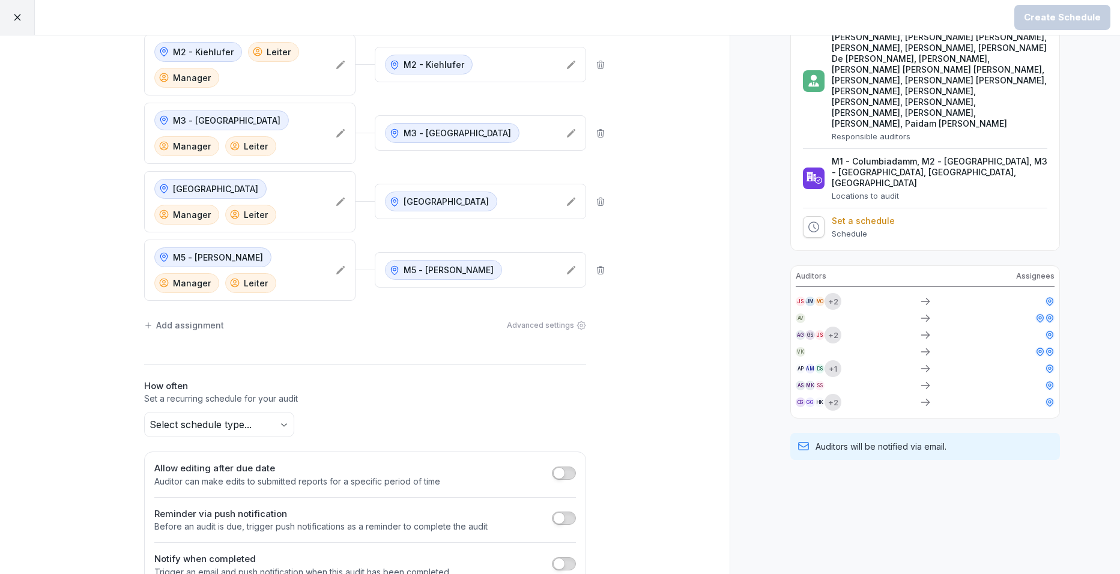
scroll to position [177, 0]
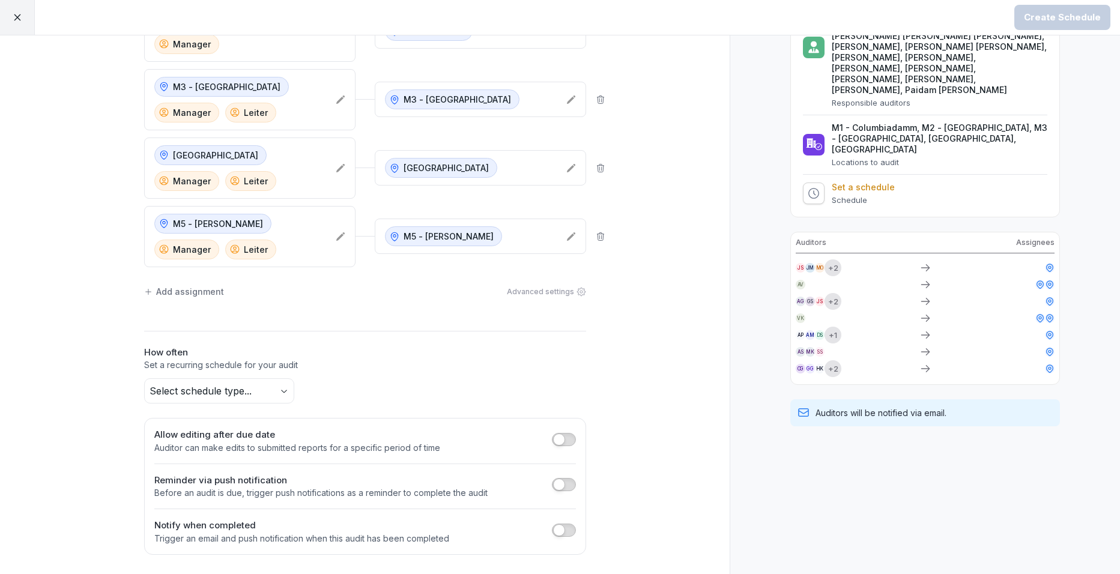
click at [189, 298] on div "Add assignment Advanced settings" at bounding box center [365, 291] width 442 height 25
click at [189, 297] on div "Add assignment" at bounding box center [184, 291] width 80 height 13
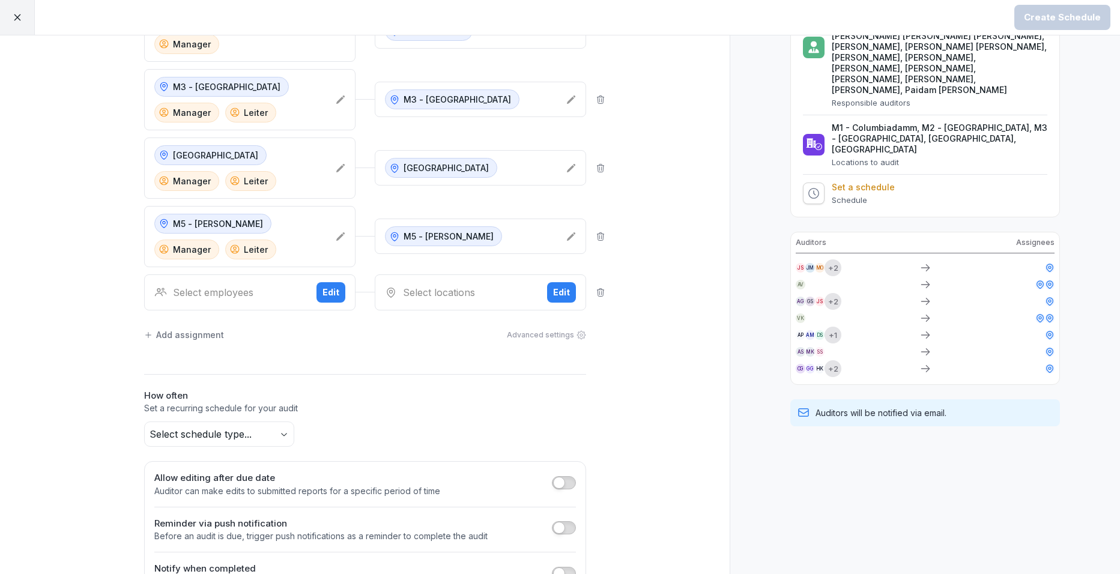
click at [332, 301] on button "Edit" at bounding box center [331, 292] width 29 height 20
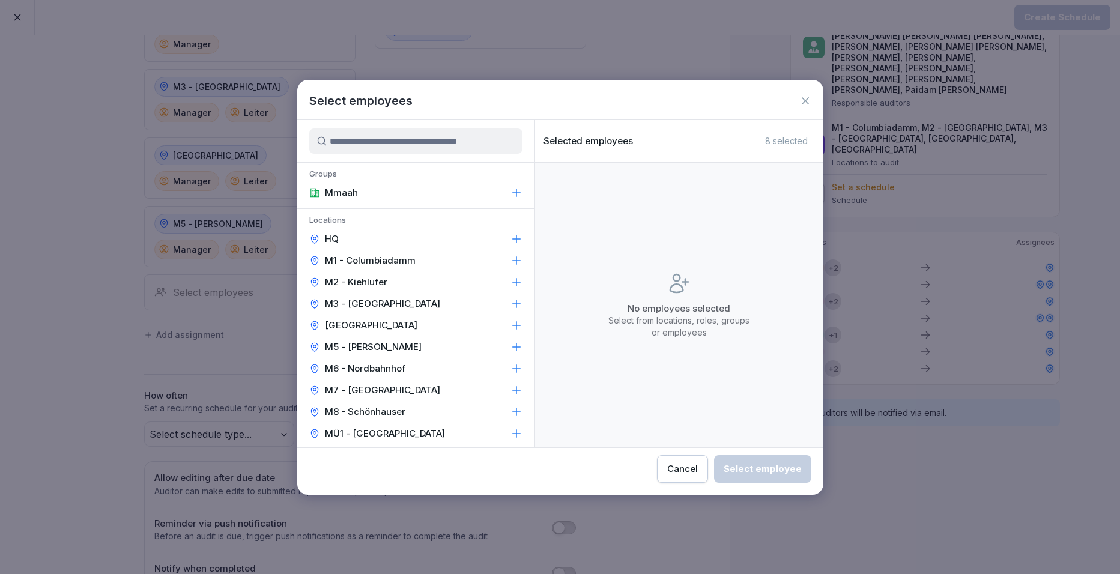
click at [375, 368] on p "M6 - Nordbahnhof" at bounding box center [365, 369] width 81 height 12
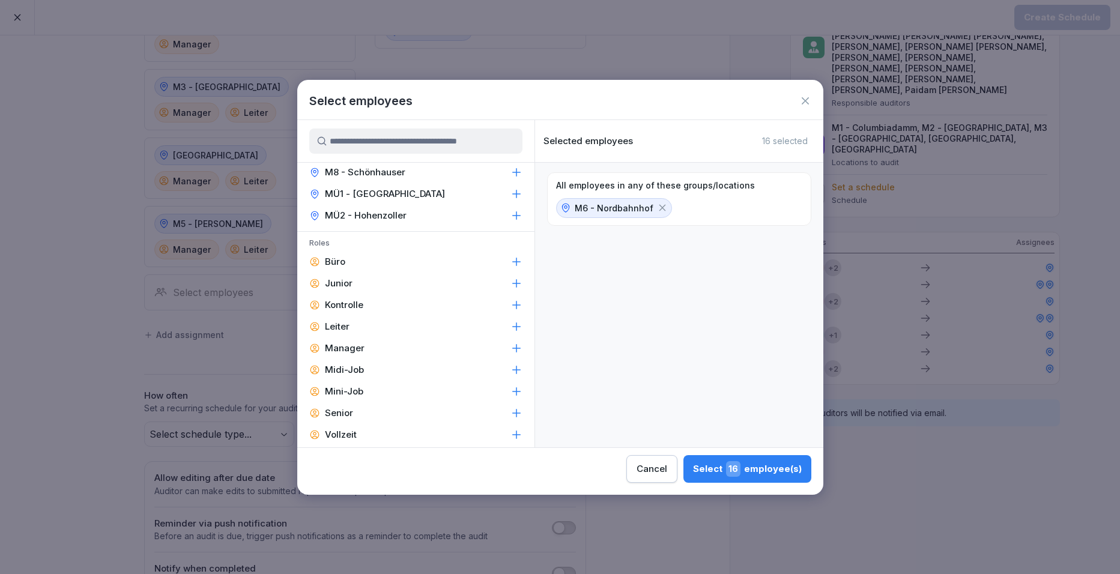
scroll to position [240, 0]
click at [377, 345] on div "Manager" at bounding box center [415, 348] width 237 height 22
click at [380, 327] on div "Leiter" at bounding box center [415, 326] width 237 height 22
click at [775, 474] on div "Select 4 employee(s)" at bounding box center [749, 469] width 105 height 16
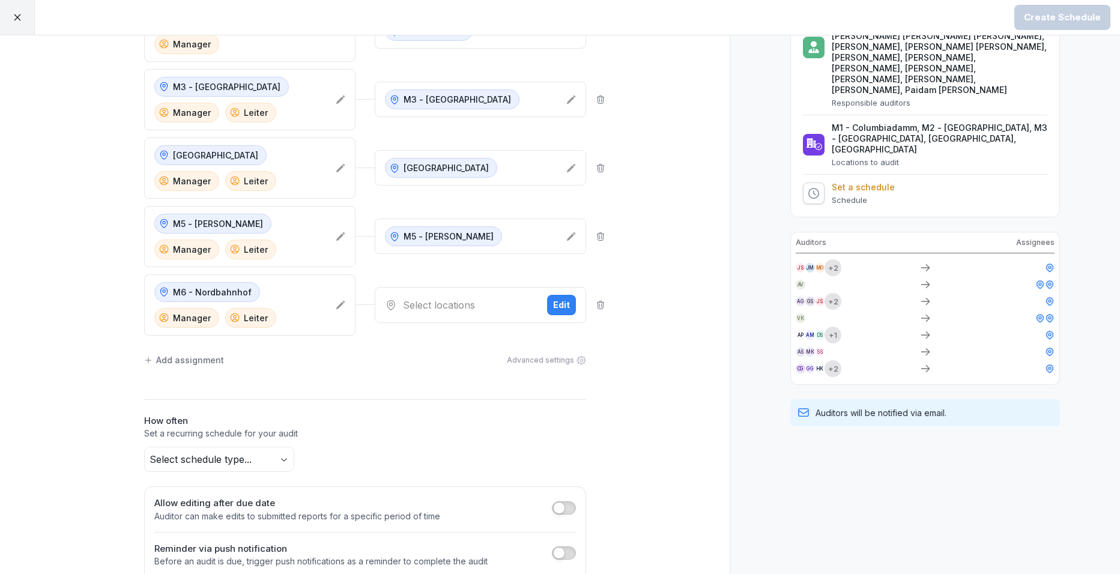
click at [566, 310] on button "Edit" at bounding box center [561, 305] width 29 height 20
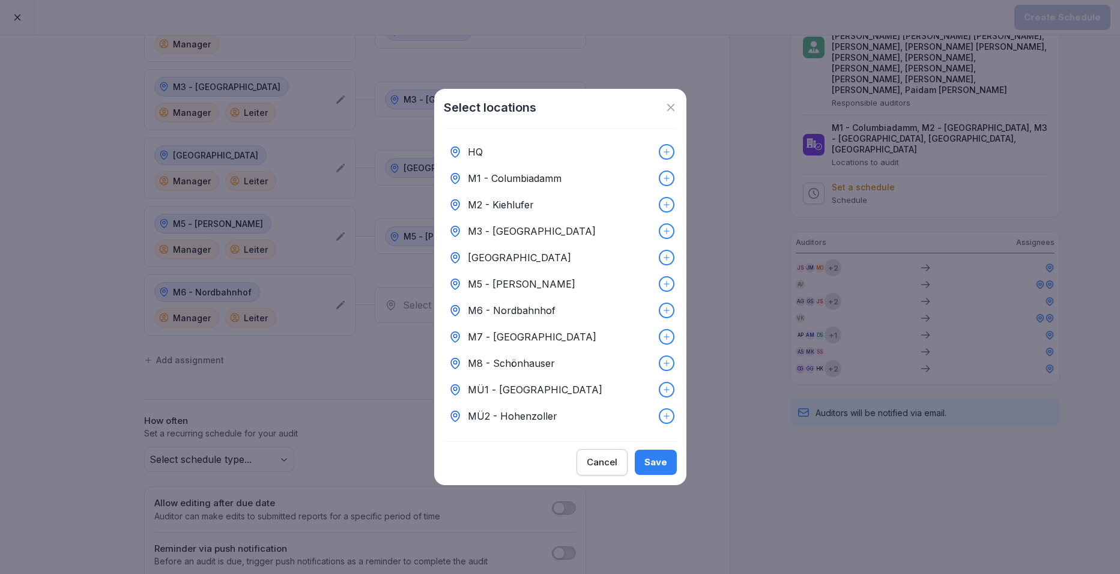
click at [517, 281] on p "M5 - Simon-Dach" at bounding box center [522, 284] width 108 height 14
click at [520, 303] on p "M6 - Nordbahnhof" at bounding box center [512, 310] width 88 height 14
click at [663, 279] on div at bounding box center [666, 284] width 13 height 13
click at [659, 469] on div "Save" at bounding box center [656, 462] width 23 height 13
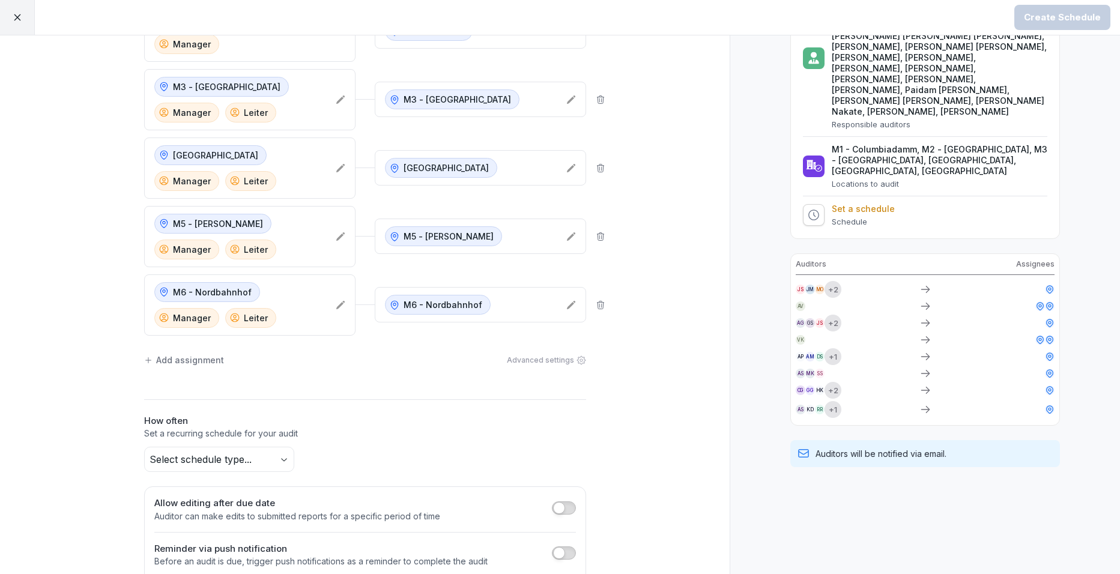
click at [201, 357] on div "Add assignment" at bounding box center [184, 360] width 80 height 13
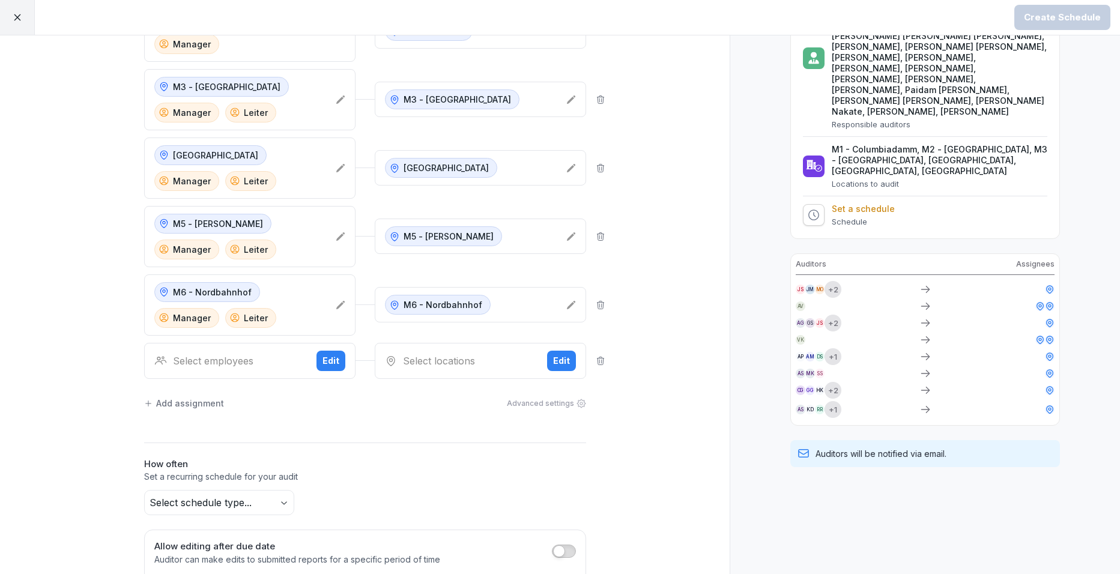
click at [323, 362] on div "Edit" at bounding box center [331, 360] width 17 height 13
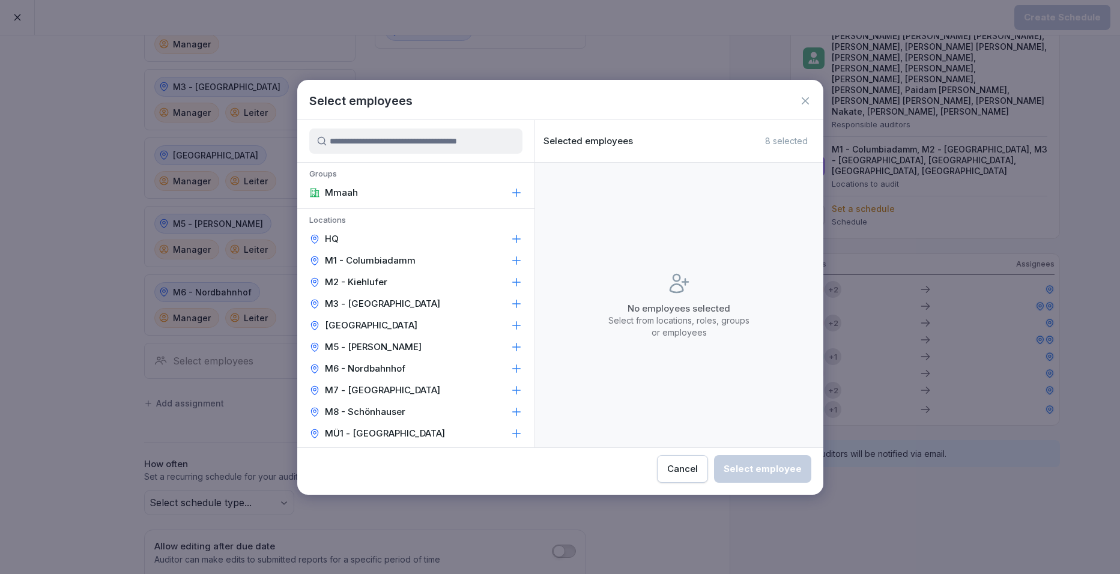
click at [348, 388] on p "M7 - Kantstraße" at bounding box center [382, 391] width 115 height 12
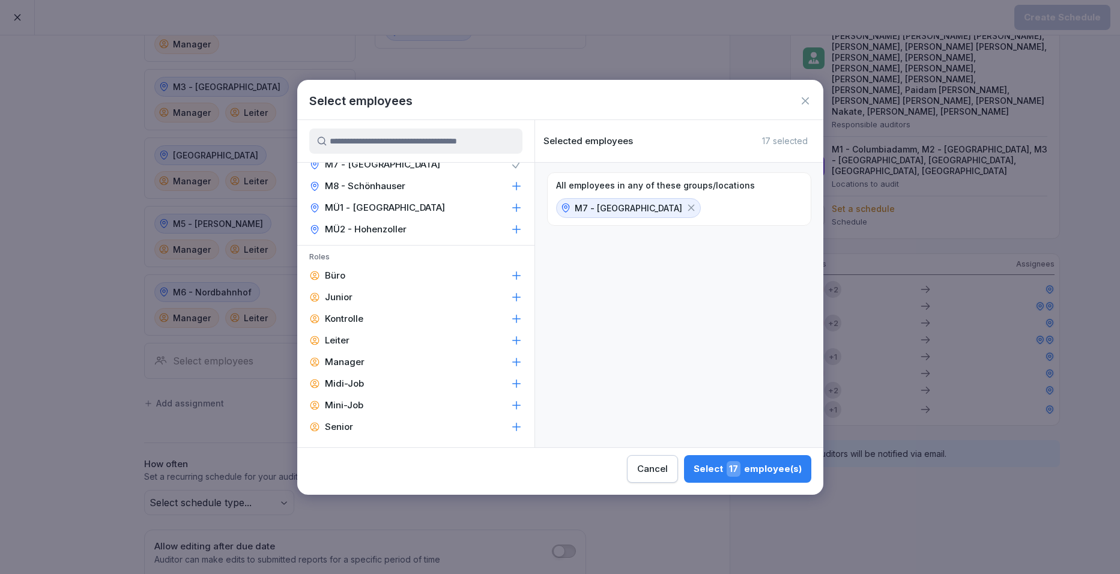
scroll to position [300, 0]
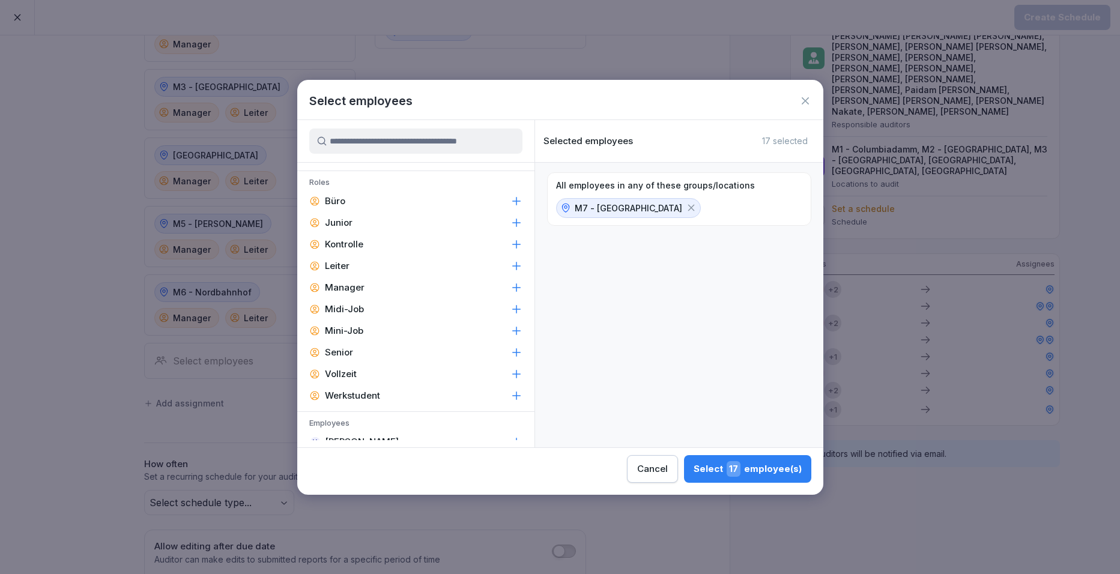
click at [348, 270] on p "Leiter" at bounding box center [337, 266] width 25 height 12
click at [352, 294] on div "Manager" at bounding box center [415, 288] width 237 height 22
click at [704, 466] on div "Select 4 employee(s)" at bounding box center [749, 469] width 105 height 16
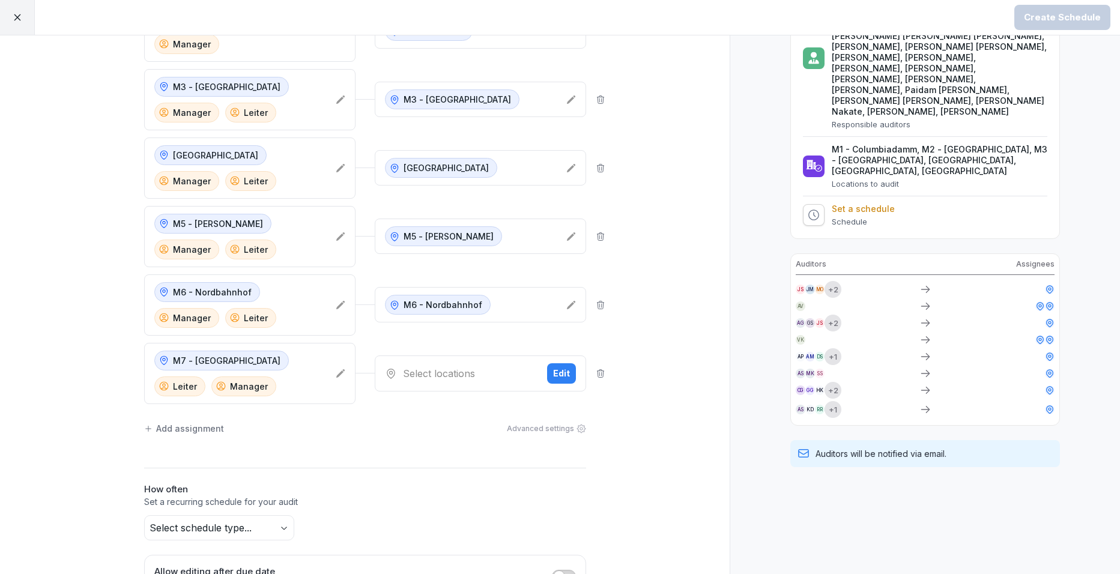
click at [573, 368] on div "Select locations Edit" at bounding box center [480, 374] width 211 height 36
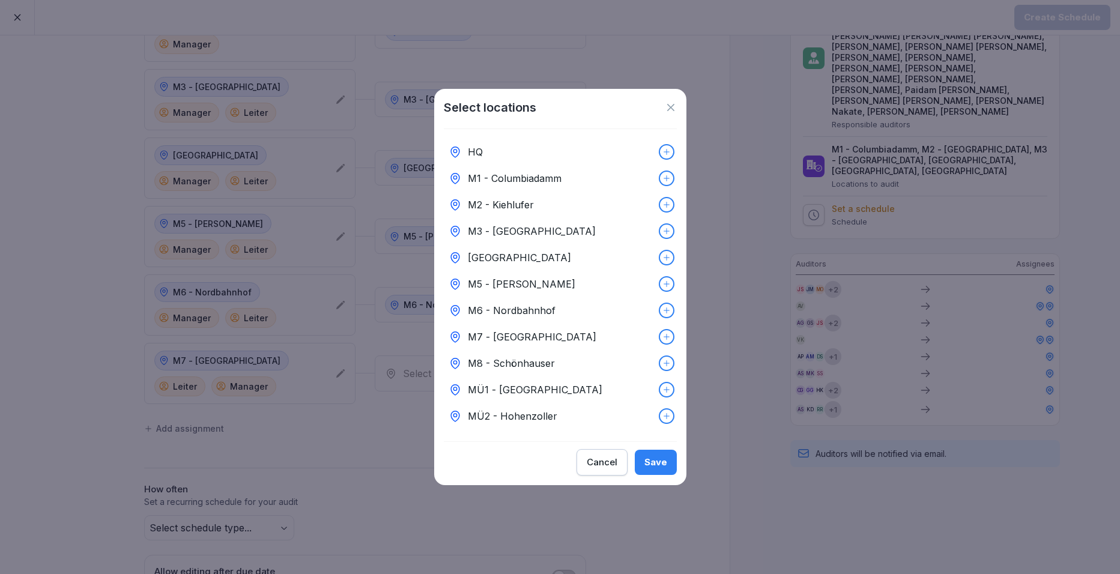
click at [490, 335] on p "M7 - Kantstraße" at bounding box center [532, 337] width 129 height 14
click at [655, 460] on div "Save" at bounding box center [656, 462] width 23 height 13
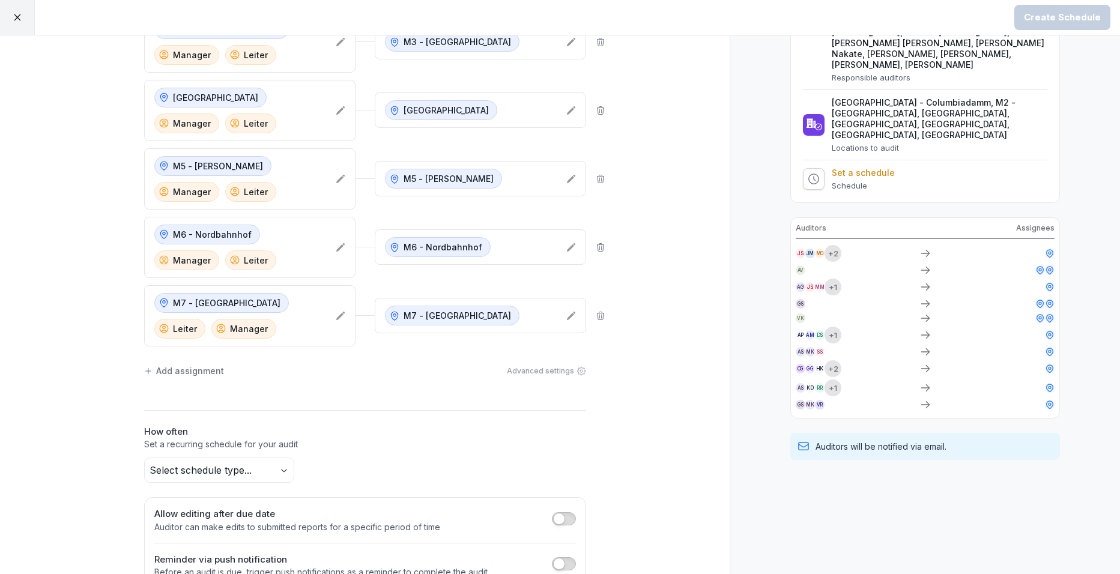
scroll to position [314, 0]
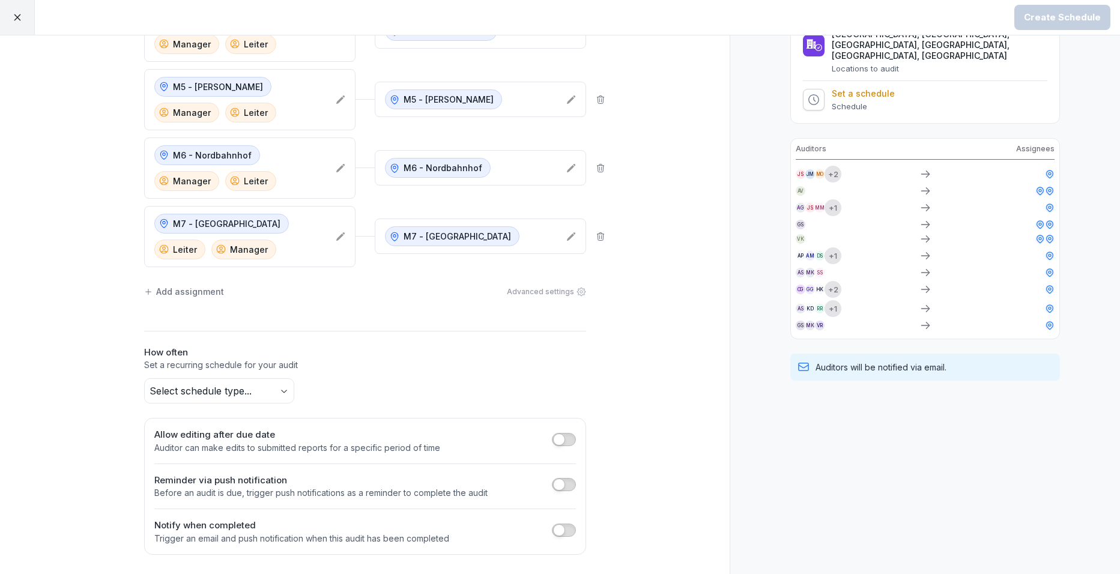
click at [186, 294] on div "Add assignment" at bounding box center [184, 291] width 80 height 13
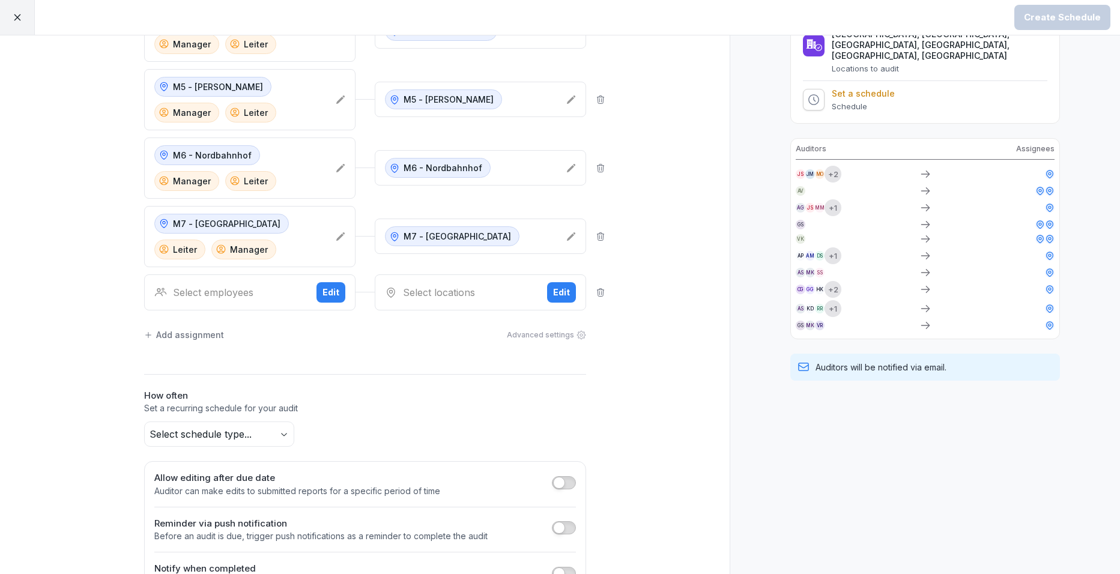
click at [327, 291] on div "Edit" at bounding box center [331, 292] width 17 height 13
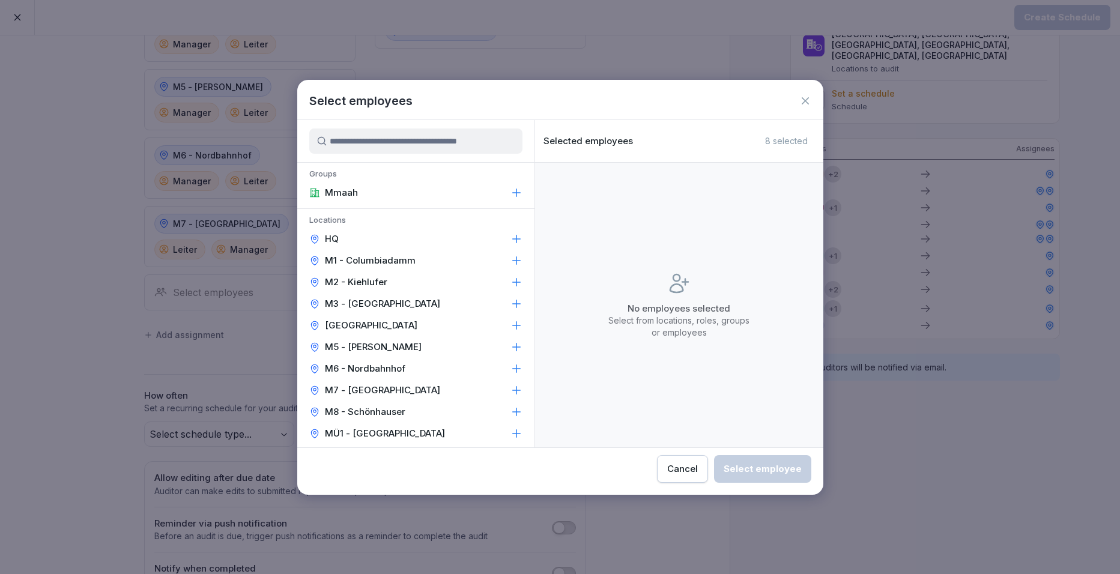
click at [367, 401] on div "Locations HQ M1 - Columbiadamm M2 - Kiehlufer M3 - Nollendorfplatz M4 - Wiener …" at bounding box center [415, 340] width 237 height 262
drag, startPoint x: 367, startPoint y: 401, endPoint x: 381, endPoint y: 408, distance: 15.6
click at [381, 408] on p "M8 - Schönhauser" at bounding box center [365, 412] width 81 height 12
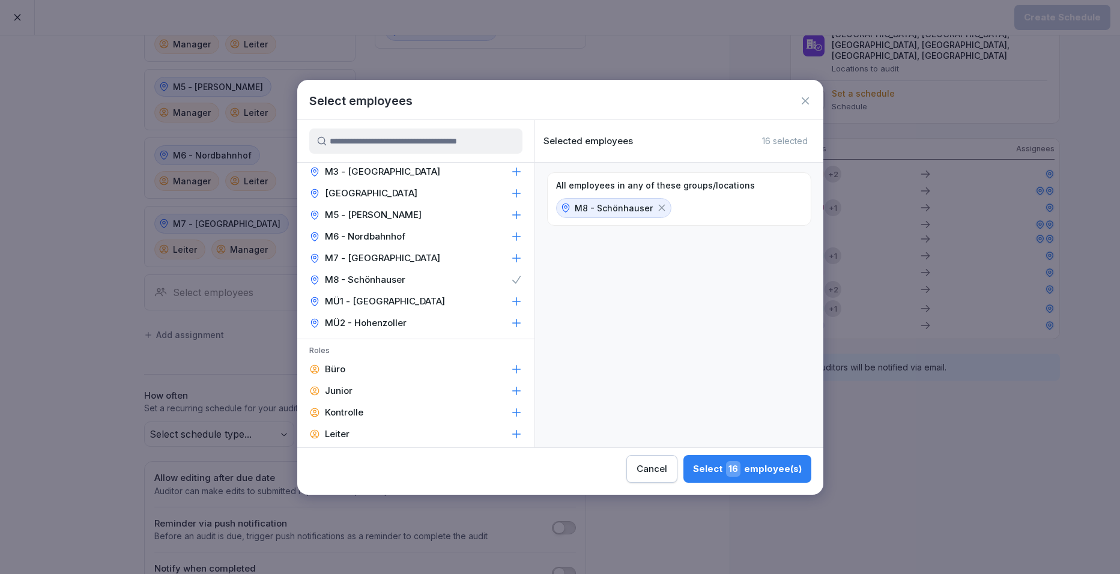
scroll to position [240, 0]
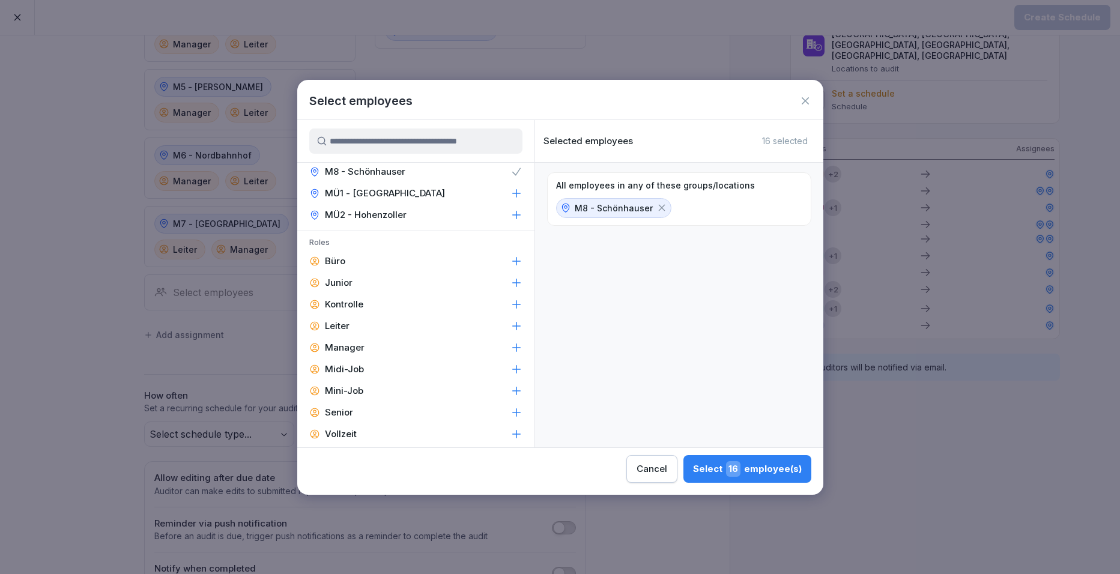
click at [349, 347] on p "Manager" at bounding box center [345, 348] width 40 height 12
click at [350, 331] on div "Leiter" at bounding box center [415, 326] width 237 height 22
click at [741, 473] on span "5" at bounding box center [736, 469] width 10 height 16
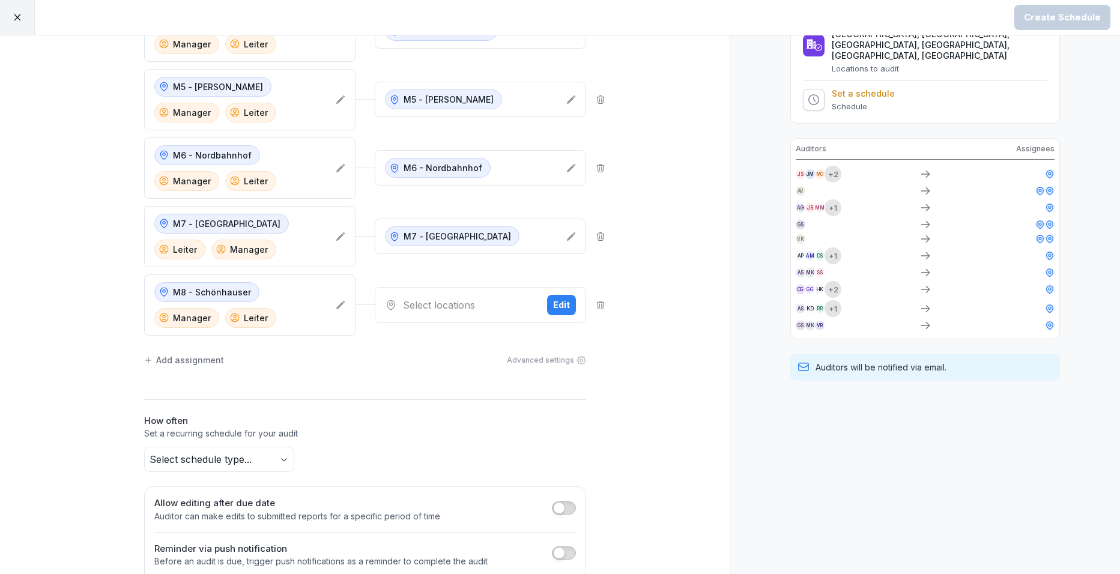
click at [553, 305] on div "Edit" at bounding box center [561, 305] width 17 height 13
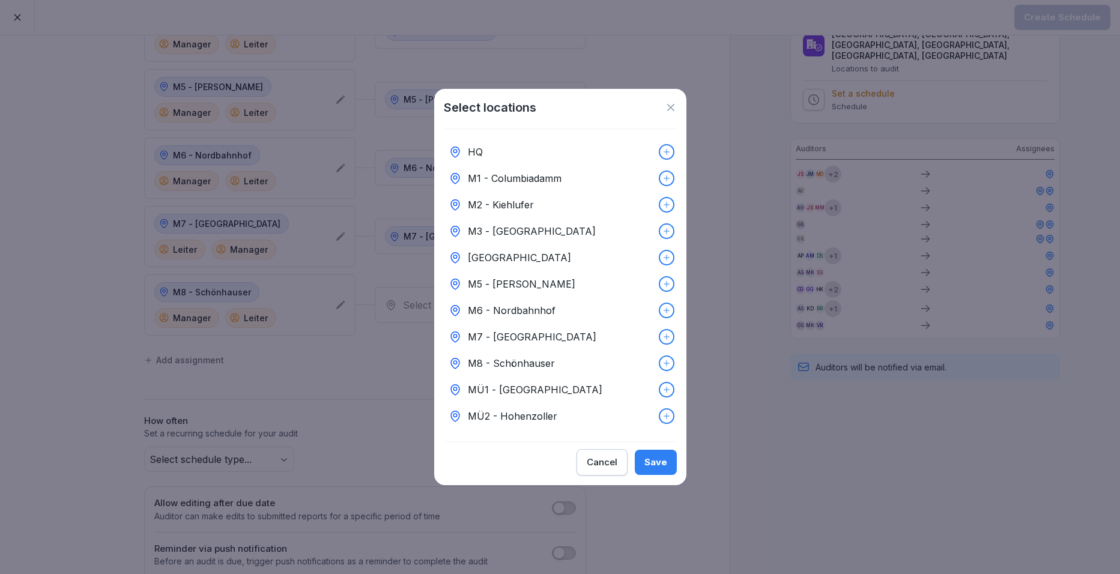
drag, startPoint x: 466, startPoint y: 359, endPoint x: 478, endPoint y: 358, distance: 12.0
click at [467, 359] on div "M8 - Schönhauser" at bounding box center [560, 363] width 233 height 26
click at [655, 467] on div "Save" at bounding box center [656, 462] width 23 height 13
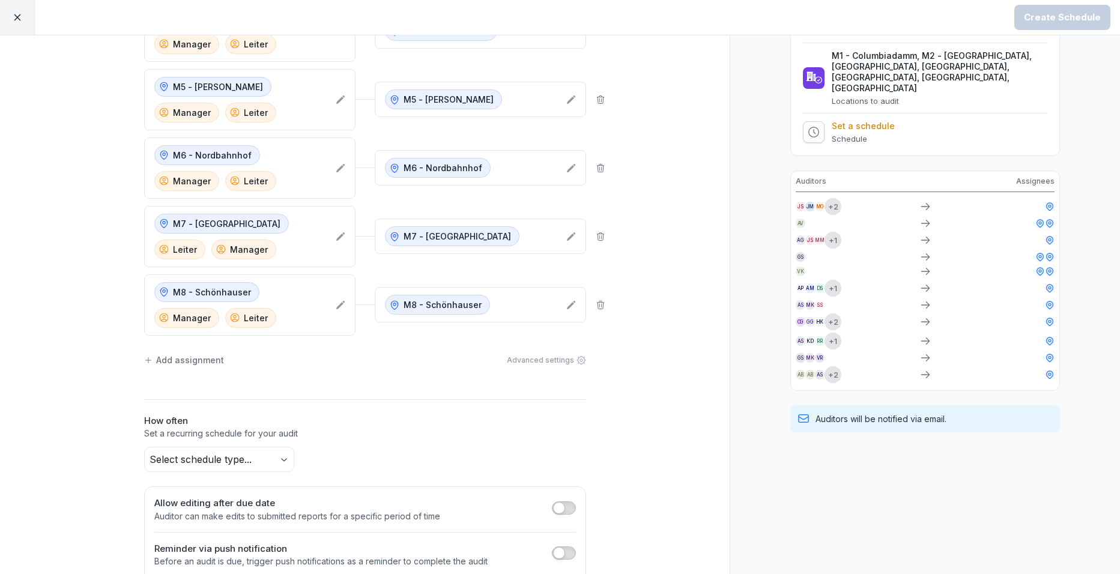
click at [275, 467] on body "Create Schedule Create Schedule Auditors Locations M1 - Columbiadamm Leiter Man…" at bounding box center [560, 287] width 1120 height 574
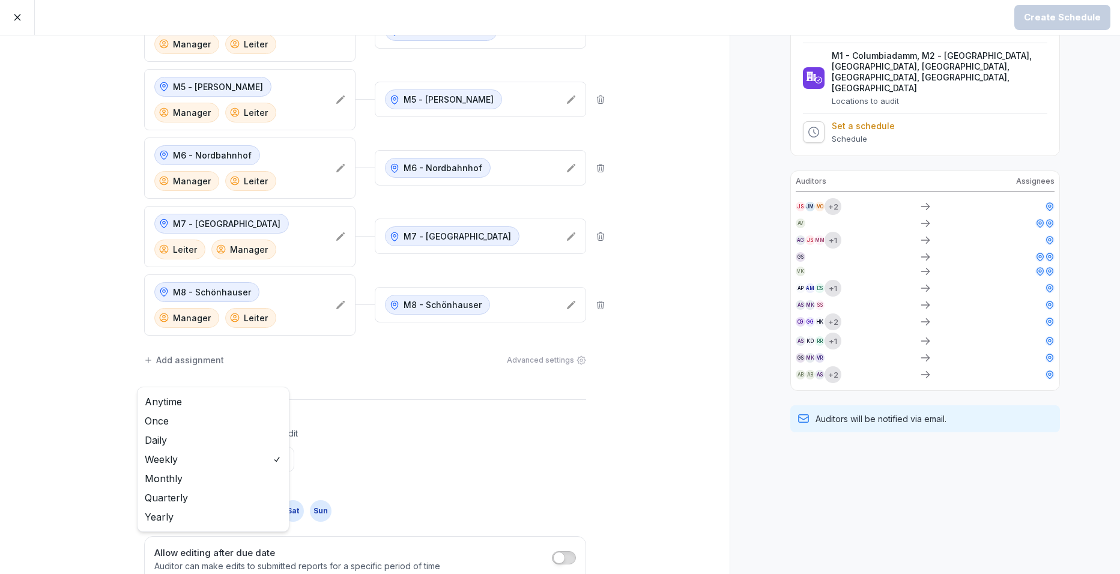
click at [230, 463] on body "Create Schedule Create Schedule Auditors Locations M1 - Columbiadamm Leiter Man…" at bounding box center [560, 287] width 1120 height 574
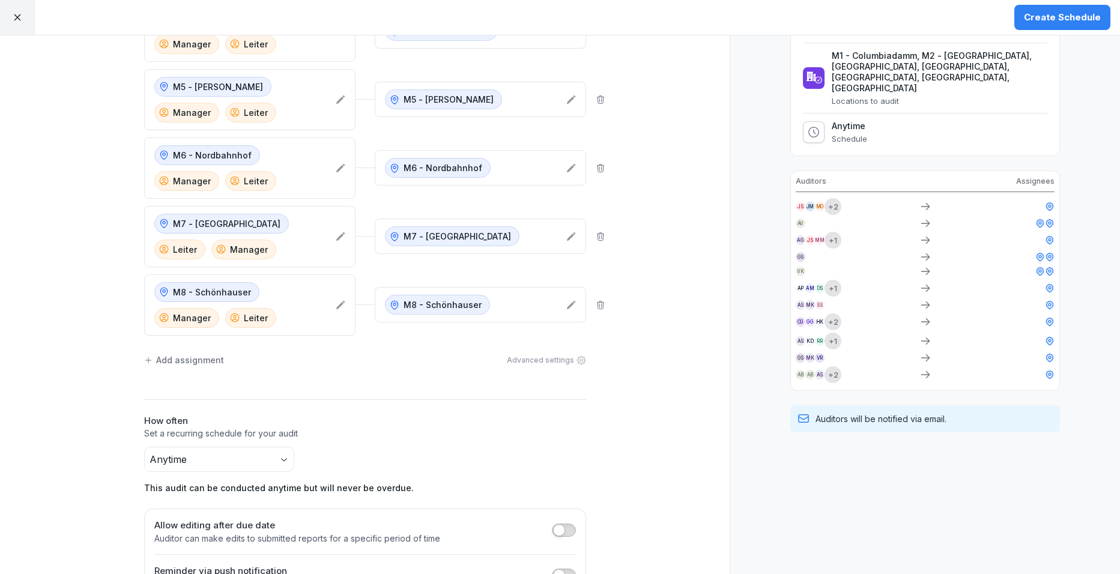
scroll to position [405, 0]
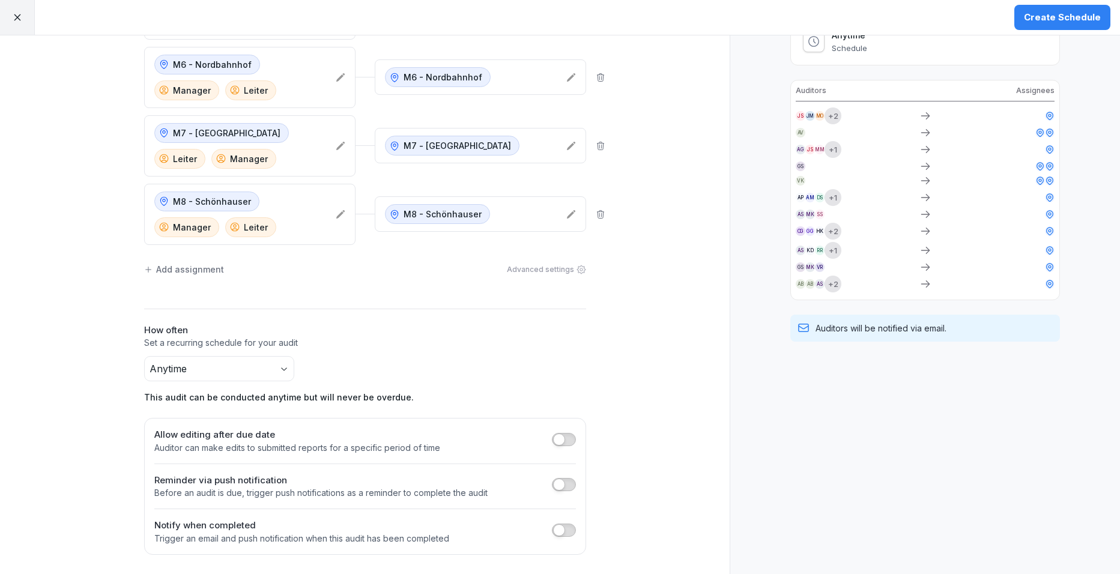
click at [562, 479] on button "button" at bounding box center [564, 484] width 24 height 13
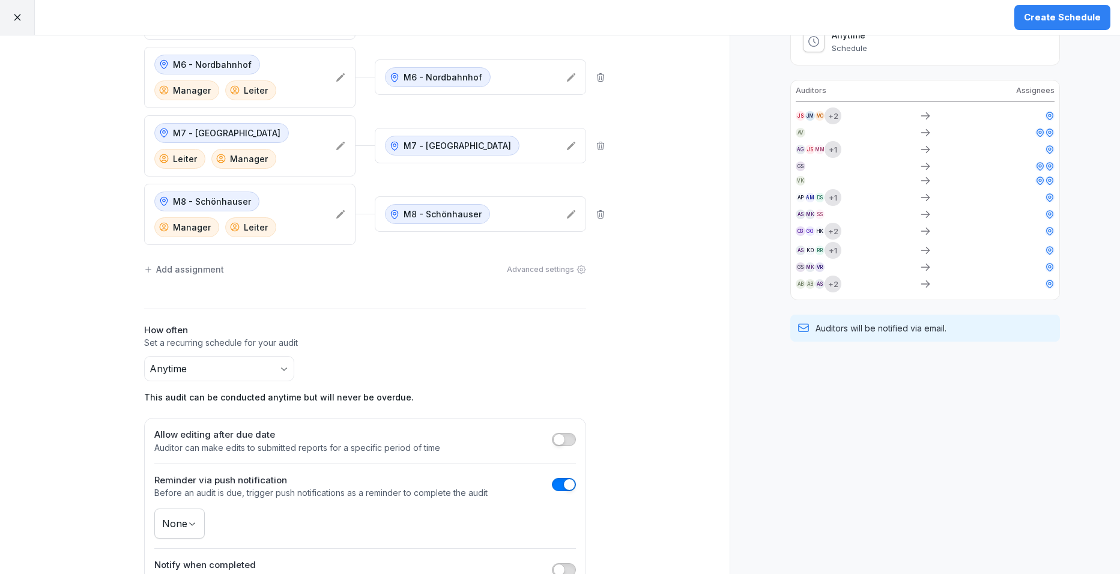
scroll to position [445, 0]
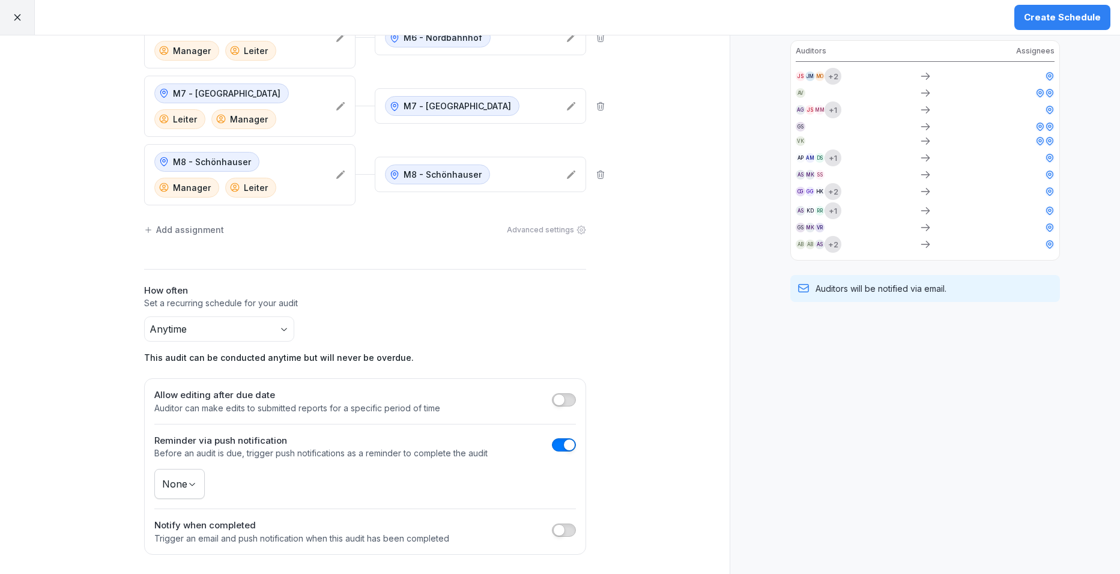
click at [183, 496] on body "Create Schedule Create Schedule Auditors Locations M1 - Columbiadamm Leiter Man…" at bounding box center [560, 287] width 1120 height 574
click at [261, 489] on html "Create Schedule Create Schedule Auditors Locations M1 - Columbiadamm Leiter Man…" at bounding box center [560, 287] width 1120 height 574
click at [558, 449] on button "button" at bounding box center [564, 445] width 24 height 13
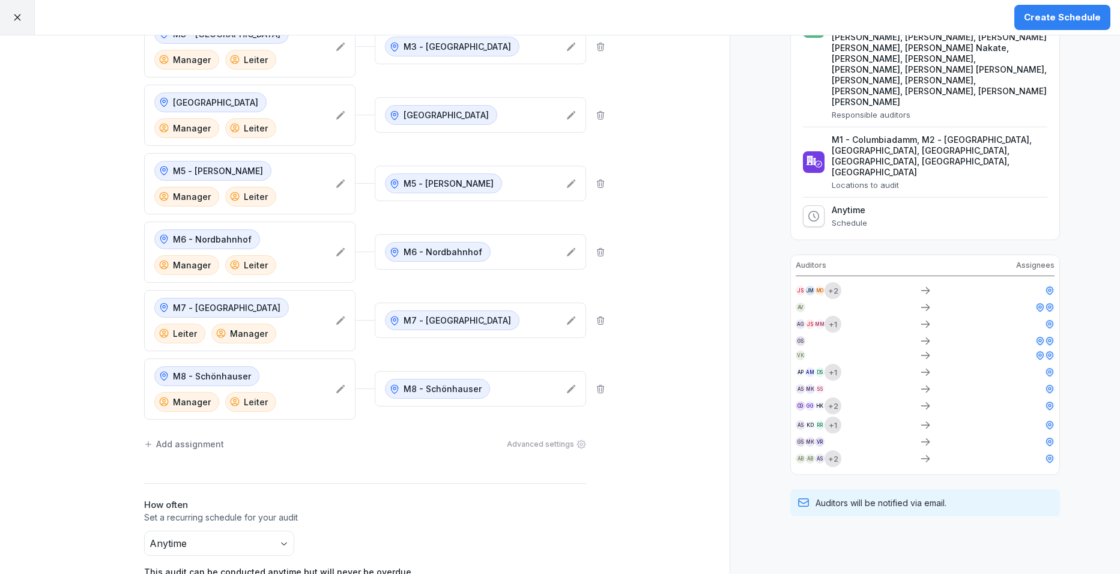
scroll to position [240, 0]
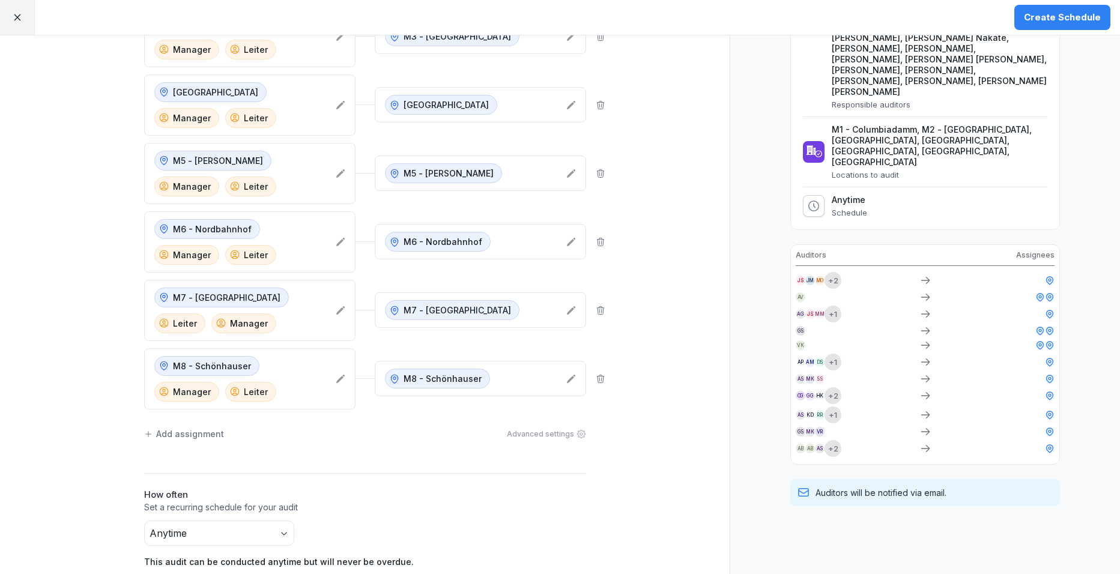
click at [890, 13] on div "Create Schedule" at bounding box center [1062, 17] width 77 height 13
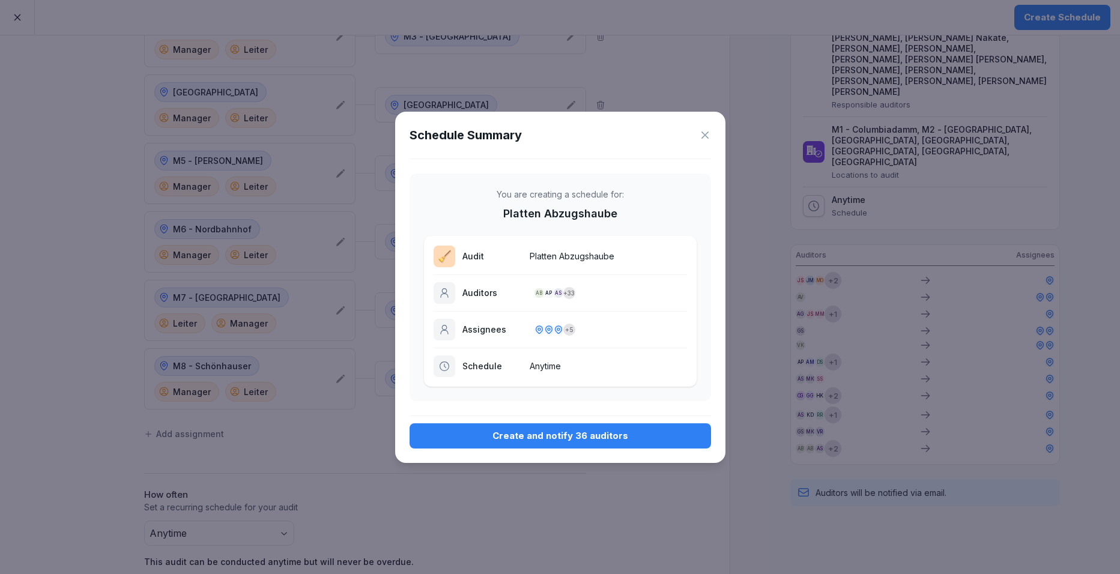
click at [512, 426] on button "Create and notify 36 auditors" at bounding box center [561, 436] width 302 height 25
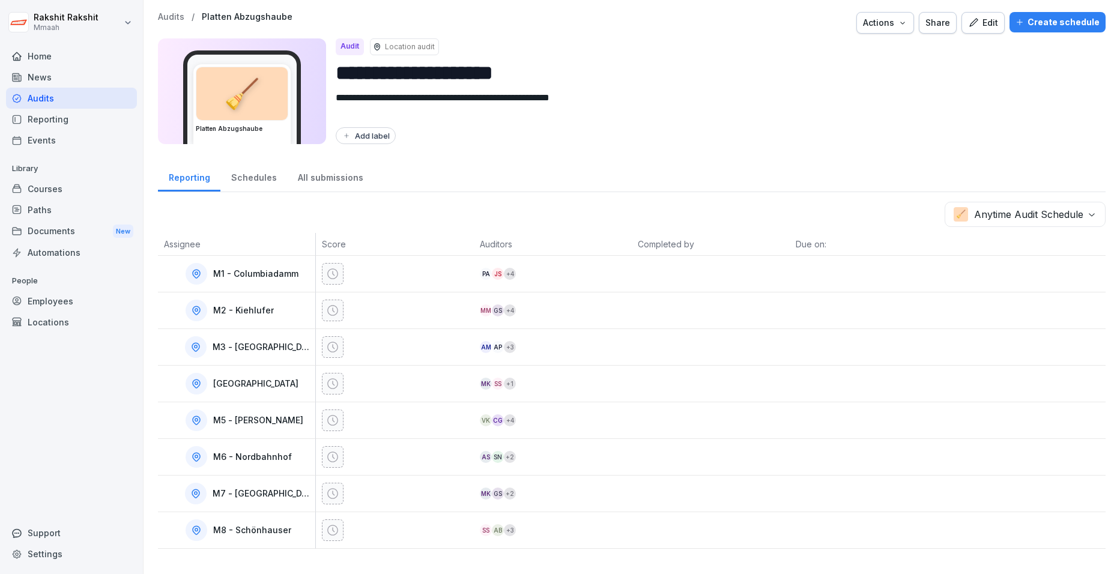
click at [73, 103] on div "Audits" at bounding box center [71, 98] width 131 height 21
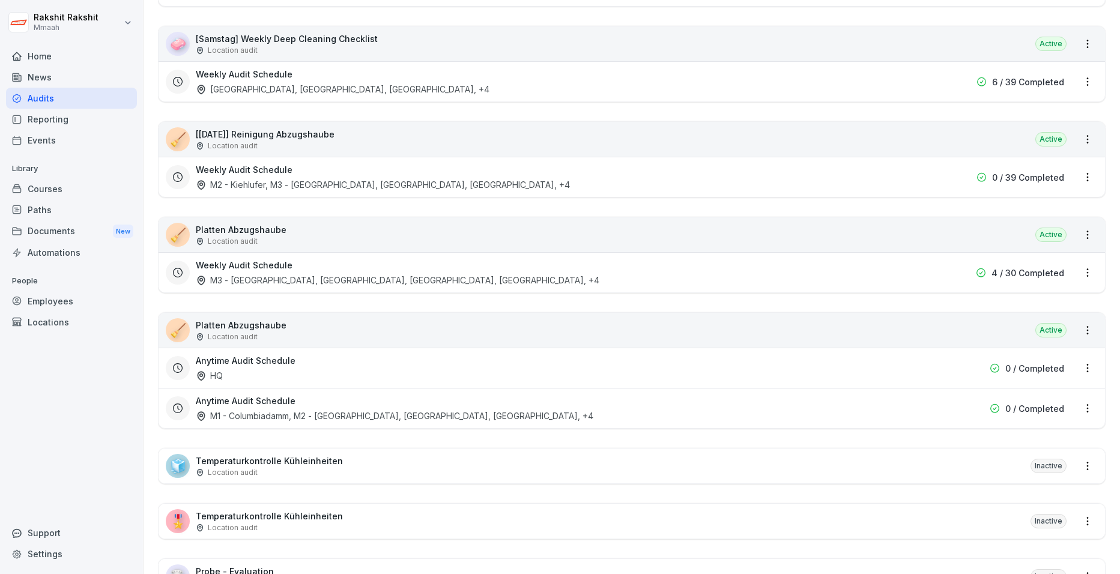
scroll to position [1202, 0]
click at [563, 415] on div "Anytime Audit Schedule M1 - Columbiadamm, M2 - Kiehlufer, M3 - Nollendorfplatz,…" at bounding box center [555, 408] width 719 height 28
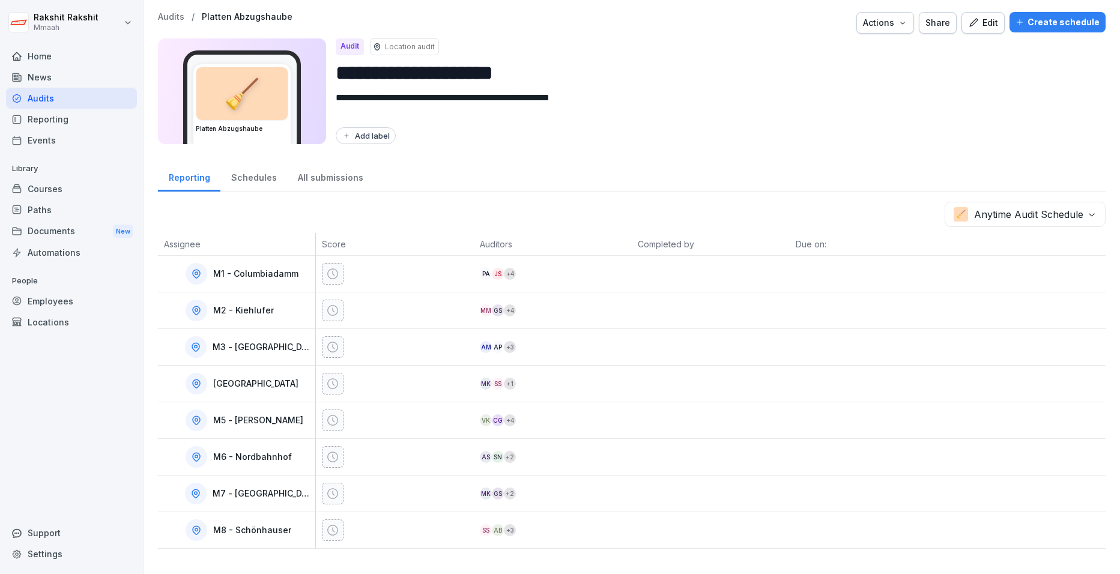
click at [71, 97] on div "Audits" at bounding box center [71, 98] width 131 height 21
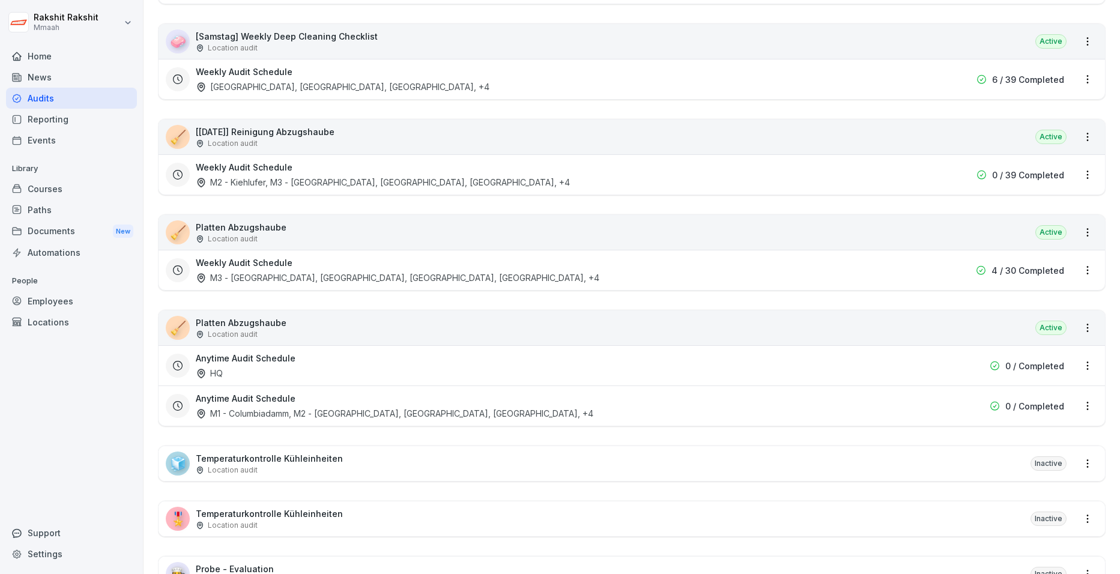
scroll to position [1202, 0]
click at [375, 239] on div "🧹 Platten Abzugshaube Location audit Active" at bounding box center [632, 234] width 947 height 35
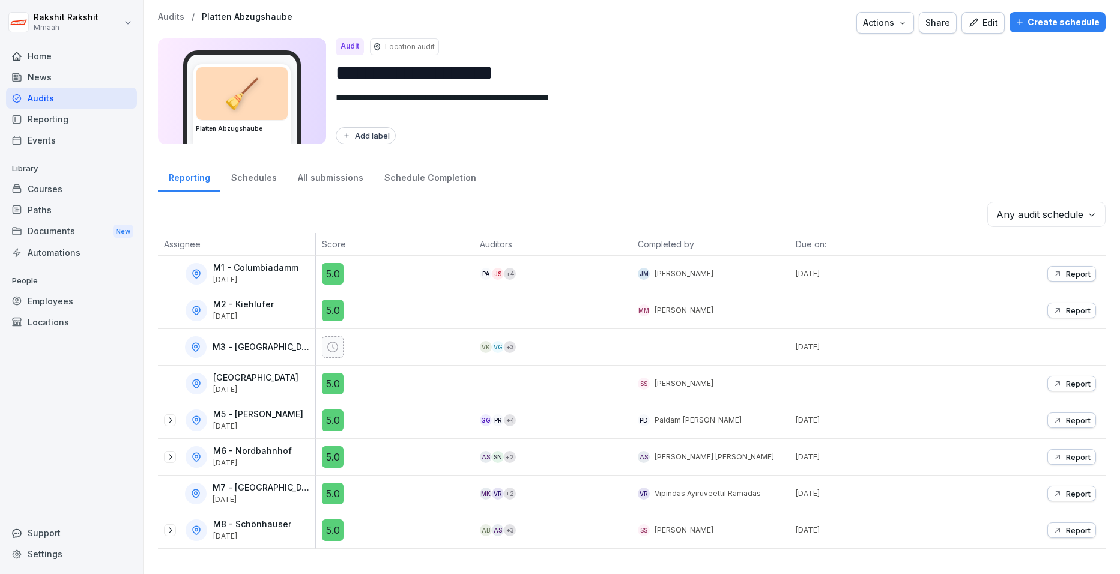
click at [97, 102] on div "Audits" at bounding box center [71, 98] width 131 height 21
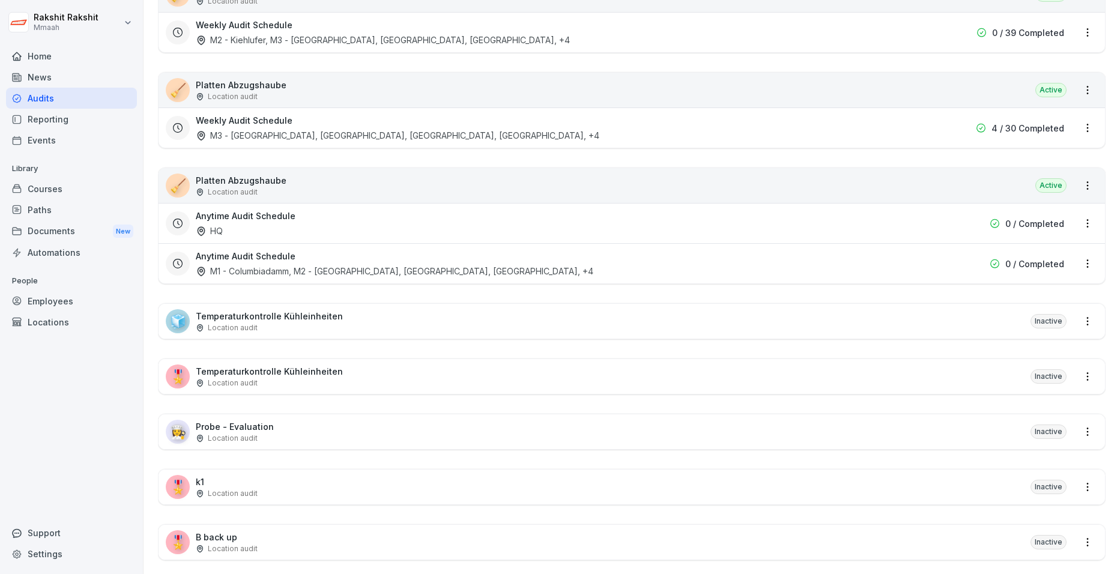
scroll to position [1322, 0]
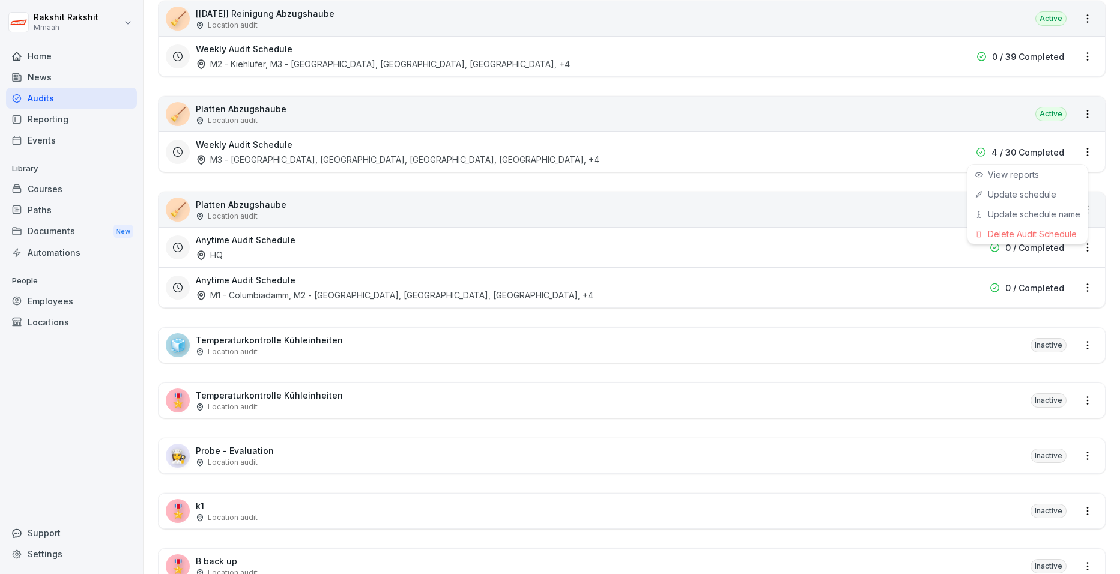
click at [890, 150] on html "Rakshit Rakshit Mmaah Home News Audits Reporting Events Library Courses Paths D…" at bounding box center [560, 287] width 1120 height 574
click at [890, 231] on div "Delete Audit Schedule" at bounding box center [1028, 234] width 120 height 20
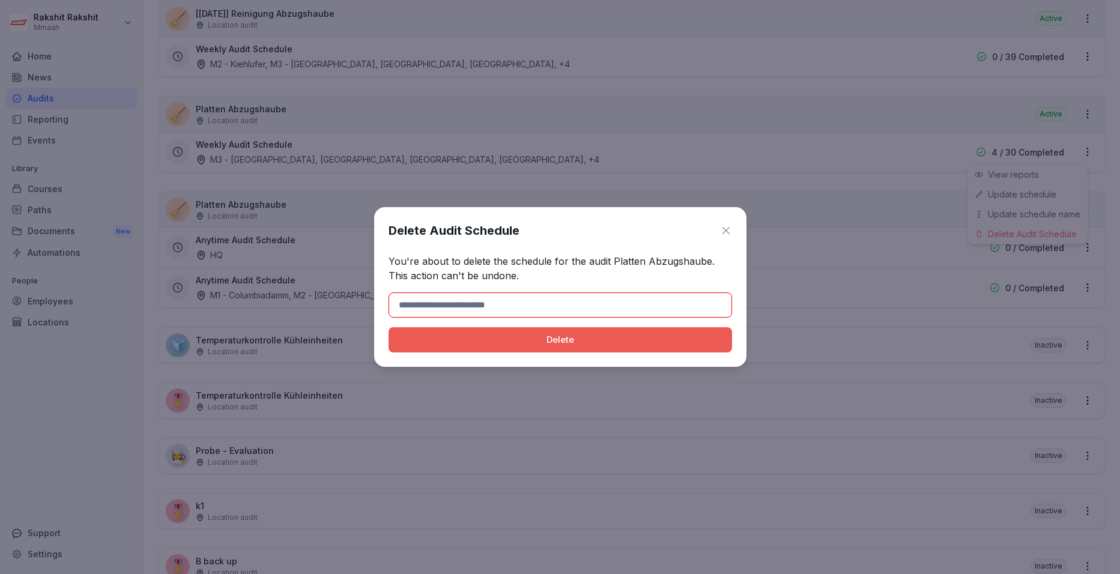
click at [563, 297] on input at bounding box center [561, 305] width 344 height 25
type input "******"
click at [460, 339] on div "Delete" at bounding box center [560, 339] width 324 height 13
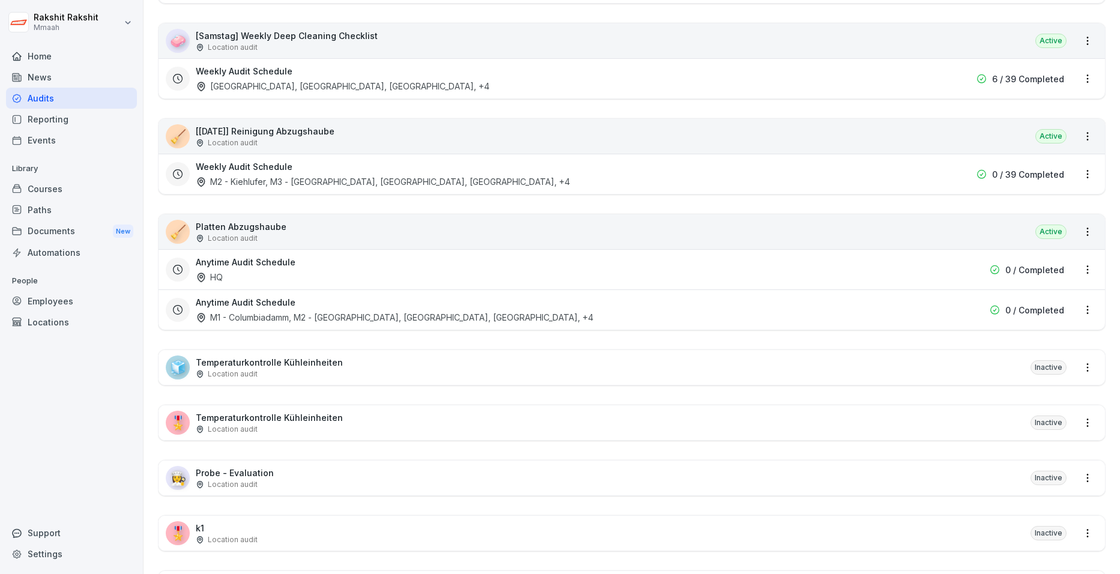
scroll to position [1202, 0]
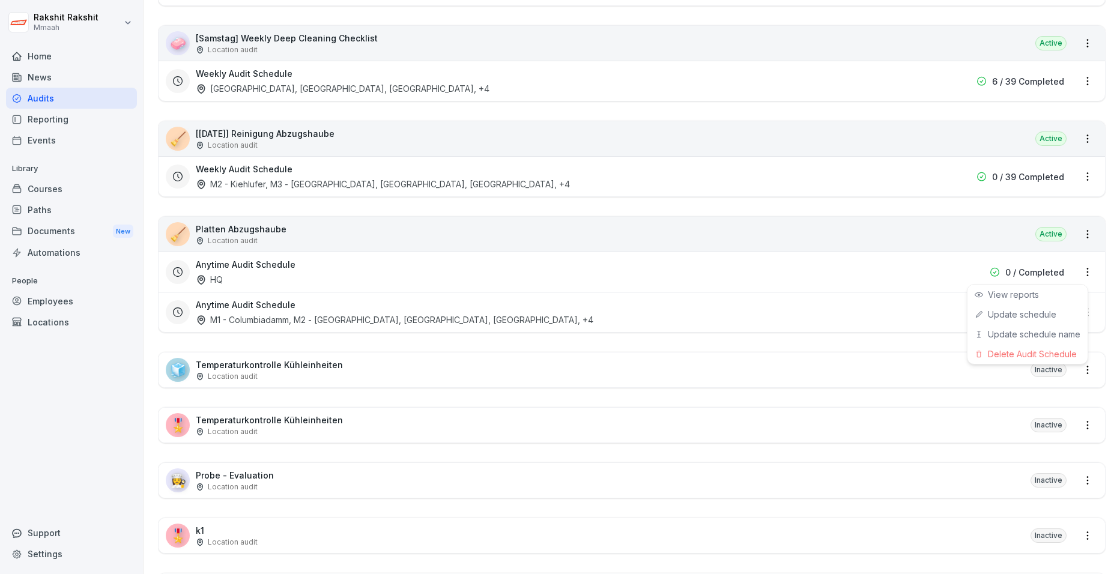
click at [890, 275] on html "Rakshit Rakshit Mmaah Home News Audits Reporting Events Library Courses Paths D…" at bounding box center [560, 287] width 1120 height 574
click at [890, 353] on div "Delete Audit Schedule" at bounding box center [1028, 354] width 120 height 20
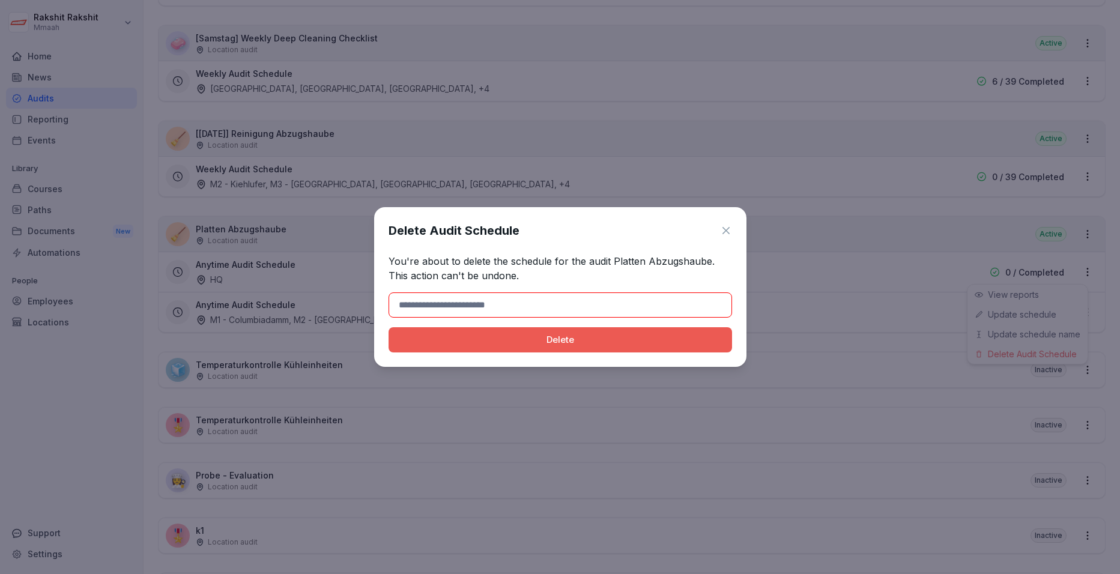
click at [595, 303] on input at bounding box center [561, 305] width 344 height 25
type input "******"
click at [466, 339] on div "Delete" at bounding box center [560, 339] width 324 height 13
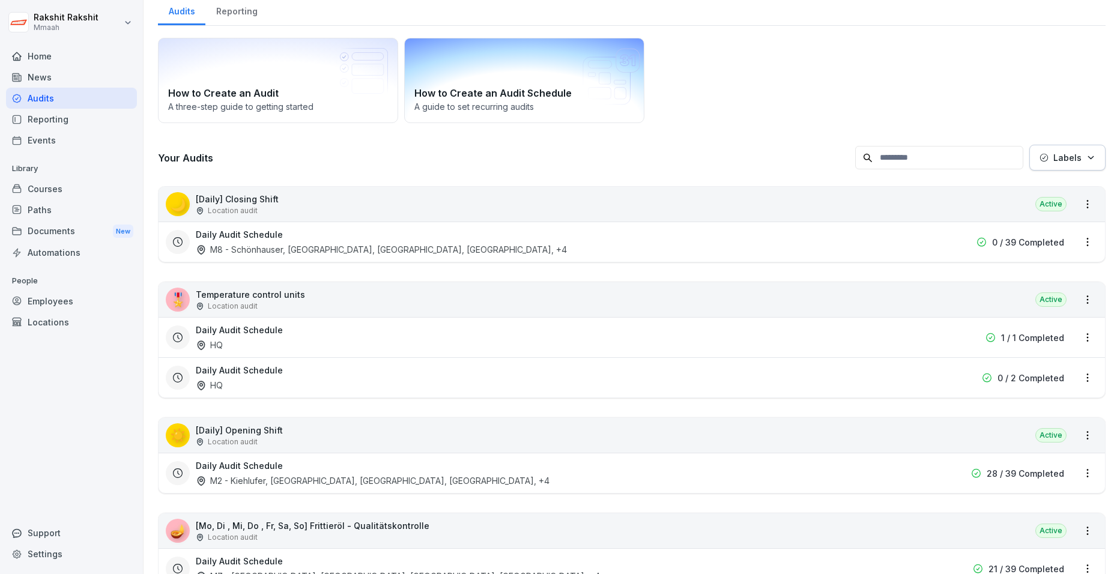
scroll to position [180, 0]
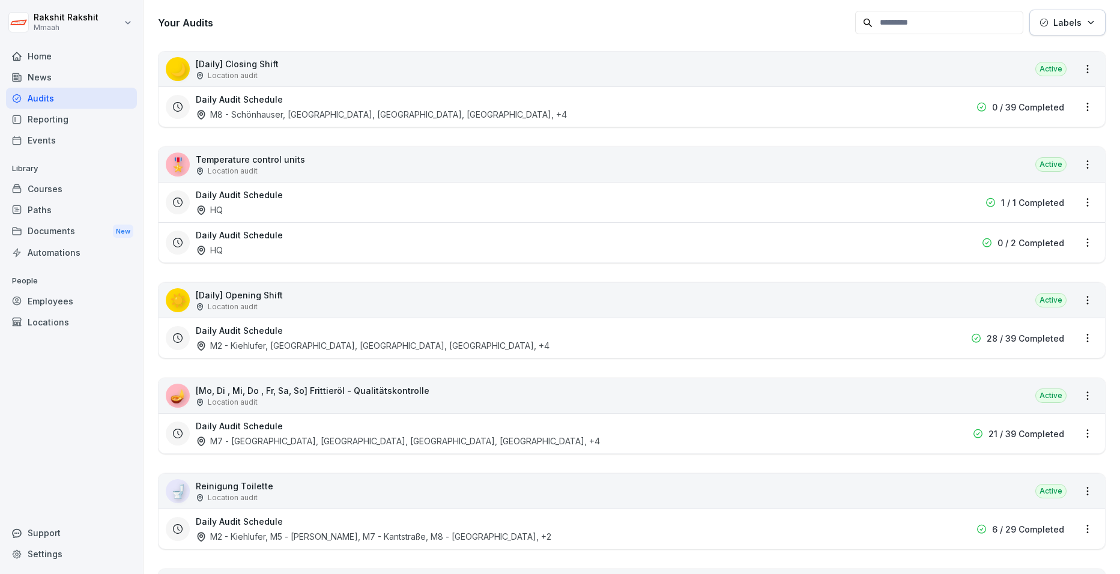
click at [541, 80] on div "🌙 [Daily] Closing Shift Location audit Active" at bounding box center [632, 69] width 947 height 35
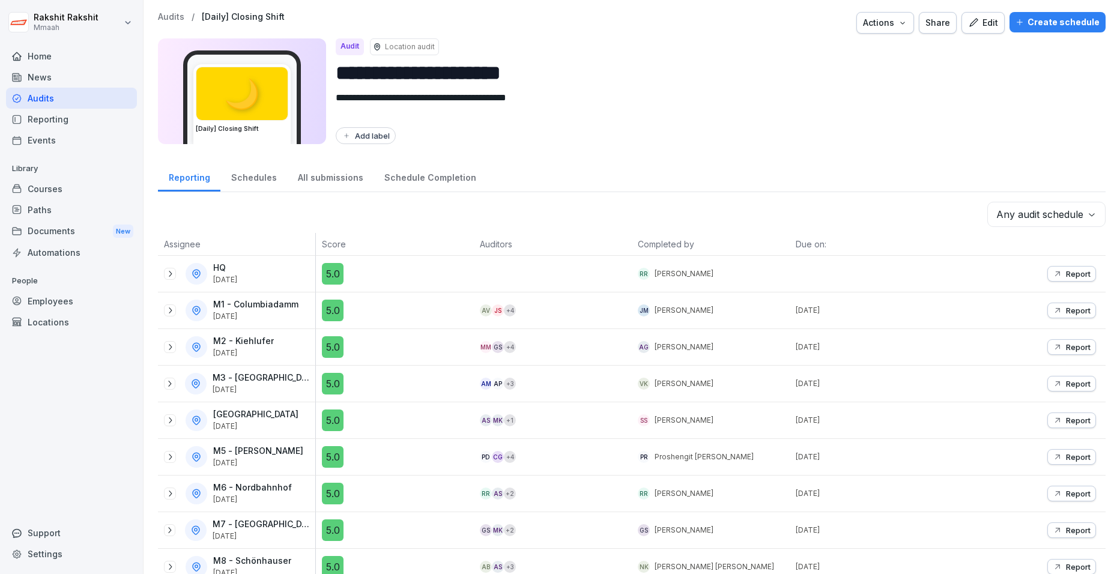
click at [874, 26] on div "Actions" at bounding box center [885, 22] width 44 height 13
click at [854, 52] on p "Duplicate audit" at bounding box center [831, 51] width 59 height 11
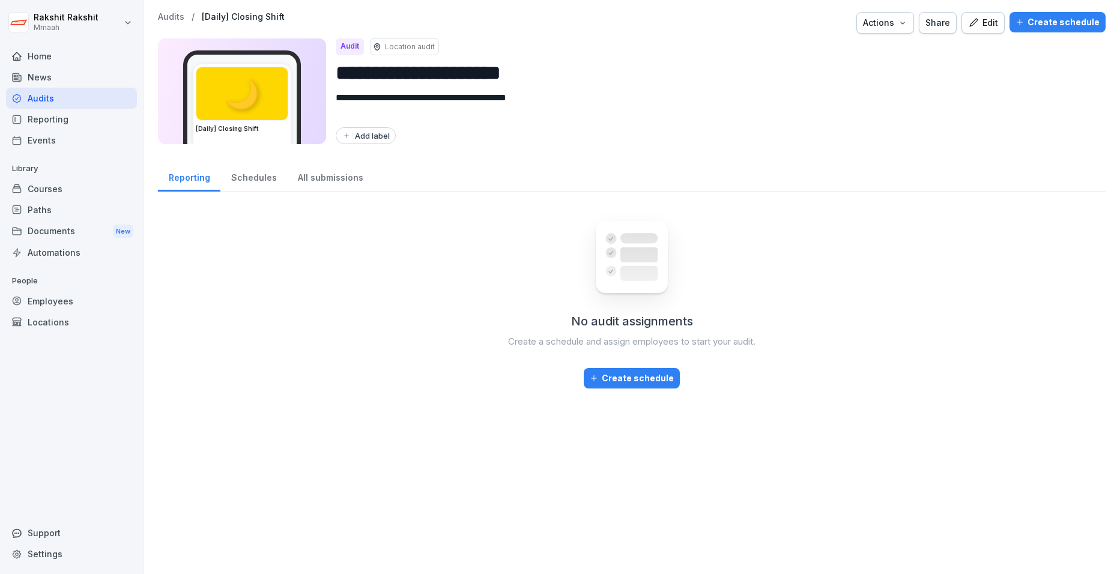
click at [35, 100] on div "Audits" at bounding box center [71, 98] width 131 height 21
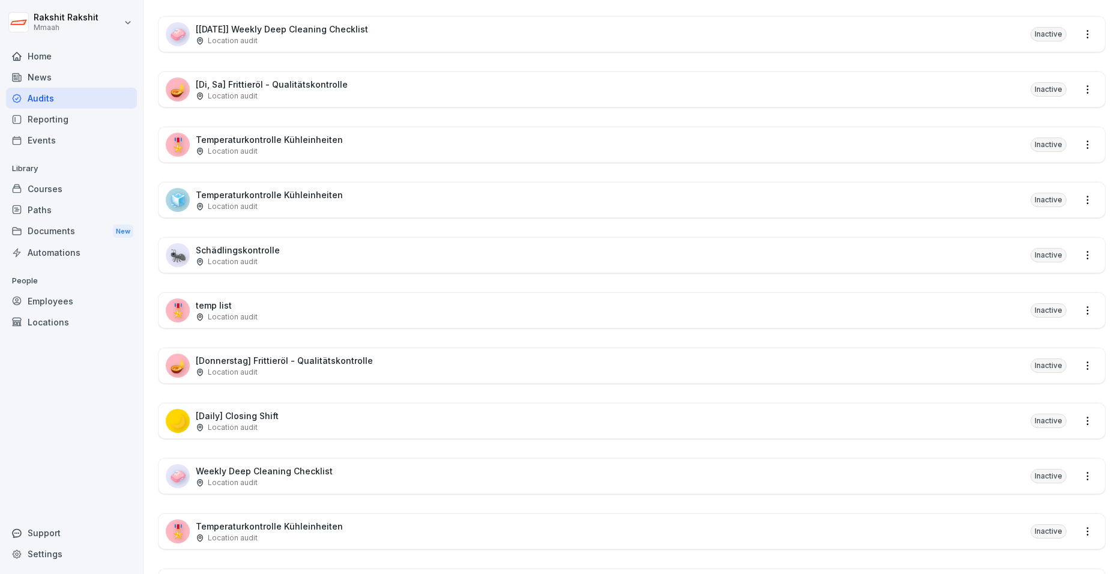
scroll to position [2229, 0]
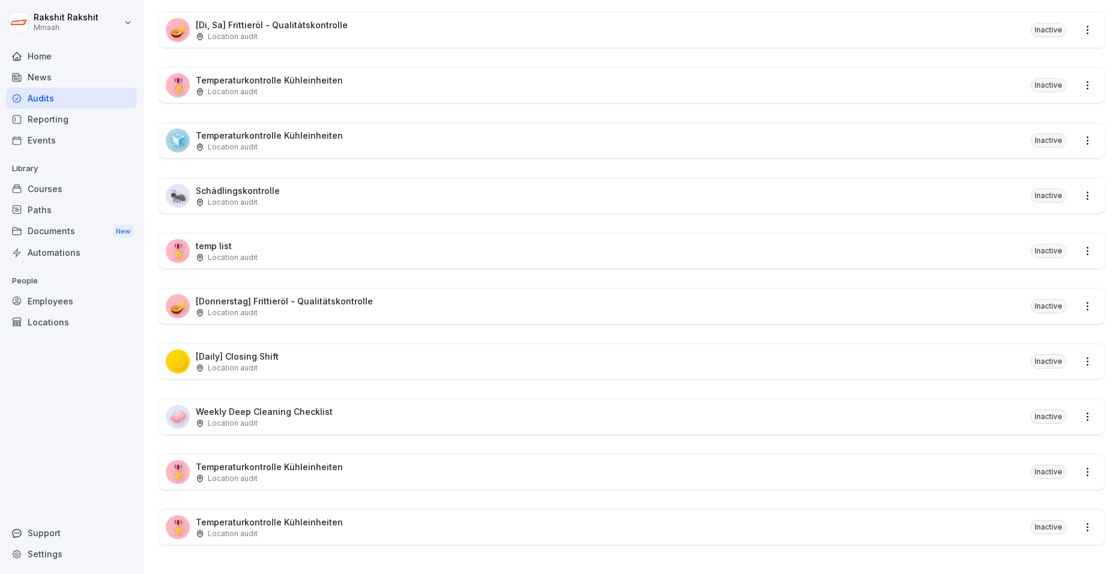
click at [890, 502] on html "Rakshit Rakshit Mmaah Home News Audits Reporting Events Library Courses Paths D…" at bounding box center [560, 287] width 1120 height 574
click at [32, 446] on html "Rakshit Rakshit Mmaah Home News Audits Reporting Events Library Courses Paths D…" at bounding box center [560, 287] width 1120 height 574
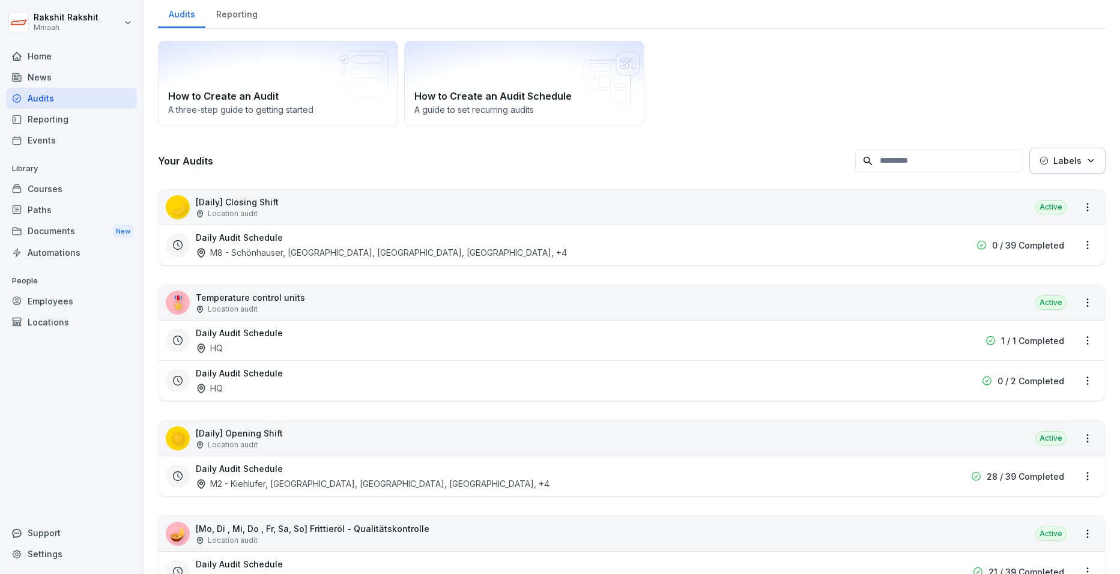
scroll to position [6, 0]
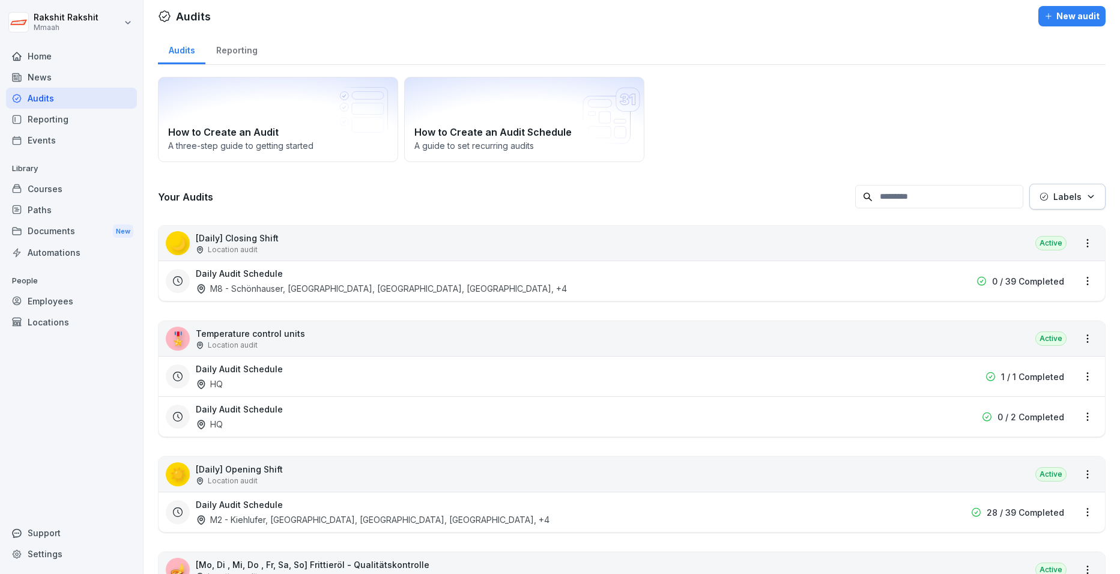
click at [706, 262] on div "Daily Audit Schedule M8 - Schönhauser, M7 - Kantstraße, M2 - Kiehlufer, M4 - Wi…" at bounding box center [632, 281] width 947 height 40
click at [704, 260] on div "🌙 [Daily] Closing Shift Location audit Active" at bounding box center [632, 243] width 947 height 35
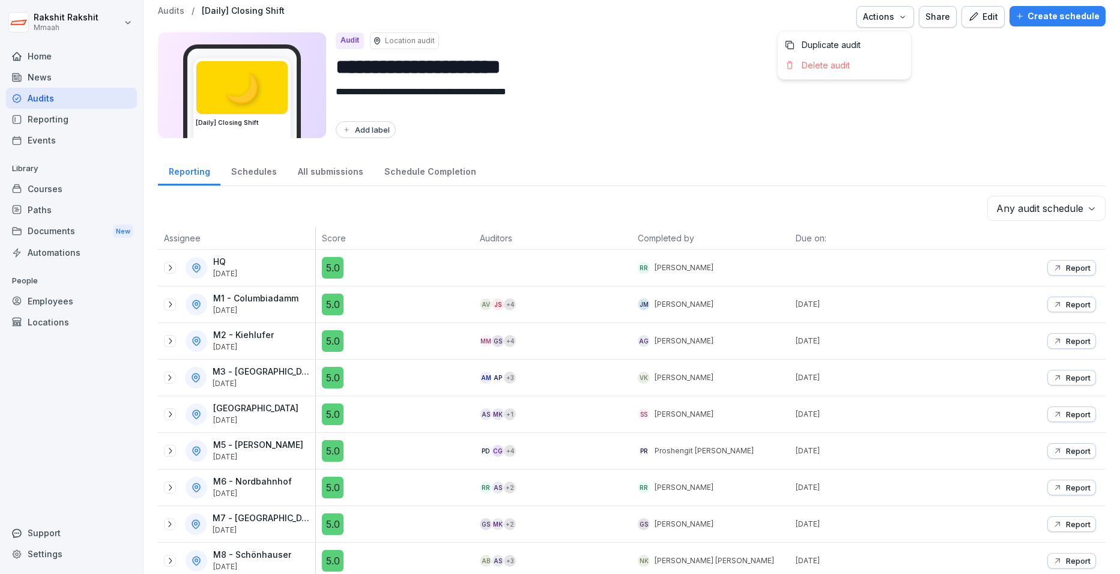
click at [890, 19] on icon "button" at bounding box center [903, 17] width 10 height 10
click at [826, 44] on p "Duplicate audit" at bounding box center [831, 45] width 59 height 11
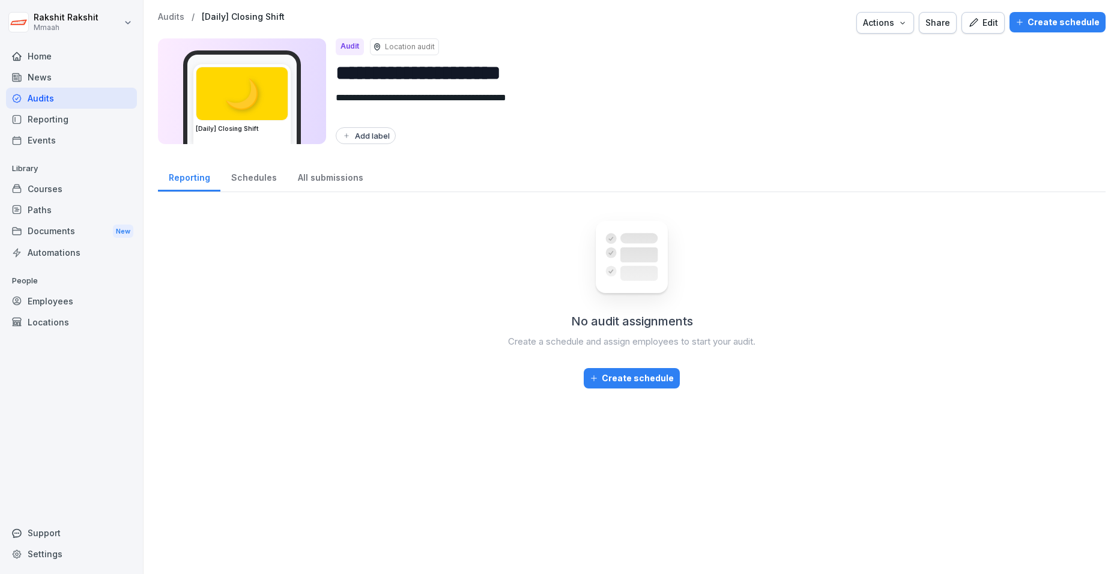
click at [890, 18] on div "Create schedule" at bounding box center [1058, 22] width 84 height 13
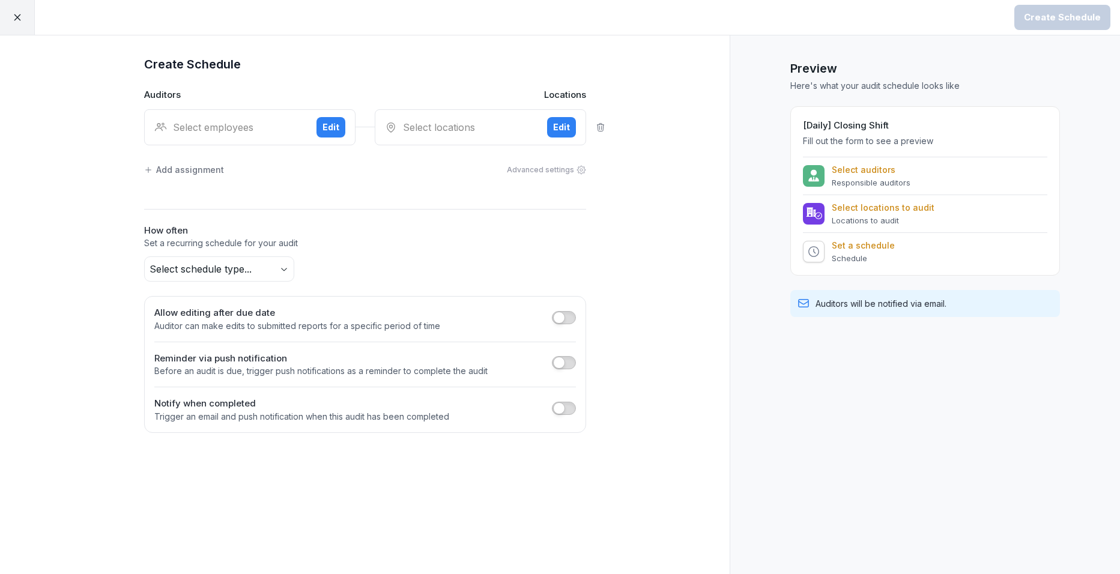
click at [261, 132] on div "Select employees" at bounding box center [230, 127] width 153 height 14
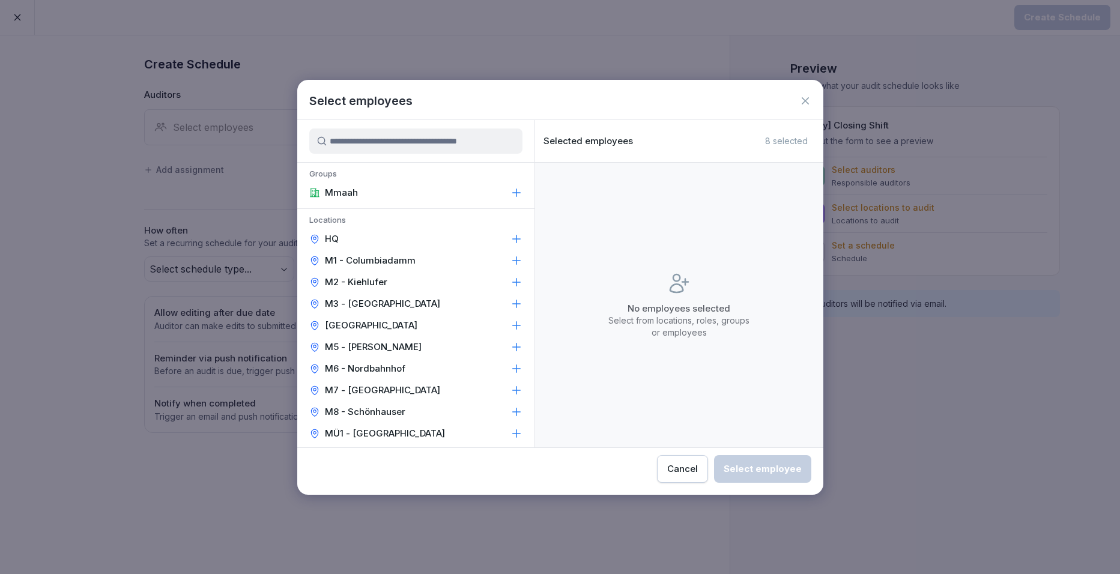
click at [366, 257] on p "M1 - Columbiadamm" at bounding box center [370, 261] width 91 height 12
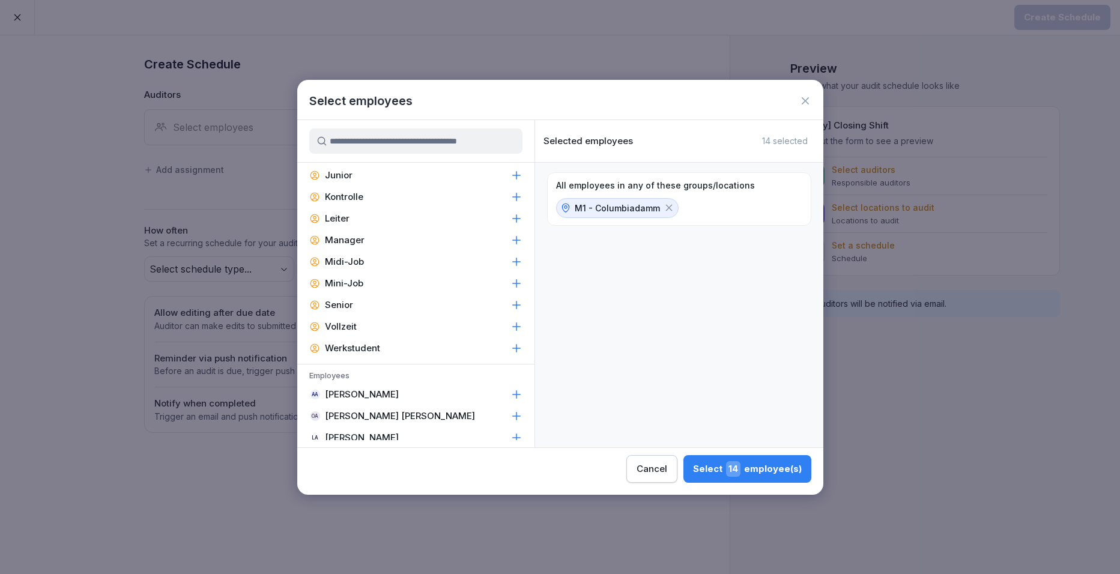
scroll to position [360, 0]
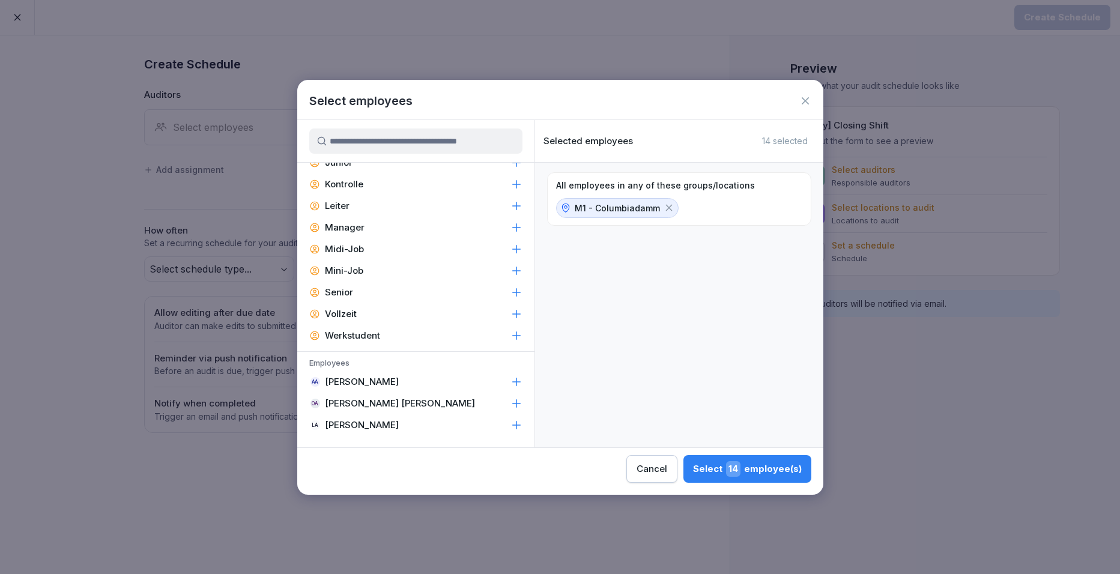
click at [352, 230] on p "Manager" at bounding box center [345, 228] width 40 height 12
click at [345, 209] on p "Leiter" at bounding box center [337, 206] width 25 height 12
click at [740, 469] on span "6" at bounding box center [735, 469] width 11 height 16
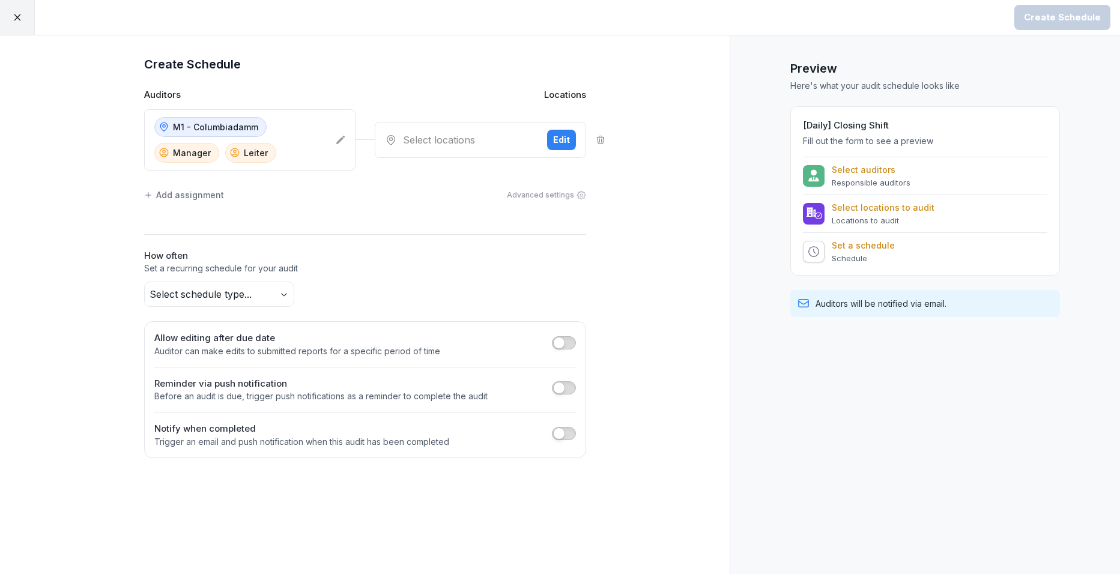
click at [437, 144] on div "Select locations" at bounding box center [461, 140] width 153 height 14
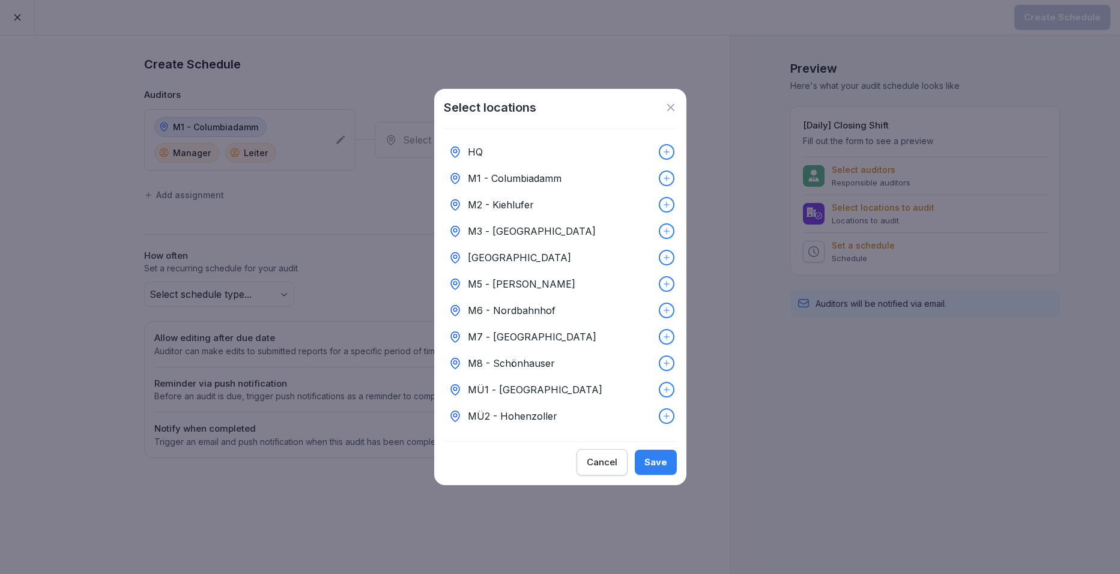
click at [507, 175] on p "M1 - Columbiadamm" at bounding box center [515, 178] width 94 height 14
click at [662, 462] on div "Save" at bounding box center [656, 462] width 23 height 13
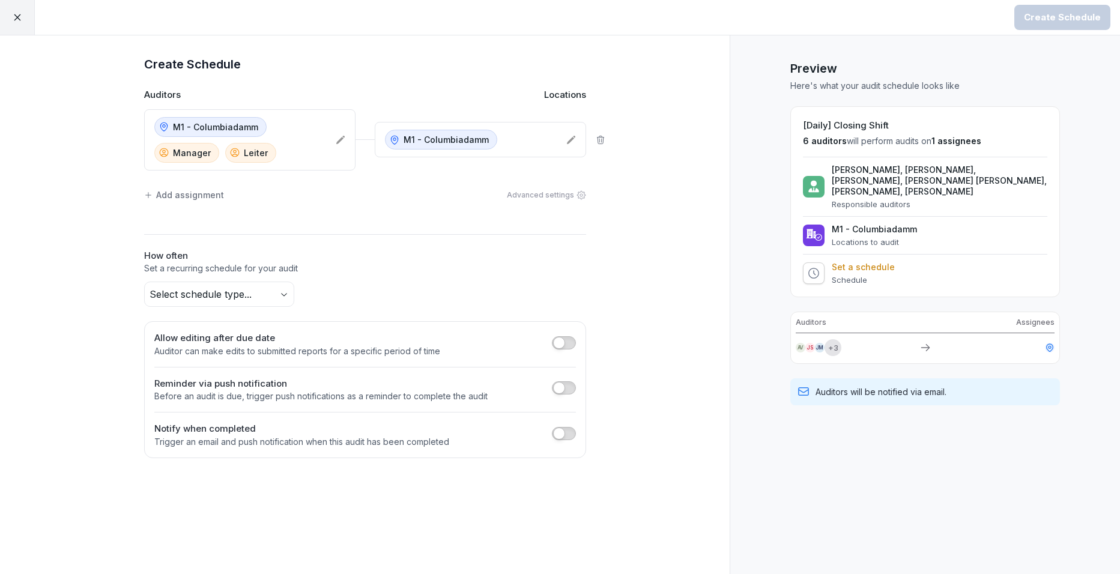
click at [176, 195] on div "Add assignment" at bounding box center [184, 195] width 80 height 13
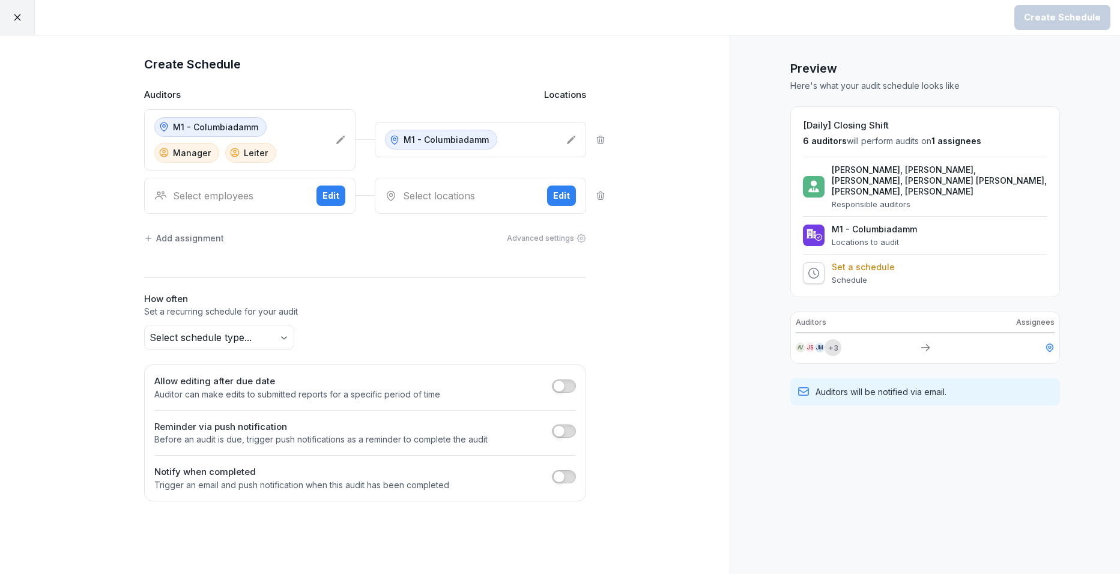
click at [321, 198] on button "Edit" at bounding box center [331, 196] width 29 height 20
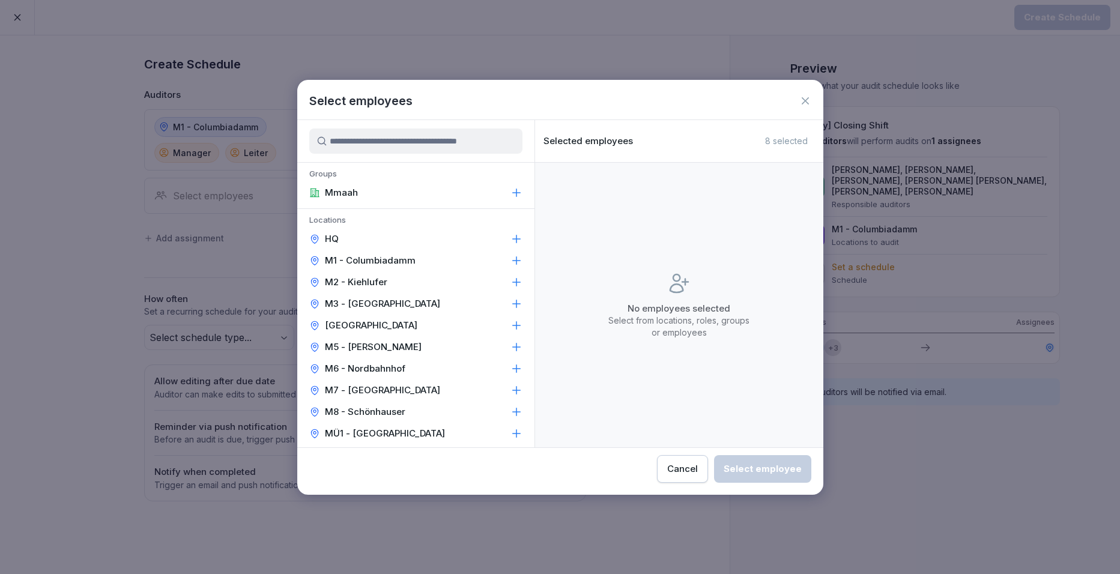
click at [354, 272] on div "M2 - Kiehlufer" at bounding box center [415, 283] width 237 height 22
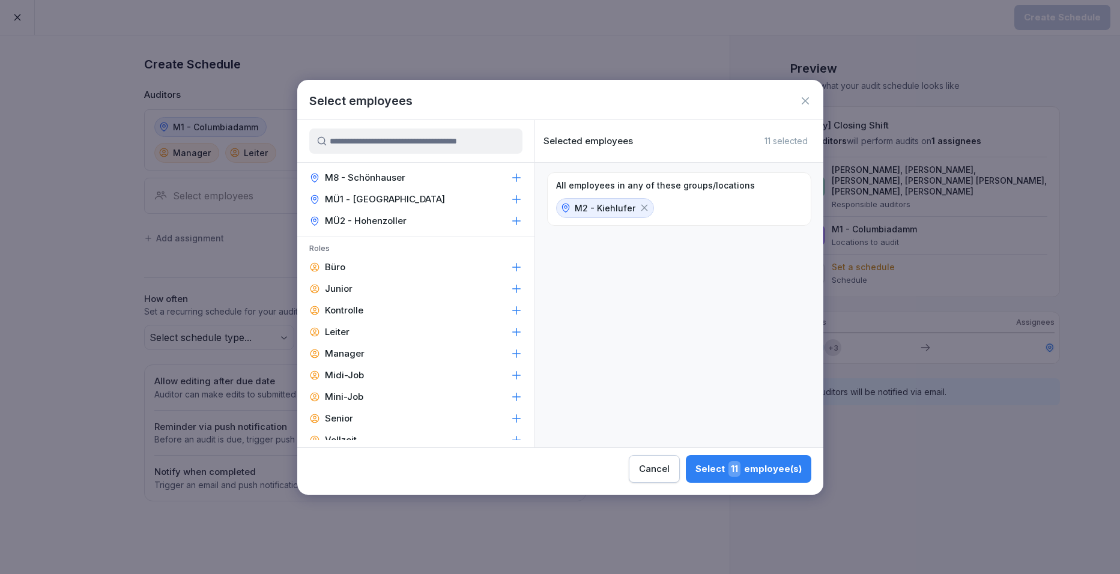
scroll to position [240, 0]
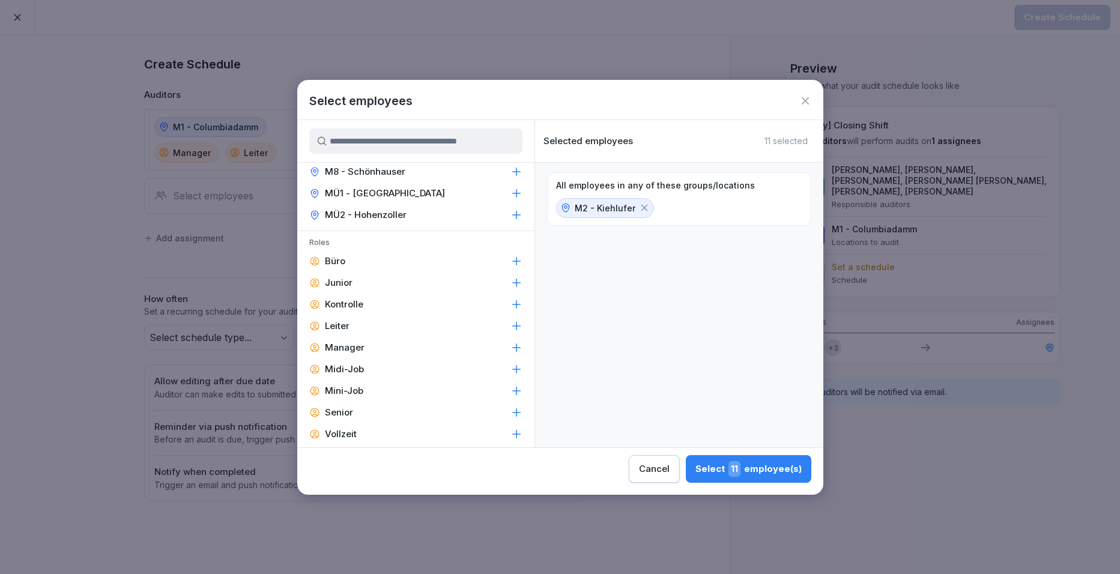
click at [356, 328] on div "Leiter" at bounding box center [415, 326] width 237 height 22
click at [357, 338] on div "Manager" at bounding box center [415, 348] width 237 height 22
click at [732, 463] on div "Select 6 employee(s)" at bounding box center [749, 469] width 105 height 16
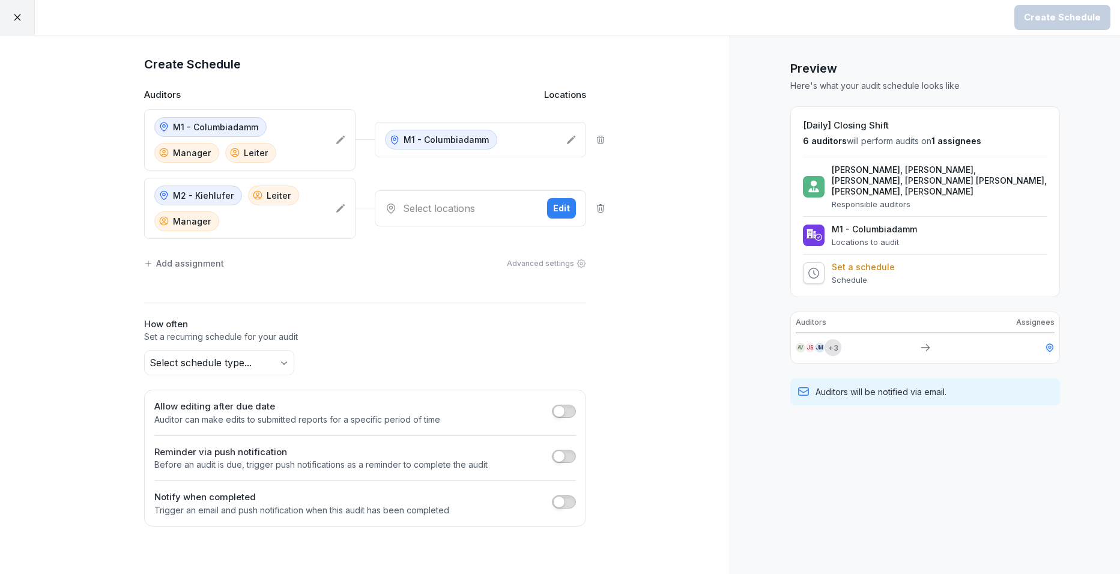
click at [204, 267] on div "Add assignment" at bounding box center [184, 263] width 80 height 13
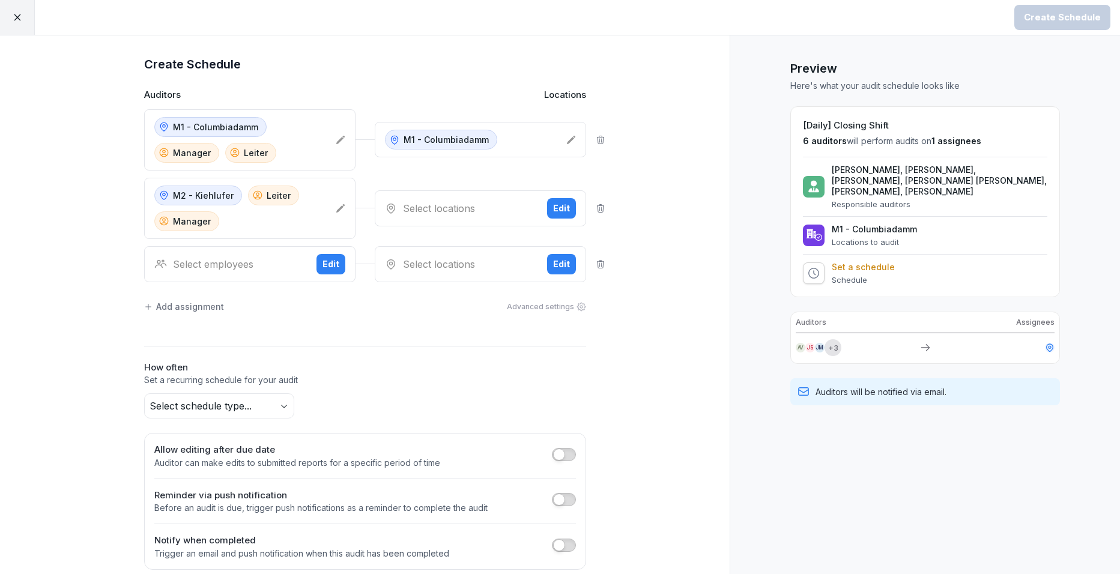
click at [325, 260] on div "Edit" at bounding box center [331, 264] width 17 height 13
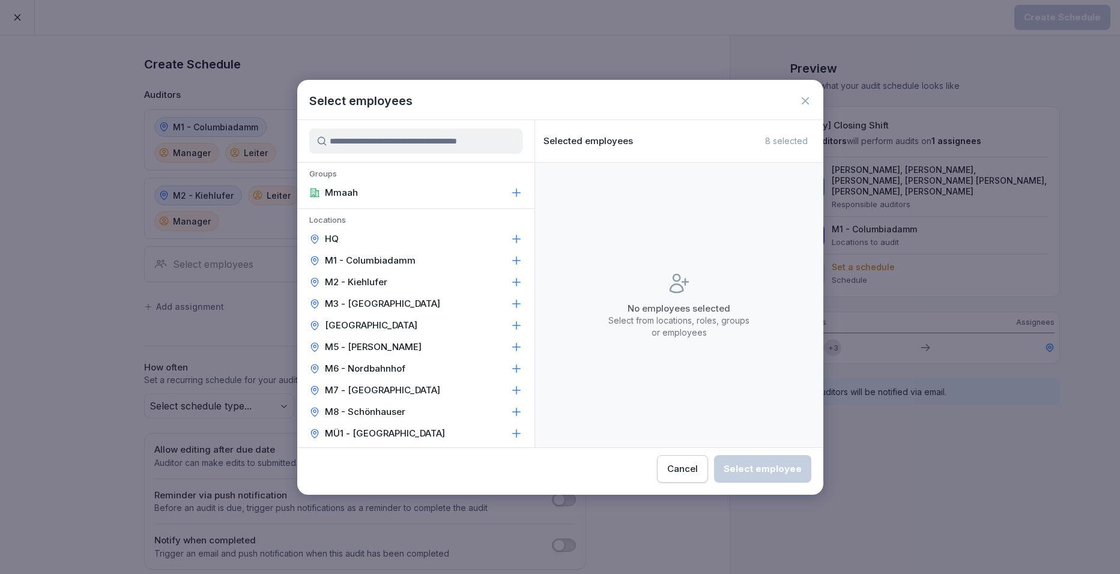
click at [362, 301] on p "M3 - Nollendorfplatz" at bounding box center [382, 304] width 115 height 12
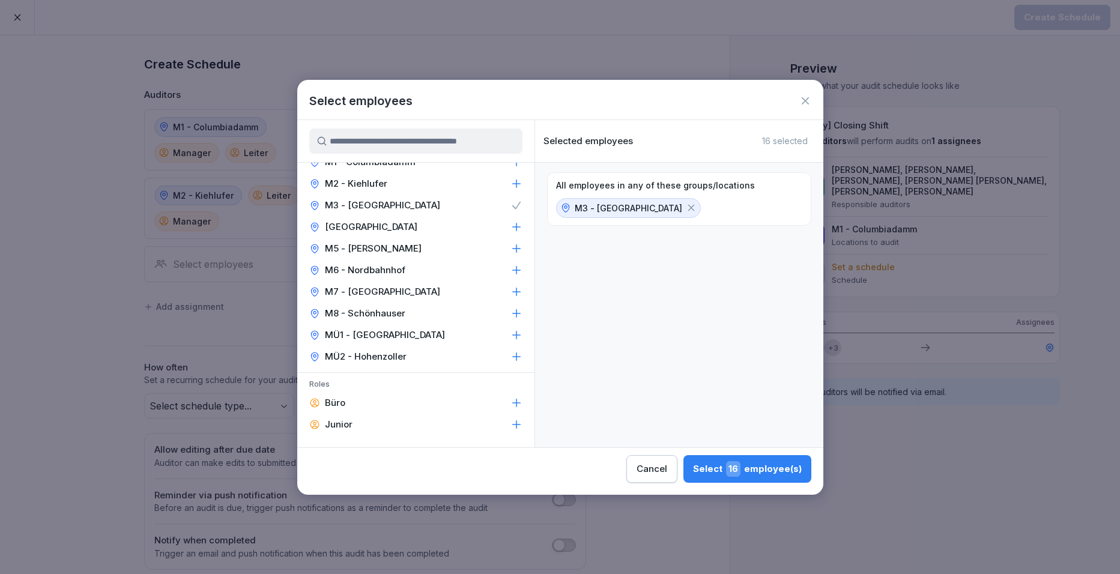
scroll to position [180, 0]
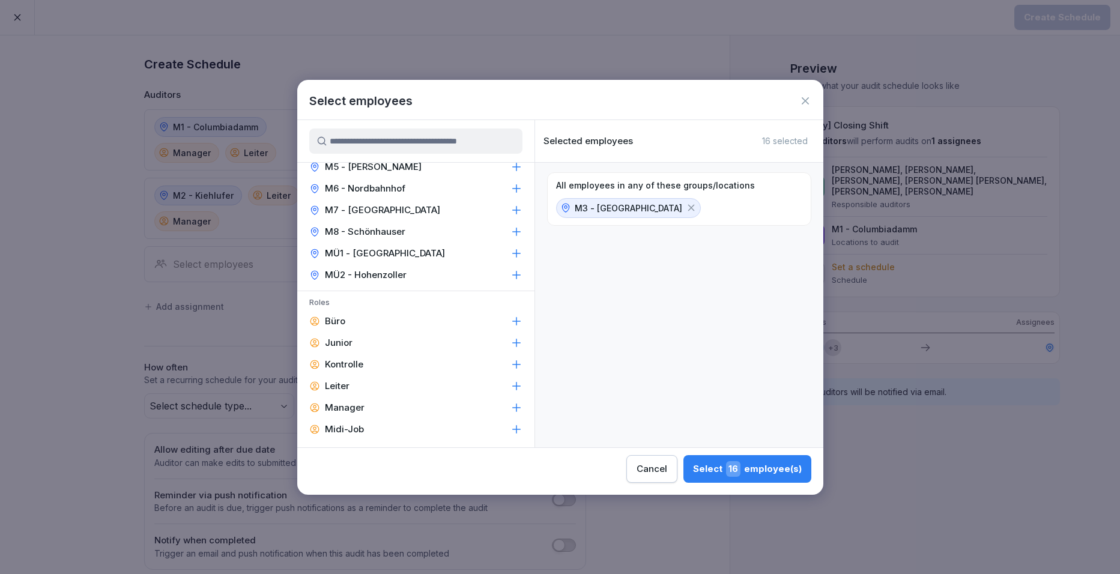
click at [351, 392] on div "Leiter" at bounding box center [415, 386] width 237 height 22
click at [351, 413] on p "Manager" at bounding box center [345, 408] width 40 height 12
click at [720, 469] on div "Select 5 employee(s)" at bounding box center [750, 469] width 105 height 16
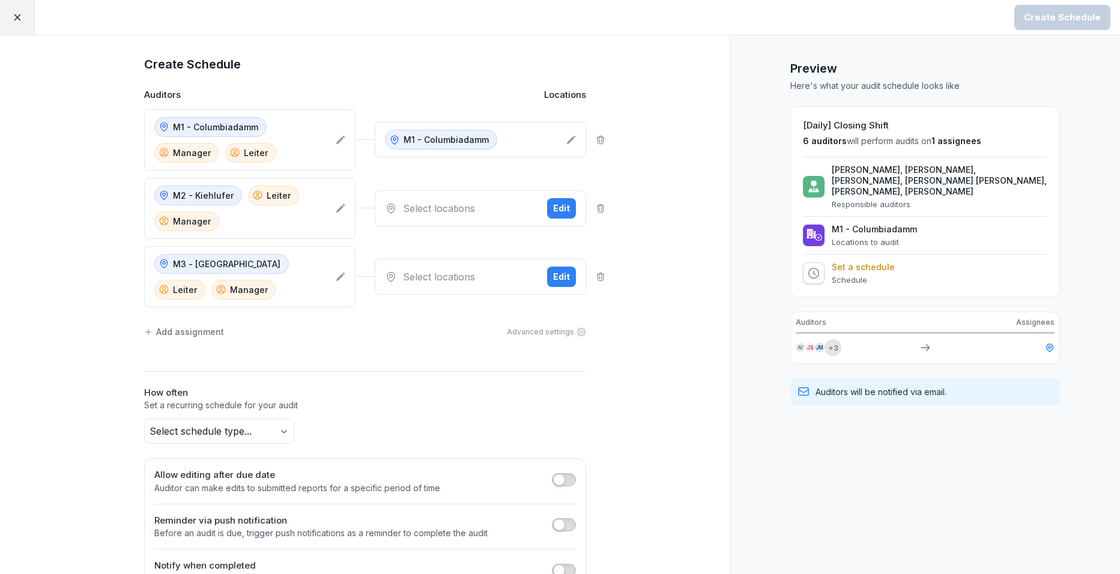
click at [175, 331] on div "Add assignment" at bounding box center [184, 332] width 80 height 13
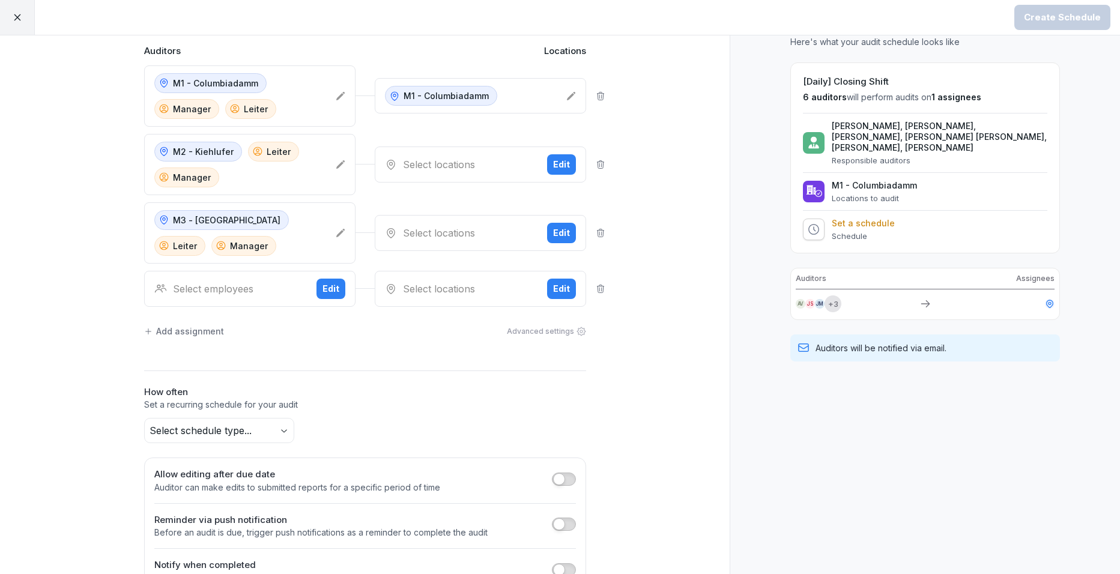
scroll to position [84, 0]
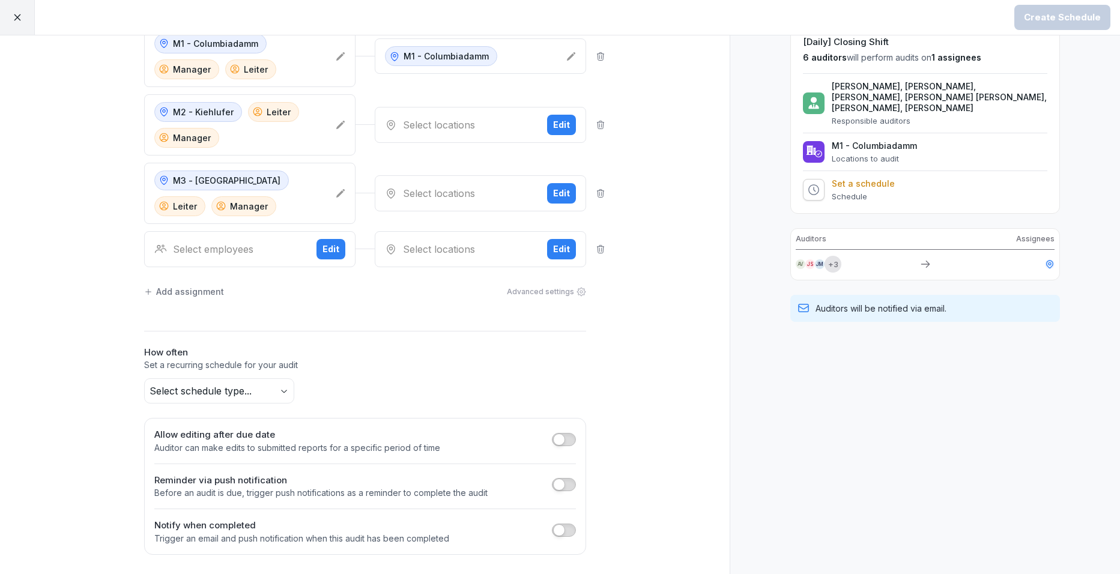
click at [337, 251] on button "Edit" at bounding box center [331, 249] width 29 height 20
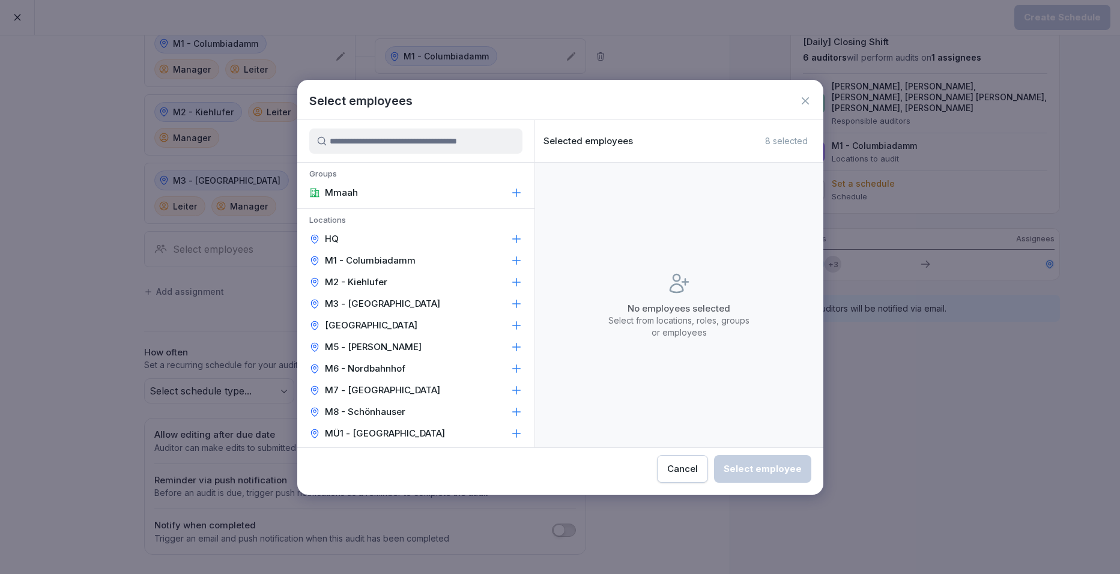
click at [353, 317] on div "M4 - Wiener Straße" at bounding box center [415, 326] width 237 height 22
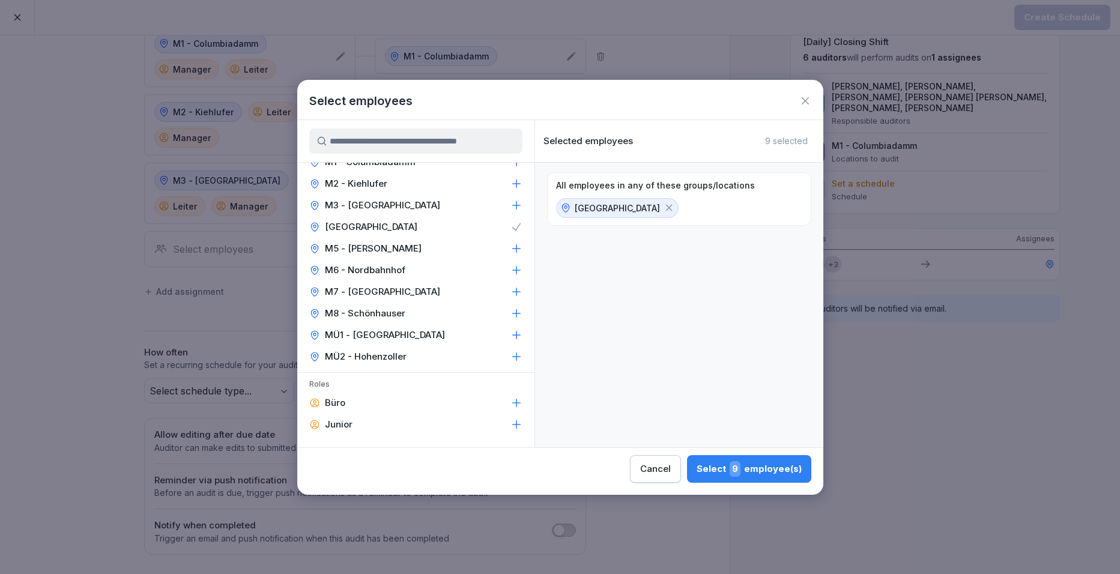
scroll to position [240, 0]
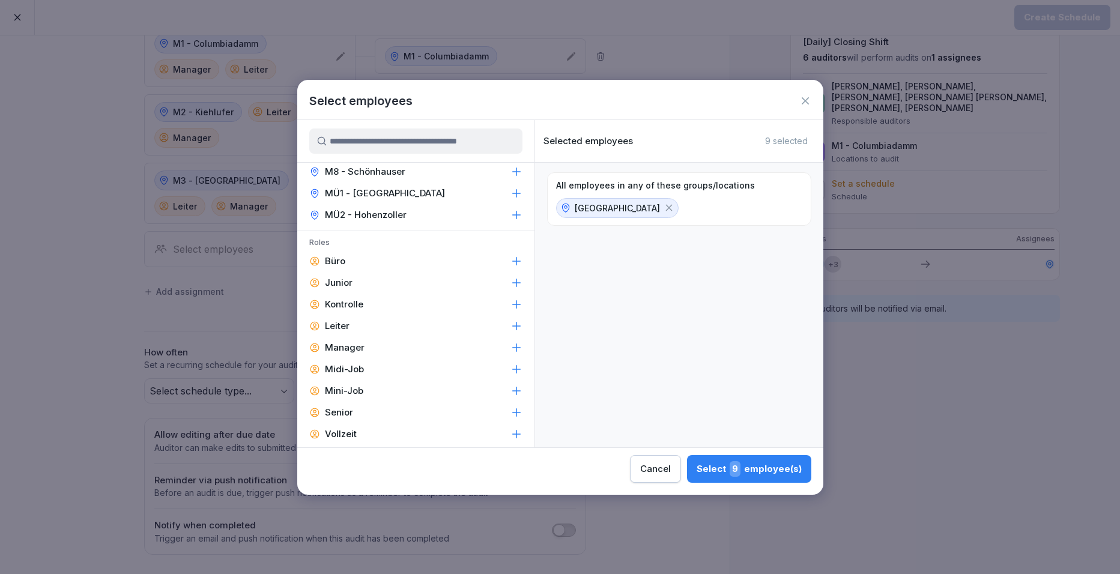
click at [347, 342] on p "Manager" at bounding box center [345, 348] width 40 height 12
click at [343, 329] on p "Leiter" at bounding box center [337, 326] width 25 height 12
click at [747, 467] on div "Select 3 employee(s)" at bounding box center [750, 469] width 105 height 16
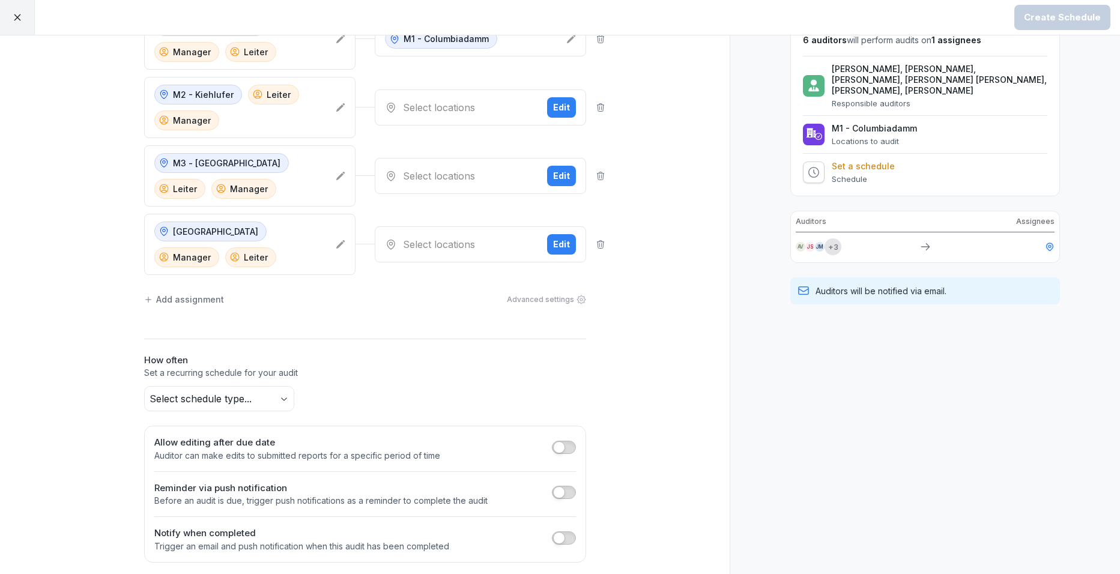
scroll to position [109, 0]
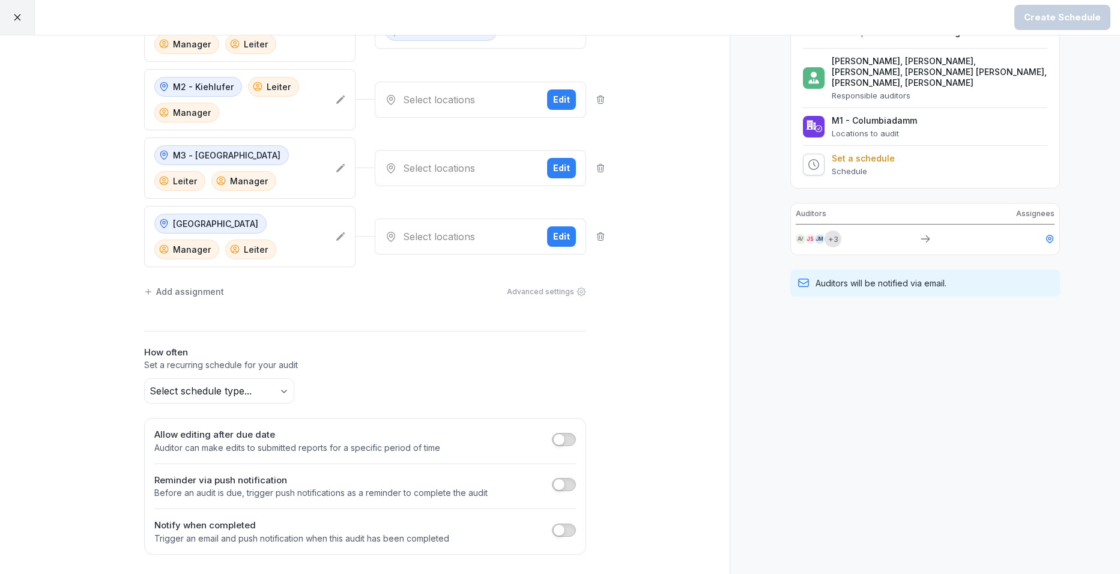
click at [199, 295] on div "Add assignment" at bounding box center [184, 291] width 80 height 13
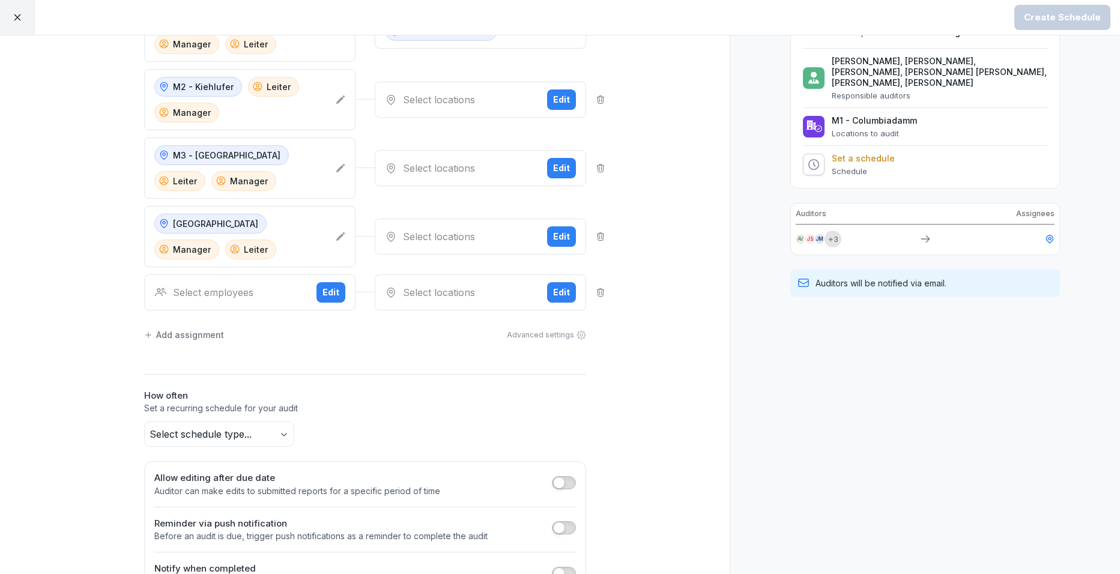
click at [309, 291] on div "Select employees Edit" at bounding box center [249, 293] width 211 height 36
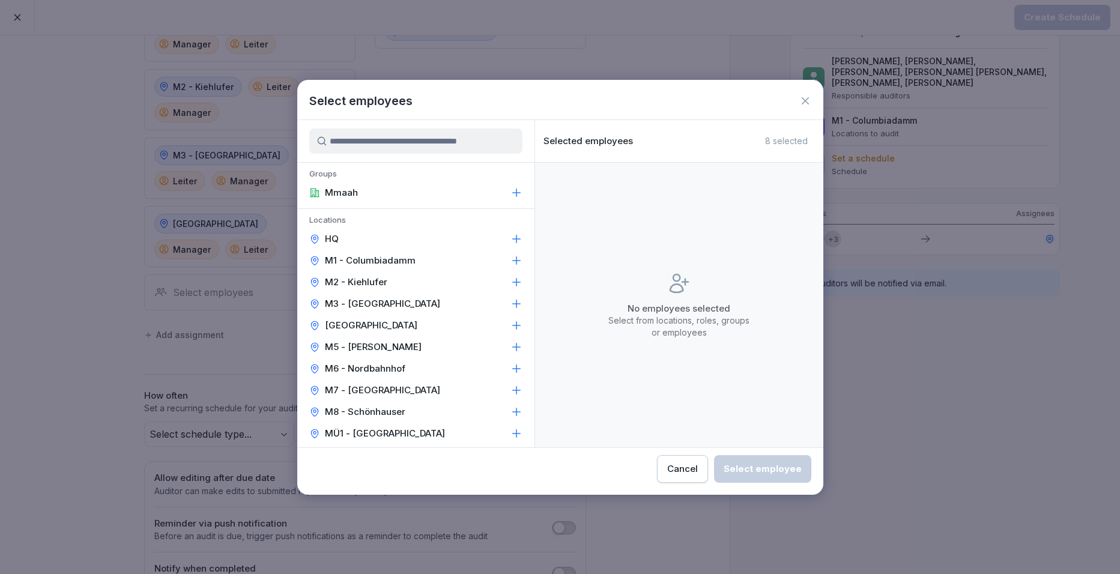
click at [344, 339] on div "M5 - Simon-Dach" at bounding box center [415, 347] width 237 height 22
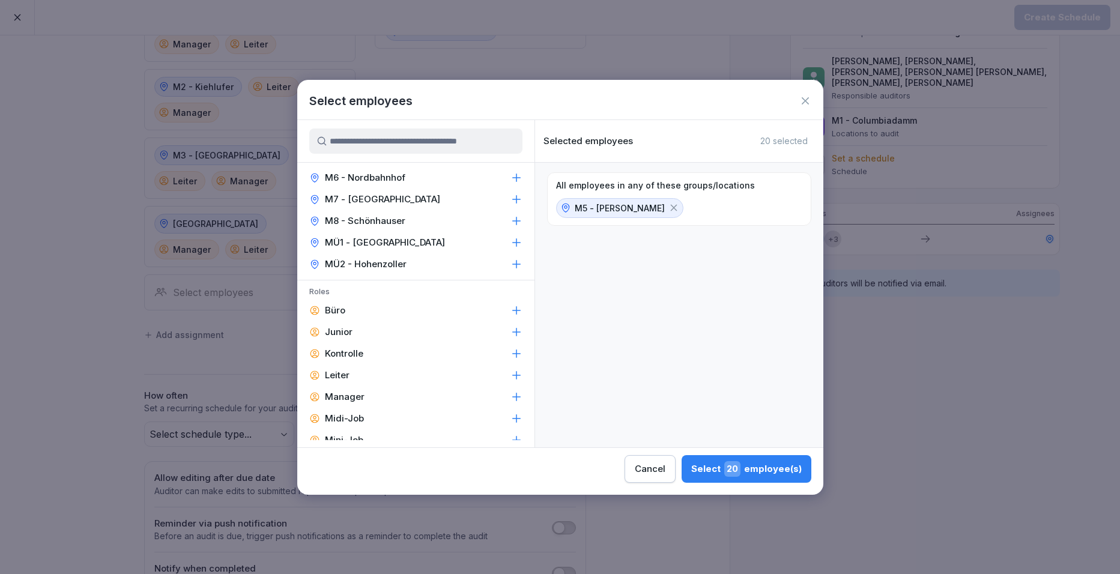
scroll to position [240, 0]
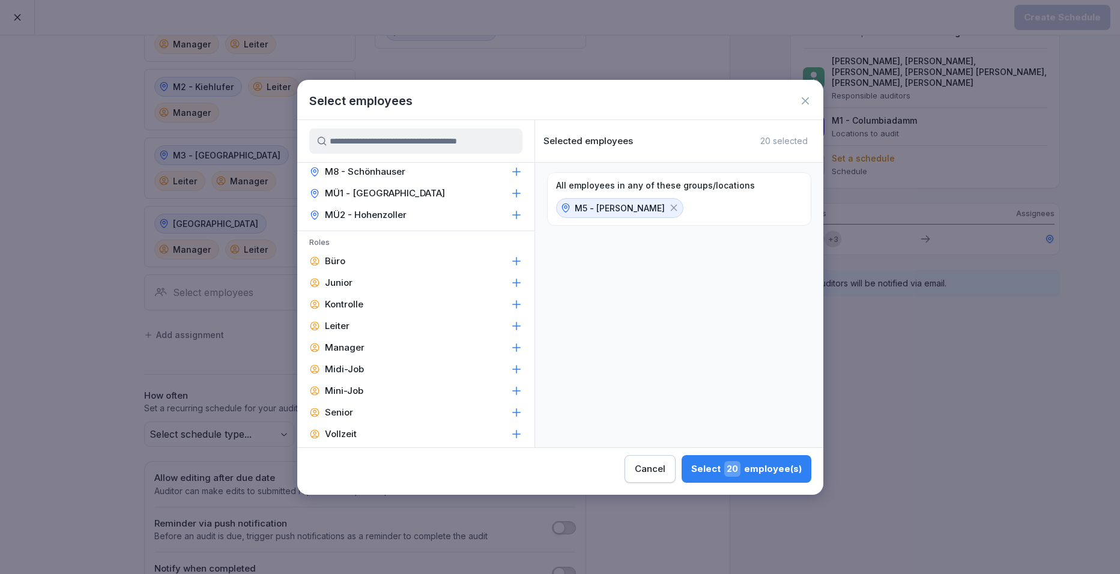
click at [339, 345] on p "Manager" at bounding box center [345, 348] width 40 height 12
click at [339, 323] on p "Leiter" at bounding box center [337, 326] width 25 height 12
click at [727, 467] on div "Select 6 employee(s)" at bounding box center [749, 469] width 105 height 16
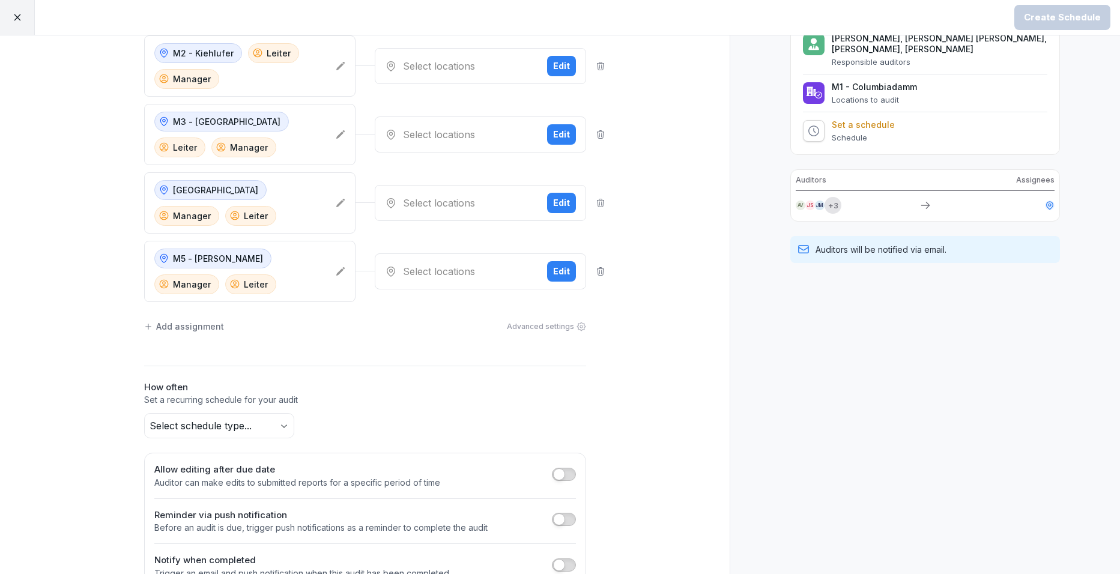
scroll to position [177, 0]
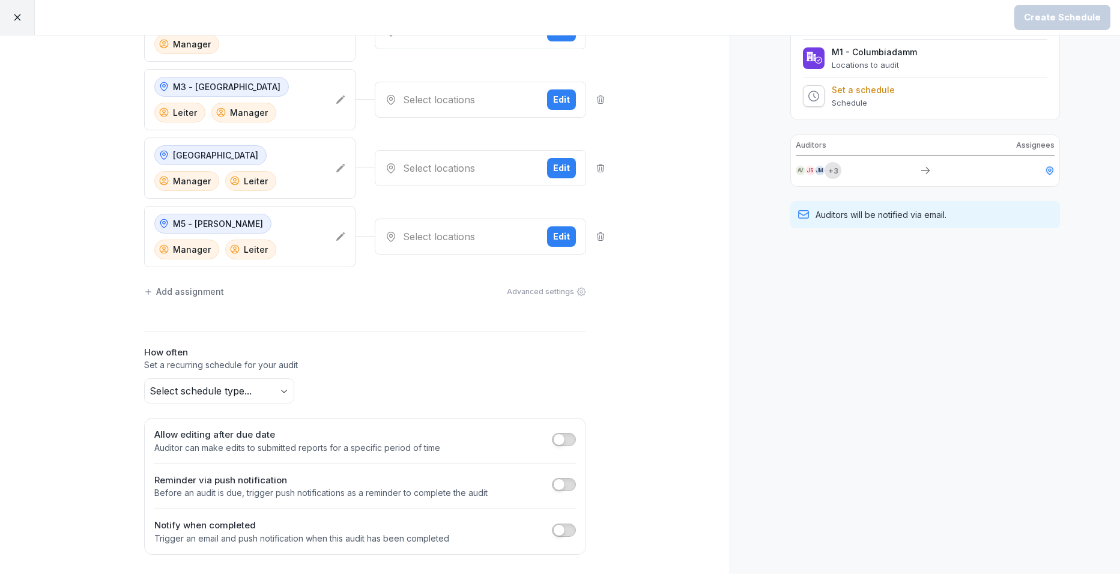
click at [195, 290] on div "Add assignment" at bounding box center [184, 291] width 80 height 13
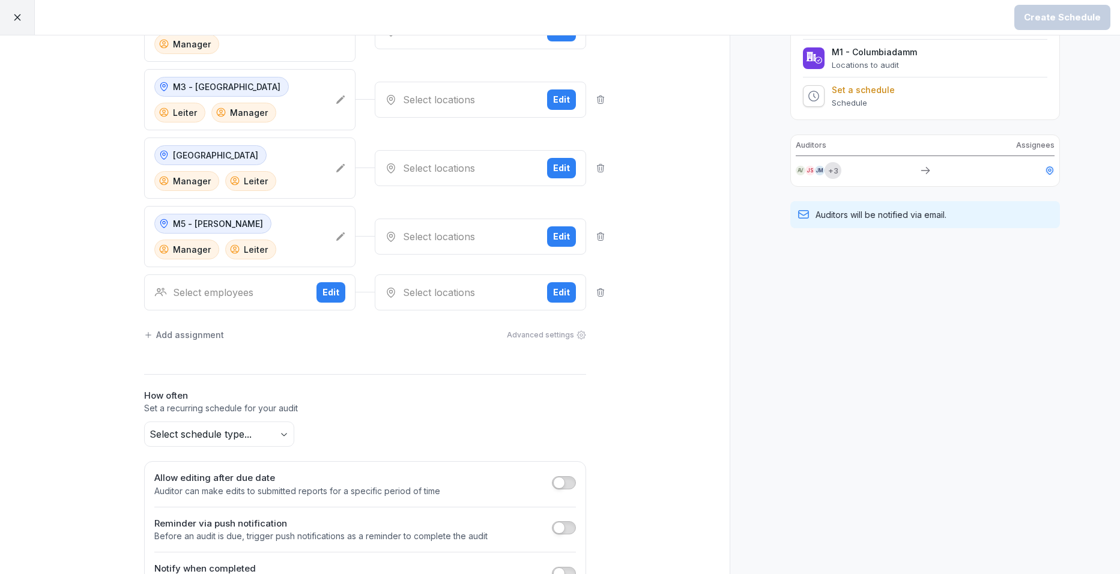
click at [317, 289] on button "Edit" at bounding box center [331, 292] width 29 height 20
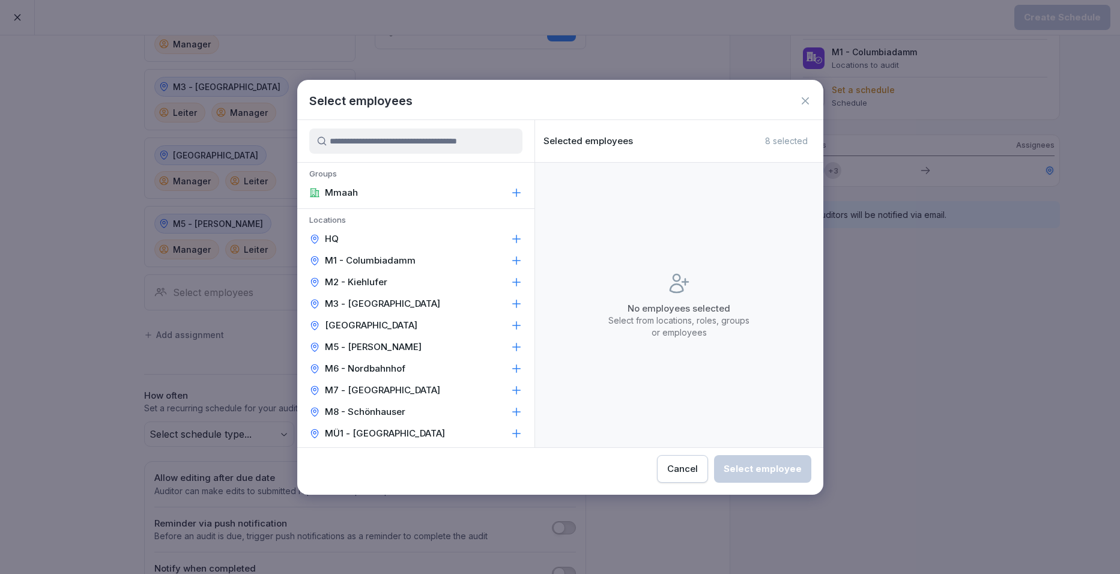
click at [360, 365] on p "M6 - Nordbahnhof" at bounding box center [365, 369] width 81 height 12
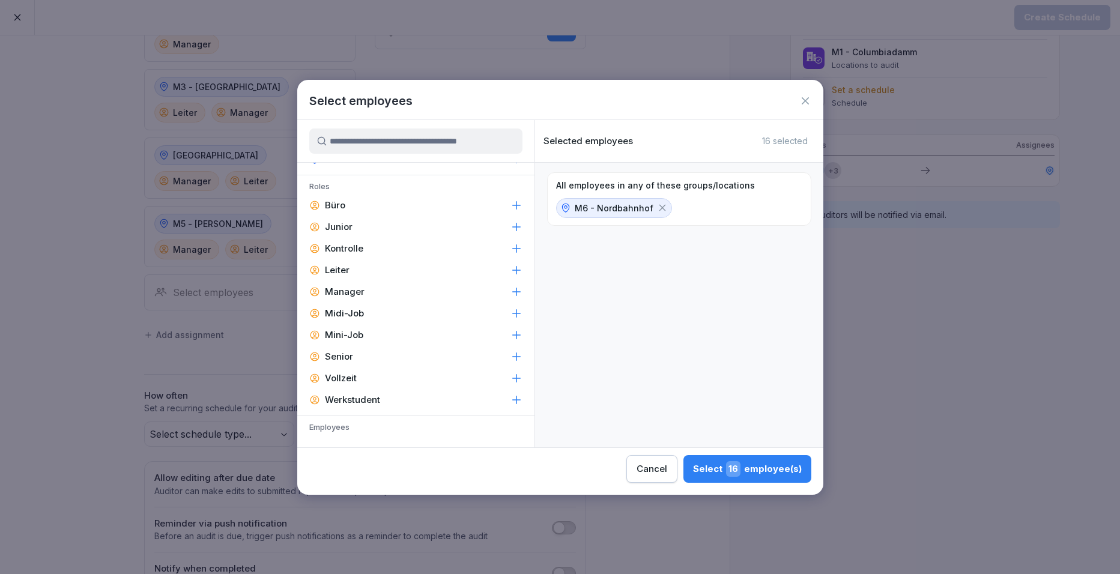
scroll to position [300, 0]
click at [345, 269] on p "Leiter" at bounding box center [337, 266] width 25 height 12
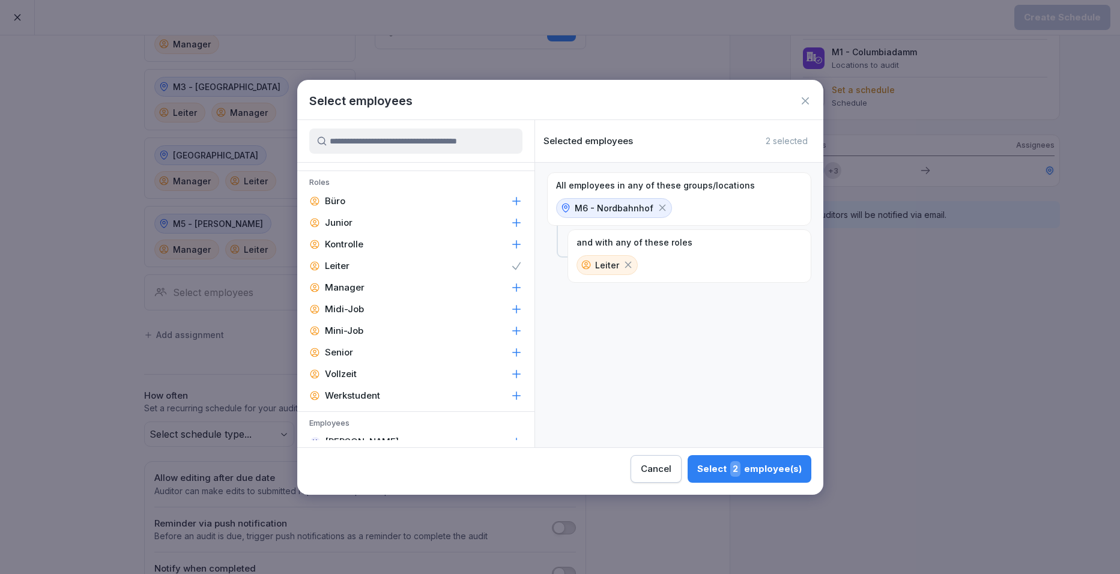
click at [348, 285] on p "Manager" at bounding box center [345, 288] width 40 height 12
click at [735, 466] on span "4" at bounding box center [735, 469] width 11 height 16
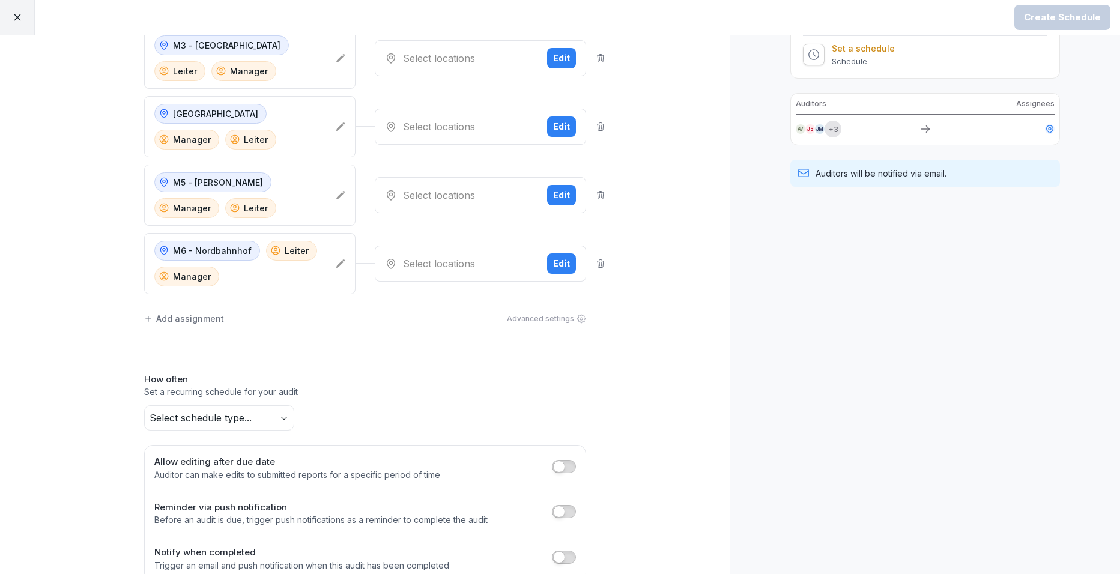
scroll to position [246, 0]
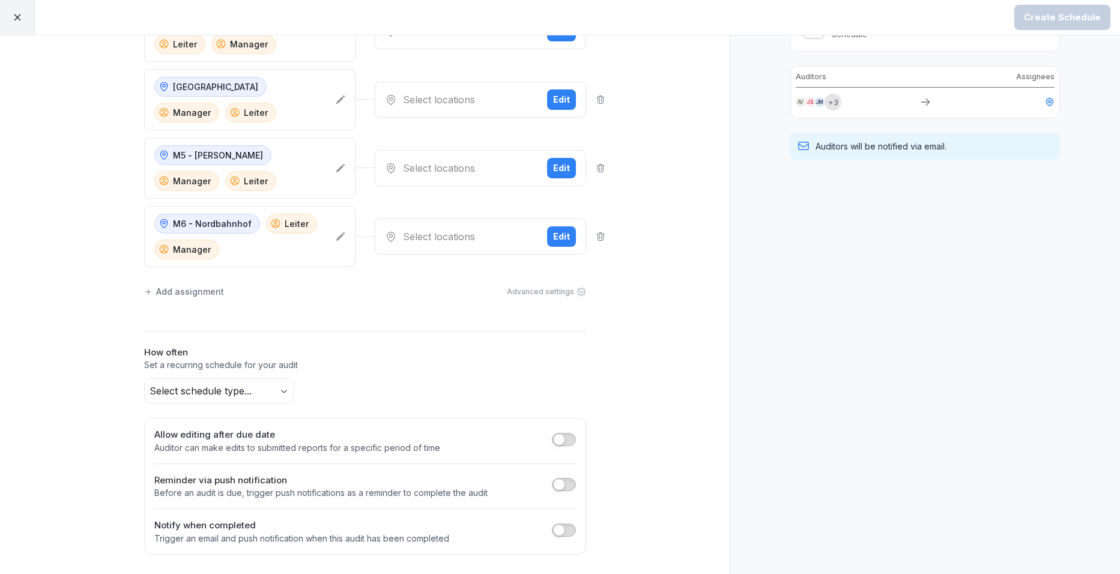
click at [178, 287] on div "Add assignment" at bounding box center [184, 291] width 80 height 13
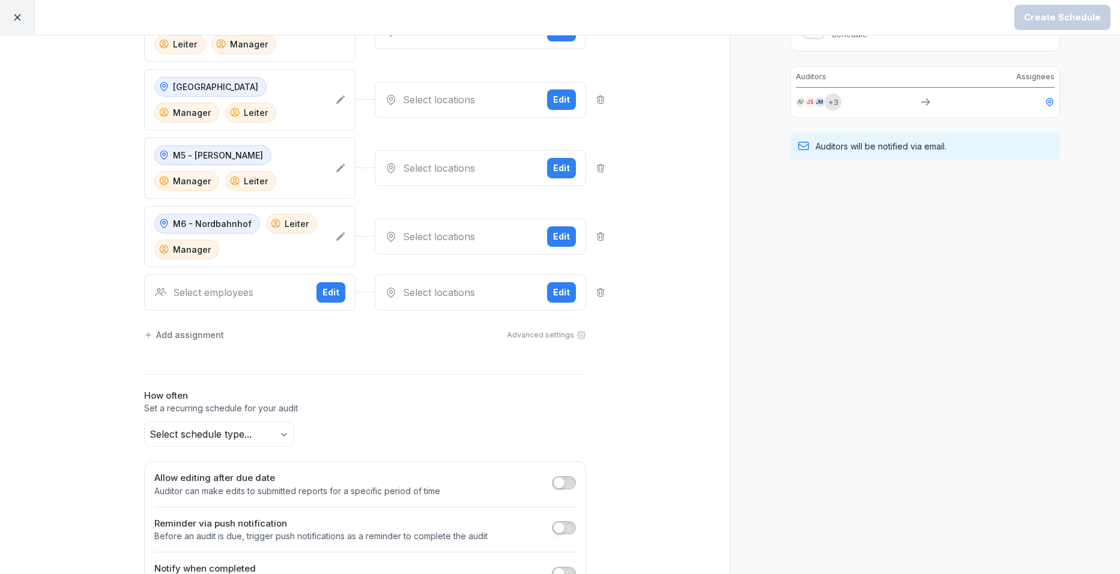
click at [325, 284] on button "Edit" at bounding box center [331, 292] width 29 height 20
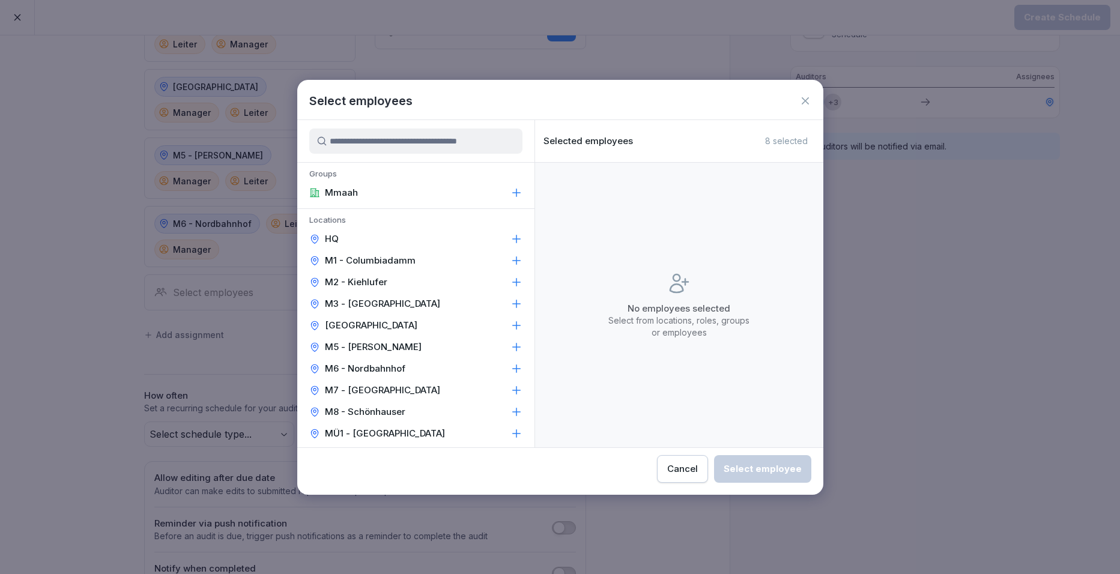
click at [367, 382] on div "M7 - Kantstraße" at bounding box center [415, 391] width 237 height 22
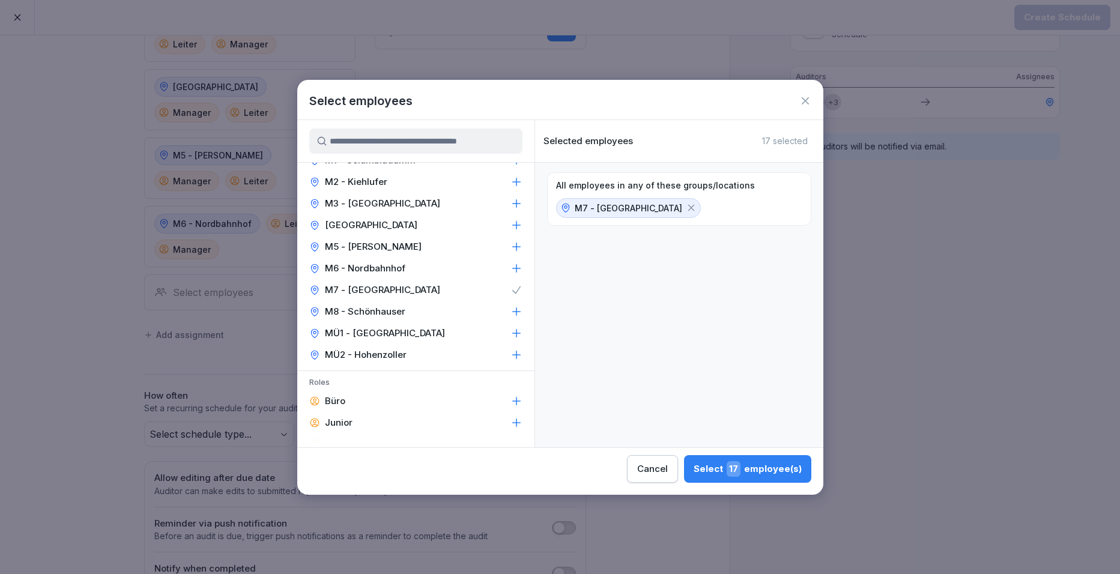
scroll to position [240, 0]
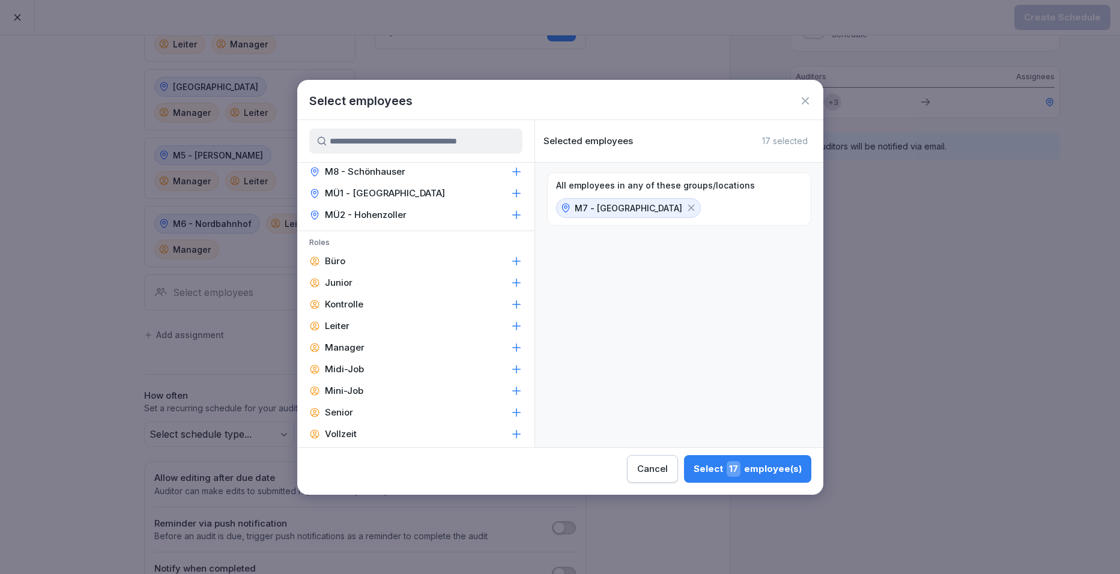
click at [340, 341] on div "Manager" at bounding box center [415, 348] width 237 height 22
click at [351, 322] on div "Leiter" at bounding box center [415, 326] width 237 height 22
click at [698, 464] on button "Select 4 employee(s)" at bounding box center [749, 469] width 124 height 28
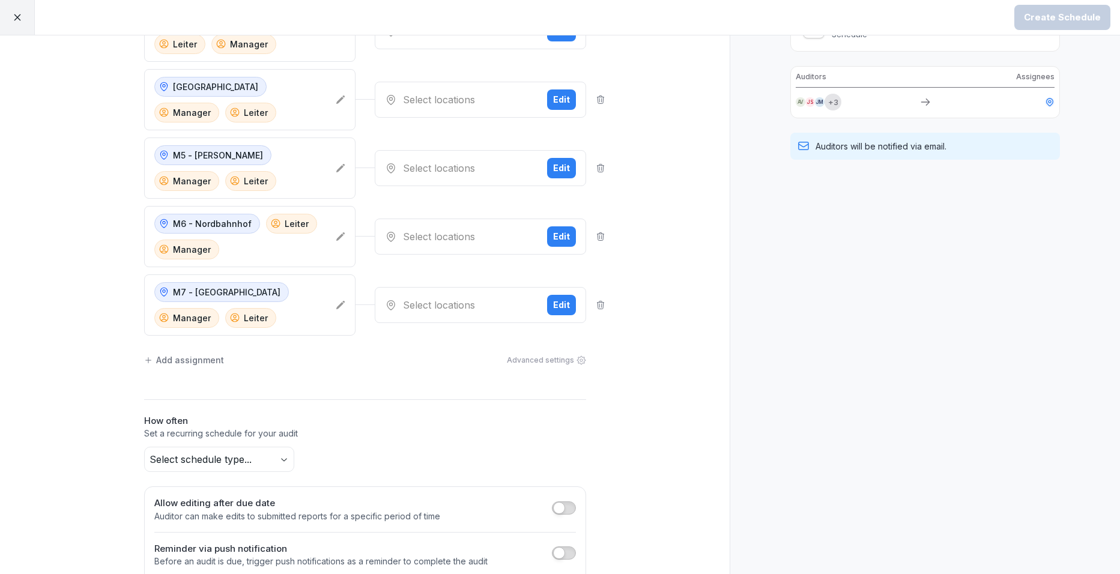
scroll to position [314, 0]
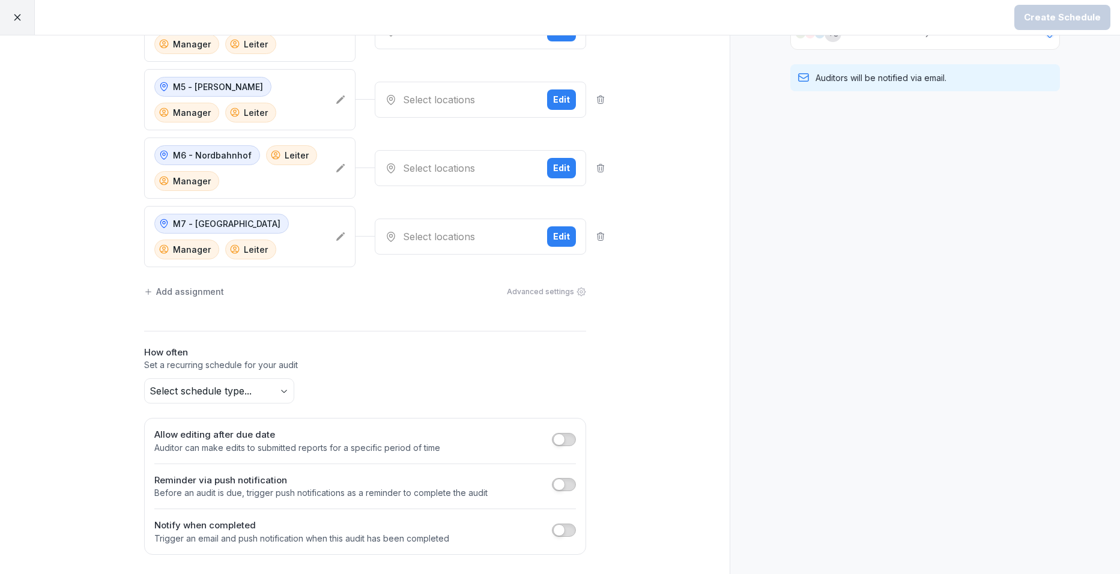
click at [201, 294] on div "Add assignment" at bounding box center [184, 291] width 80 height 13
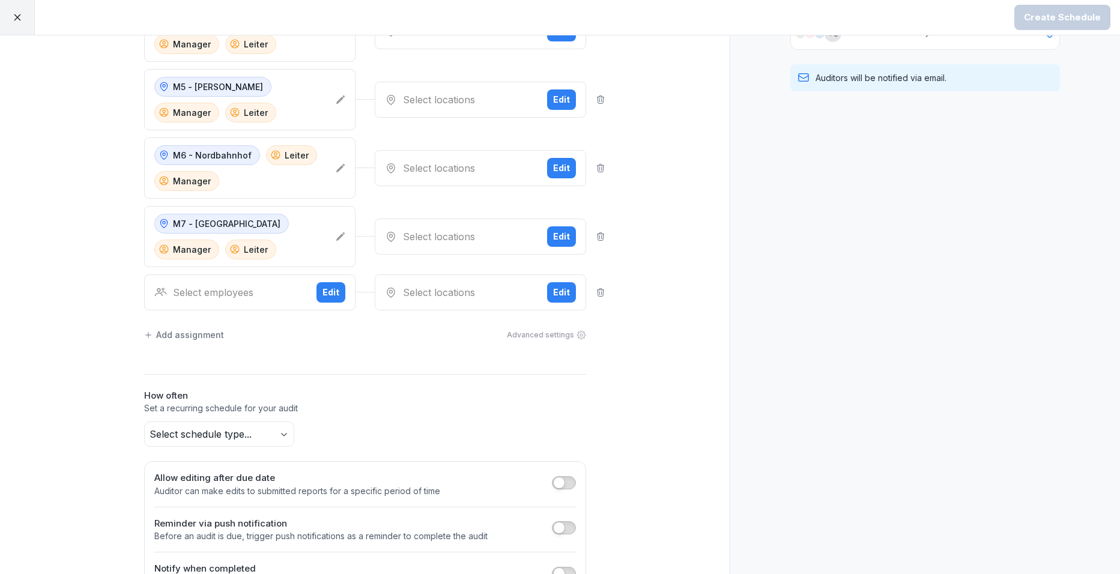
click at [323, 294] on div "Edit" at bounding box center [331, 292] width 17 height 13
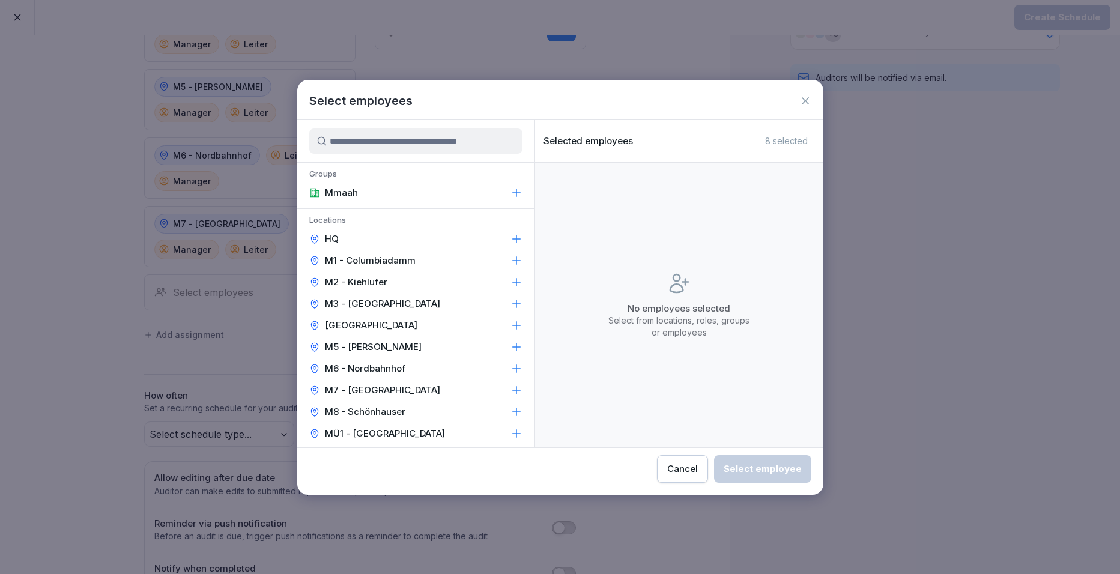
click at [350, 402] on div "M8 - Schönhauser" at bounding box center [415, 412] width 237 height 22
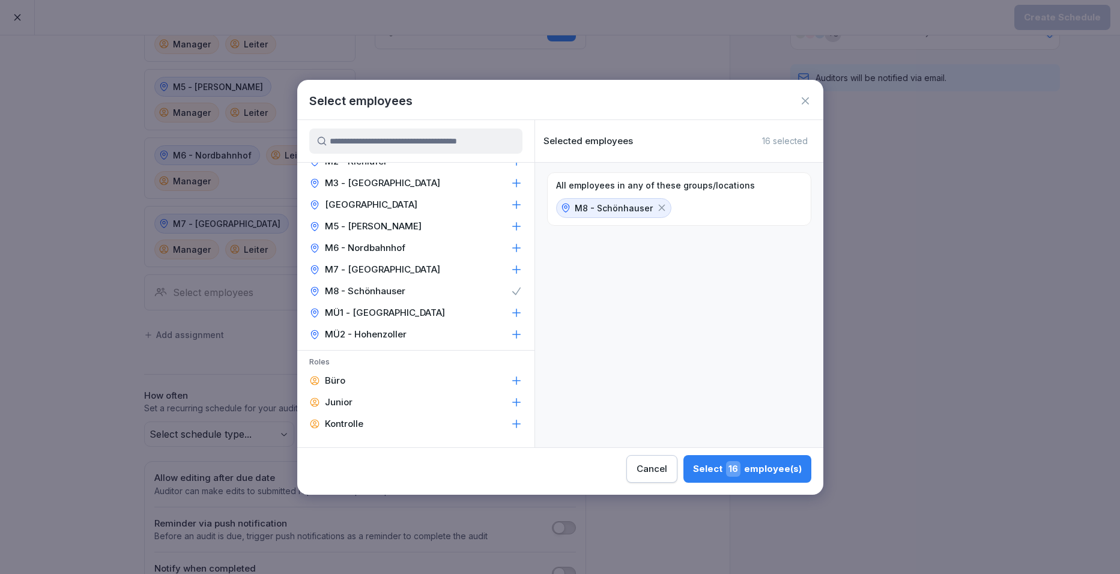
scroll to position [300, 0]
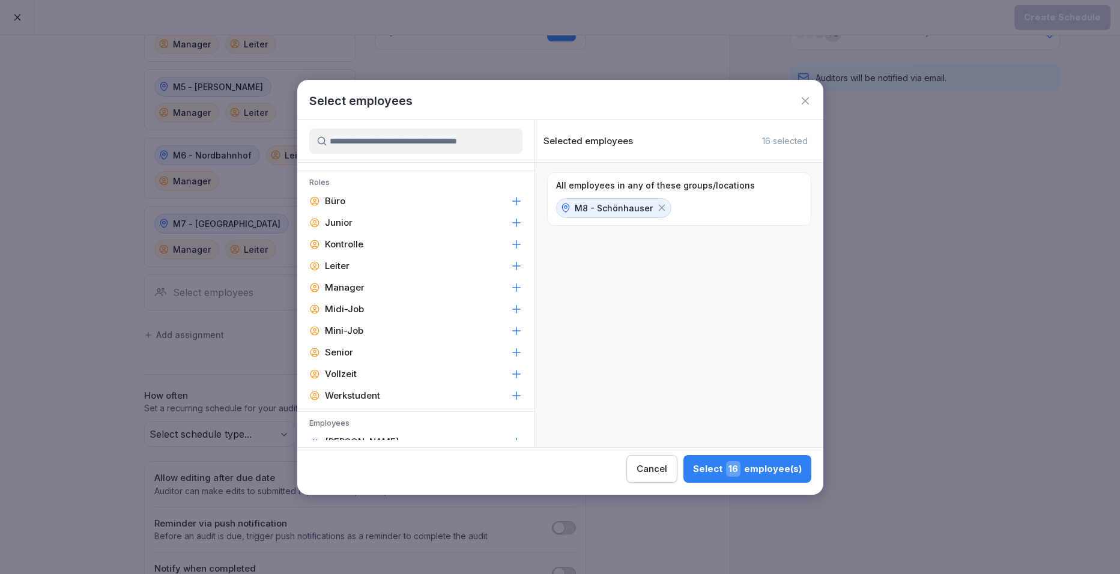
click at [351, 287] on p "Manager" at bounding box center [345, 288] width 40 height 12
click at [350, 271] on div "Leiter" at bounding box center [415, 266] width 237 height 22
click at [733, 468] on span "5" at bounding box center [736, 469] width 10 height 16
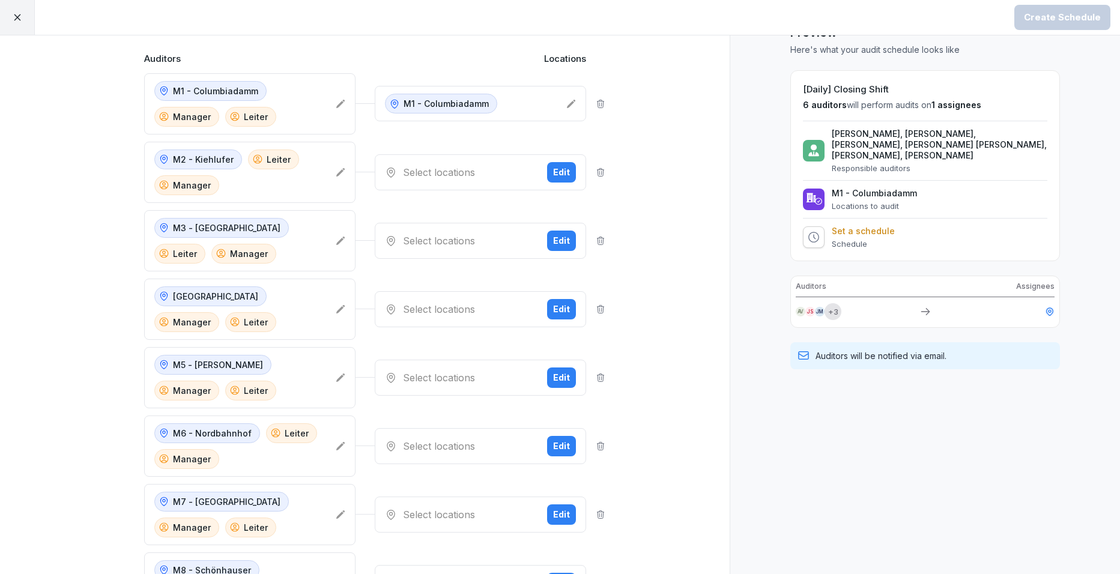
scroll to position [0, 0]
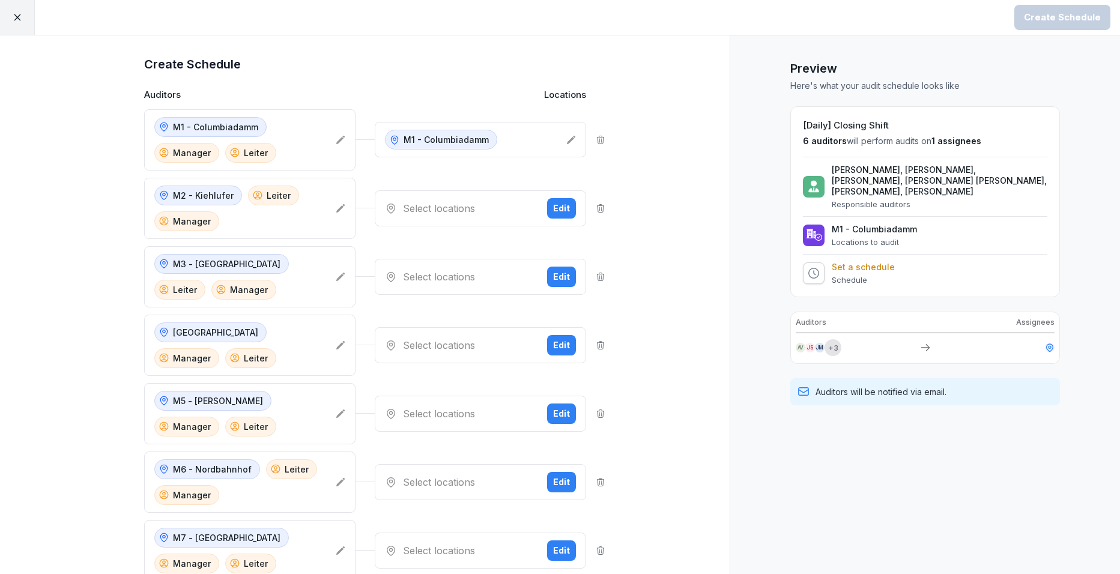
click at [451, 222] on div "Select locations Edit" at bounding box center [480, 208] width 211 height 36
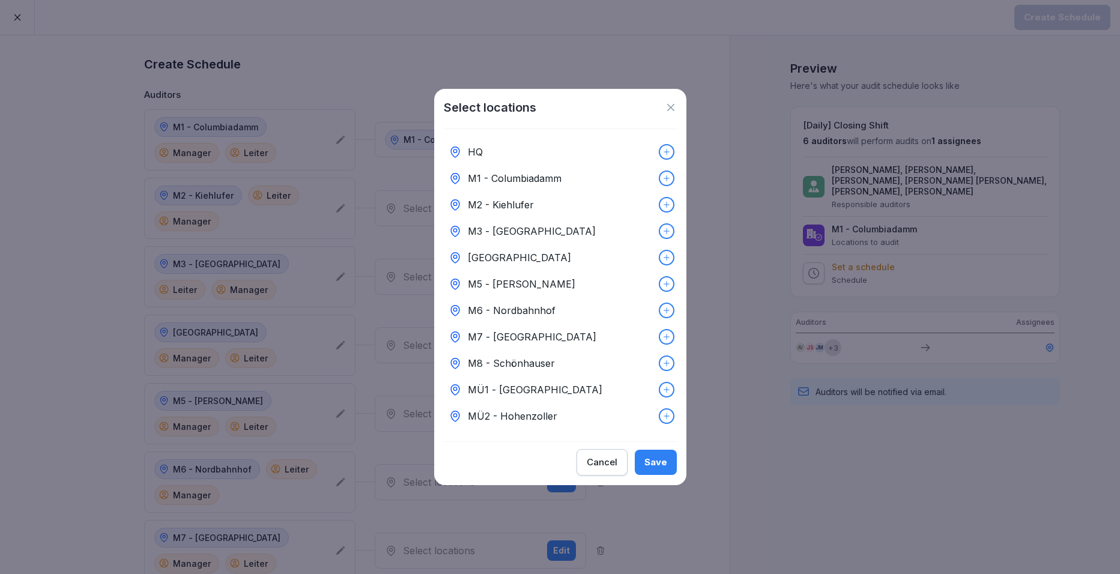
click at [502, 207] on p "M2 - Kiehlufer" at bounding box center [501, 205] width 66 height 14
click at [637, 454] on div "Cancel Save" at bounding box center [560, 462] width 233 height 26
click at [648, 463] on div "Save" at bounding box center [656, 462] width 23 height 13
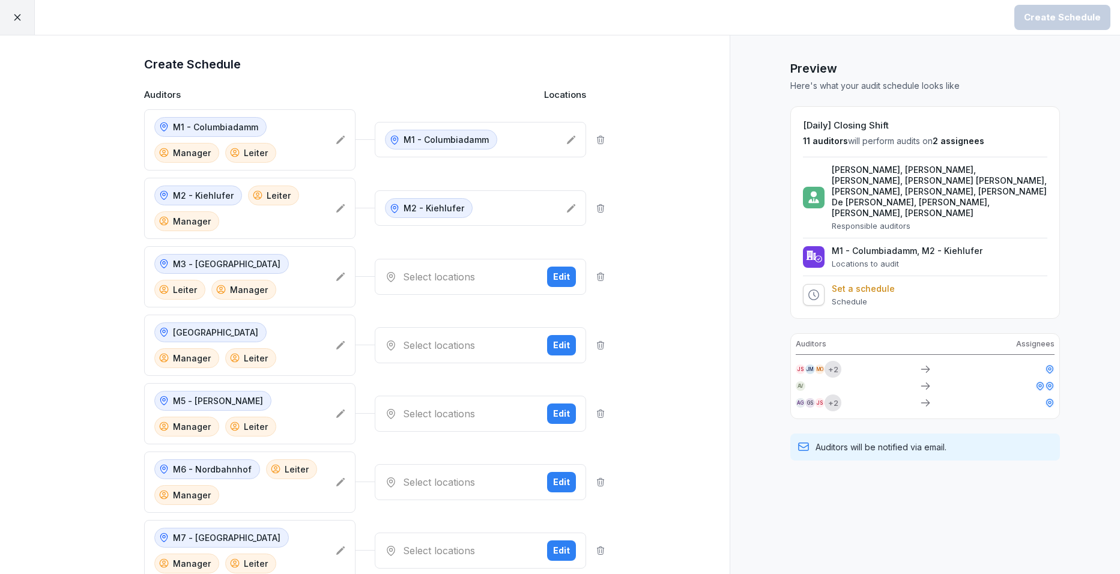
click at [407, 285] on div "Select locations Edit" at bounding box center [480, 277] width 211 height 36
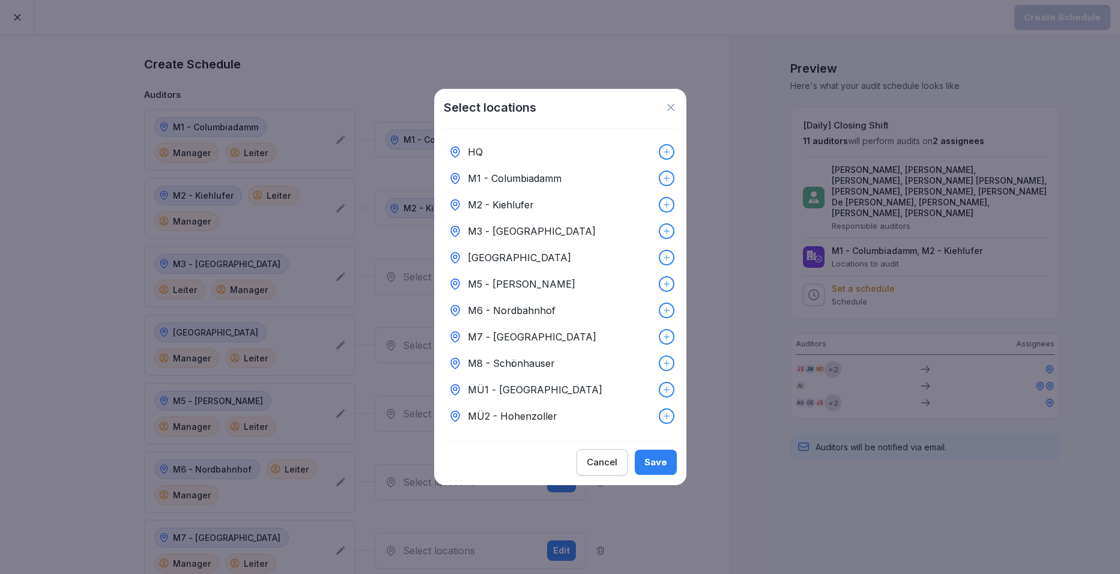
click at [512, 224] on p "M3 - Nollendorfplatz" at bounding box center [532, 231] width 128 height 14
click at [652, 461] on div "Save" at bounding box center [656, 462] width 23 height 13
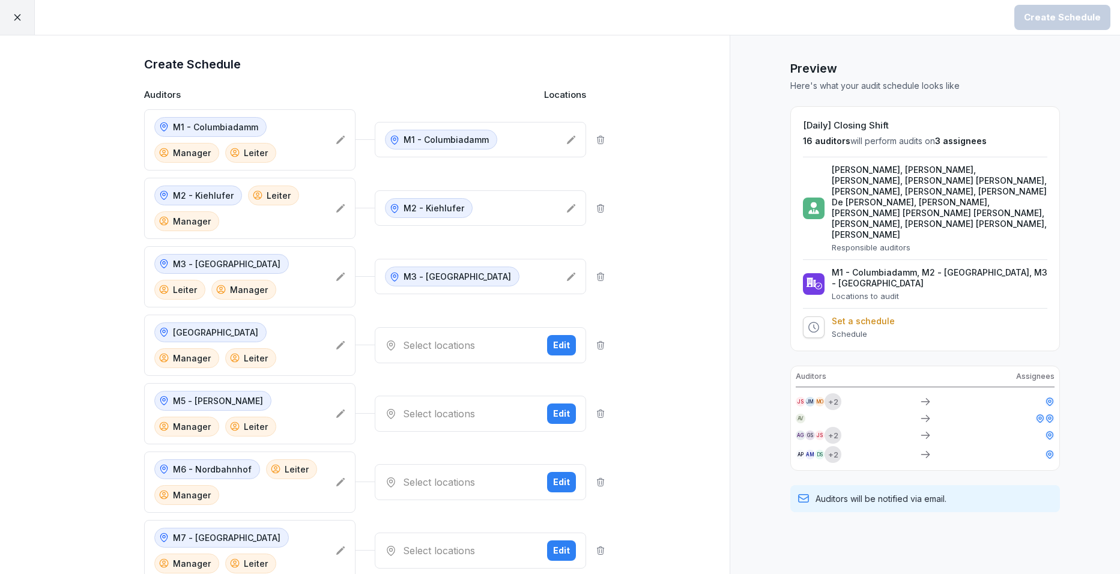
click at [429, 346] on div "Select locations" at bounding box center [461, 345] width 153 height 14
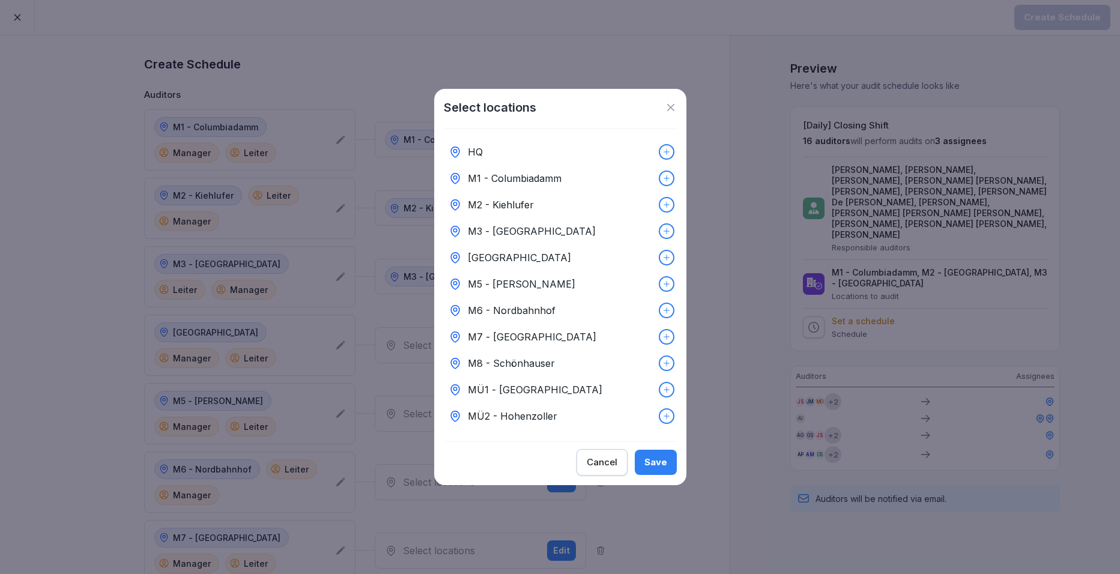
click at [483, 259] on p "M4 - Wiener Straße" at bounding box center [519, 258] width 103 height 14
click at [666, 465] on div "Save" at bounding box center [656, 462] width 23 height 13
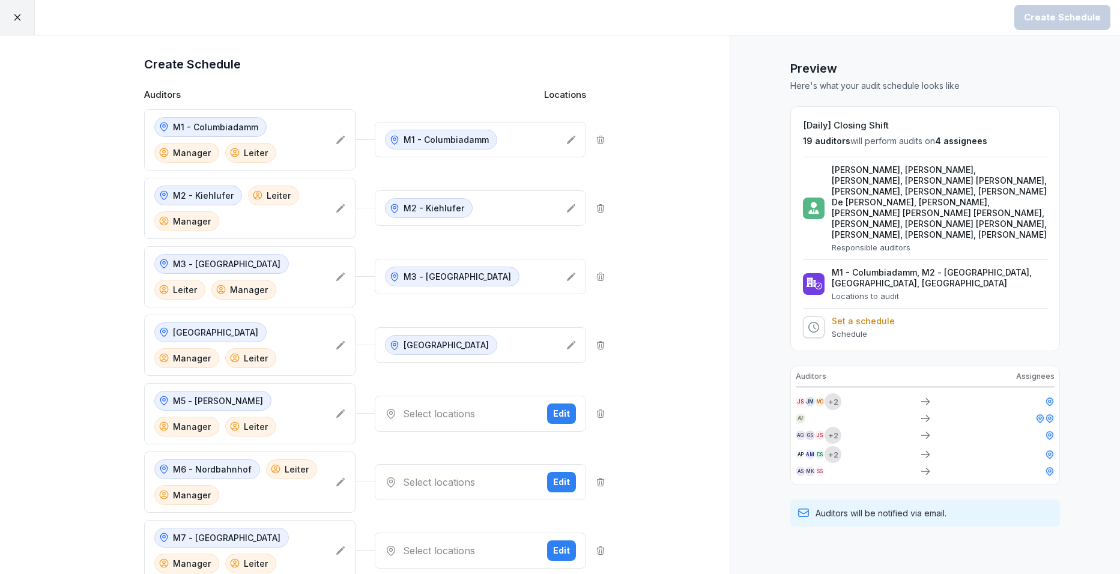
click at [445, 407] on div "Select locations" at bounding box center [461, 414] width 153 height 14
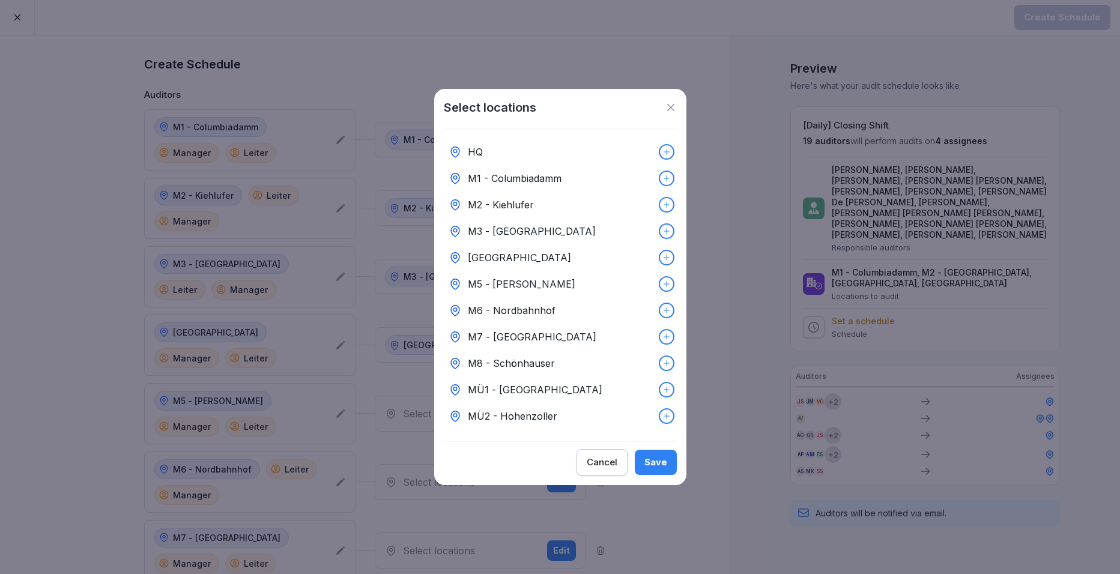
click at [496, 279] on p "M5 - Simon-Dach" at bounding box center [522, 284] width 108 height 14
click at [651, 469] on div "Save" at bounding box center [656, 462] width 23 height 13
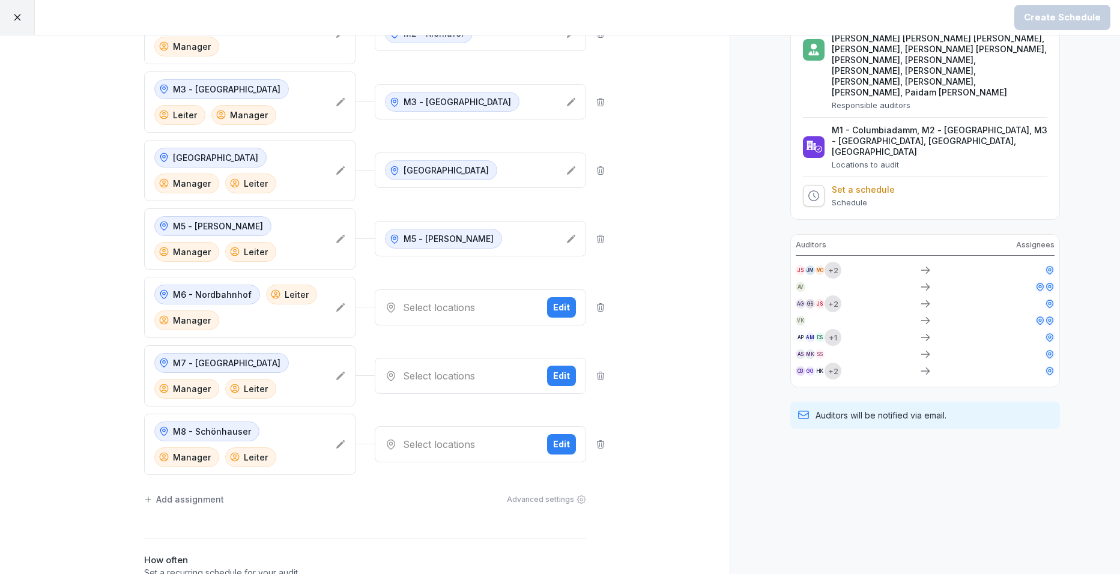
scroll to position [180, 0]
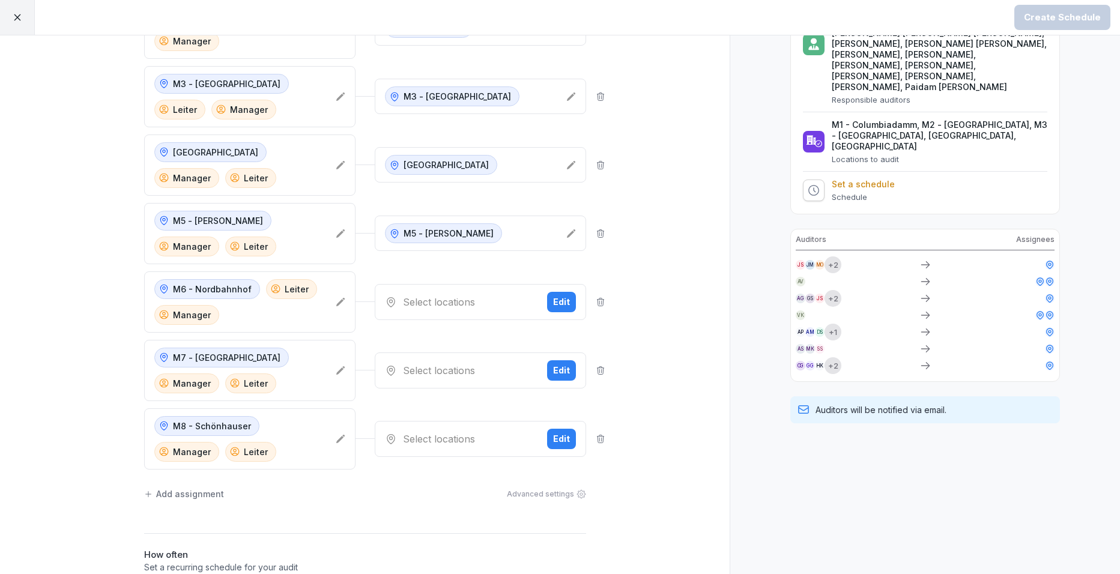
click at [565, 302] on button "Edit" at bounding box center [561, 302] width 29 height 20
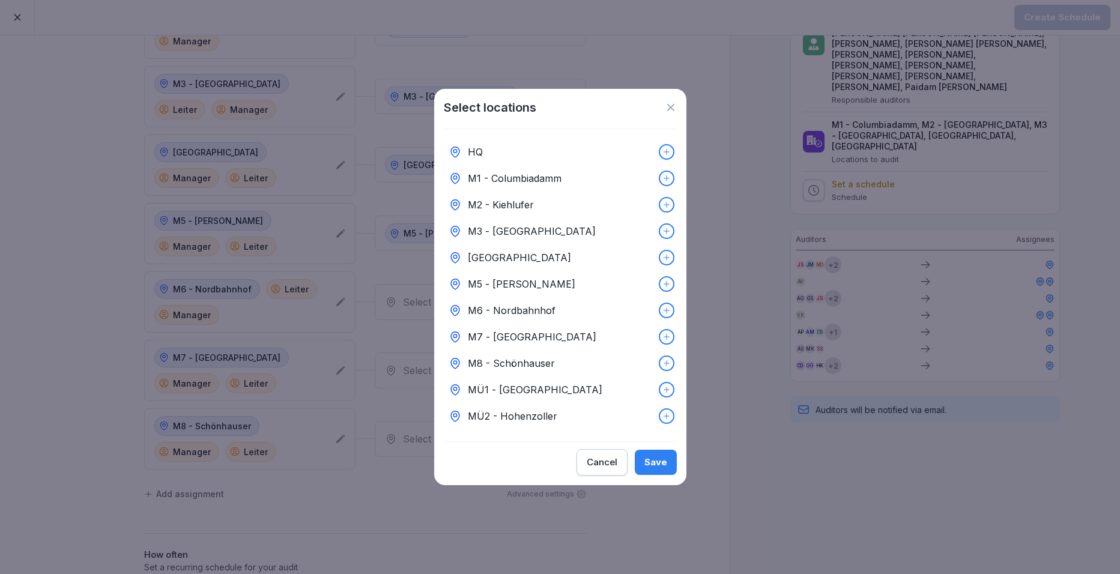
click at [487, 339] on p "M7 - Kantstraße" at bounding box center [532, 337] width 129 height 14
click at [652, 464] on div "Save" at bounding box center [656, 462] width 23 height 13
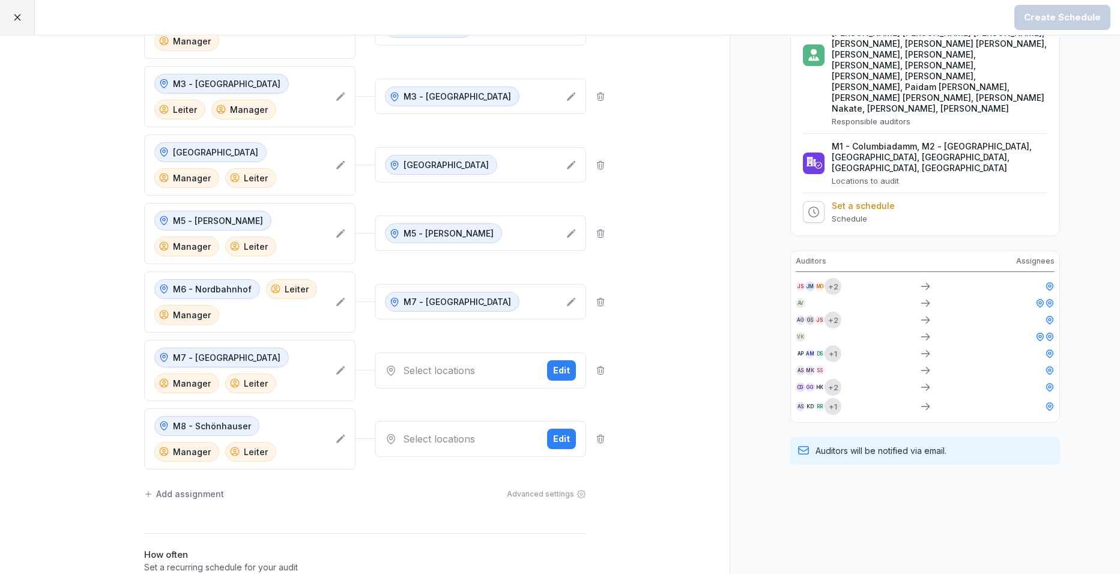
click at [561, 374] on div "Edit" at bounding box center [561, 370] width 17 height 13
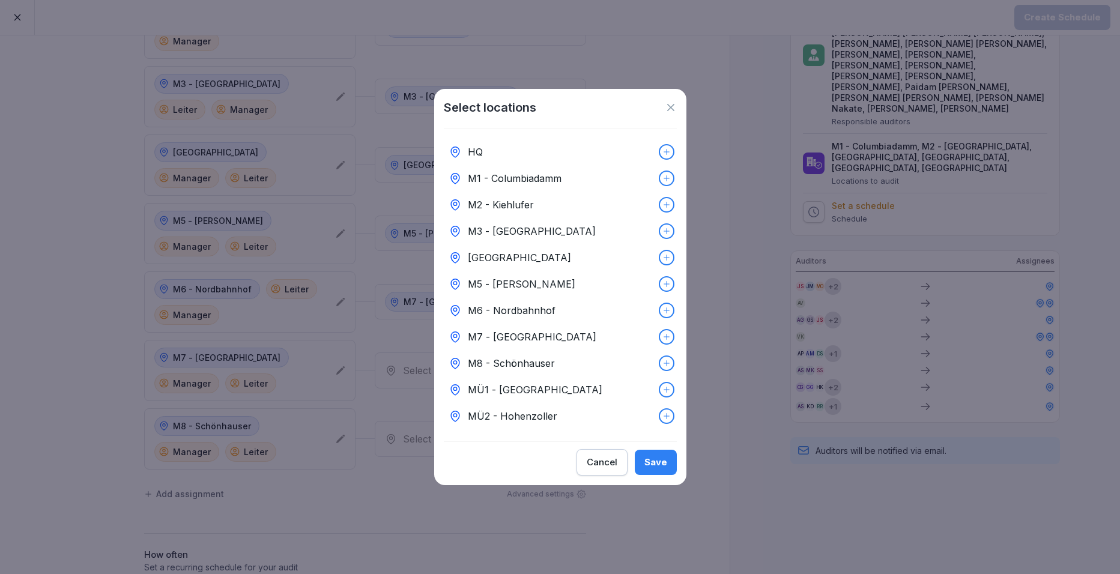
click at [520, 356] on p "M8 - Schönhauser" at bounding box center [511, 363] width 87 height 14
click at [673, 107] on icon at bounding box center [671, 108] width 12 height 12
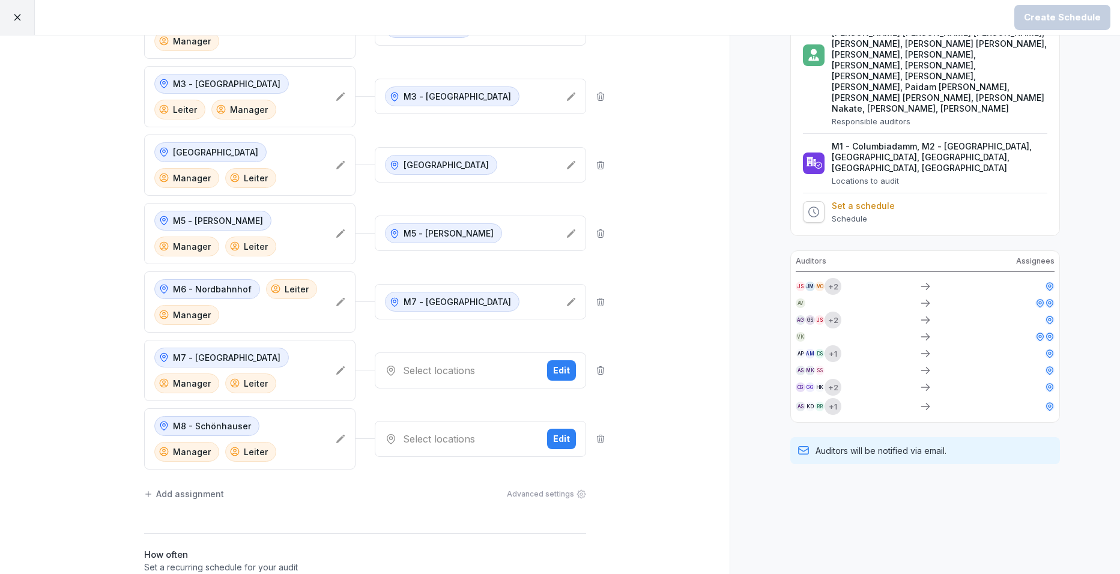
click at [569, 303] on icon at bounding box center [572, 302] width 10 height 10
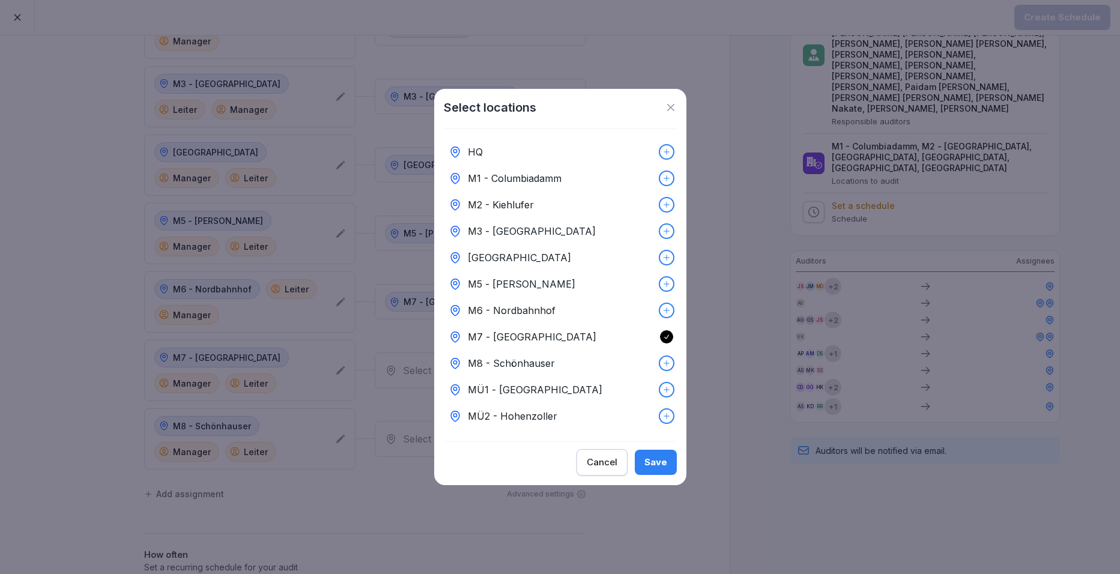
click at [663, 336] on icon at bounding box center [667, 337] width 8 height 8
click at [649, 306] on div "M6 - Nordbahnhof" at bounding box center [560, 310] width 233 height 26
click at [651, 467] on div "Save" at bounding box center [656, 462] width 23 height 13
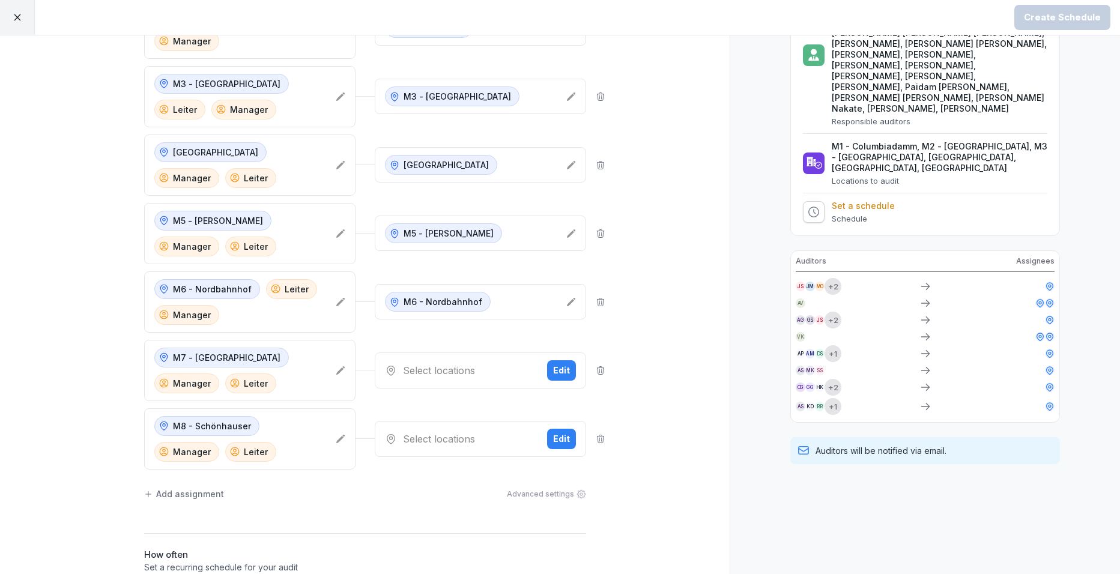
click at [565, 375] on div "Edit" at bounding box center [561, 370] width 17 height 13
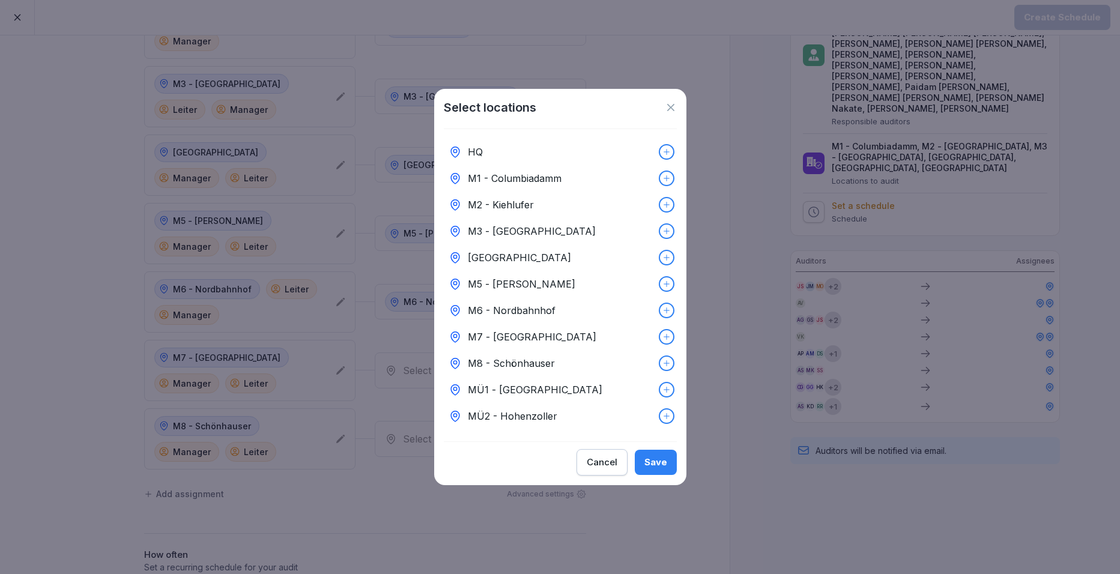
click at [526, 332] on p "M7 - Kantstraße" at bounding box center [532, 337] width 129 height 14
click at [658, 463] on div "Save" at bounding box center [656, 462] width 23 height 13
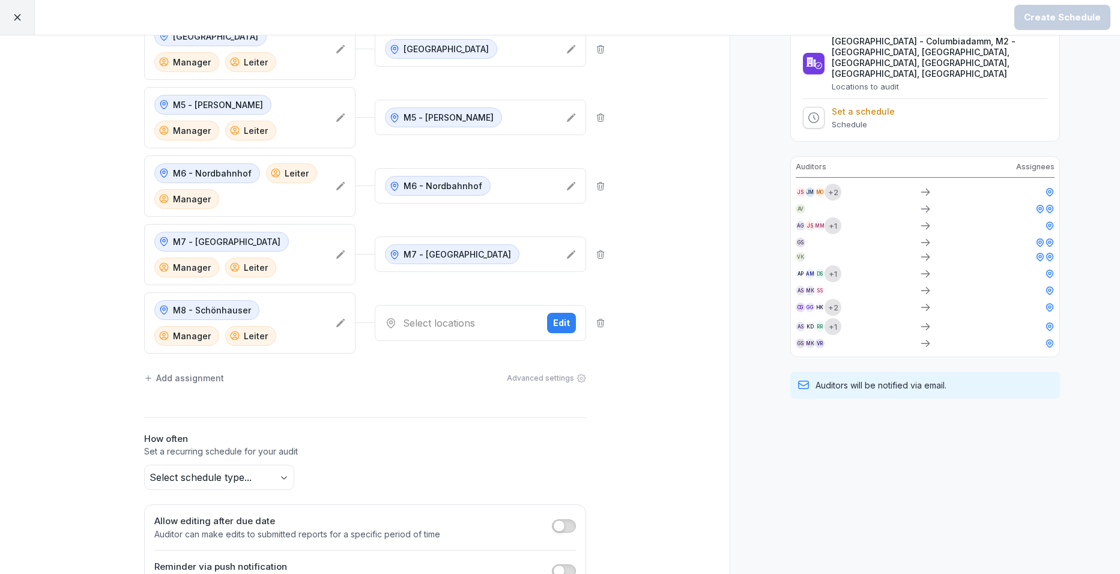
scroll to position [300, 0]
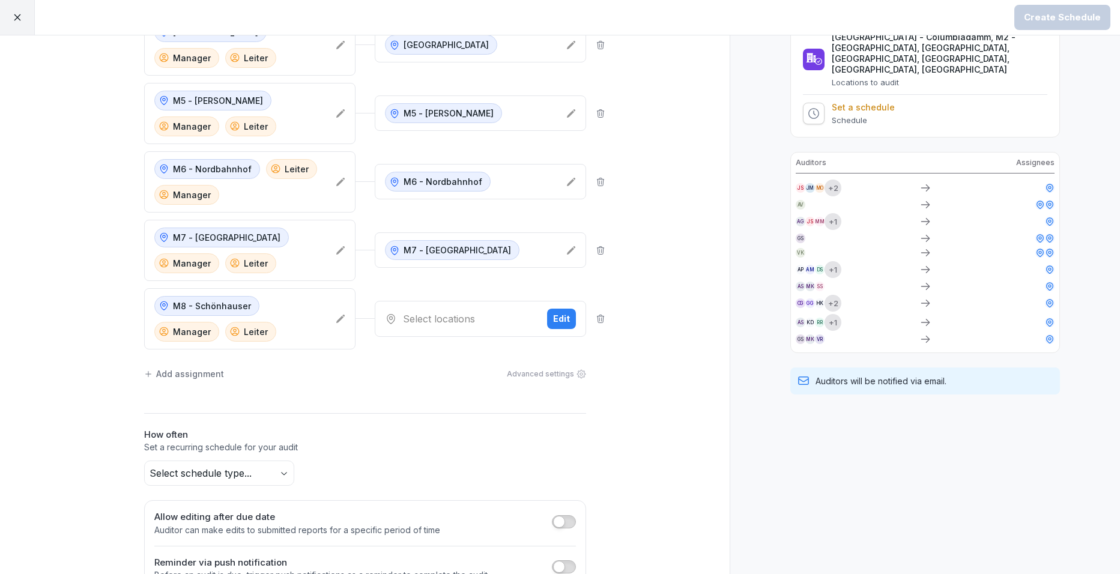
click at [558, 313] on div "Edit" at bounding box center [561, 318] width 17 height 13
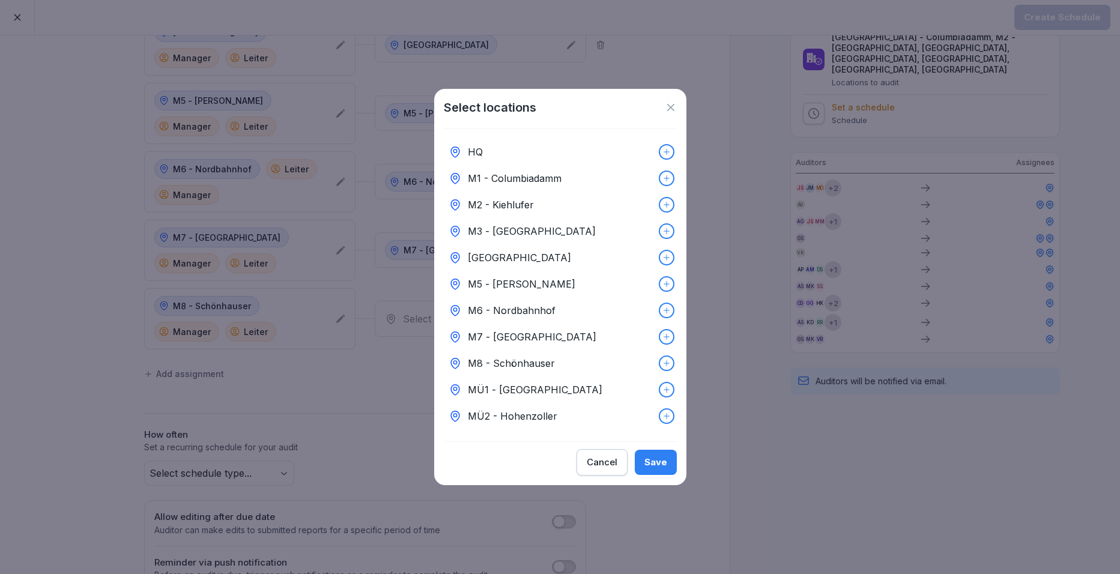
click at [537, 365] on p "M8 - Schönhauser" at bounding box center [511, 363] width 87 height 14
click at [656, 464] on div "Save" at bounding box center [656, 462] width 23 height 13
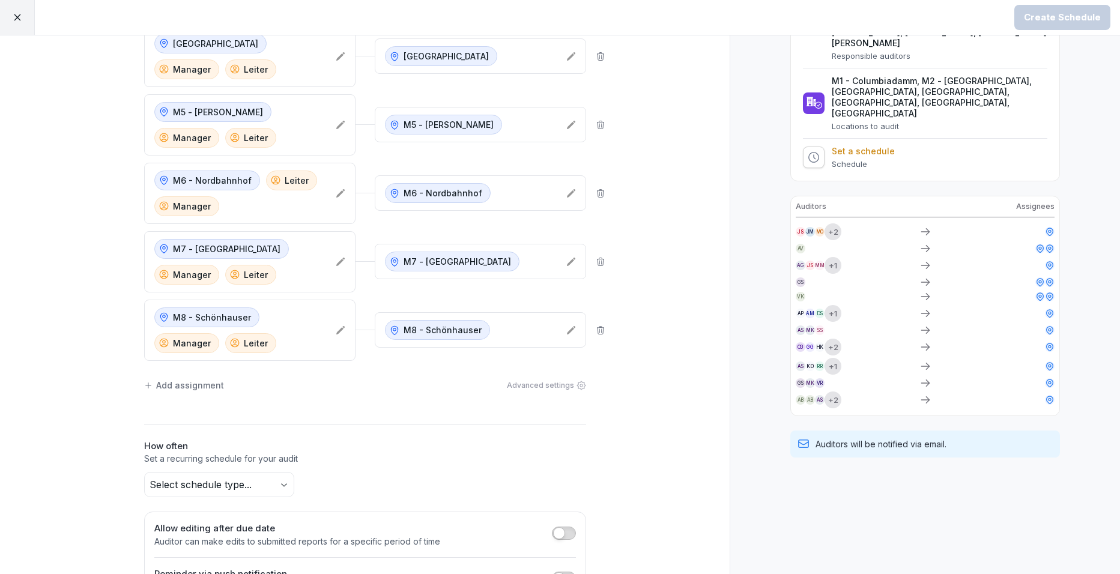
scroll to position [360, 0]
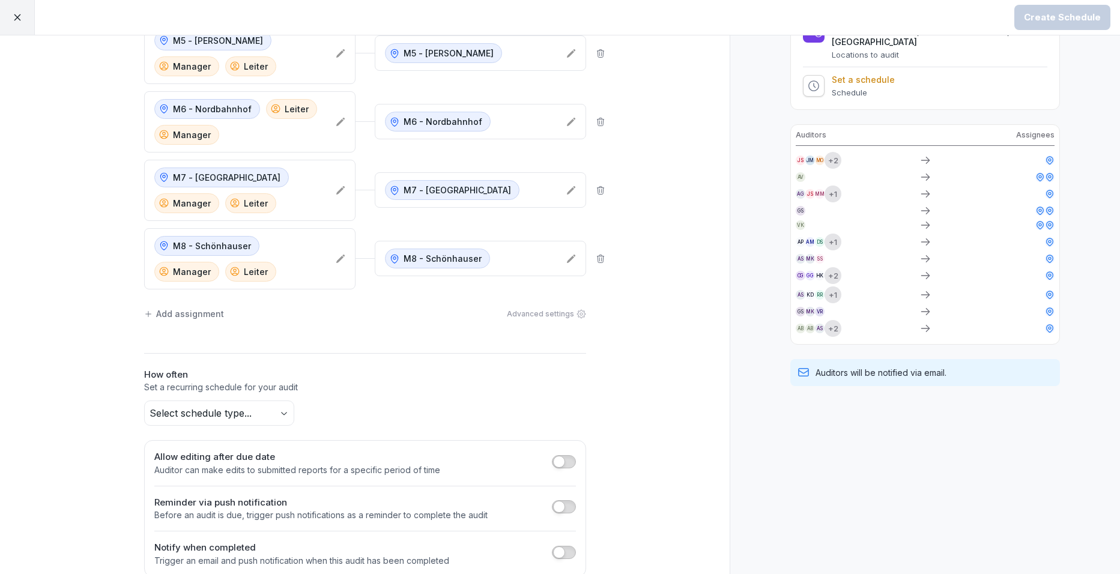
click at [267, 415] on body "Create Schedule Create Schedule Auditors Locations M1 - Columbiadamm Manager Le…" at bounding box center [560, 287] width 1120 height 574
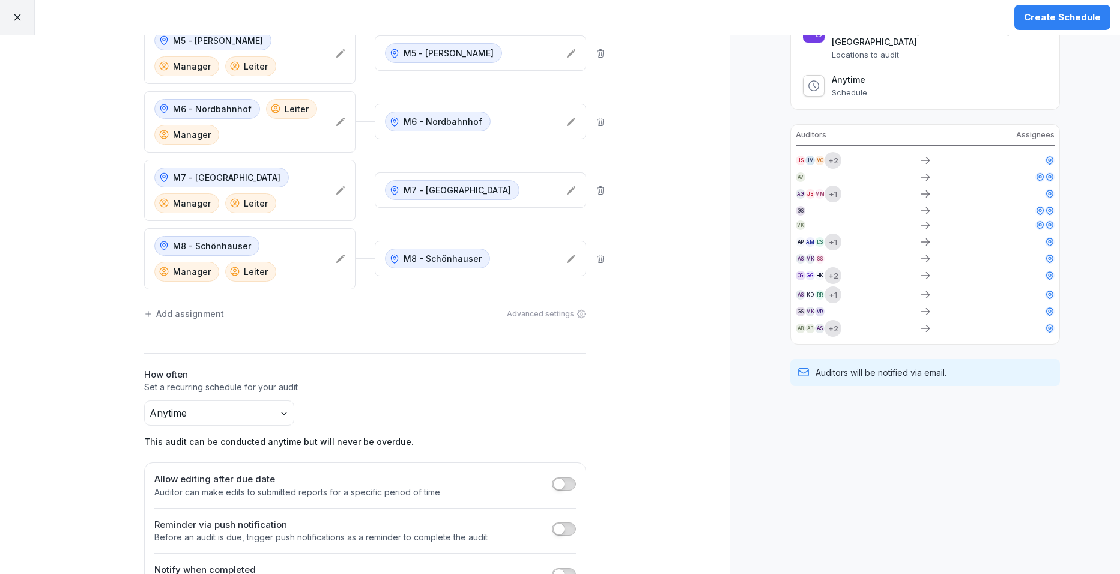
scroll to position [0, 0]
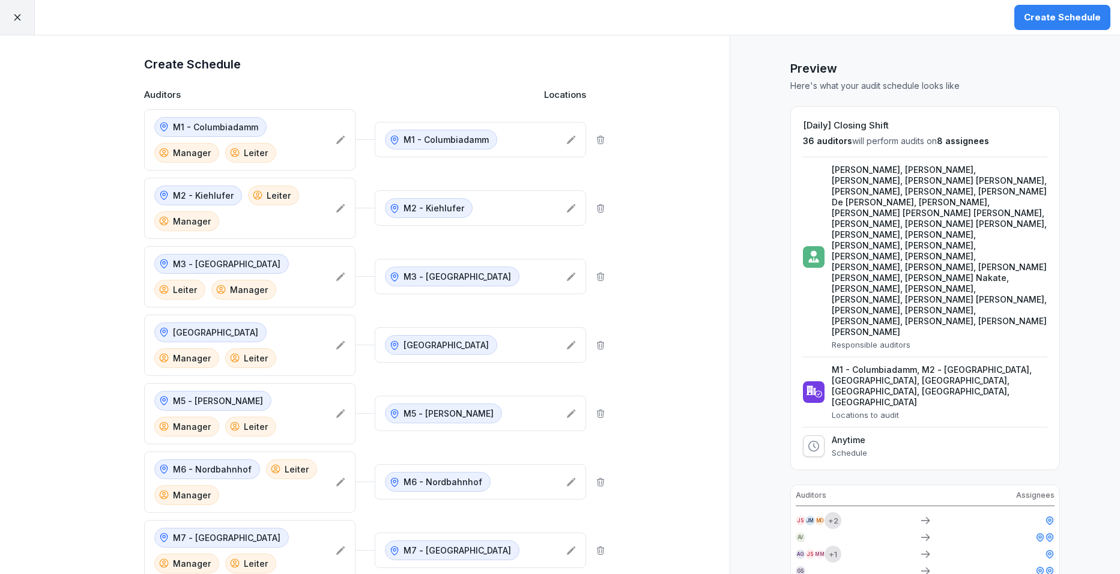
click at [890, 19] on div "Create Schedule" at bounding box center [1062, 17] width 77 height 13
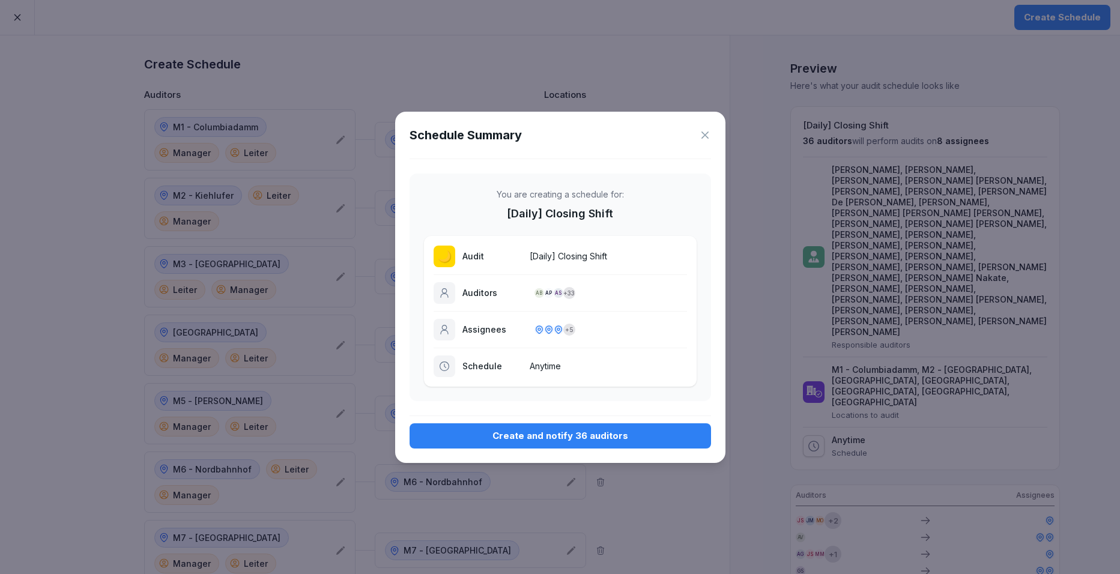
click at [613, 430] on div "Create and notify 36 auditors" at bounding box center [560, 436] width 282 height 13
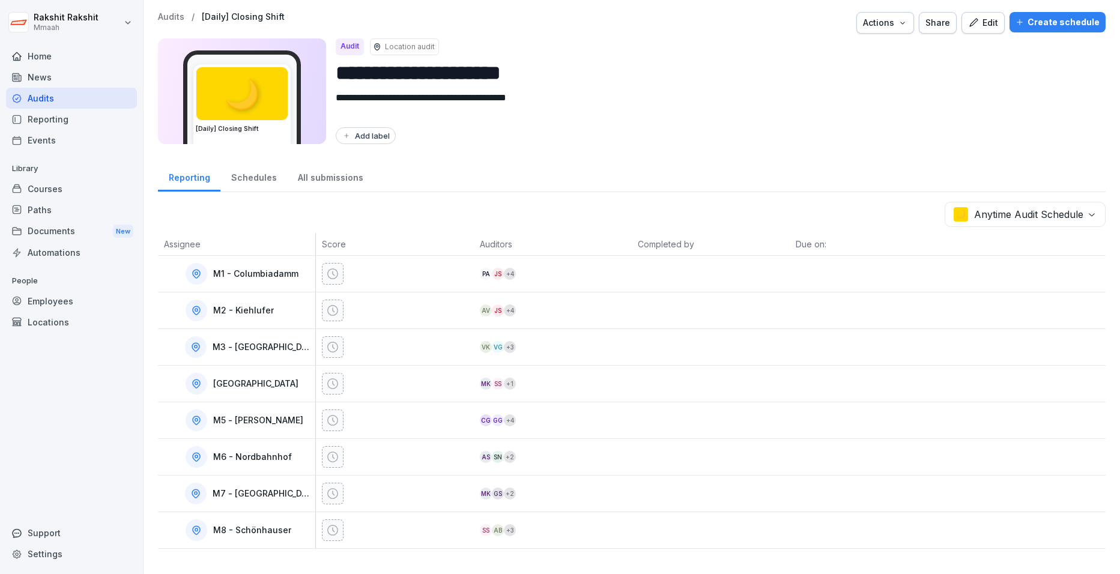
click at [84, 95] on div "Audits" at bounding box center [71, 98] width 131 height 21
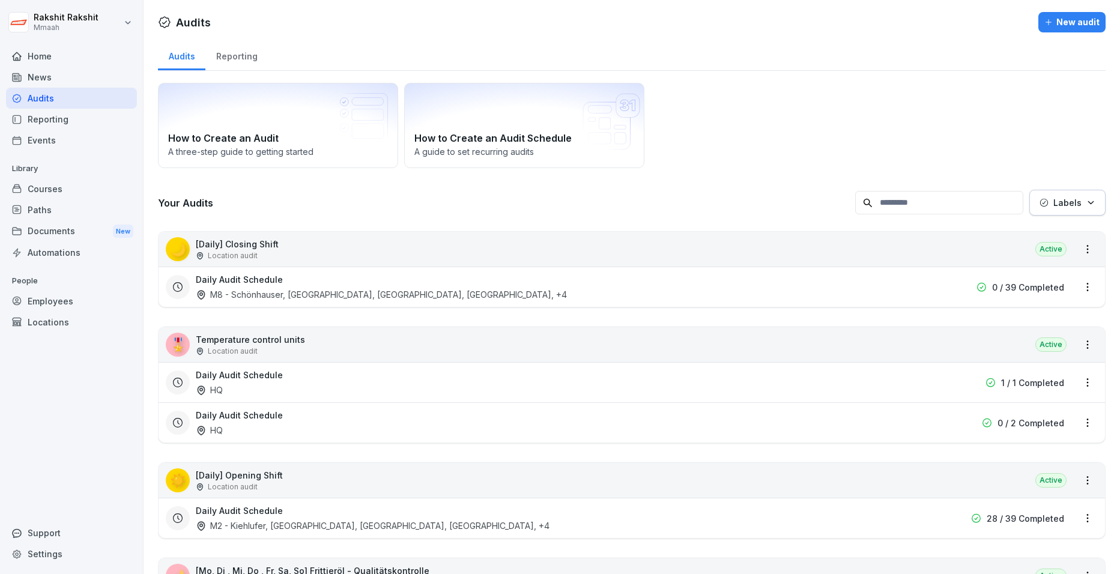
click at [718, 48] on div "Audits Reporting" at bounding box center [632, 55] width 948 height 31
drag, startPoint x: 718, startPoint y: 48, endPoint x: 893, endPoint y: 49, distance: 174.8
click at [890, 49] on div "Audits Reporting" at bounding box center [632, 55] width 948 height 31
click at [806, 31] on div at bounding box center [625, 22] width 818 height 20
click at [678, 43] on div "Audits Reporting" at bounding box center [632, 55] width 948 height 31
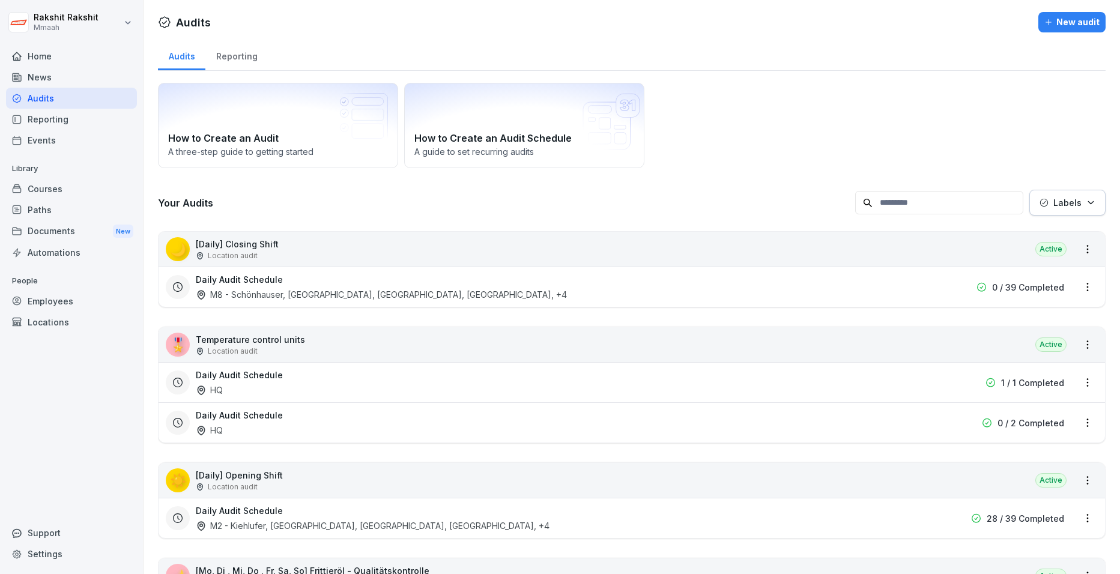
drag, startPoint x: 25, startPoint y: 422, endPoint x: 32, endPoint y: 425, distance: 7.8
click at [31, 425] on div "Home News Audits Reporting Events Library Courses Paths Documents New Automatio…" at bounding box center [71, 303] width 131 height 530
click at [666, 273] on div "Daily Audit Schedule M8 - Schönhauser, M7 - Kantstraße, M2 - Kiehlufer, M4 - Wi…" at bounding box center [632, 287] width 947 height 40
drag, startPoint x: 666, startPoint y: 273, endPoint x: 656, endPoint y: 330, distance: 57.9
click at [656, 330] on div "🎖️ Temperature control units Location audit Active" at bounding box center [632, 344] width 947 height 35
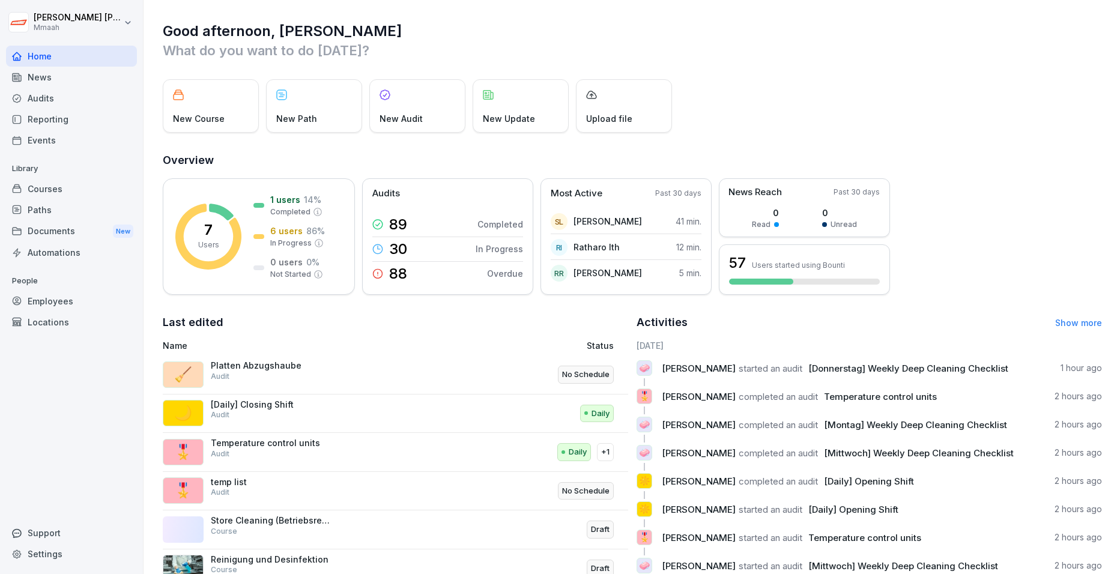
click at [64, 103] on div "Audits" at bounding box center [71, 98] width 131 height 21
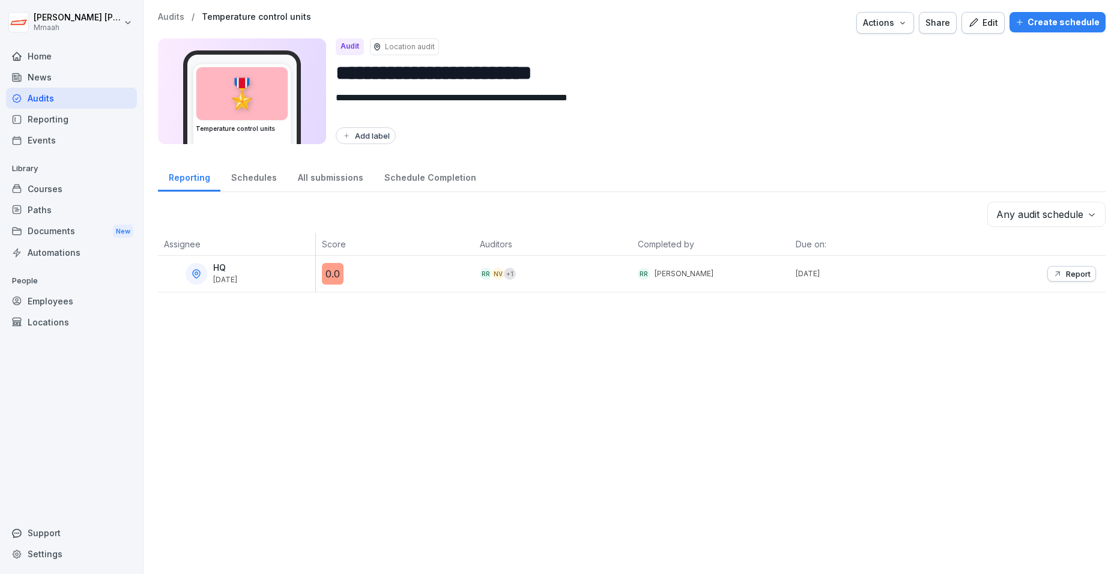
click at [83, 99] on div "Audits" at bounding box center [71, 98] width 131 height 21
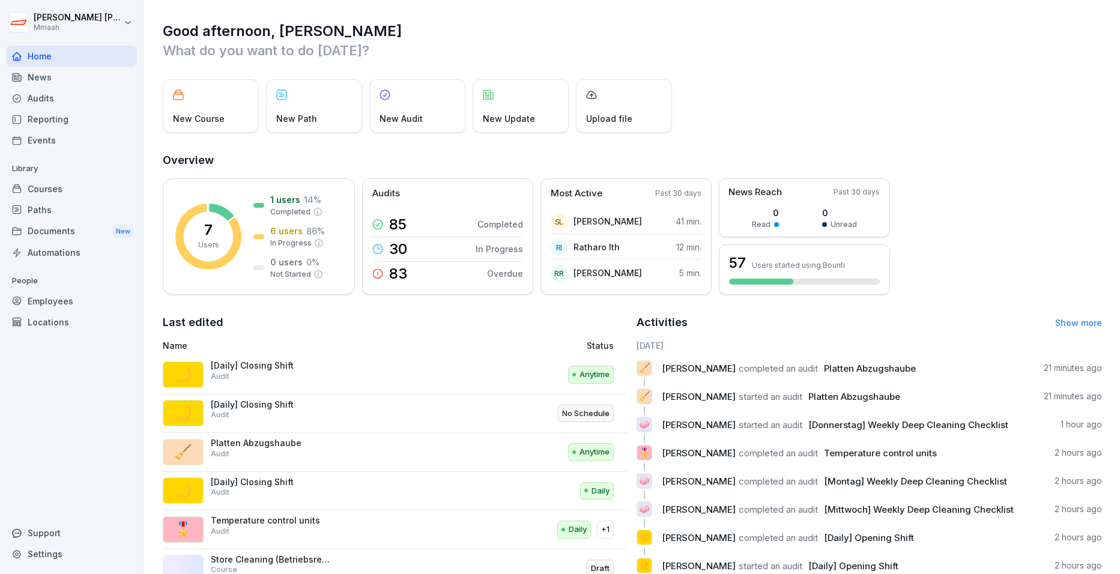
click at [842, 93] on div "New Course New Path New Audit New Update Upload file" at bounding box center [633, 105] width 940 height 53
click at [53, 99] on div "Audits" at bounding box center [71, 98] width 131 height 21
click at [46, 95] on div "Audits" at bounding box center [71, 98] width 131 height 21
click at [47, 102] on div "Audits" at bounding box center [71, 98] width 131 height 21
